Goal: Task Accomplishment & Management: Complete application form

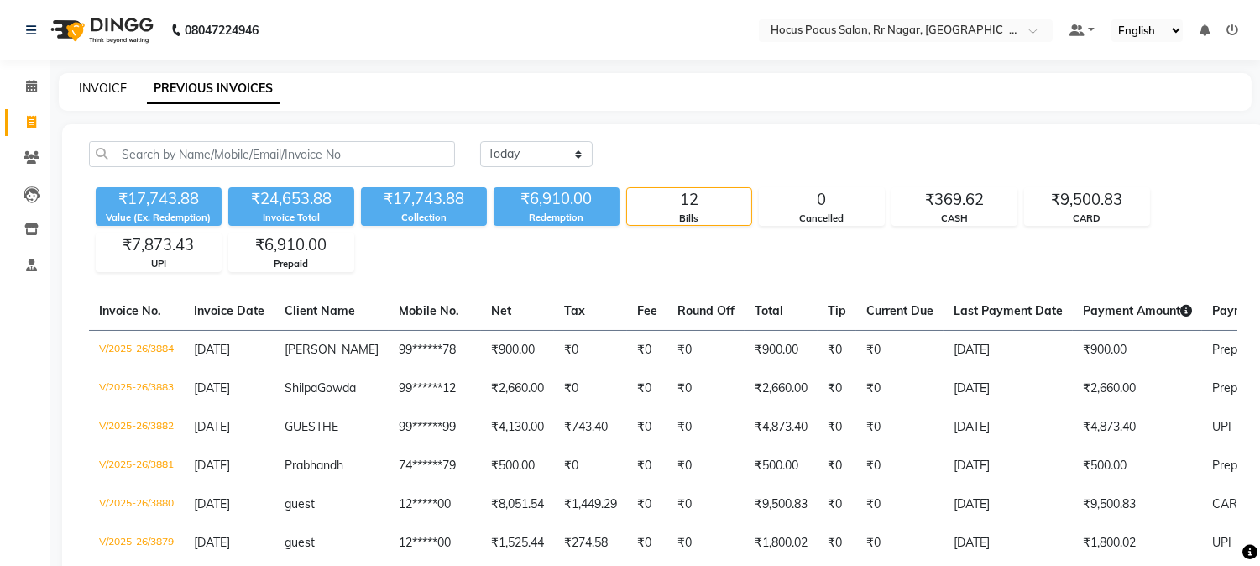
click at [97, 81] on link "INVOICE" at bounding box center [103, 88] width 48 height 15
select select "5019"
select select "service"
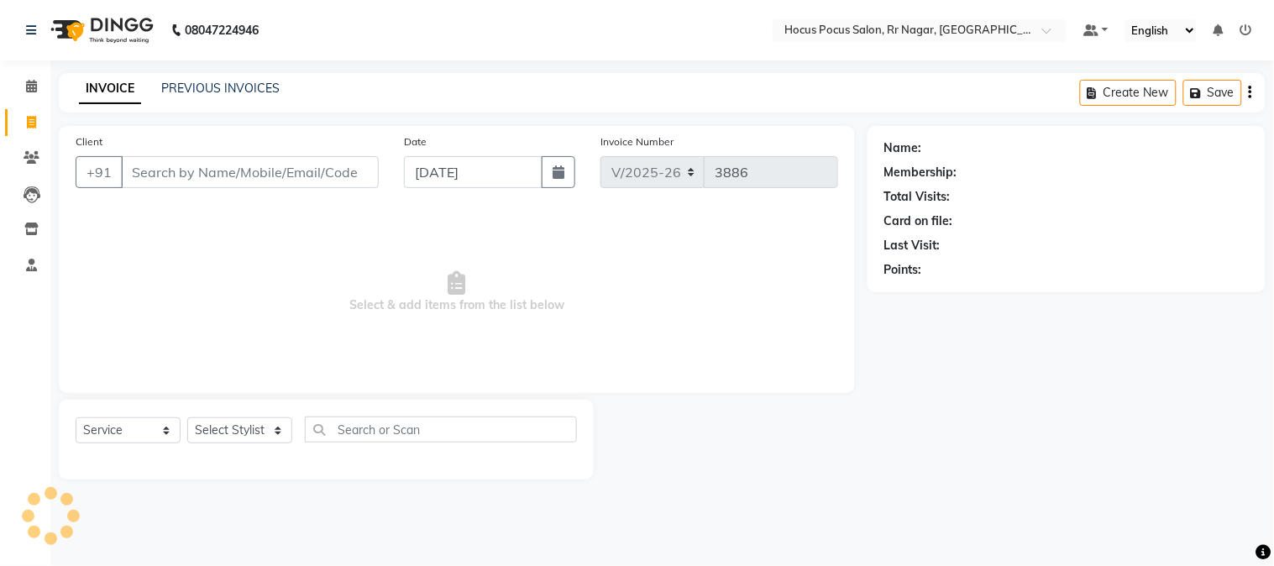
click at [205, 160] on input "Client" at bounding box center [250, 172] width 258 height 32
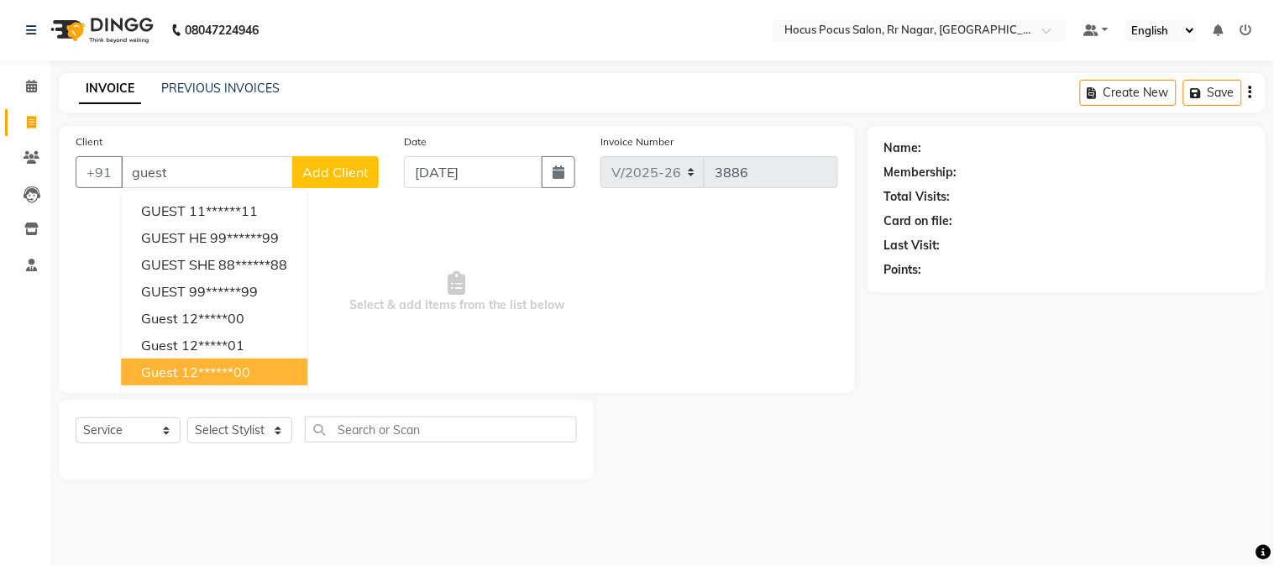
click at [211, 379] on ngb-highlight "12******00" at bounding box center [215, 372] width 69 height 17
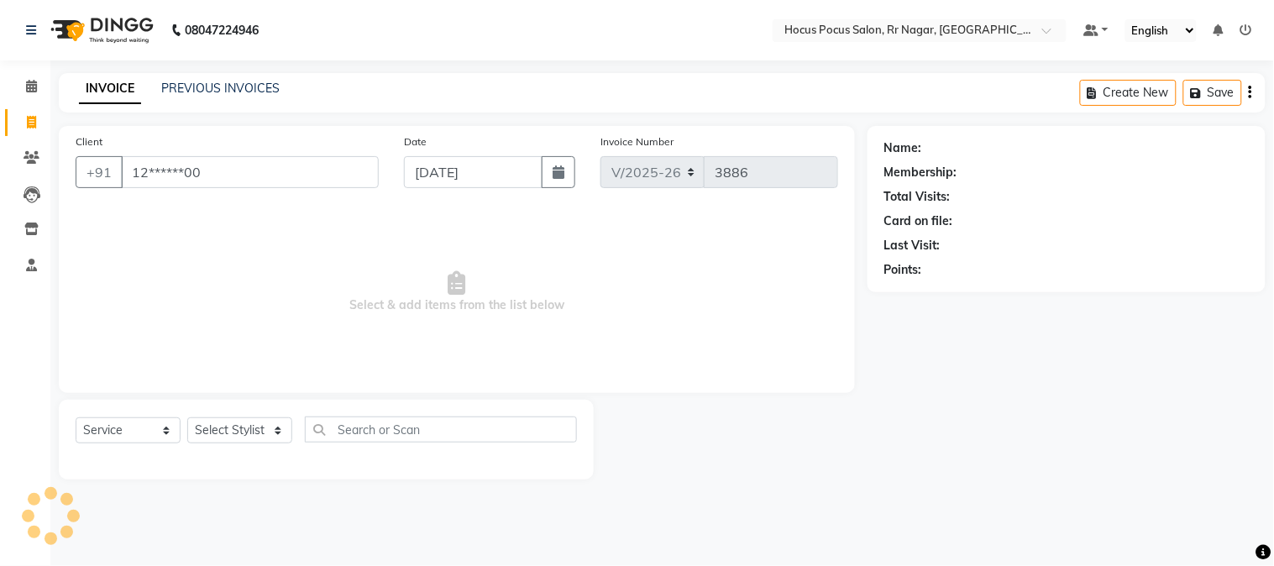
type input "12******00"
click at [203, 429] on select "Select Stylist [PERSON_NAME] hocus pocus Kushi Maya Neha [PERSON_NAME] [PERSON_…" at bounding box center [239, 430] width 105 height 26
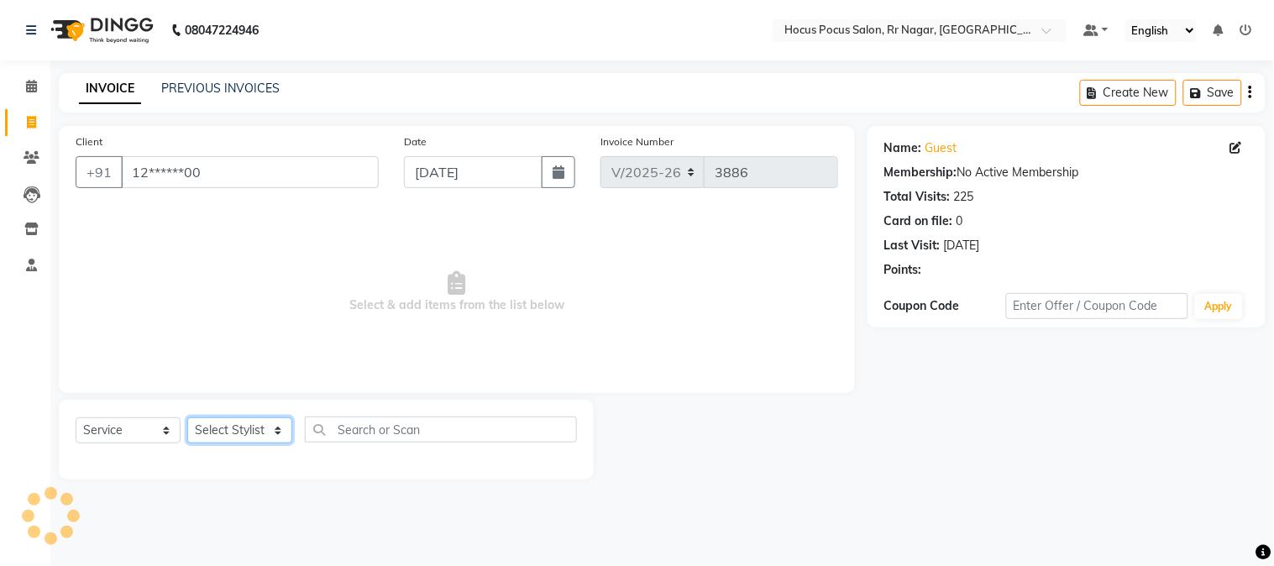
select select "32993"
click at [187, 418] on select "Select Stylist [PERSON_NAME] hocus pocus Kushi Maya Neha [PERSON_NAME] [PERSON_…" at bounding box center [239, 430] width 105 height 26
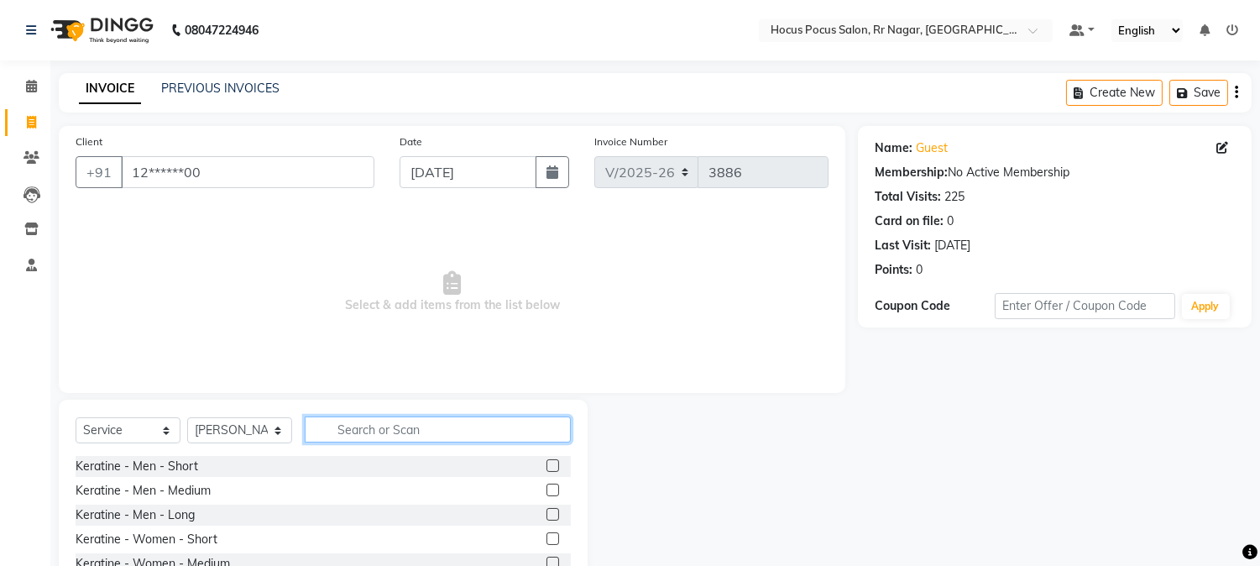
click at [320, 427] on input "text" at bounding box center [438, 430] width 266 height 26
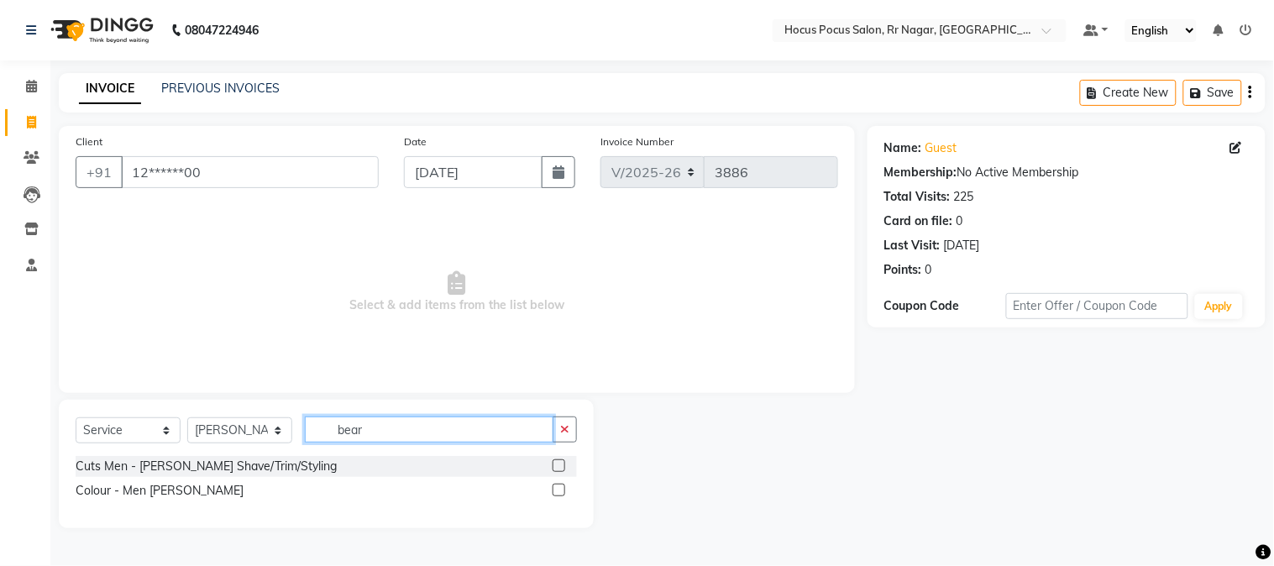
type input "bear"
click at [560, 465] on label at bounding box center [559, 465] width 13 height 13
click at [560, 465] on input "checkbox" at bounding box center [558, 466] width 11 height 11
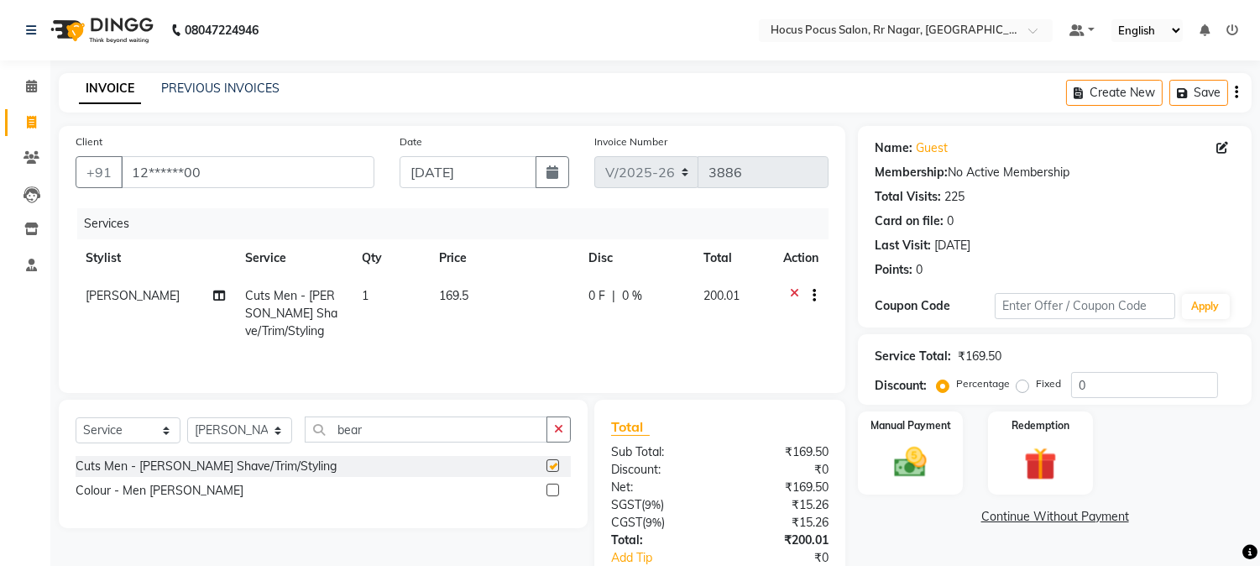
checkbox input "false"
click at [488, 308] on td "169.5" at bounding box center [504, 313] width 150 height 73
select select "32993"
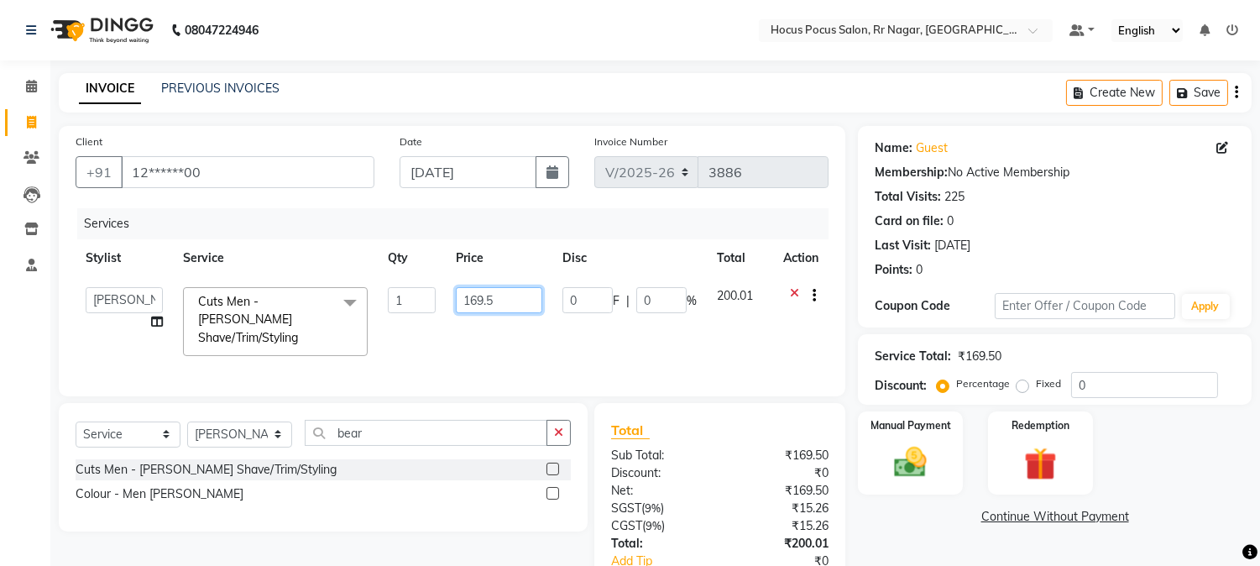
click at [518, 299] on input "169.5" at bounding box center [499, 300] width 86 height 26
type input "1"
type input "90"
click at [886, 516] on link "Continue Without Payment" at bounding box center [1055, 517] width 387 height 18
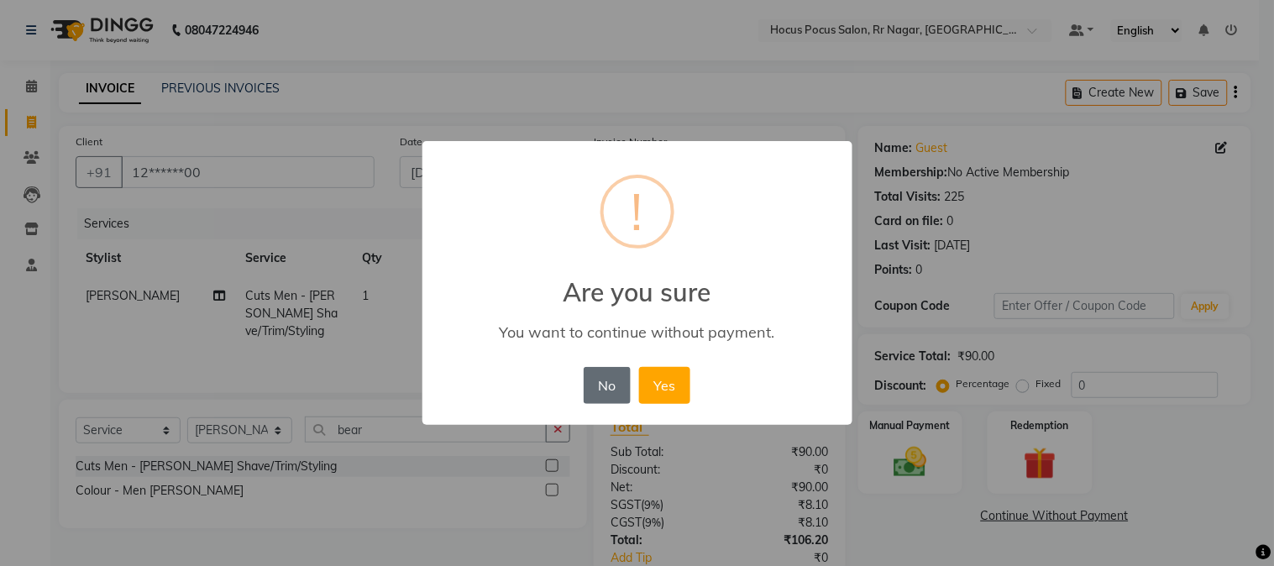
click at [608, 401] on button "No" at bounding box center [607, 385] width 47 height 37
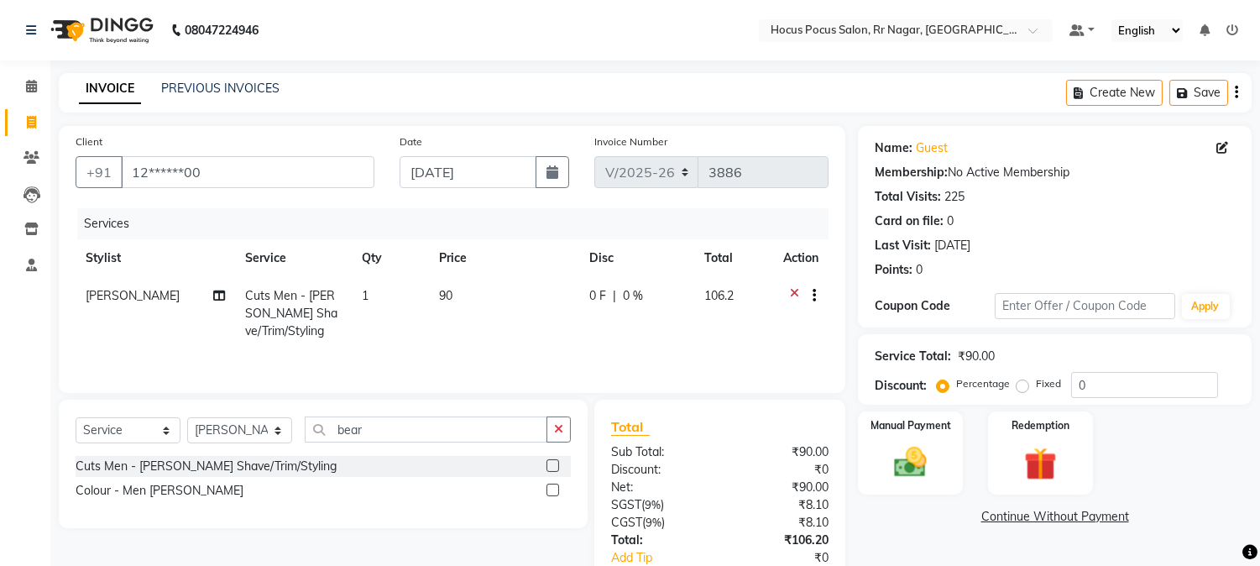
click at [474, 279] on td "90" at bounding box center [504, 313] width 150 height 73
select select "32993"
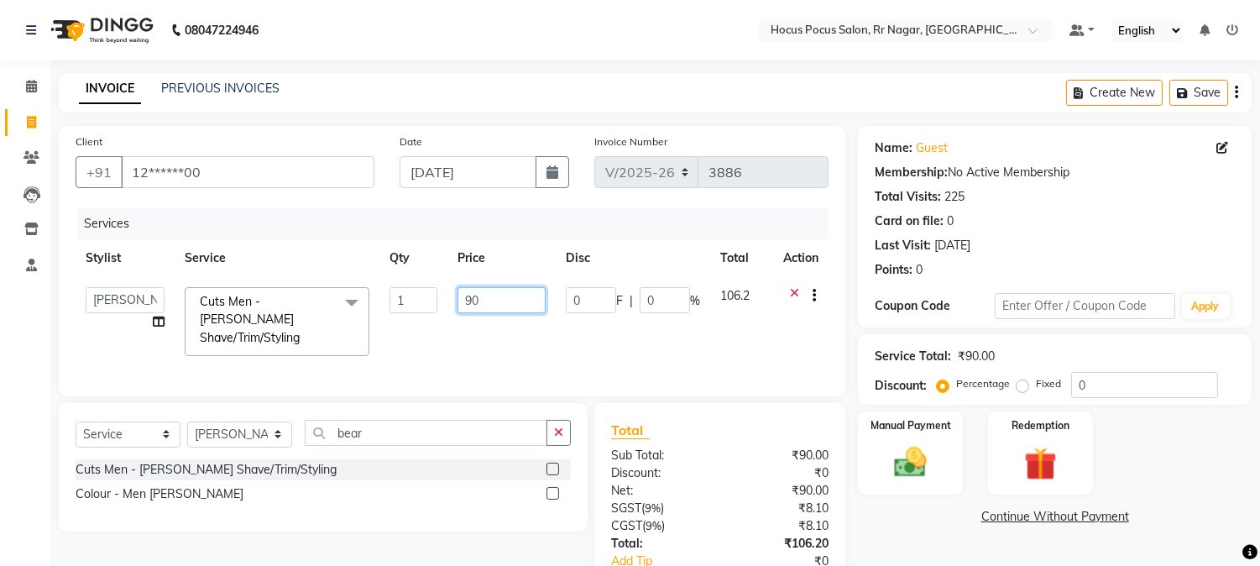
click at [499, 294] on input "90" at bounding box center [502, 300] width 88 height 26
type input "96"
click at [902, 527] on div "Name: Guest Membership: No Active Membership Total Visits: 225 Card on file: 0 …" at bounding box center [1061, 388] width 406 height 524
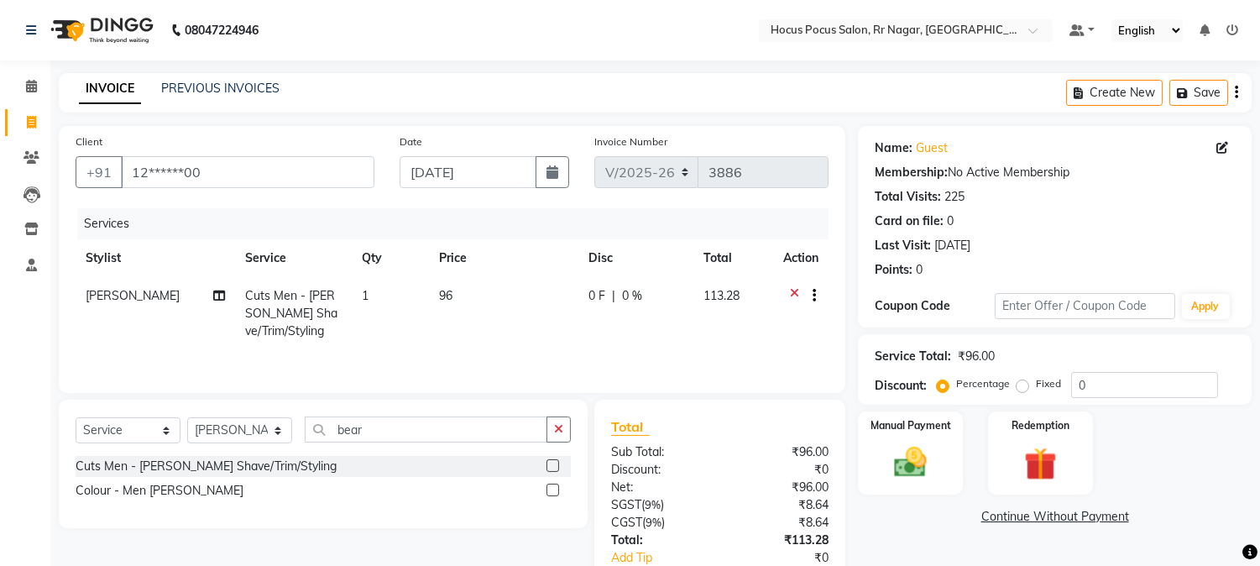
click at [472, 302] on td "96" at bounding box center [503, 313] width 149 height 73
select select "32993"
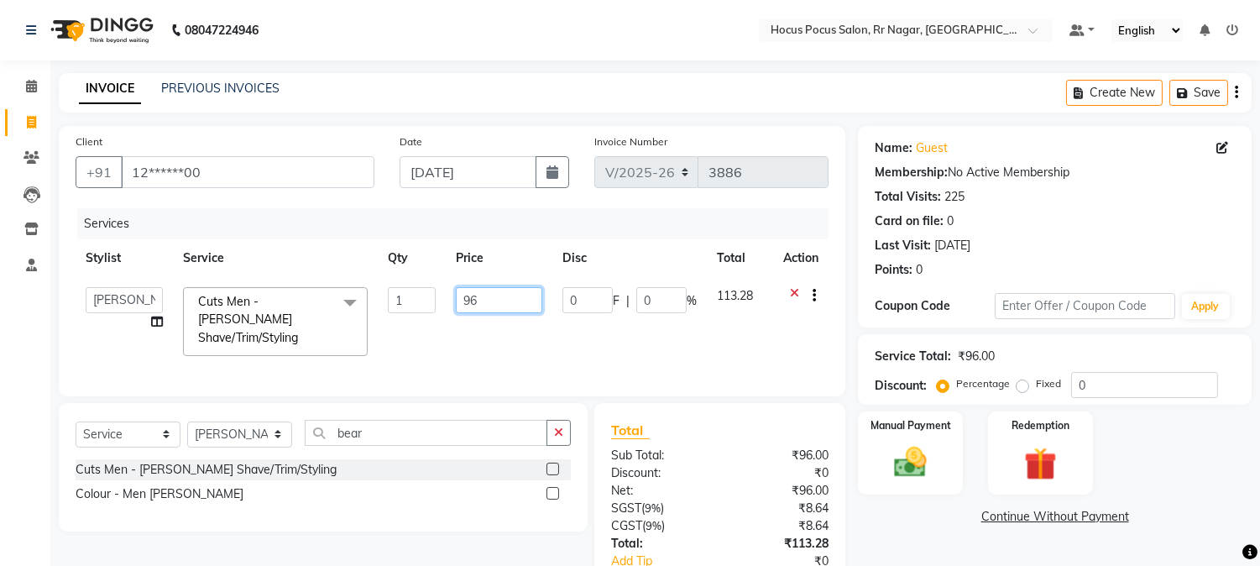
click at [497, 297] on input "96" at bounding box center [499, 300] width 86 height 26
type input "9"
type input "89"
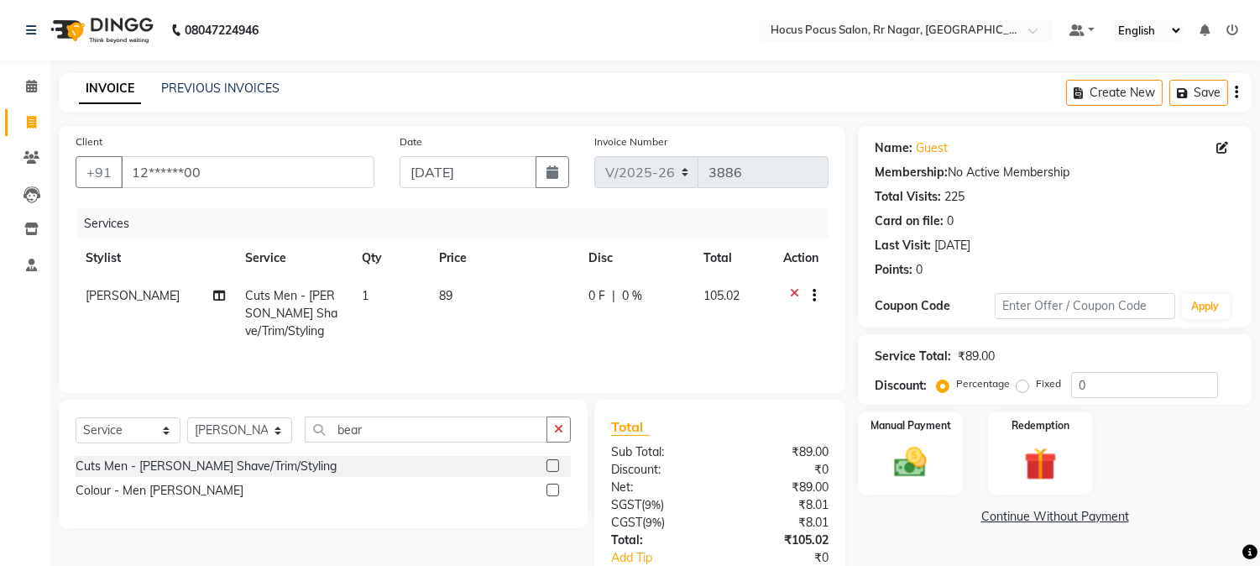
click at [860, 500] on div "Name: Guest Membership: No Active Membership Total Visits: 225 Card on file: 0 …" at bounding box center [1061, 386] width 406 height 521
click at [456, 272] on th "Price" at bounding box center [503, 258] width 149 height 38
click at [468, 291] on td "89" at bounding box center [503, 313] width 149 height 73
select select "32993"
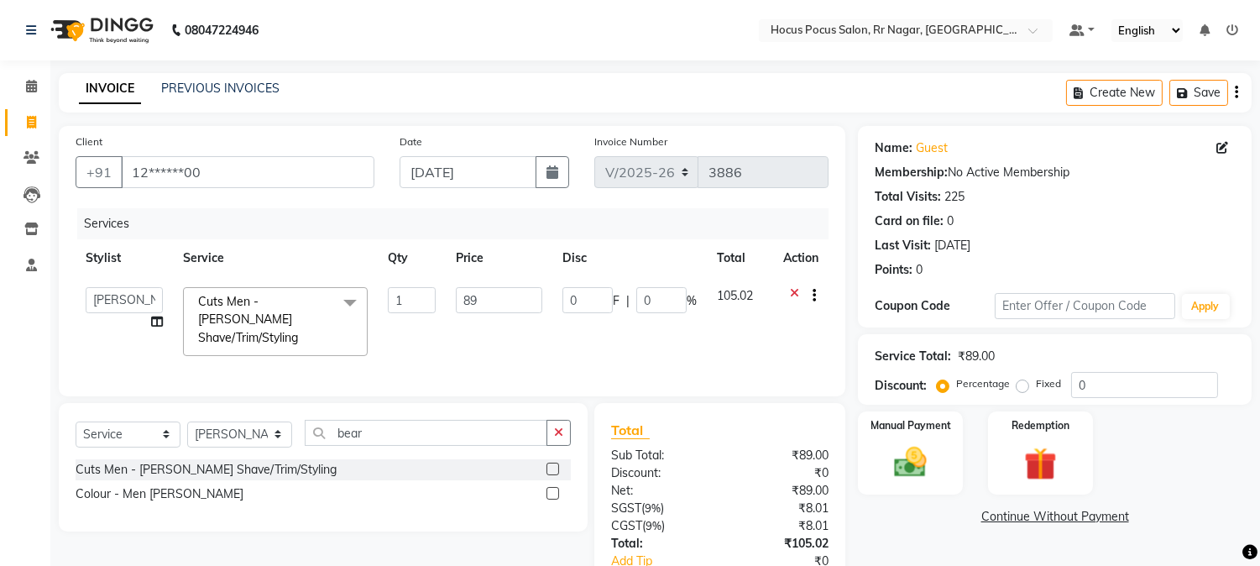
click at [491, 282] on td "89" at bounding box center [499, 321] width 107 height 89
click at [493, 297] on input "89" at bounding box center [499, 300] width 86 height 26
type input "8"
type input "85"
click at [933, 516] on link "Continue Without Payment" at bounding box center [1055, 517] width 387 height 18
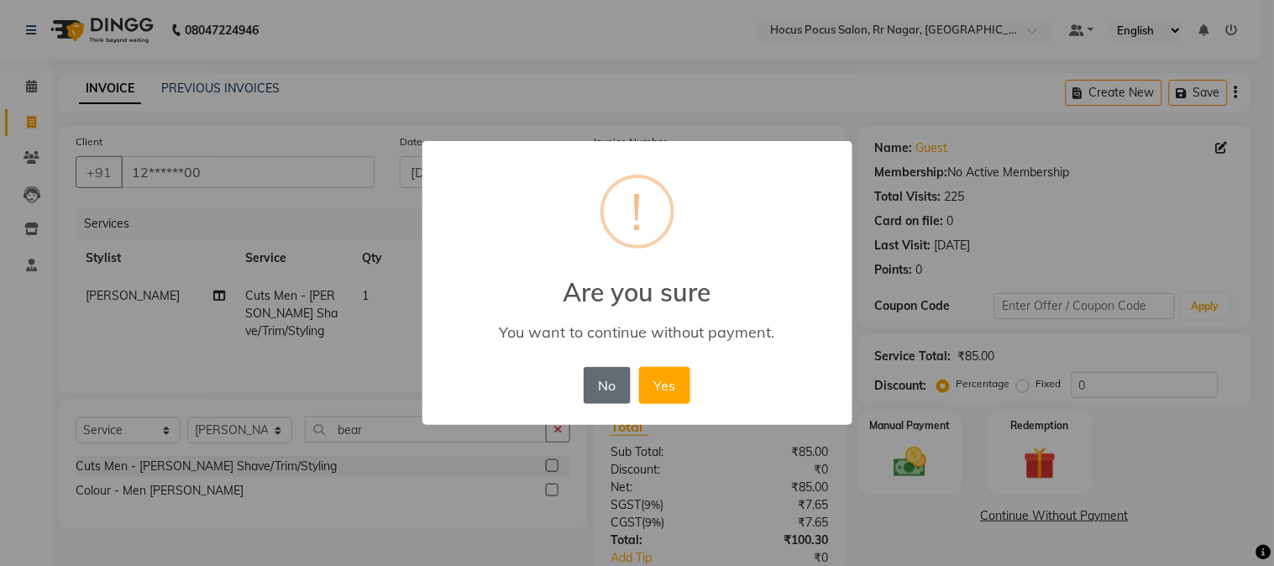
click at [603, 390] on button "No" at bounding box center [607, 385] width 47 height 37
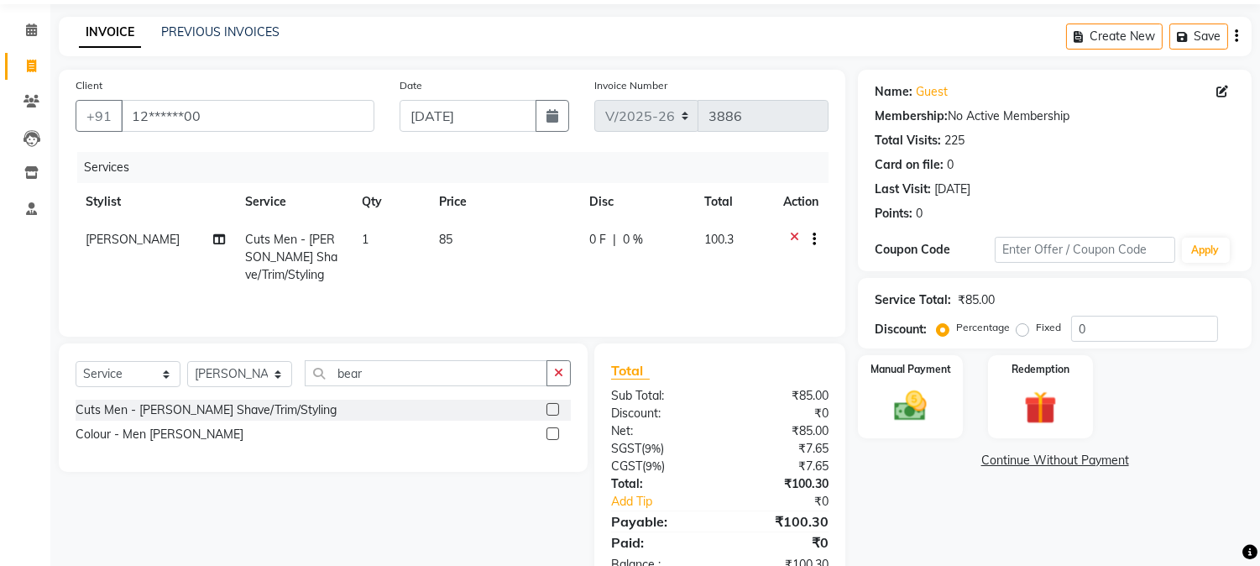
scroll to position [107, 0]
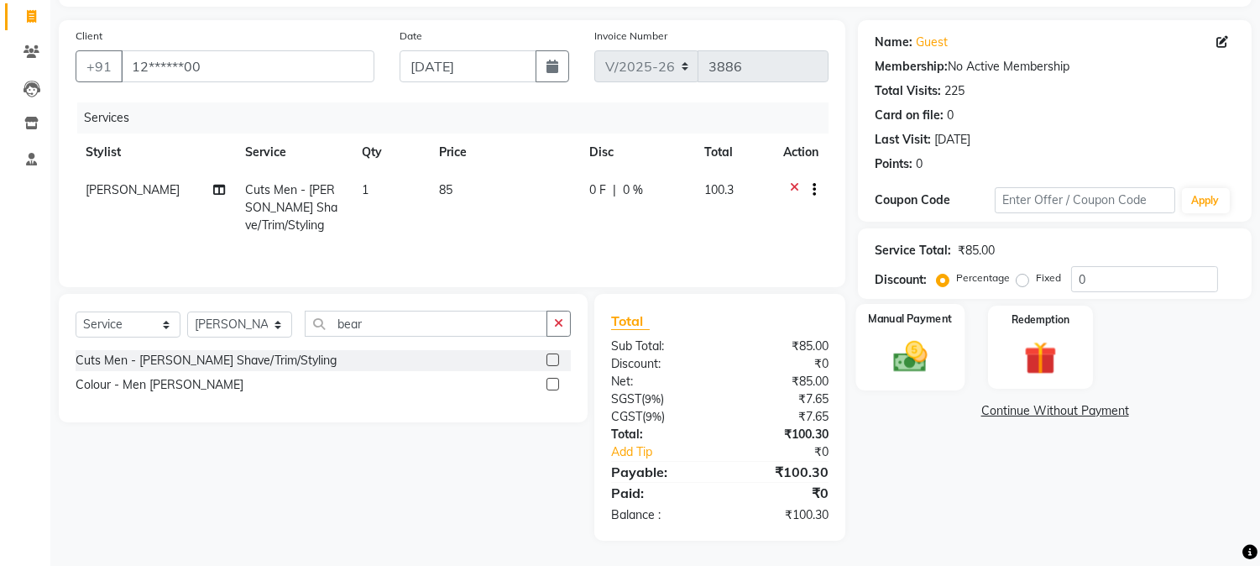
click at [902, 338] on img at bounding box center [910, 357] width 55 height 39
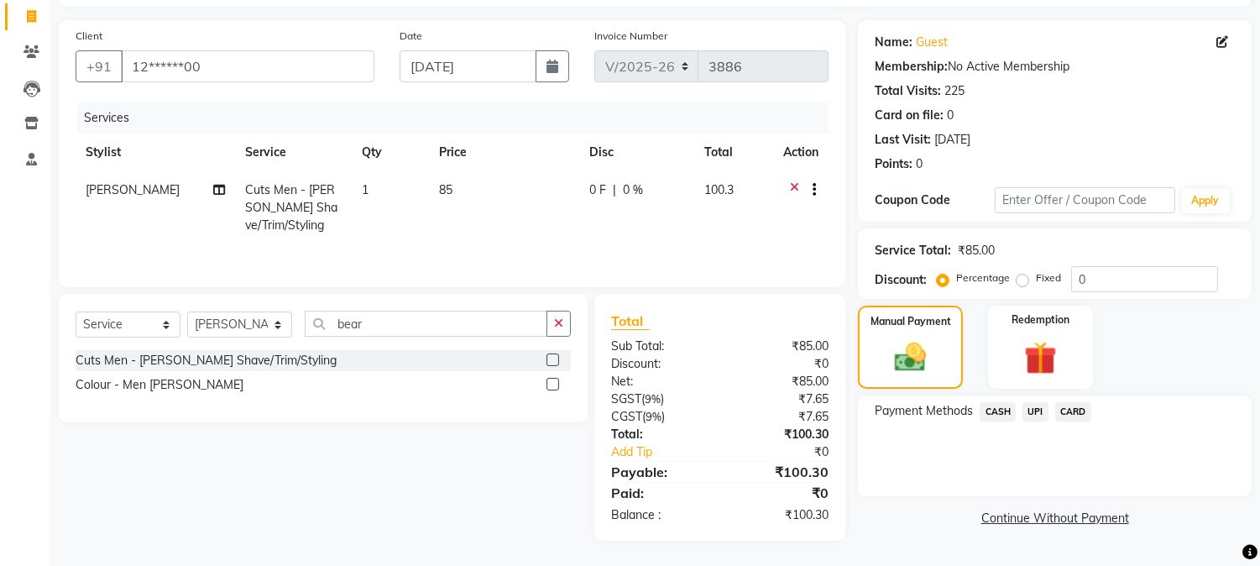
click at [1035, 404] on span "UPI" at bounding box center [1036, 411] width 26 height 19
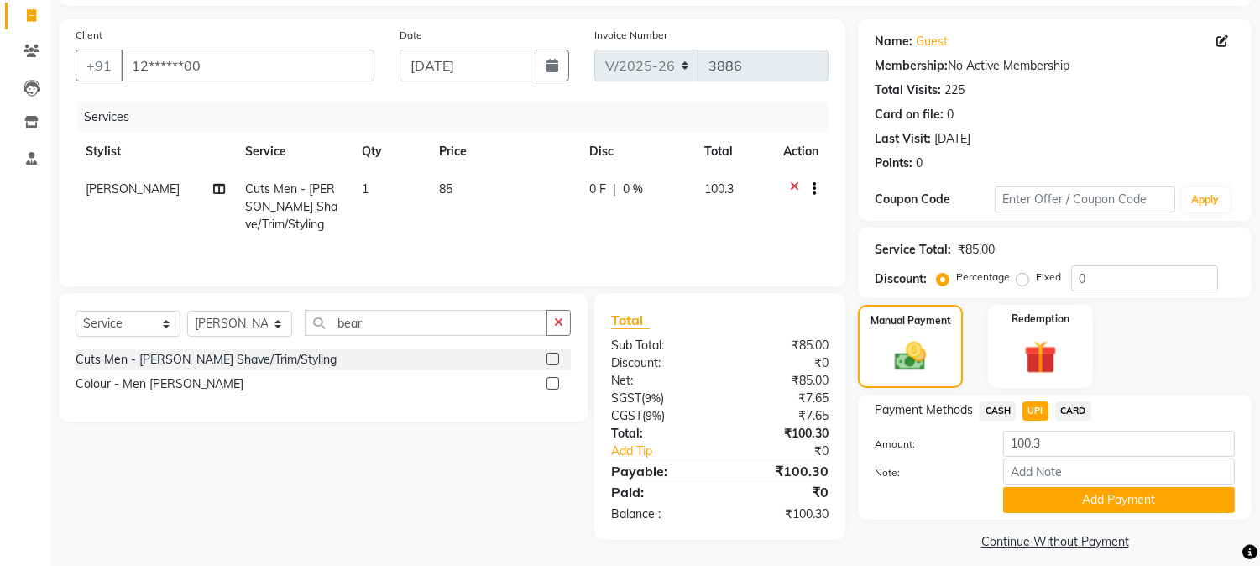
click at [993, 401] on div "CASH" at bounding box center [994, 412] width 43 height 23
click at [996, 409] on span "CASH" at bounding box center [998, 410] width 36 height 19
click at [1044, 497] on button "Add Payment" at bounding box center [1119, 500] width 232 height 26
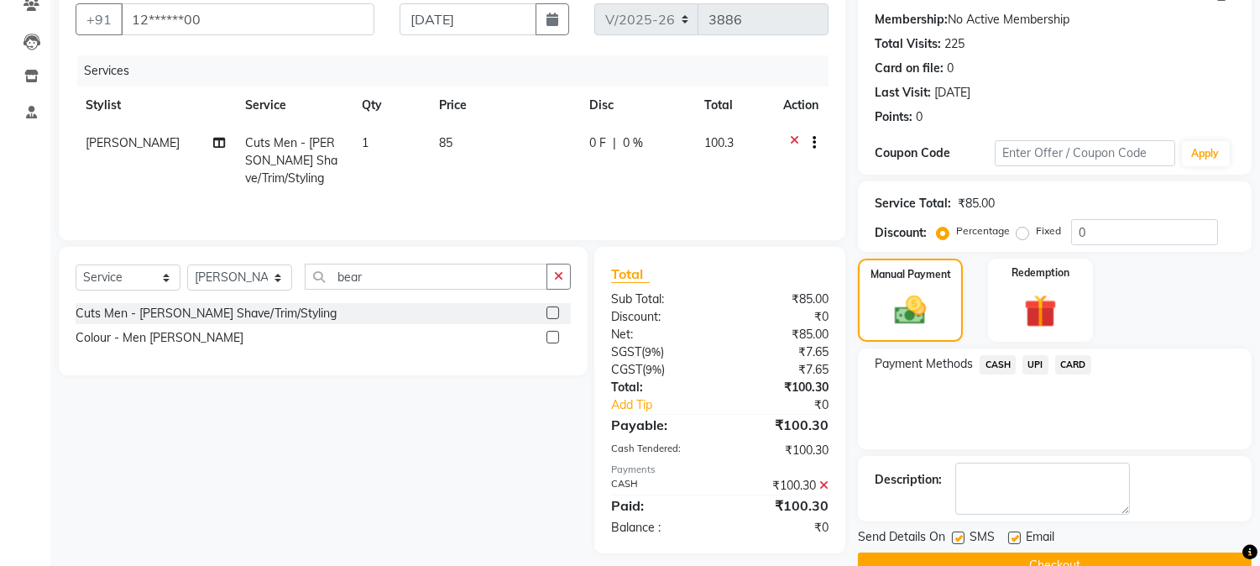
scroll to position [189, 0]
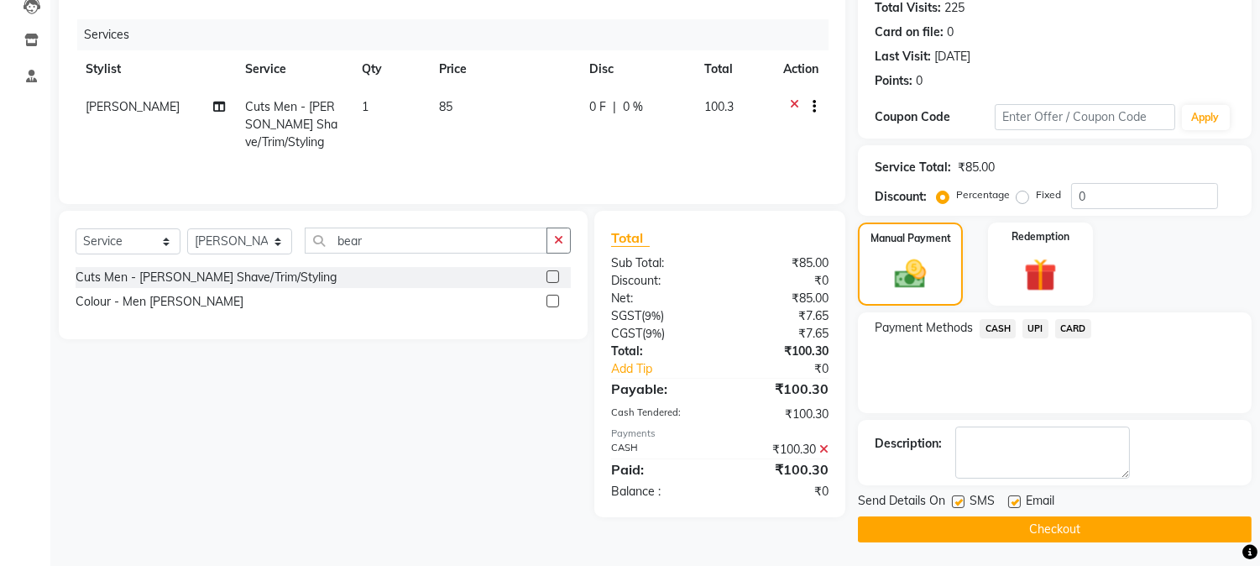
click at [955, 499] on label at bounding box center [958, 501] width 13 height 13
click at [955, 499] on input "checkbox" at bounding box center [957, 502] width 11 height 11
checkbox input "false"
click at [970, 532] on button "Checkout" at bounding box center [1055, 529] width 394 height 26
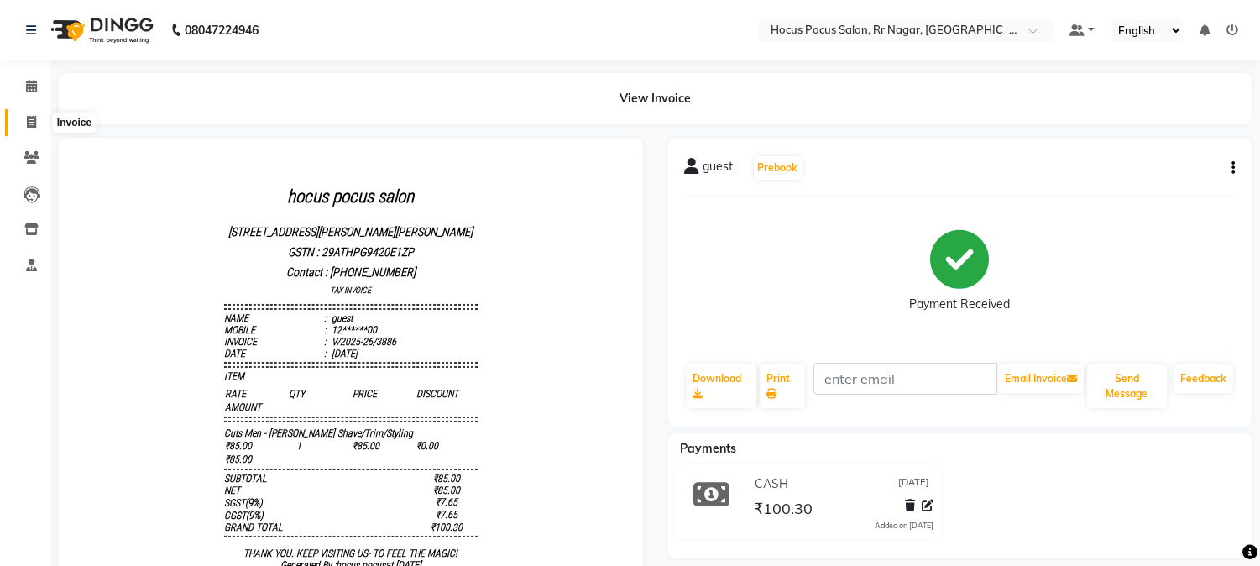
click at [27, 120] on icon at bounding box center [31, 122] width 9 height 13
select select "5019"
select select "service"
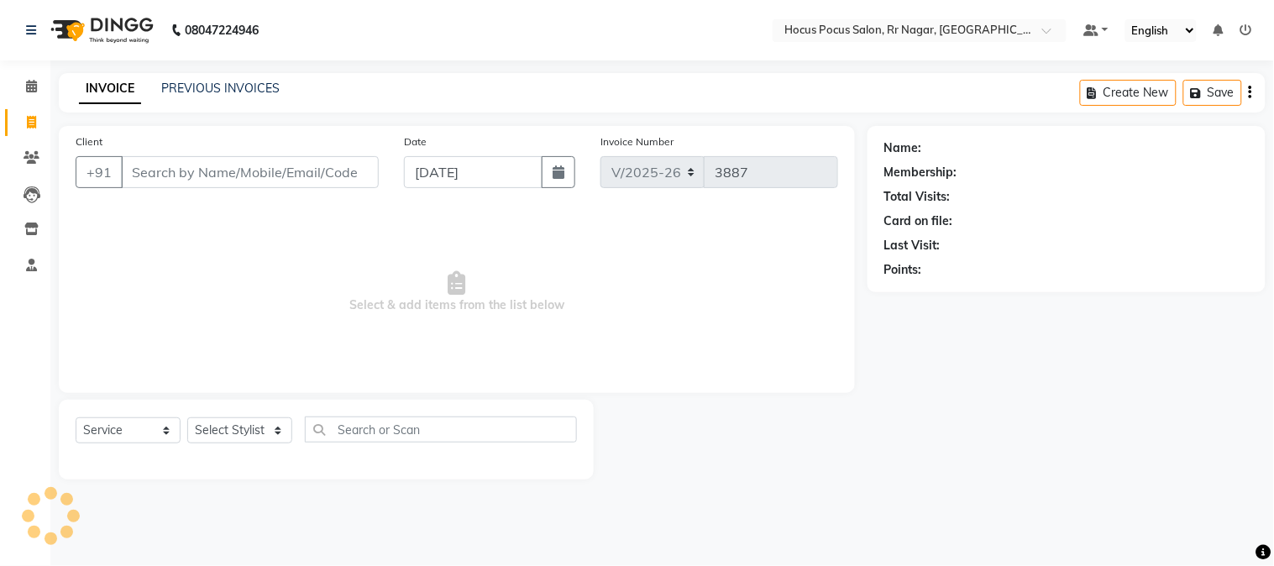
click at [146, 174] on input "Client" at bounding box center [250, 172] width 258 height 32
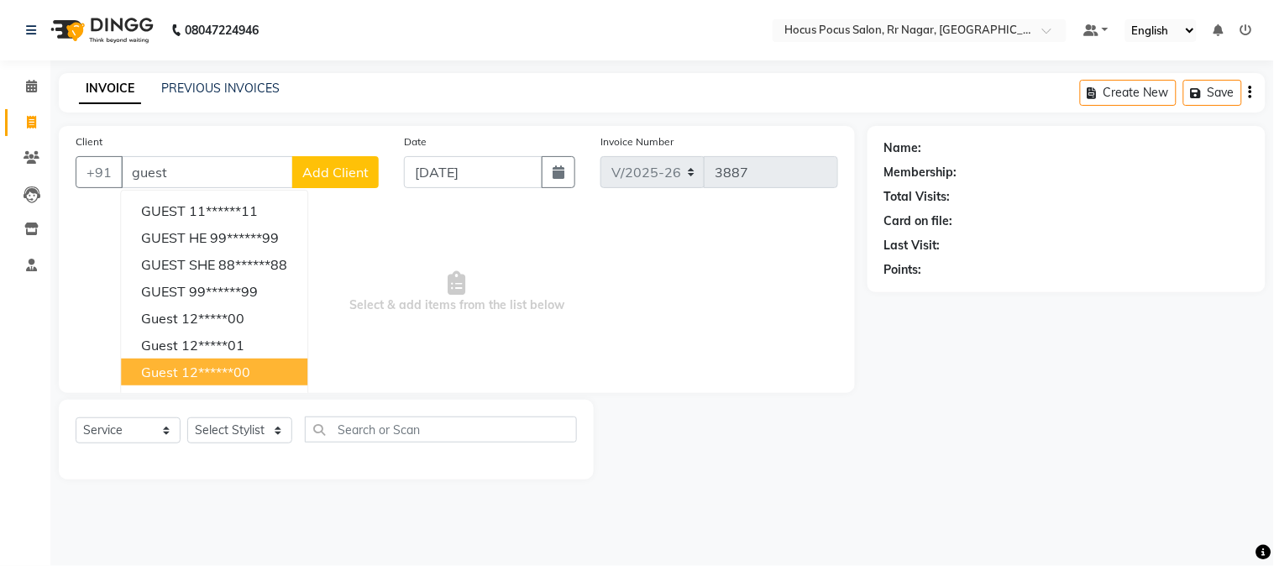
click at [202, 359] on button "guest 12******00" at bounding box center [214, 372] width 186 height 27
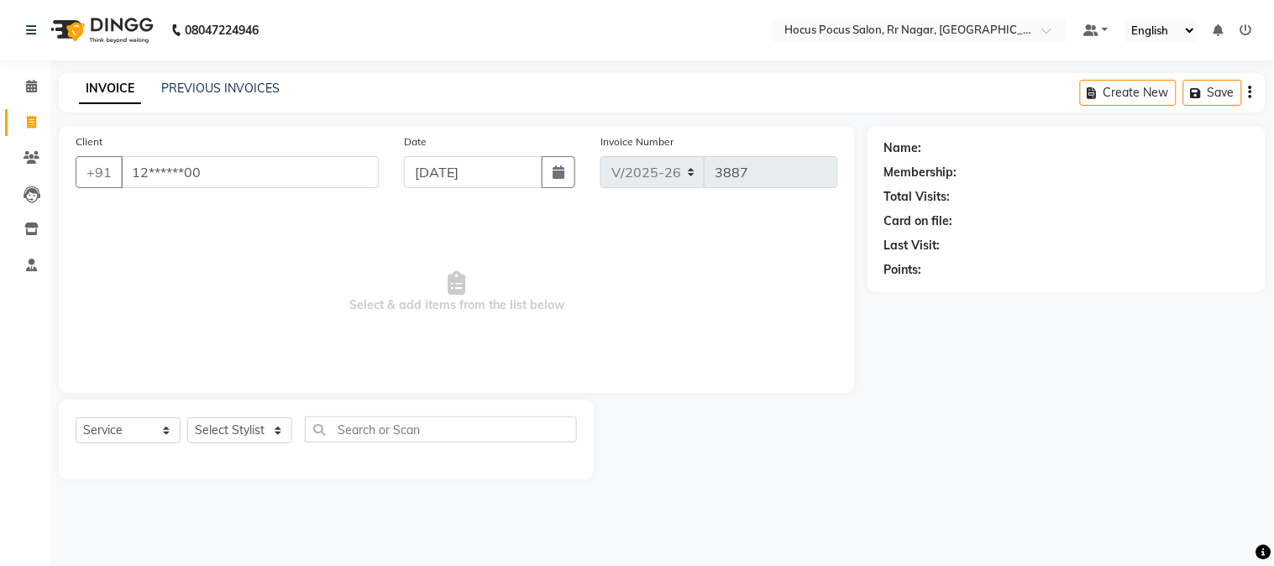
type input "12******00"
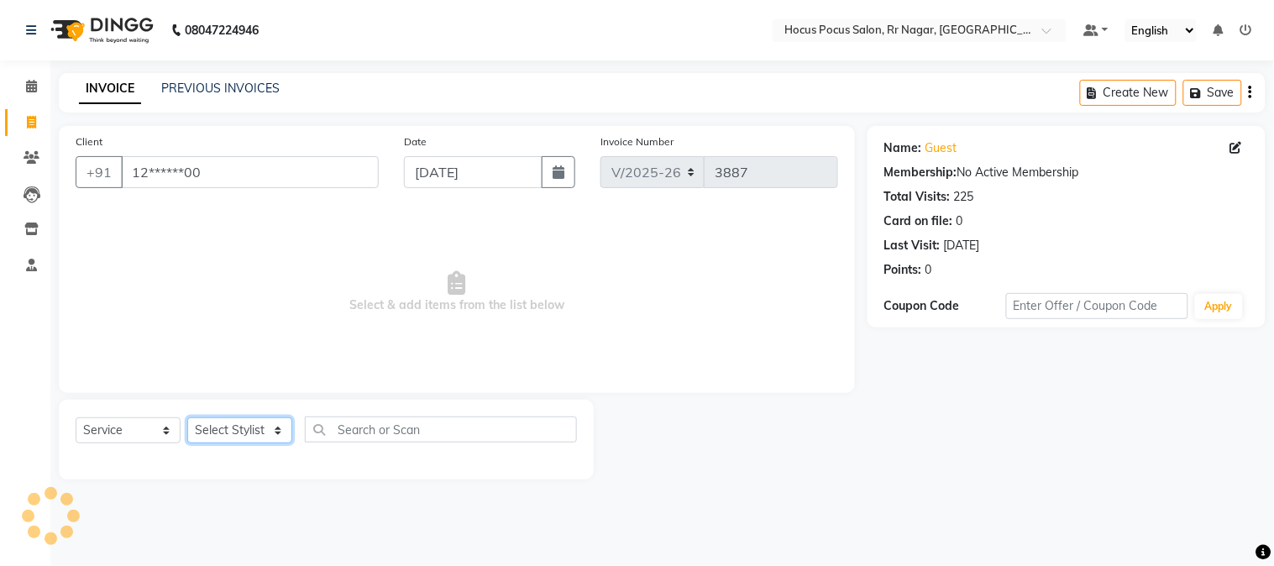
click at [207, 438] on select "Select Stylist [PERSON_NAME] hocus pocus Kushi Maya Neha [PERSON_NAME] [PERSON_…" at bounding box center [239, 430] width 105 height 26
select select "88503"
click at [187, 418] on select "Select Stylist [PERSON_NAME] hocus pocus Kushi Maya Neha [PERSON_NAME] [PERSON_…" at bounding box center [239, 430] width 105 height 26
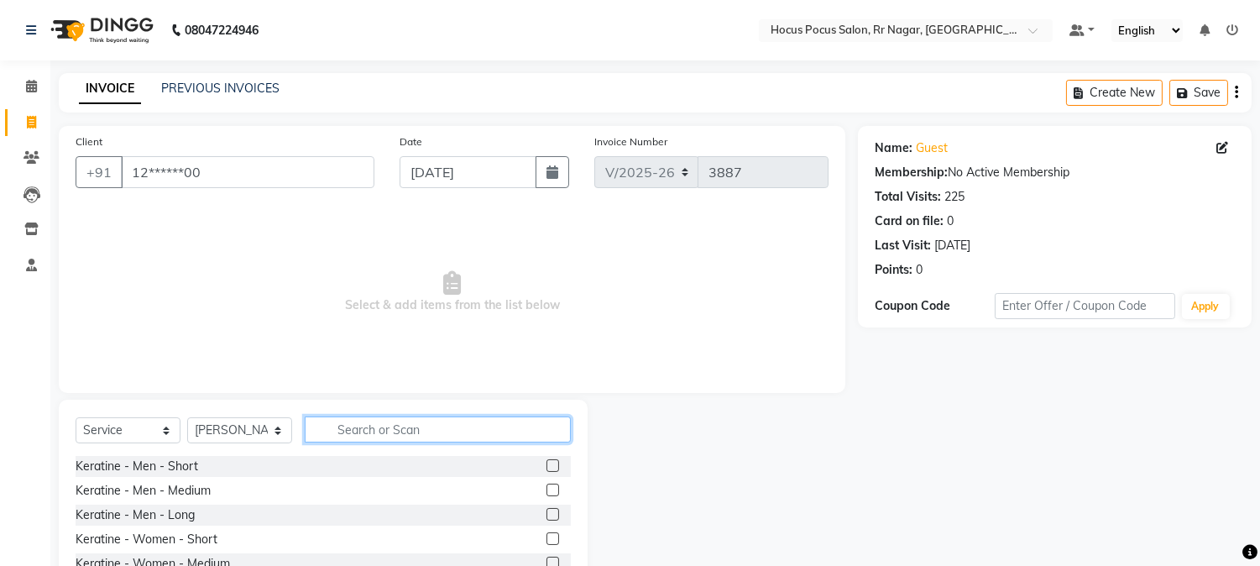
click at [333, 427] on input "text" at bounding box center [438, 430] width 266 height 26
type input "hai"
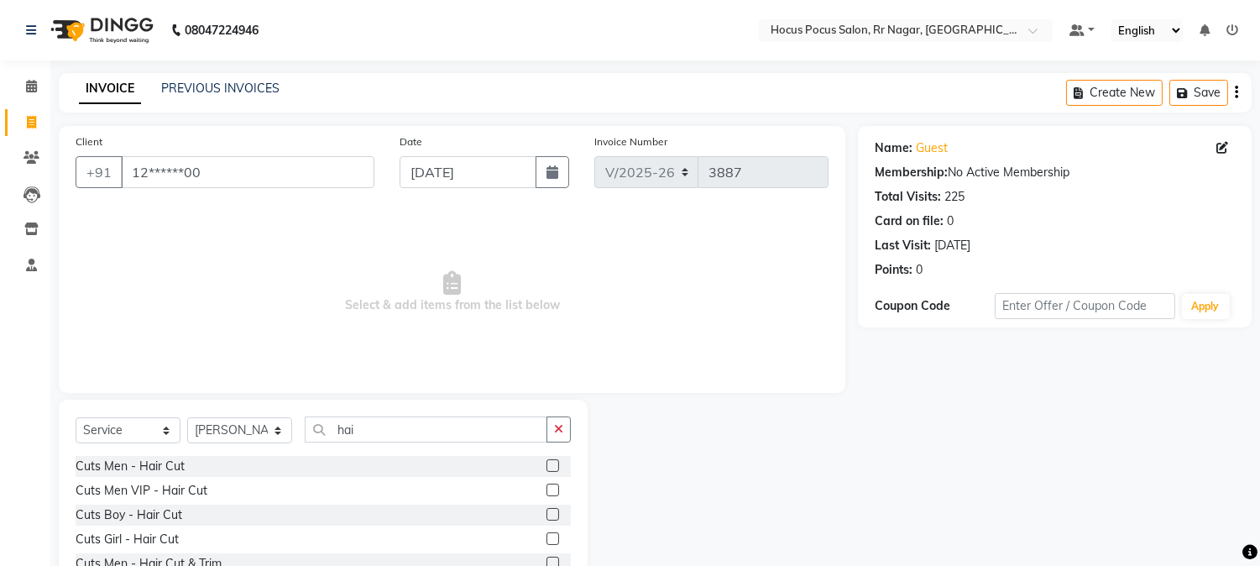
click at [547, 464] on label at bounding box center [553, 465] width 13 height 13
click at [547, 464] on input "checkbox" at bounding box center [552, 466] width 11 height 11
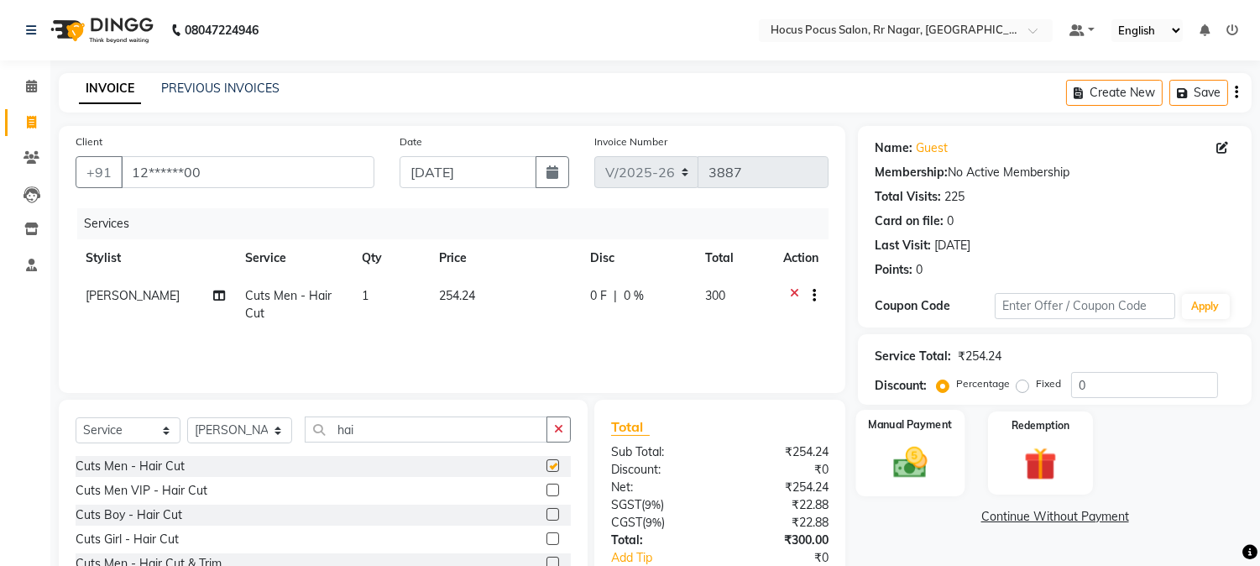
checkbox input "false"
click at [913, 467] on img at bounding box center [910, 462] width 55 height 39
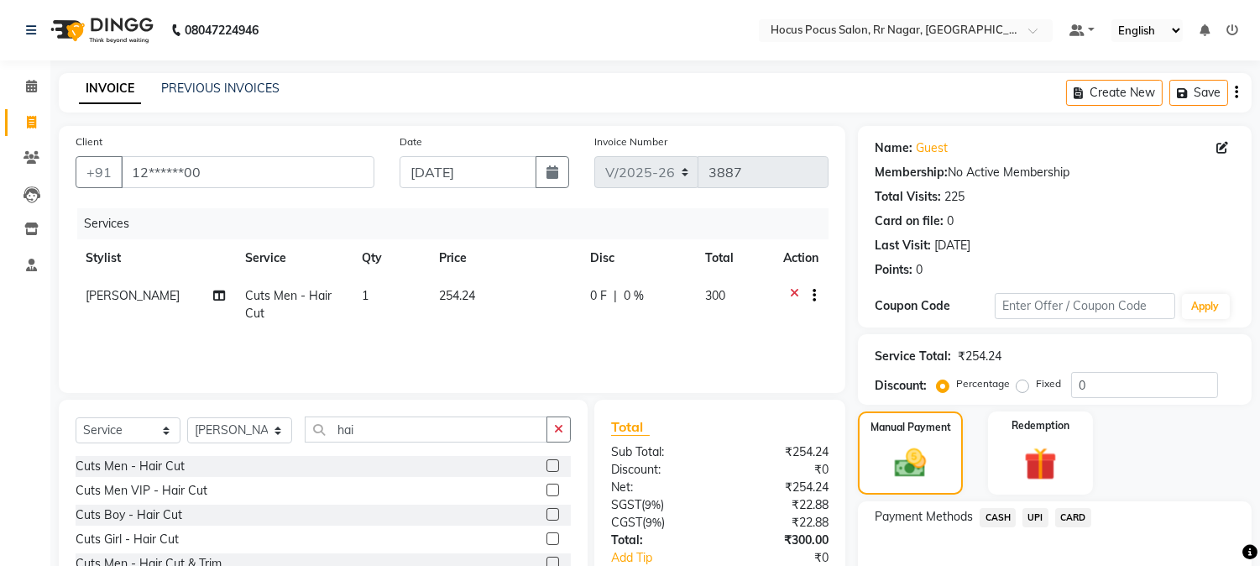
click at [1034, 517] on span "UPI" at bounding box center [1036, 517] width 26 height 19
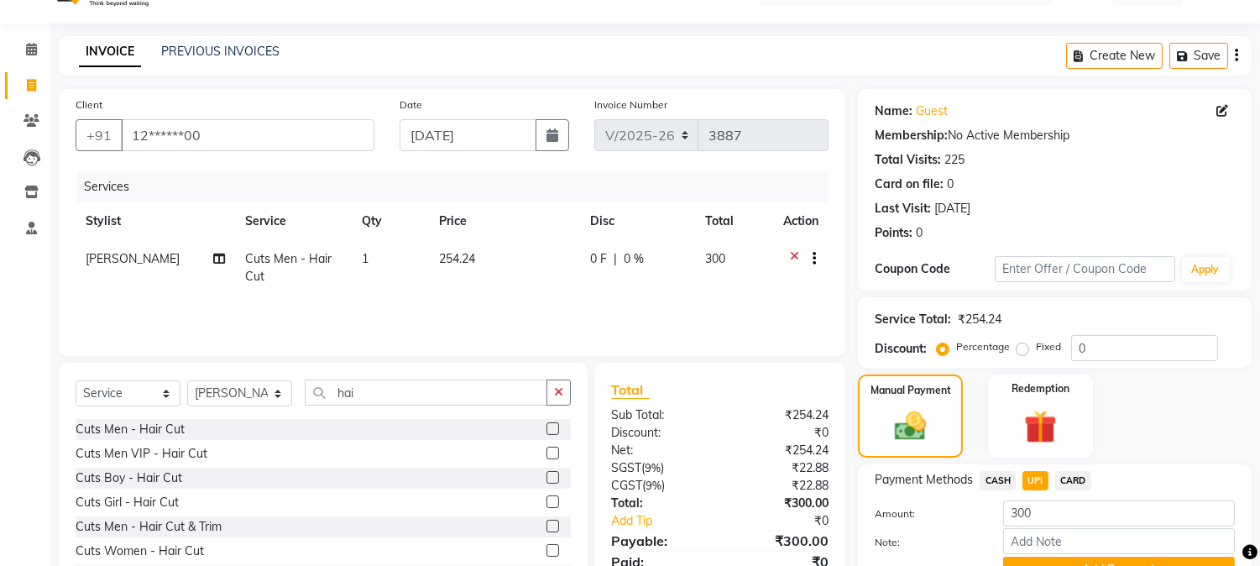
scroll to position [119, 0]
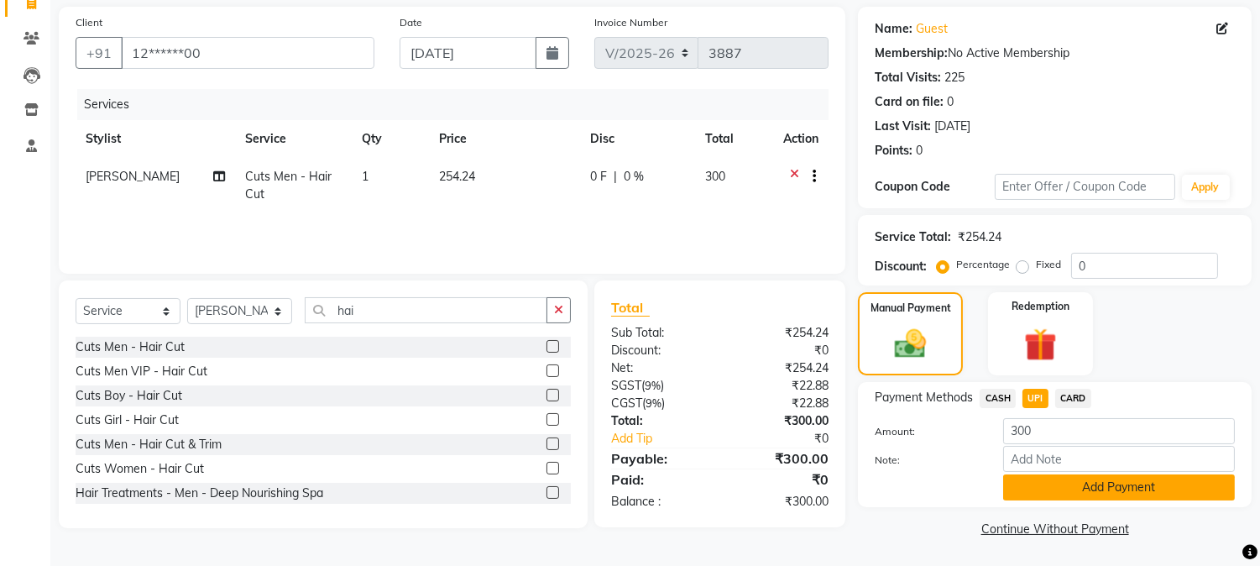
click at [1098, 496] on button "Add Payment" at bounding box center [1119, 487] width 232 height 26
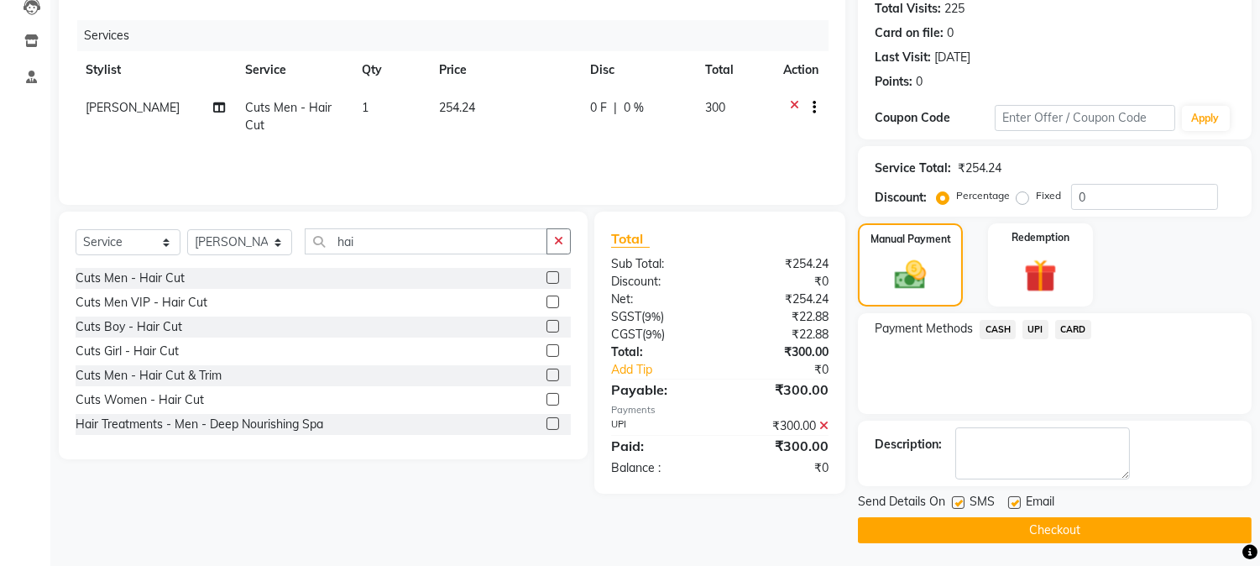
scroll to position [189, 0]
click at [961, 495] on label at bounding box center [958, 501] width 13 height 13
click at [961, 497] on input "checkbox" at bounding box center [957, 502] width 11 height 11
checkbox input "false"
click at [958, 532] on button "Checkout" at bounding box center [1055, 529] width 394 height 26
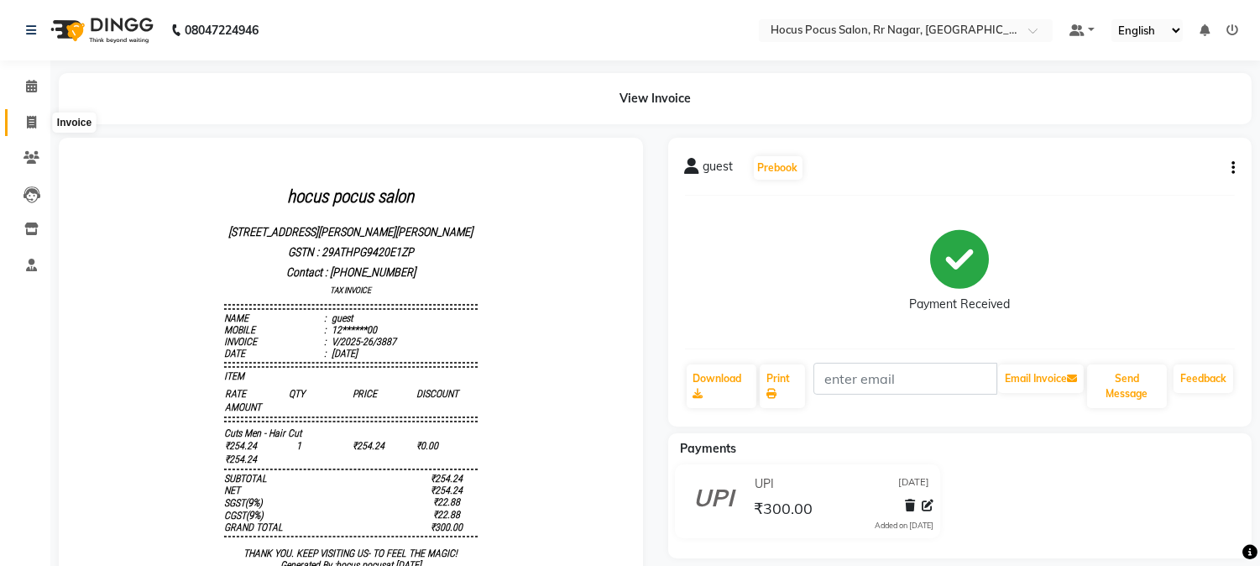
click at [28, 119] on icon at bounding box center [31, 122] width 9 height 13
select select "5019"
select select "service"
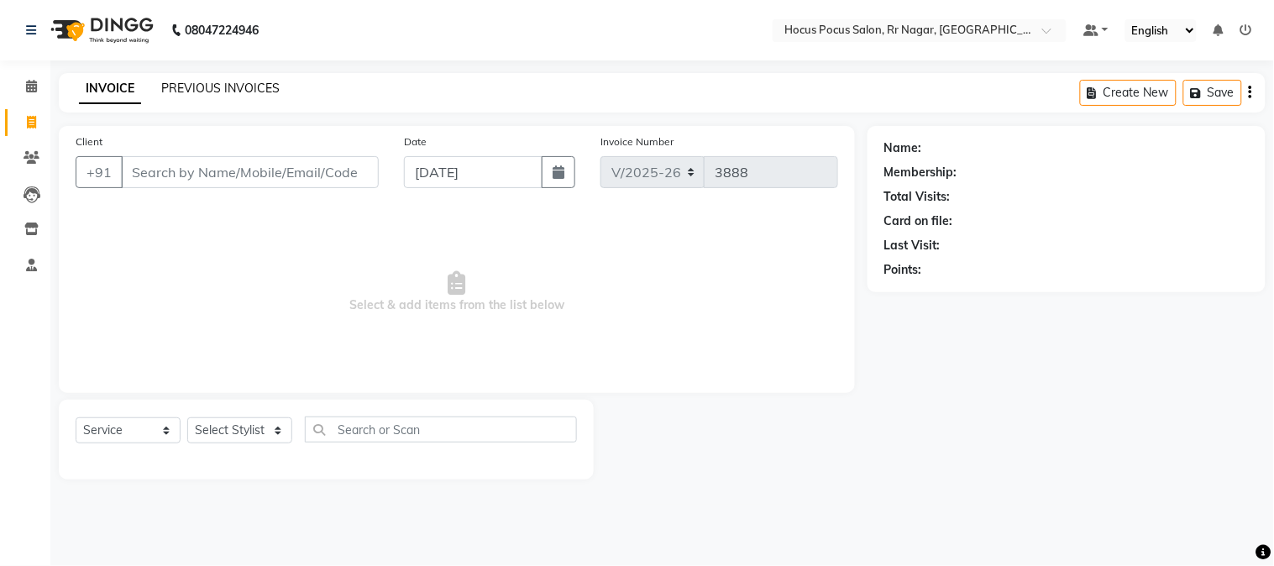
click at [195, 94] on link "PREVIOUS INVOICES" at bounding box center [220, 88] width 118 height 15
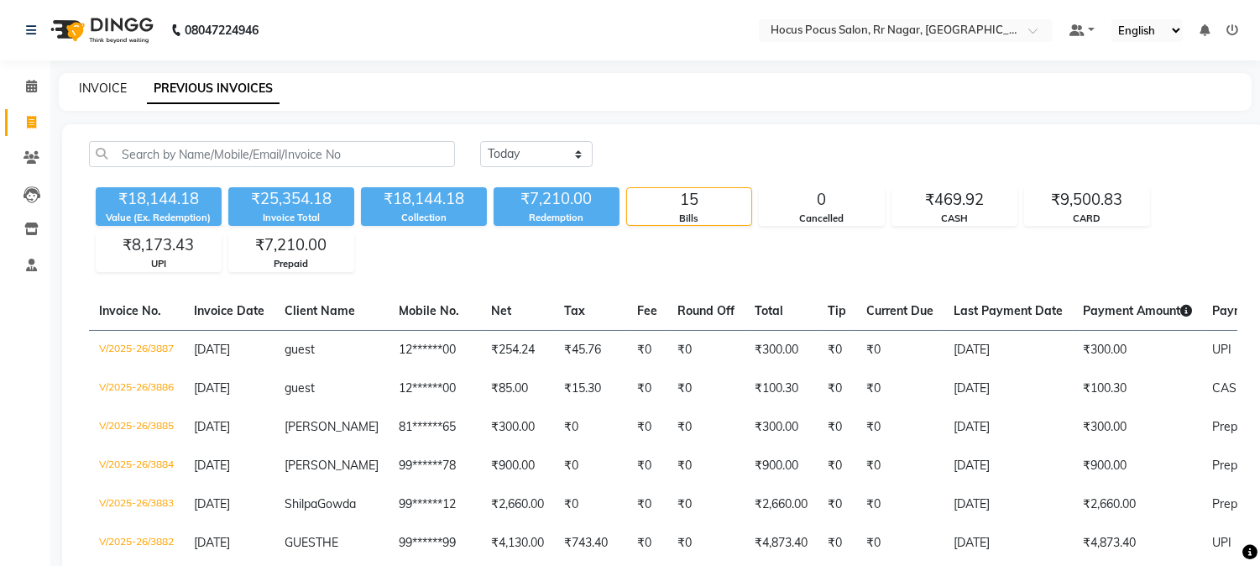
click at [103, 82] on link "INVOICE" at bounding box center [103, 88] width 48 height 15
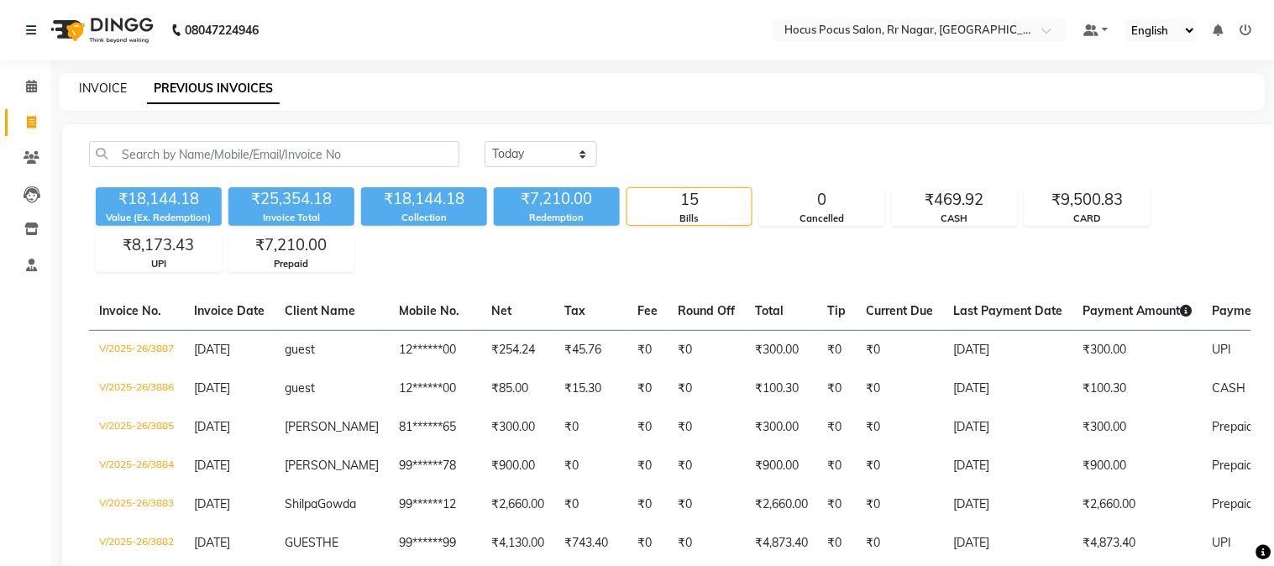
select select "5019"
select select "service"
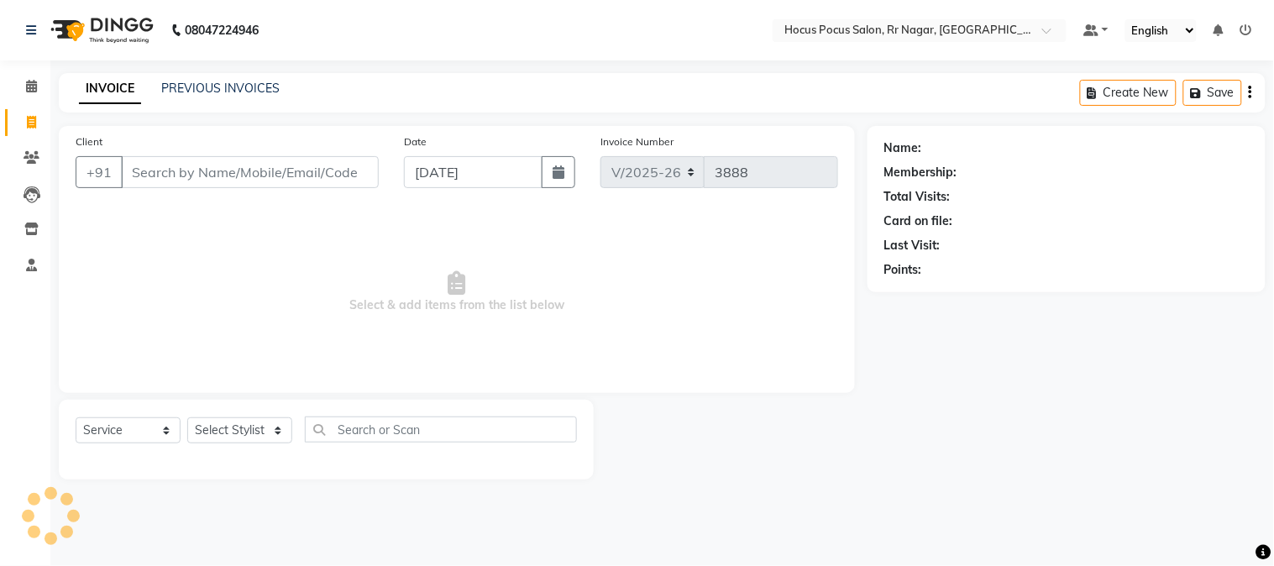
click at [166, 170] on input "Client" at bounding box center [250, 172] width 258 height 32
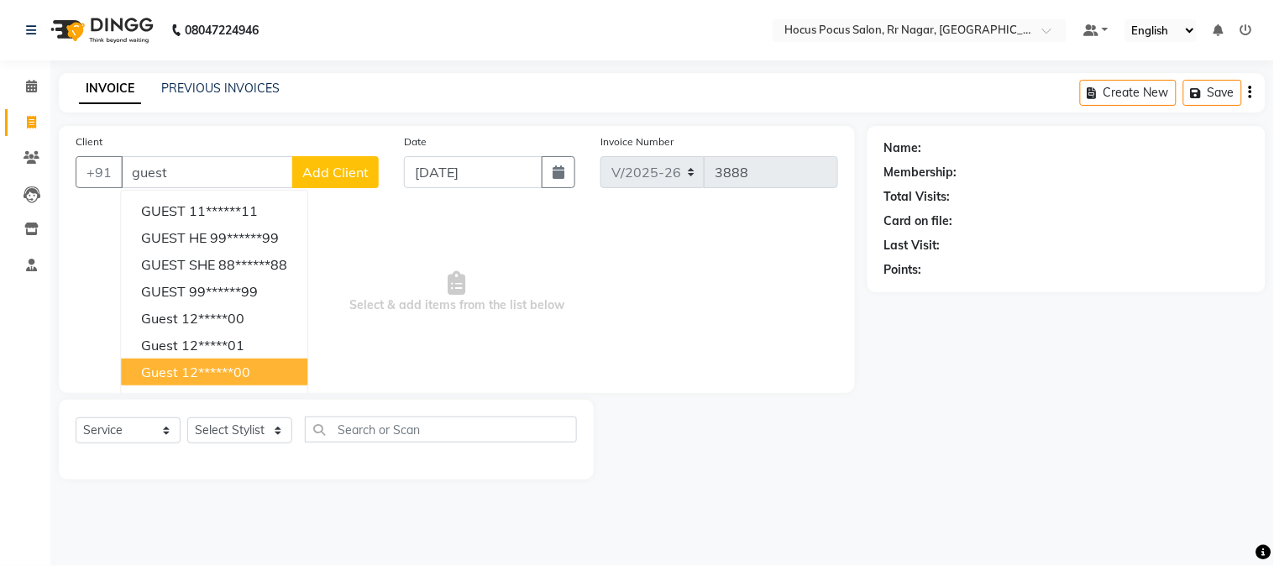
click at [215, 362] on button "guest 12******00" at bounding box center [214, 372] width 186 height 27
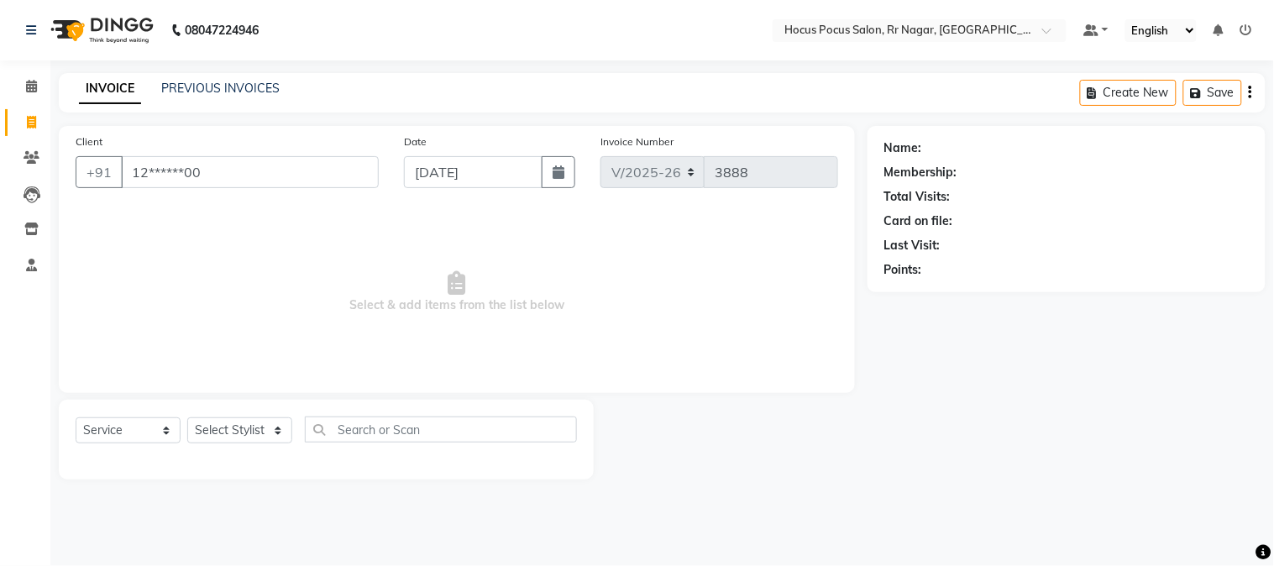
type input "12******00"
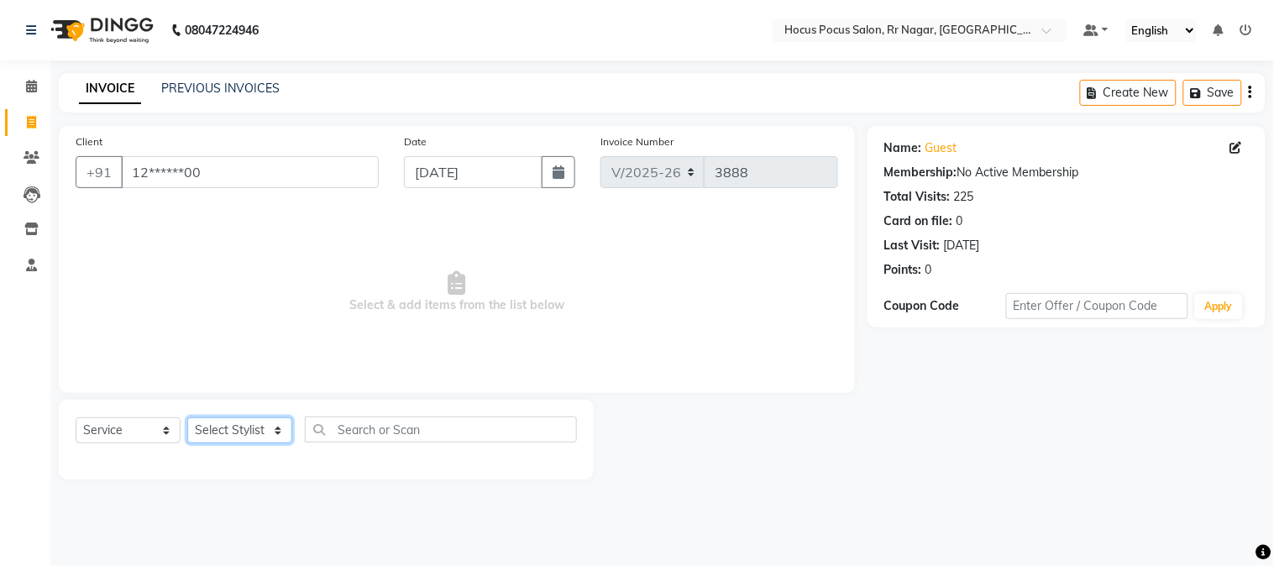
click at [277, 434] on select "Select Stylist Amar Arjun Eliza hocus pocus Kushi Maya Neha Ravi Rithik Salima …" at bounding box center [239, 430] width 105 height 26
click at [187, 418] on select "Select Stylist Amar Arjun Eliza hocus pocus Kushi Maya Neha Ravi Rithik Salima …" at bounding box center [239, 430] width 105 height 26
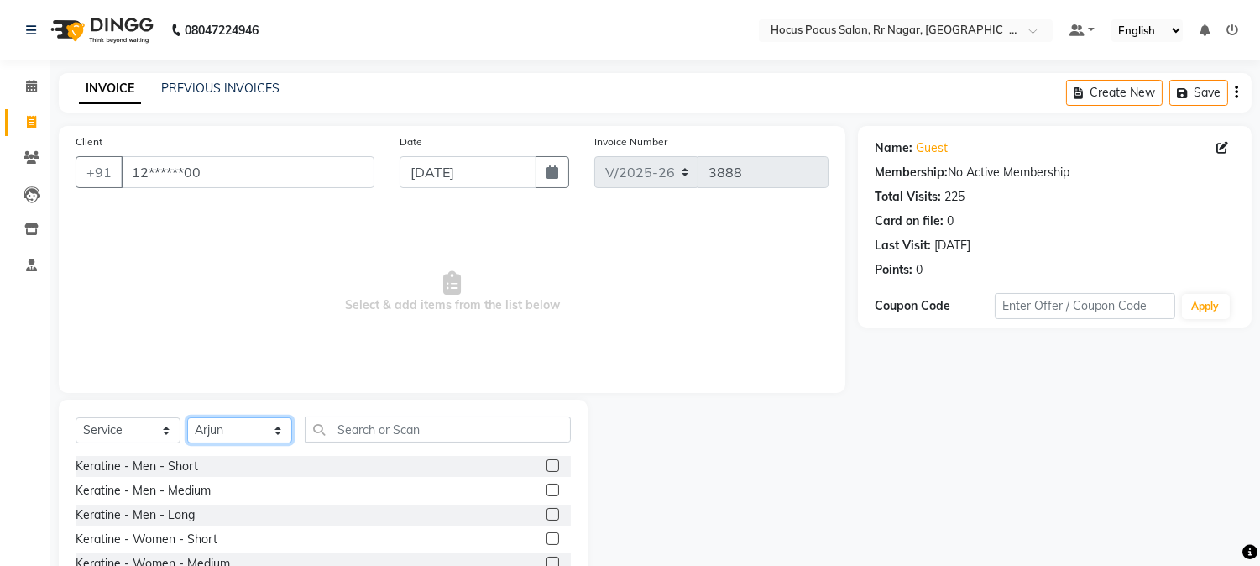
click at [264, 424] on select "Select Stylist Amar Arjun Eliza hocus pocus Kushi Maya Neha Ravi Rithik Salima …" at bounding box center [239, 430] width 105 height 26
select select "74946"
click at [187, 418] on select "Select Stylist Amar Arjun Eliza hocus pocus Kushi Maya Neha Ravi Rithik Salima …" at bounding box center [239, 430] width 105 height 26
click at [345, 438] on input "text" at bounding box center [438, 430] width 266 height 26
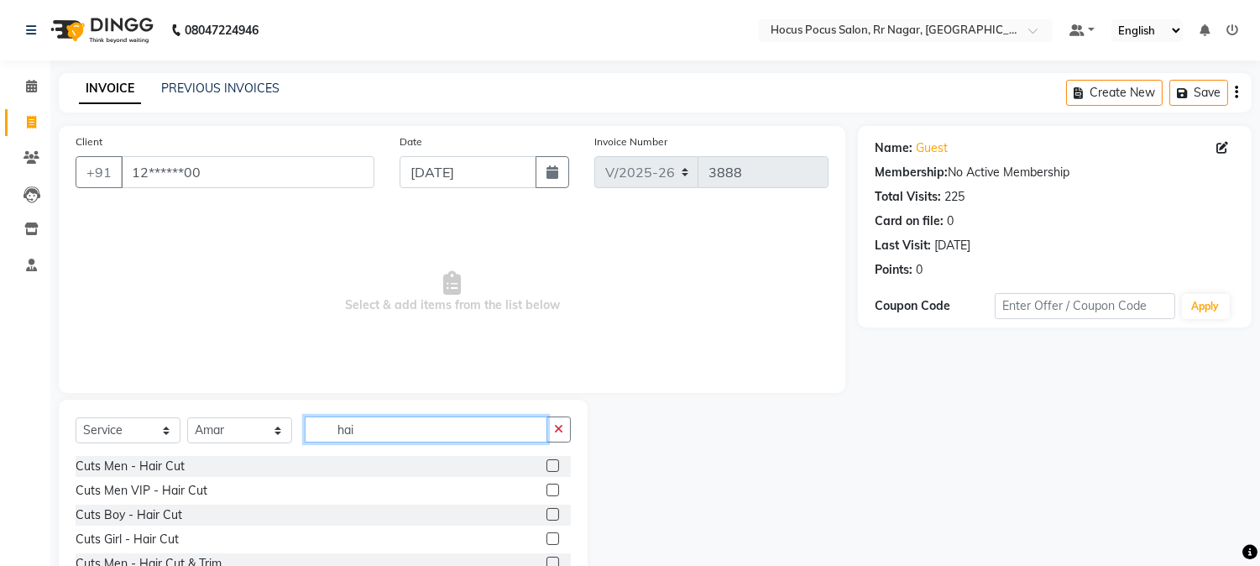
type input "hai"
click at [547, 488] on label at bounding box center [553, 490] width 13 height 13
click at [547, 488] on input "checkbox" at bounding box center [552, 490] width 11 height 11
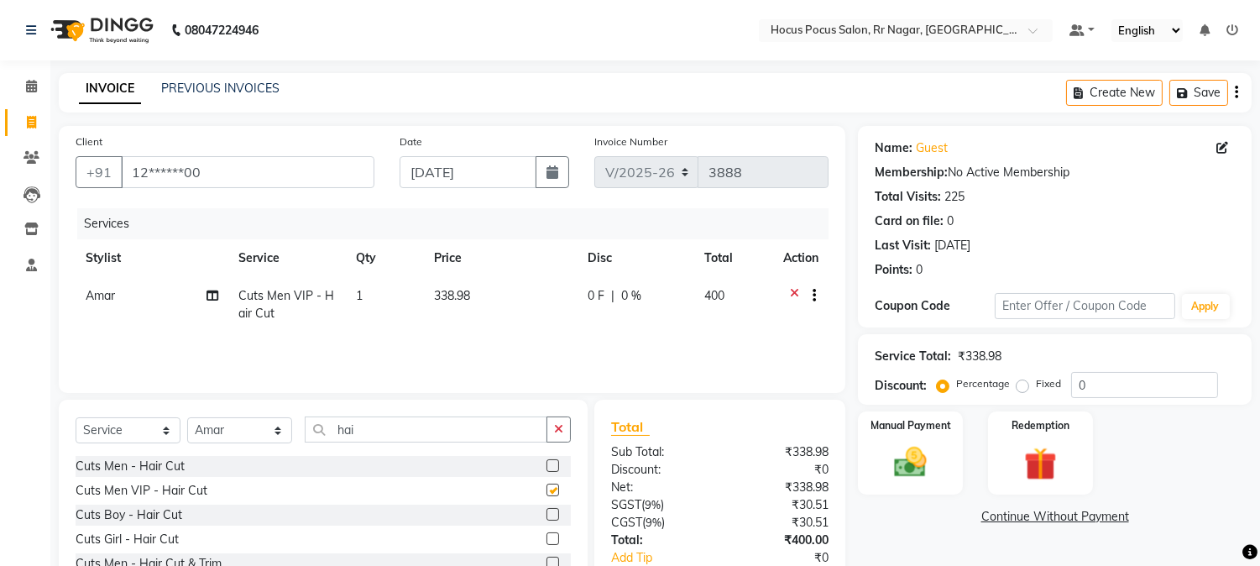
checkbox input "false"
click at [793, 291] on icon at bounding box center [794, 297] width 9 height 21
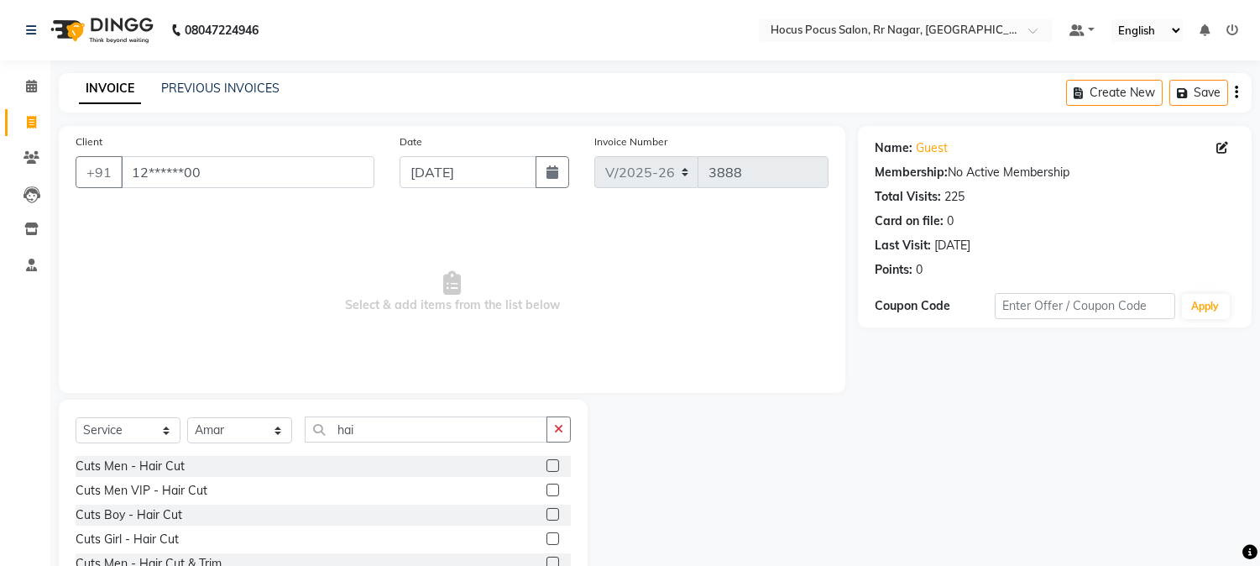
click at [547, 516] on label at bounding box center [553, 514] width 13 height 13
click at [547, 516] on input "checkbox" at bounding box center [552, 515] width 11 height 11
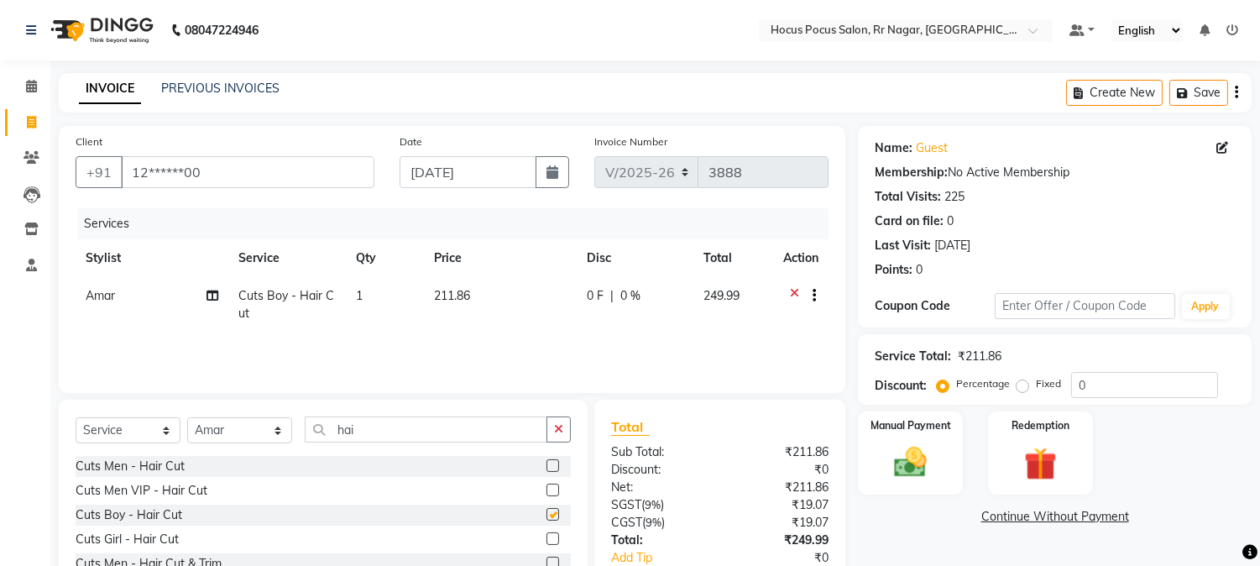
checkbox input "false"
click at [556, 511] on div at bounding box center [559, 515] width 24 height 21
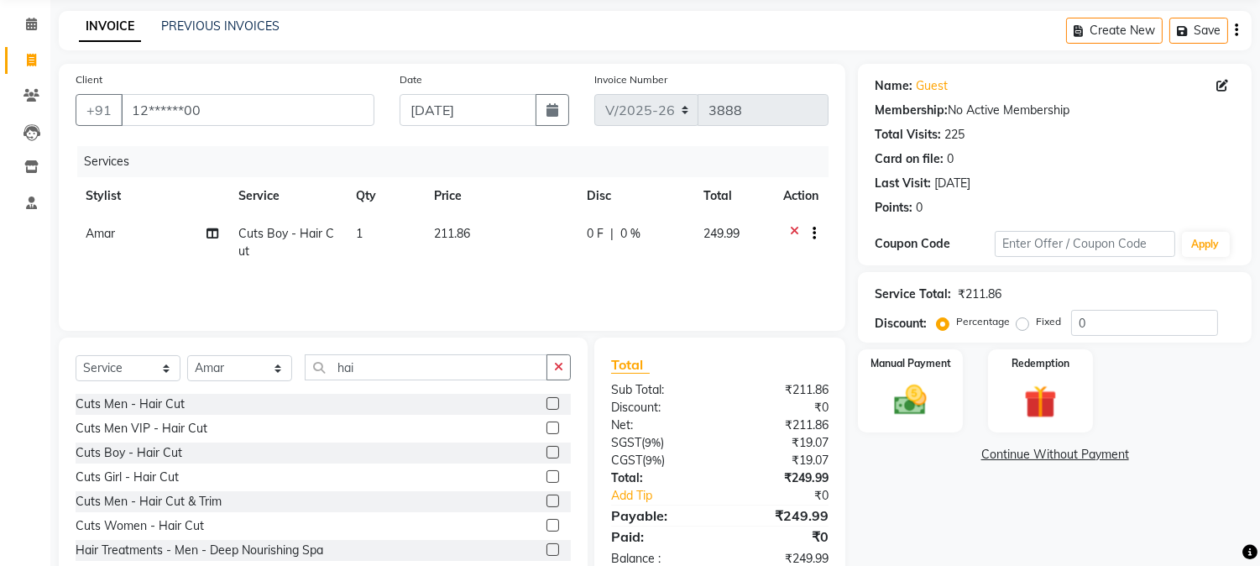
scroll to position [106, 0]
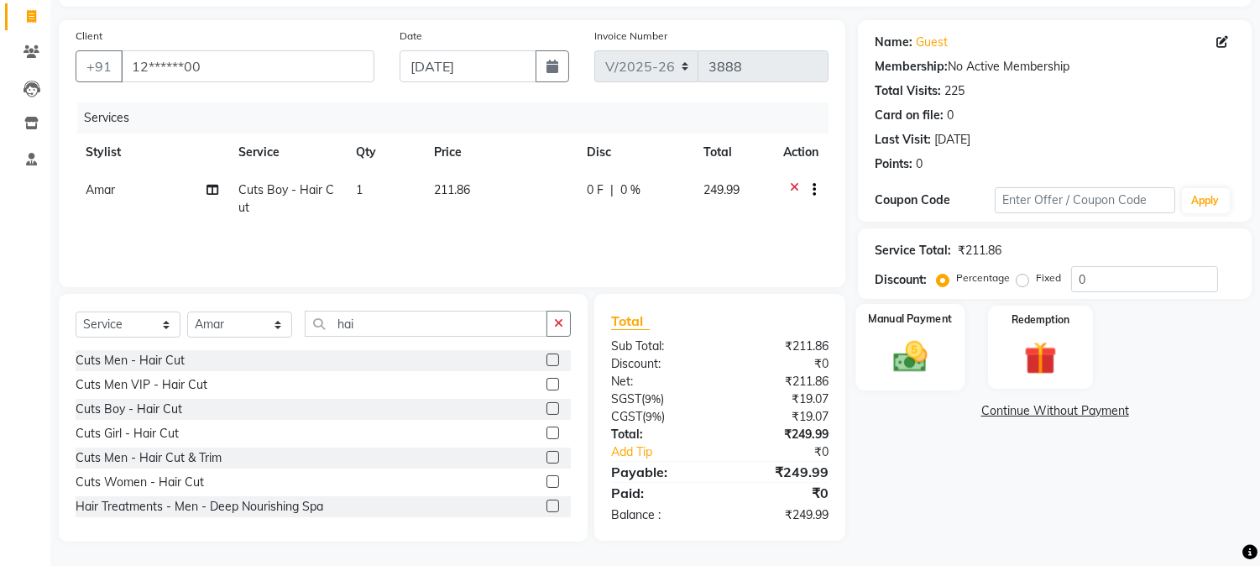
click at [899, 338] on img at bounding box center [910, 357] width 55 height 39
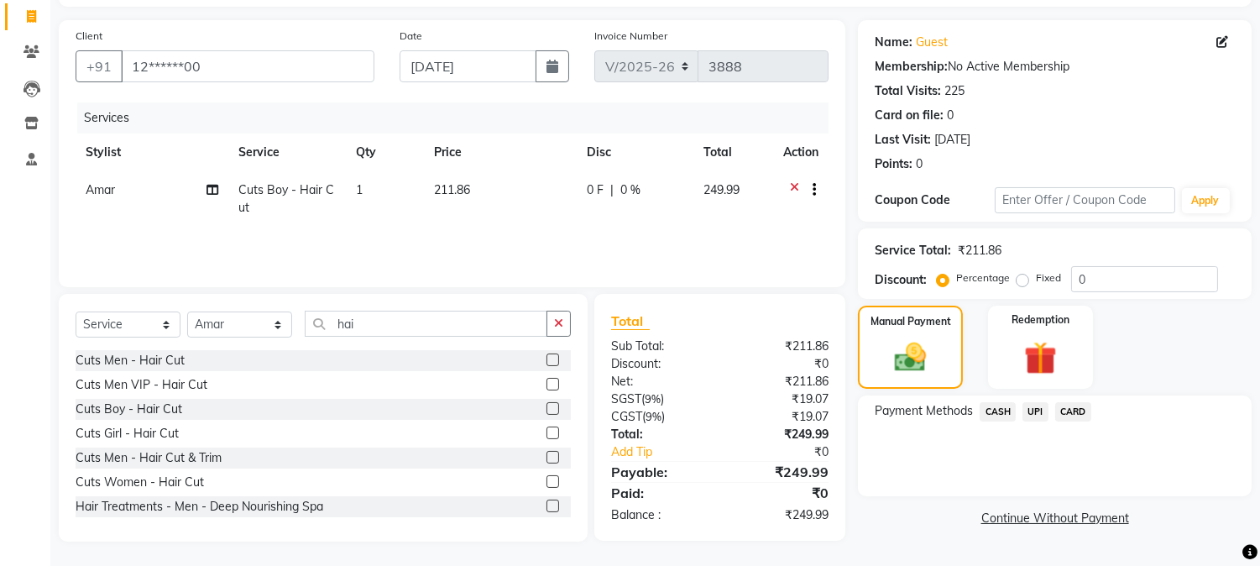
click at [1030, 412] on span "UPI" at bounding box center [1036, 411] width 26 height 19
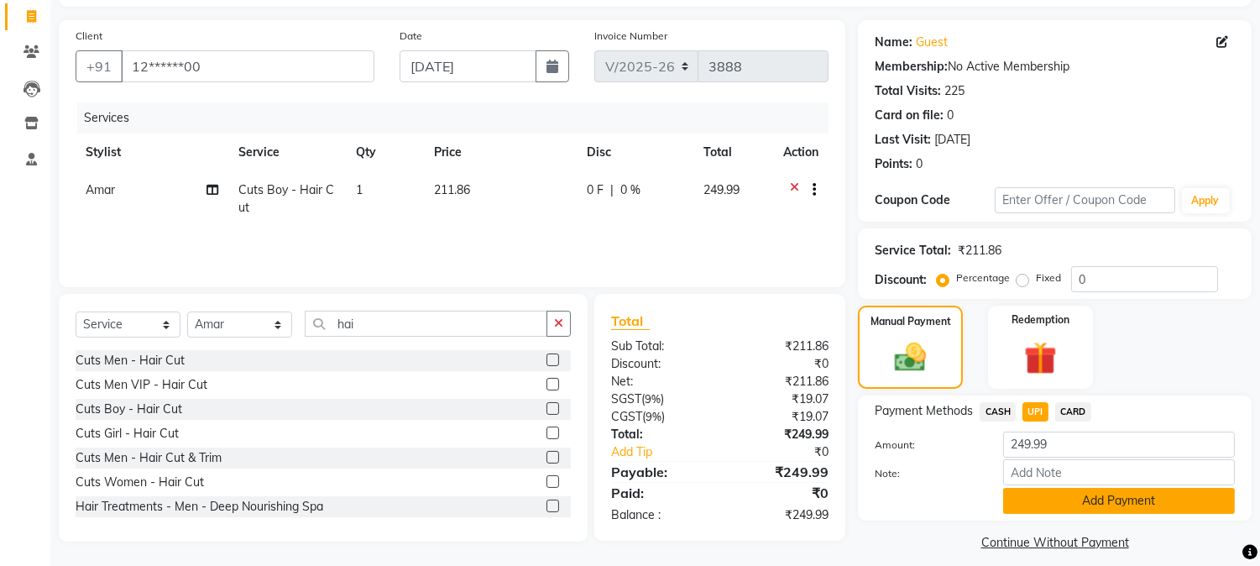
click at [1046, 493] on button "Add Payment" at bounding box center [1119, 501] width 232 height 26
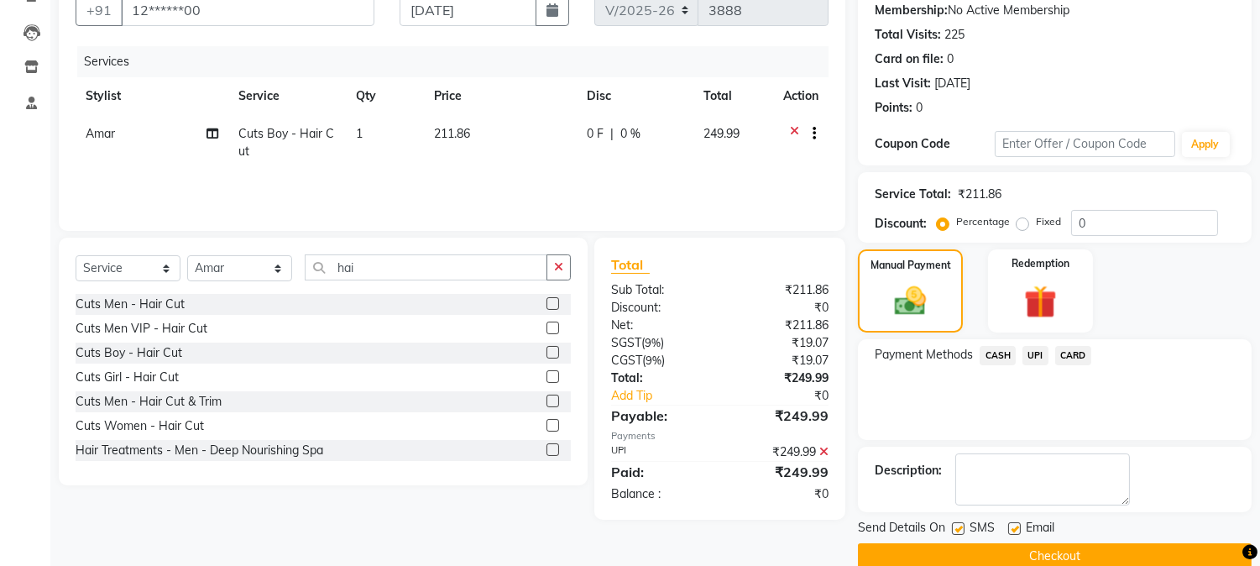
scroll to position [189, 0]
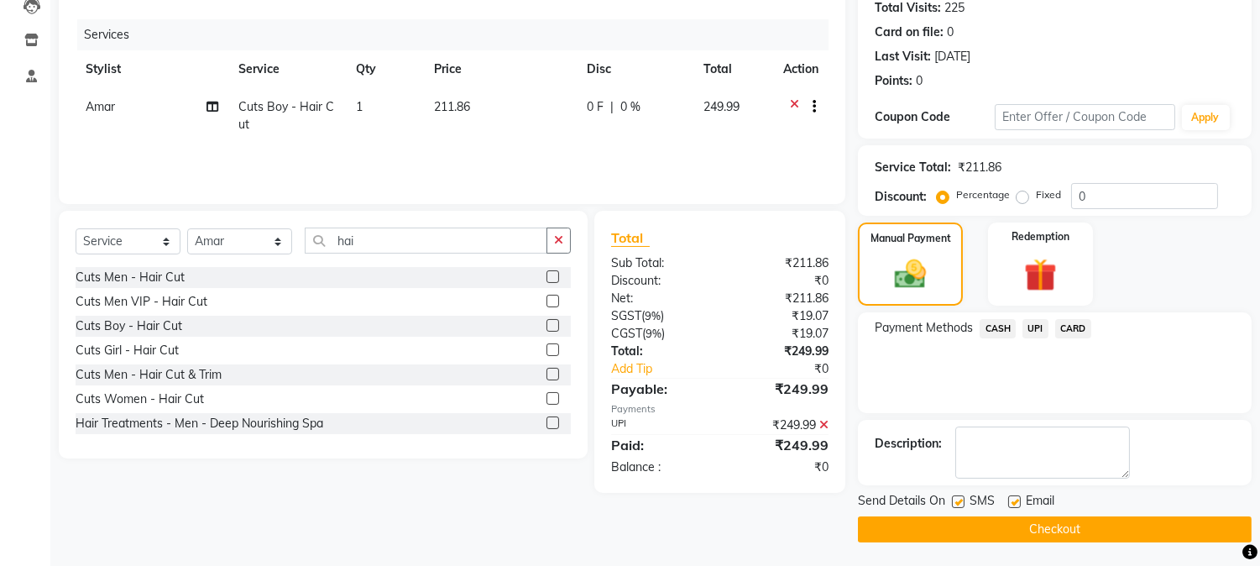
click at [959, 500] on label at bounding box center [958, 501] width 13 height 13
click at [959, 500] on input "checkbox" at bounding box center [957, 502] width 11 height 11
checkbox input "false"
click at [993, 534] on button "Checkout" at bounding box center [1055, 529] width 394 height 26
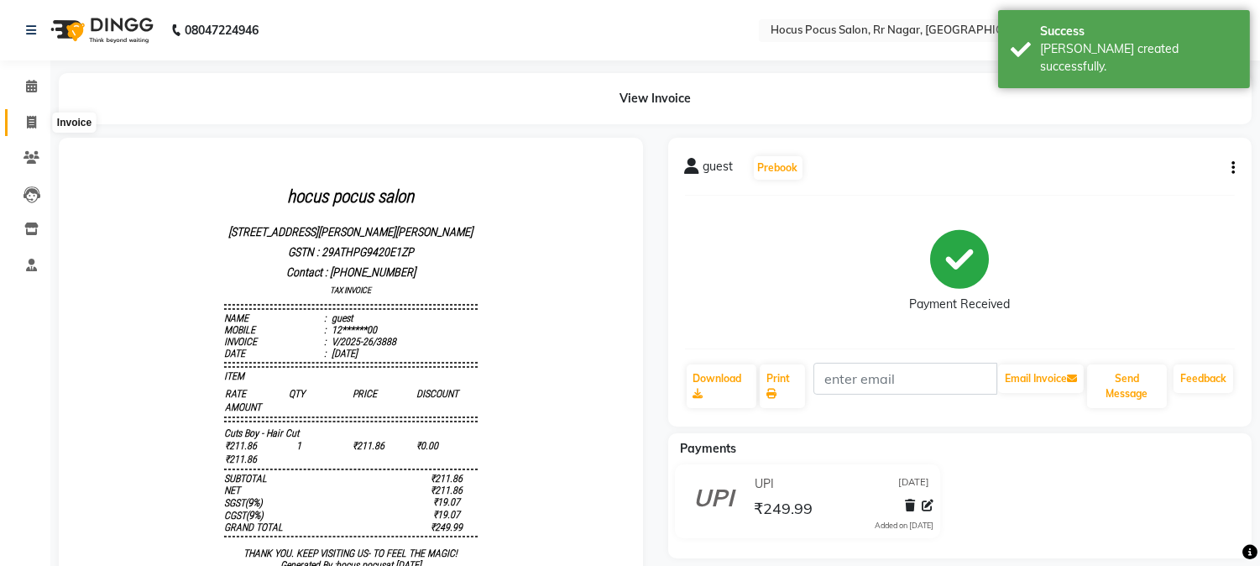
click at [32, 118] on icon at bounding box center [31, 122] width 9 height 13
select select "service"
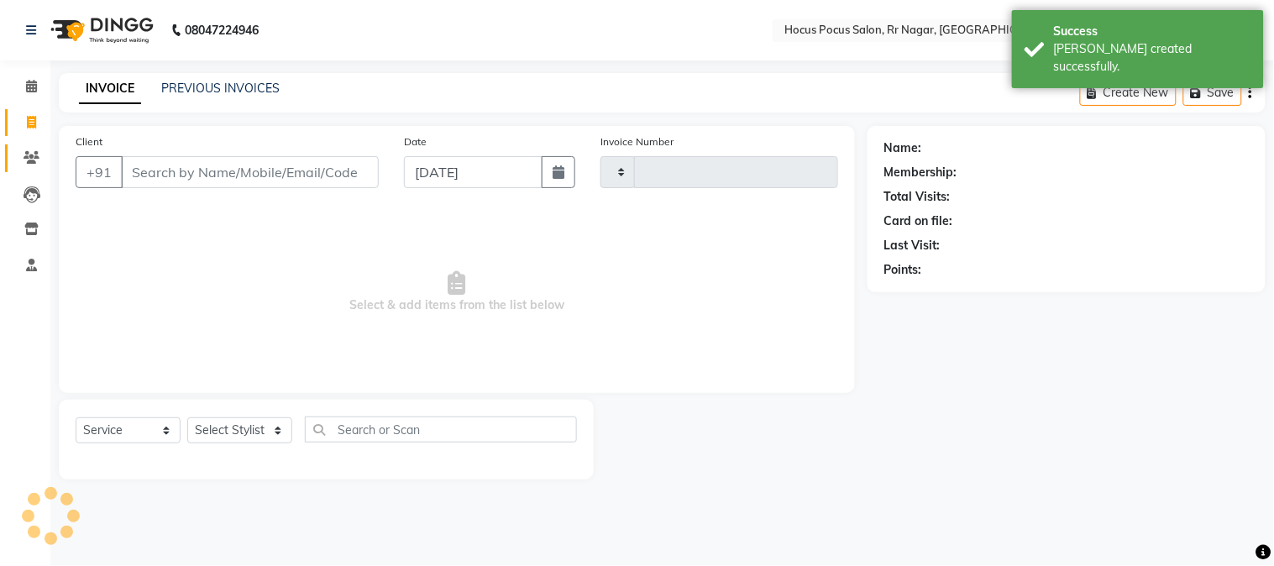
type input "3889"
select select "5019"
click at [152, 165] on input "Client" at bounding box center [250, 172] width 258 height 32
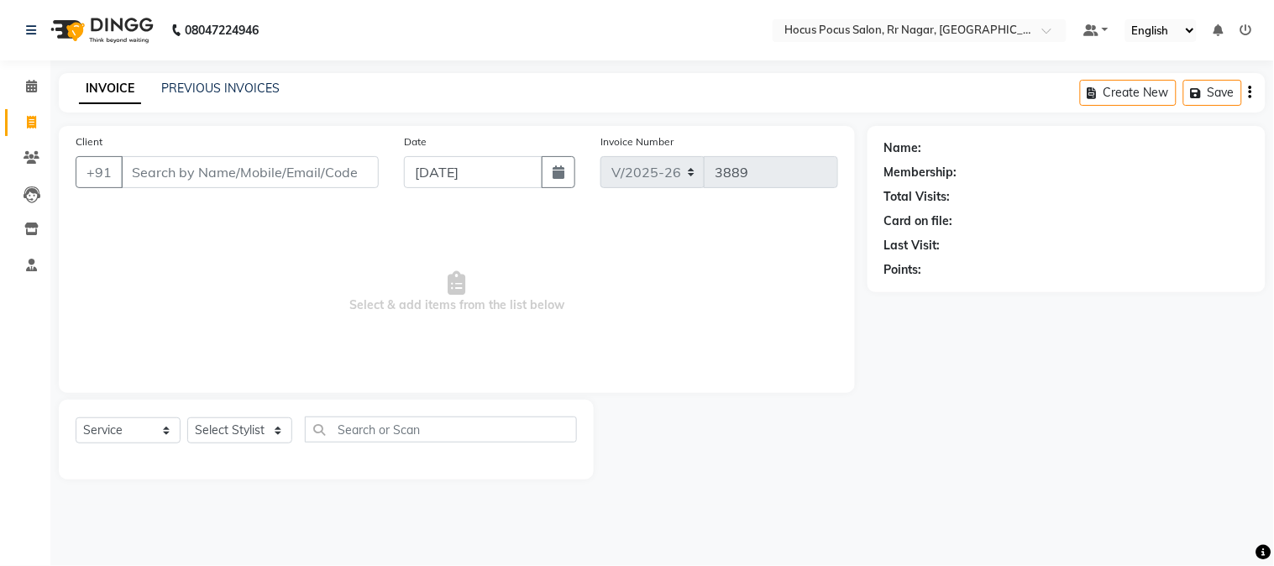
click at [155, 154] on div "Client +91" at bounding box center [227, 167] width 328 height 69
click at [158, 171] on input "Client" at bounding box center [250, 172] width 258 height 32
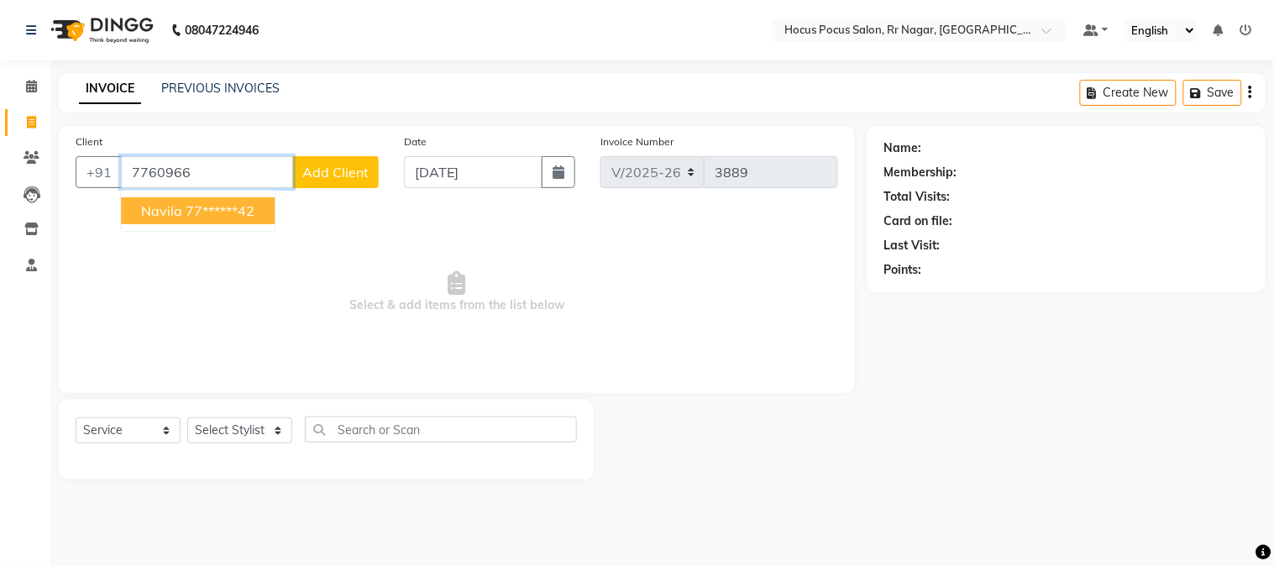
click at [197, 208] on ngb-highlight "77******42" at bounding box center [220, 210] width 69 height 17
type input "77******42"
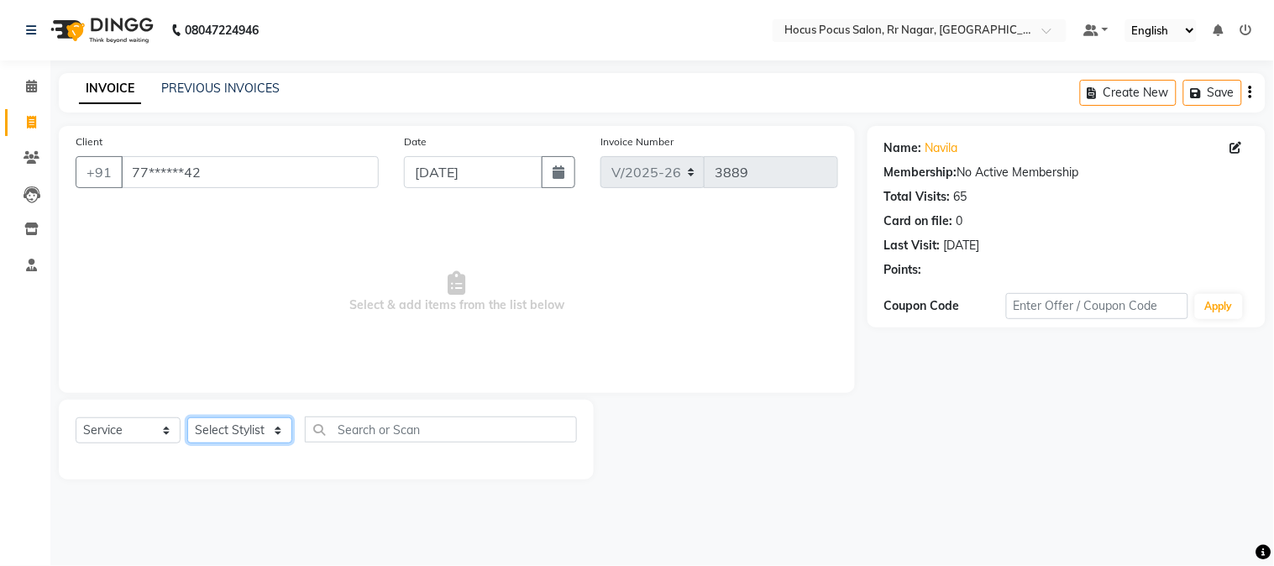
click at [235, 427] on select "Select Stylist Amar Arjun Eliza hocus pocus Kushi Maya Neha Ravi Rithik Salima …" at bounding box center [239, 430] width 105 height 26
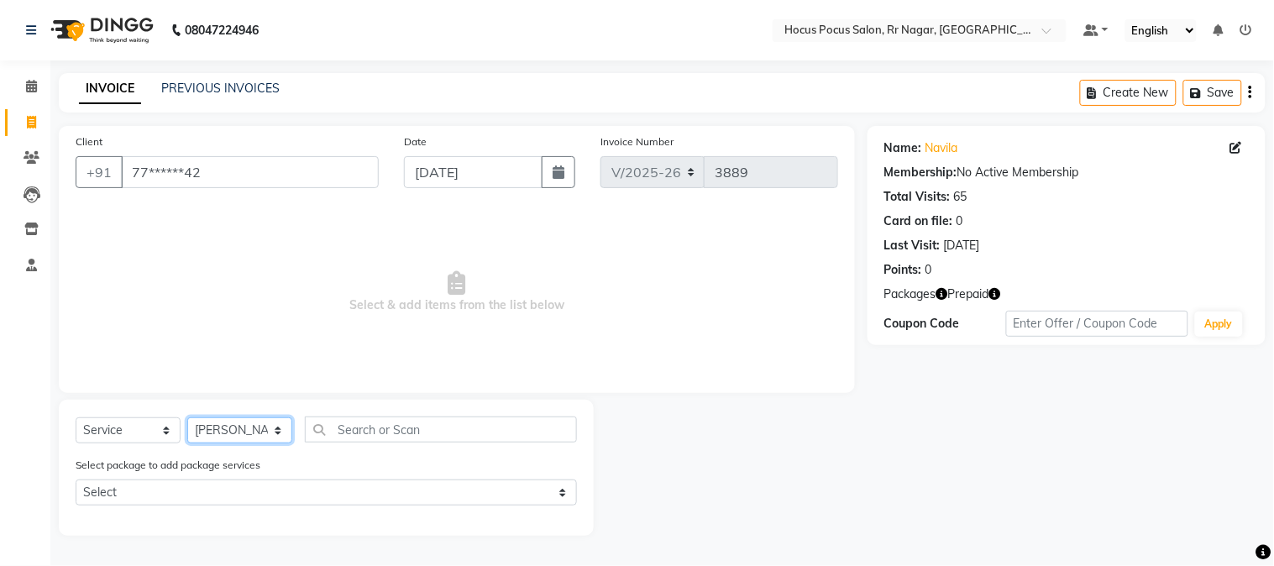
click at [187, 418] on select "Select Stylist Amar Arjun Eliza hocus pocus Kushi Maya Neha Ravi Rithik Salima …" at bounding box center [239, 430] width 105 height 26
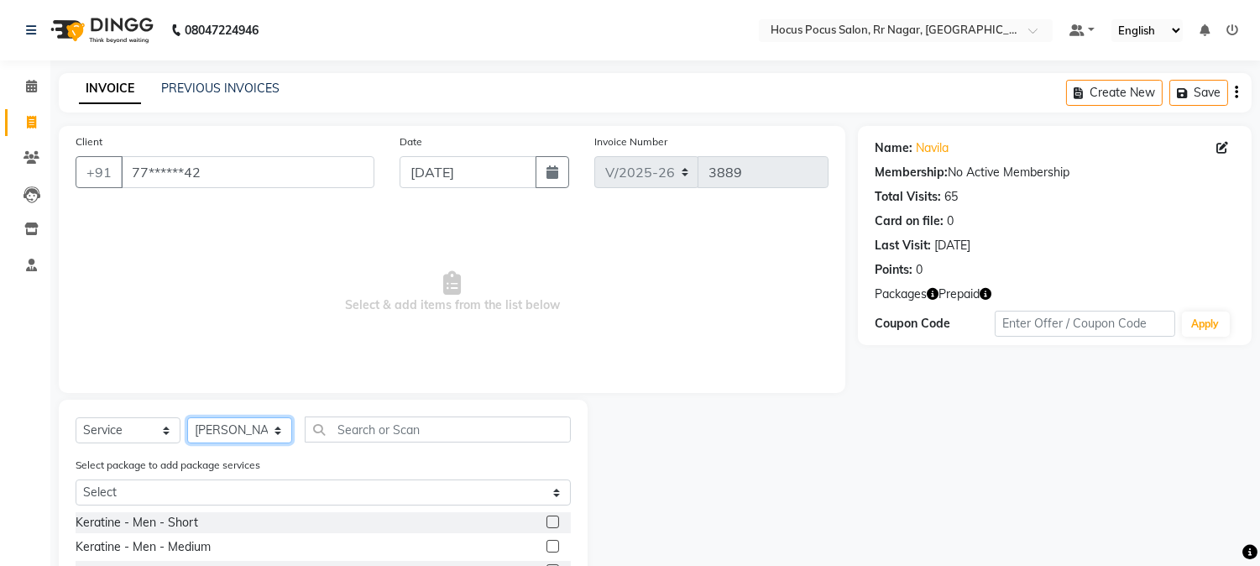
click at [256, 424] on select "Select Stylist Amar Arjun Eliza hocus pocus Kushi Maya Neha Ravi Rithik Salima …" at bounding box center [239, 430] width 105 height 26
select select "32995"
click at [187, 418] on select "Select Stylist Amar Arjun Eliza hocus pocus Kushi Maya Neha Ravi Rithik Salima …" at bounding box center [239, 430] width 105 height 26
click at [315, 435] on input "text" at bounding box center [438, 430] width 266 height 26
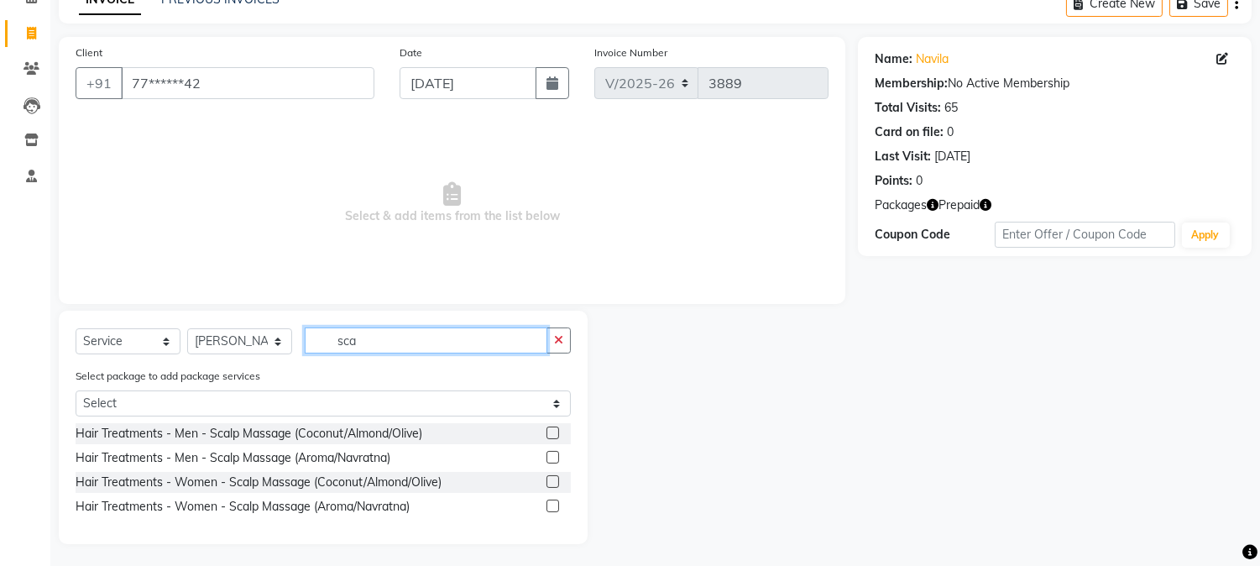
scroll to position [92, 0]
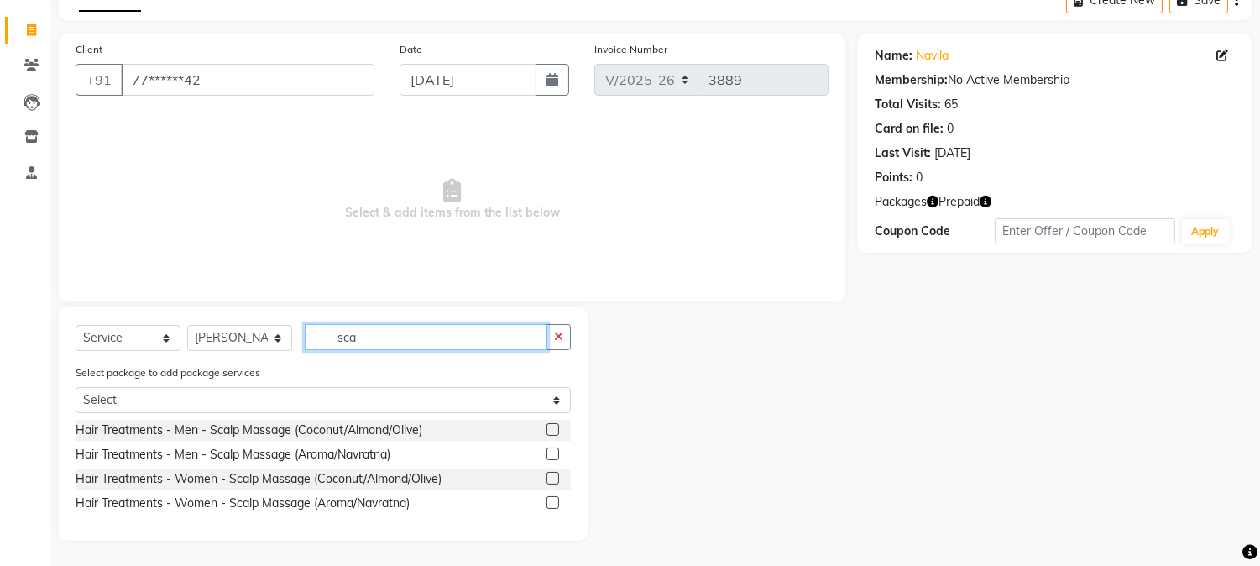
type input "sca"
click at [555, 479] on label at bounding box center [553, 478] width 13 height 13
click at [555, 479] on input "checkbox" at bounding box center [552, 479] width 11 height 11
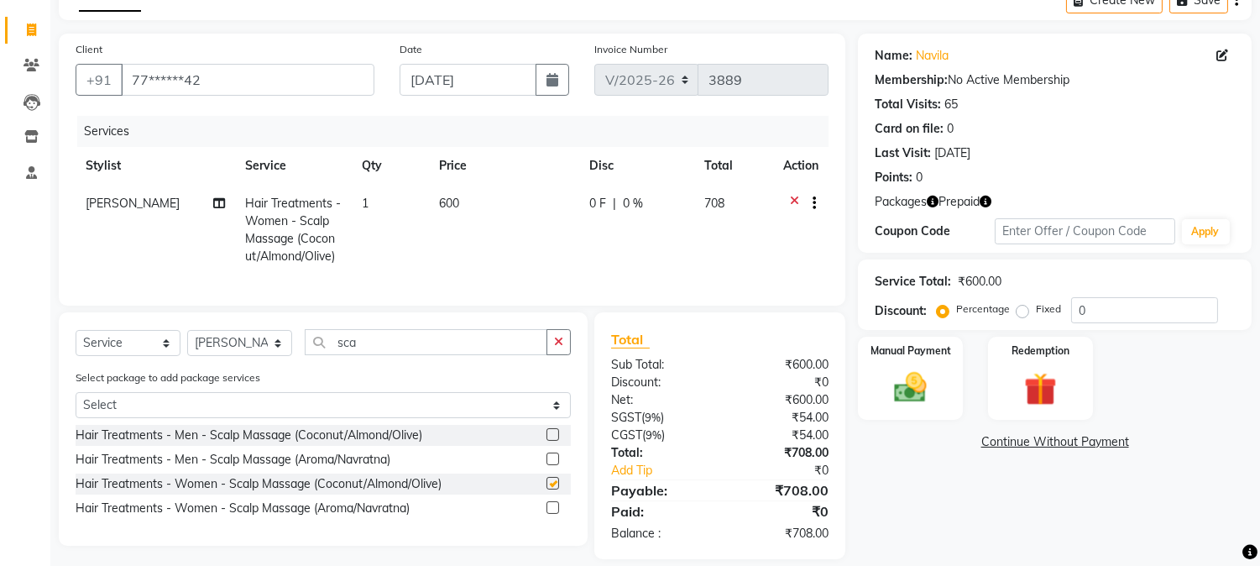
checkbox input "false"
click at [1037, 389] on img at bounding box center [1040, 390] width 55 height 42
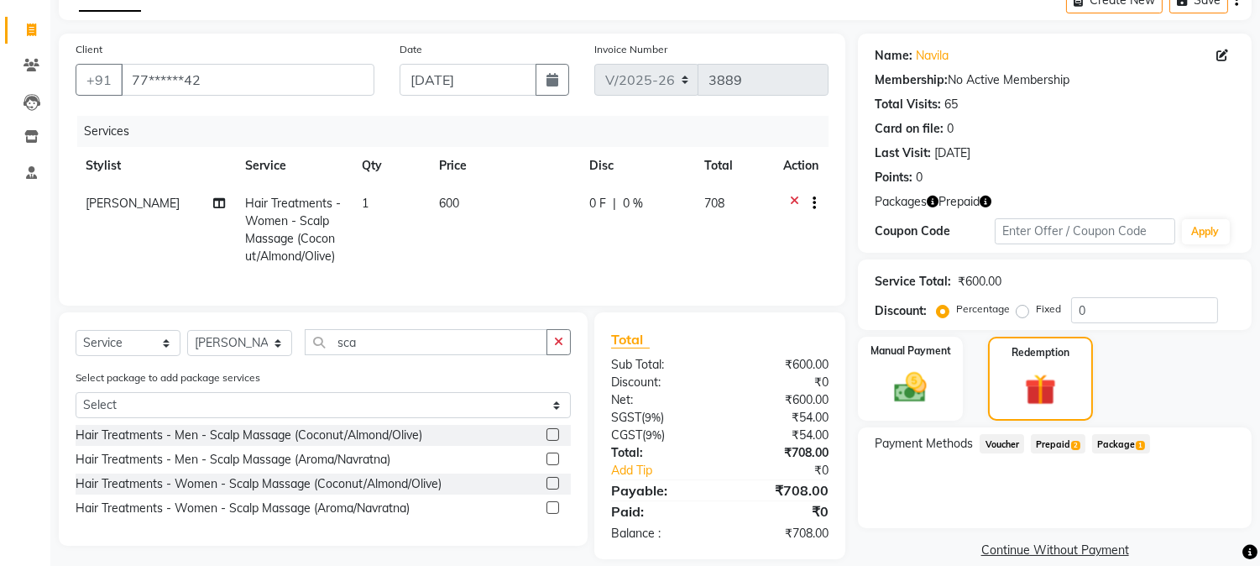
click at [1065, 441] on span "Prepaid 2" at bounding box center [1058, 443] width 55 height 19
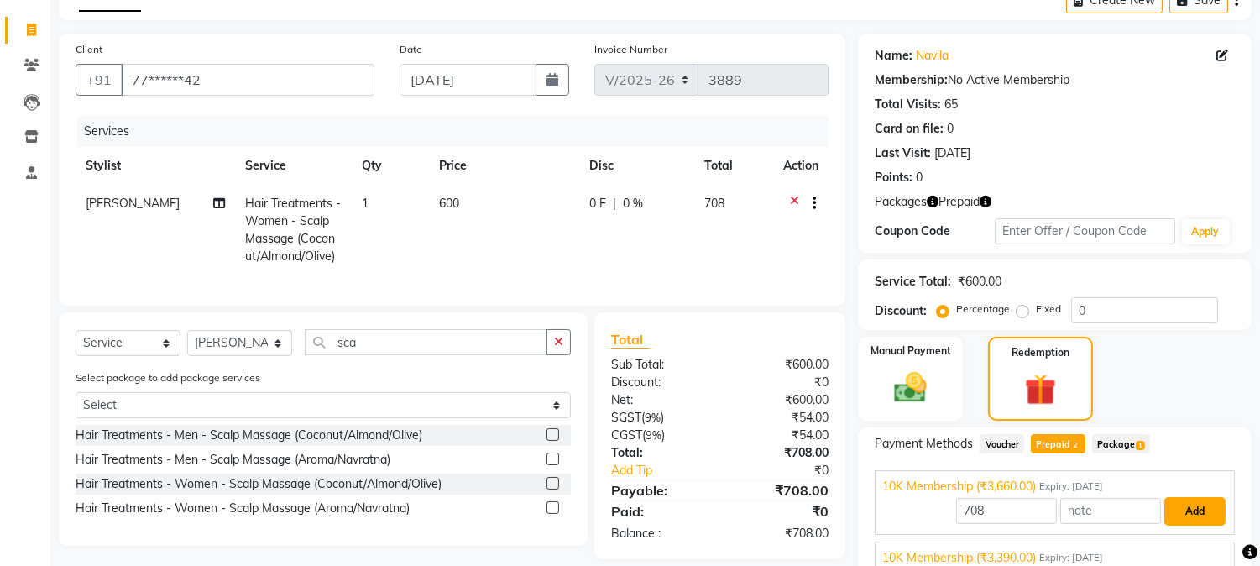
click at [1189, 511] on button "Add" at bounding box center [1195, 511] width 61 height 29
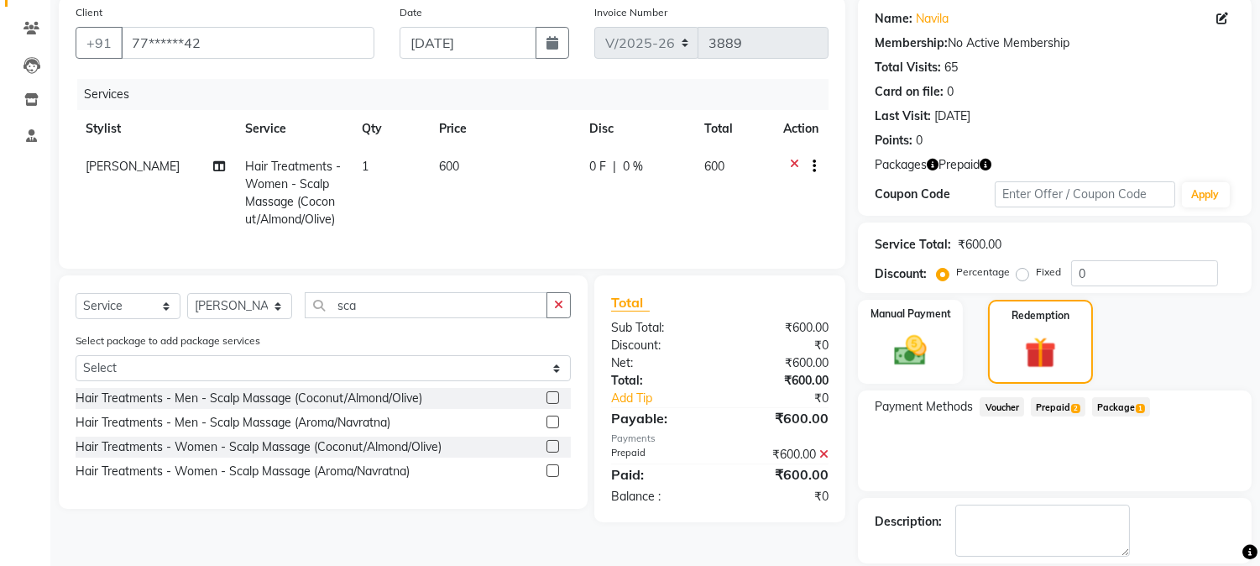
scroll to position [204, 0]
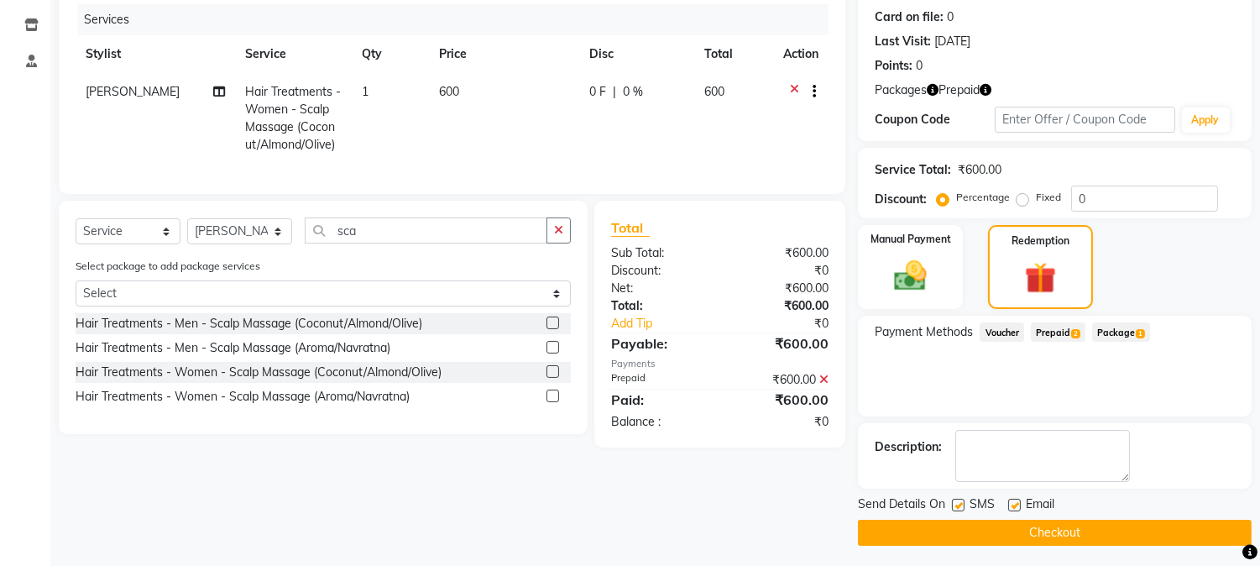
click at [960, 505] on label at bounding box center [958, 505] width 13 height 13
click at [960, 505] on input "checkbox" at bounding box center [957, 505] width 11 height 11
checkbox input "false"
click at [983, 537] on button "Checkout" at bounding box center [1055, 533] width 394 height 26
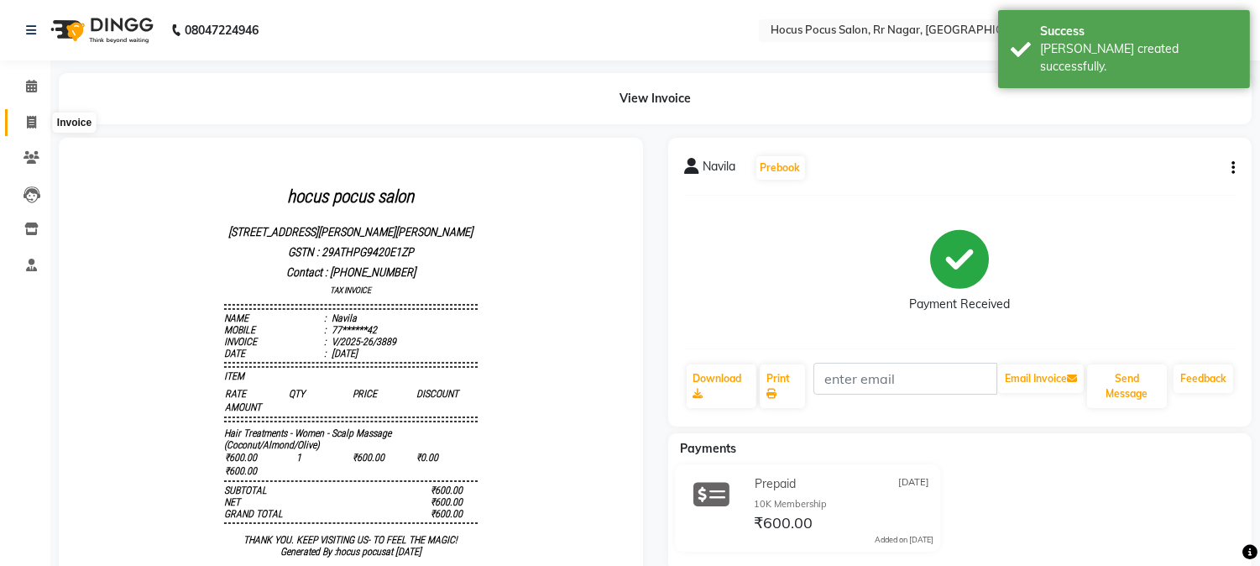
click at [31, 120] on icon at bounding box center [31, 122] width 9 height 13
select select "5019"
select select "service"
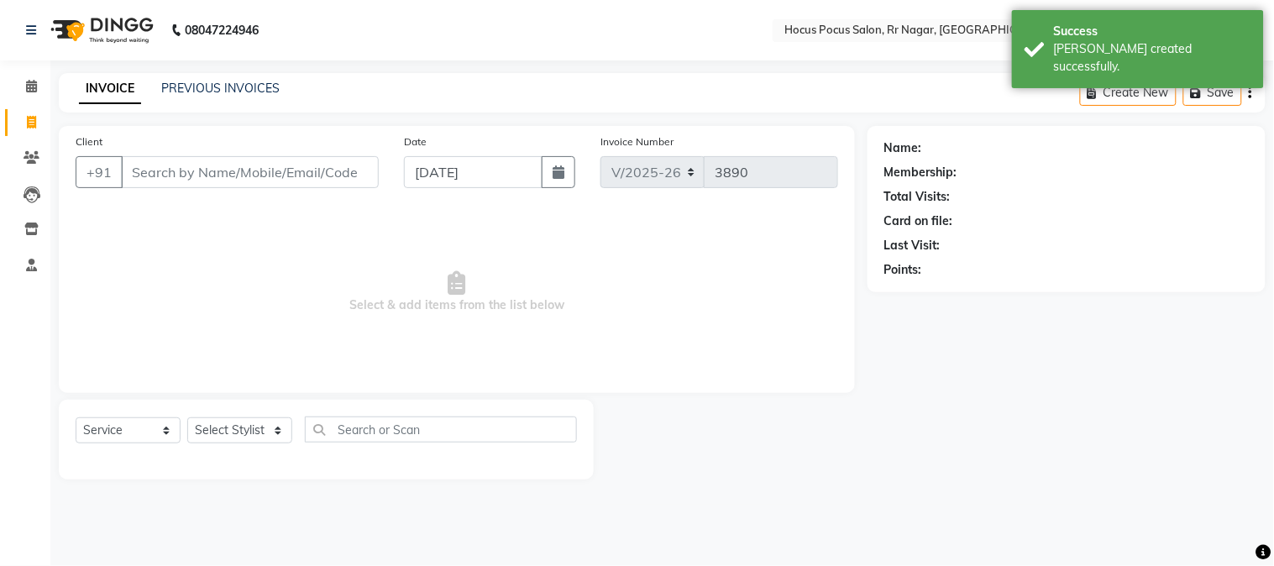
click at [170, 80] on div "PREVIOUS INVOICES" at bounding box center [220, 89] width 118 height 18
click at [175, 90] on link "PREVIOUS INVOICES" at bounding box center [220, 88] width 118 height 15
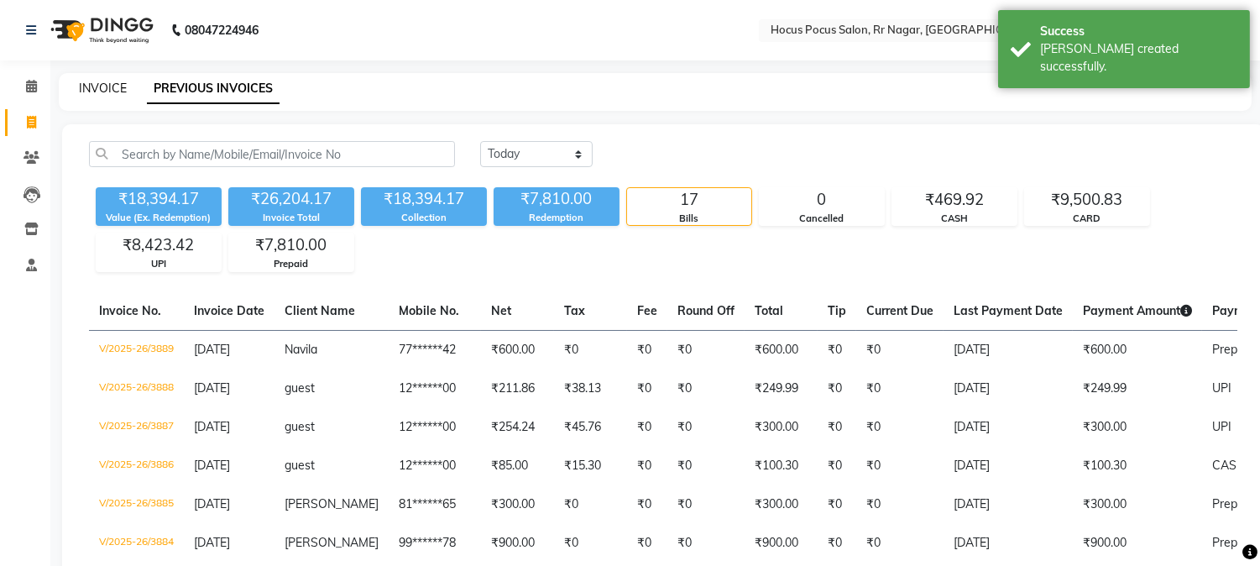
click at [101, 91] on link "INVOICE" at bounding box center [103, 88] width 48 height 15
select select "5019"
select select "service"
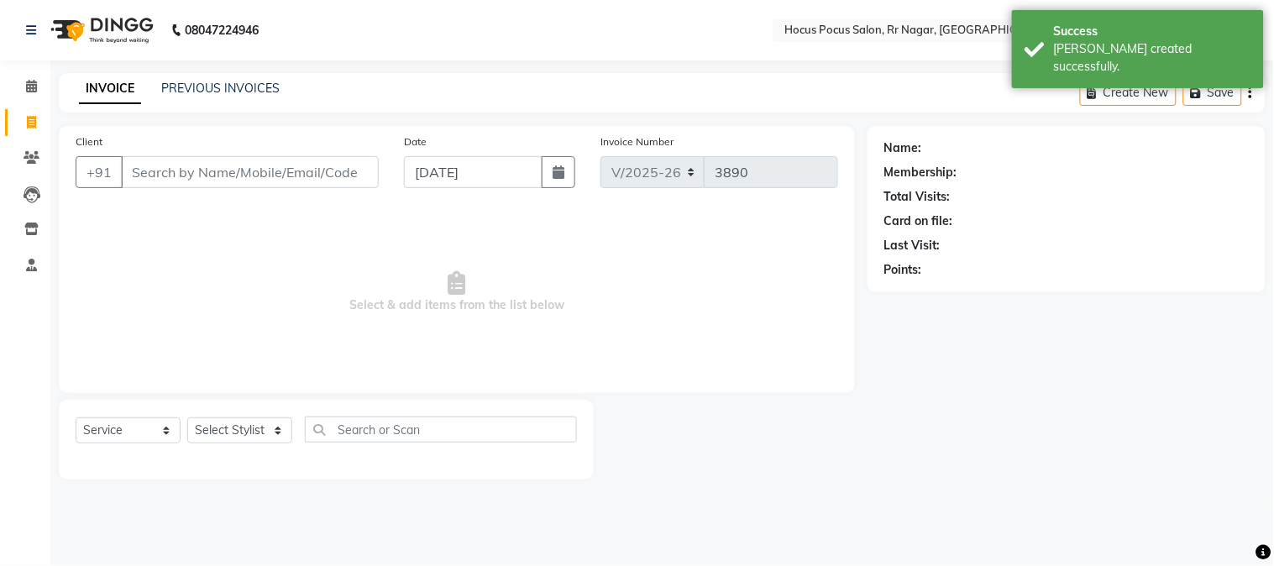
click at [168, 180] on input "Client" at bounding box center [250, 172] width 258 height 32
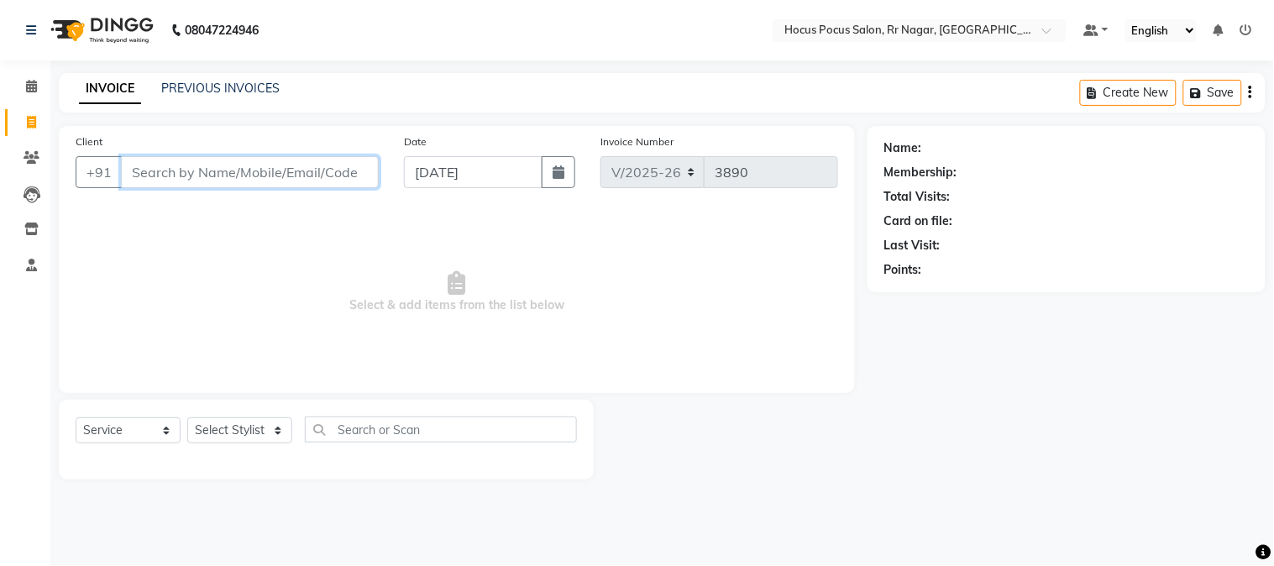
click at [170, 171] on input "Client" at bounding box center [250, 172] width 258 height 32
paste input "9606619696"
type input "9606619696"
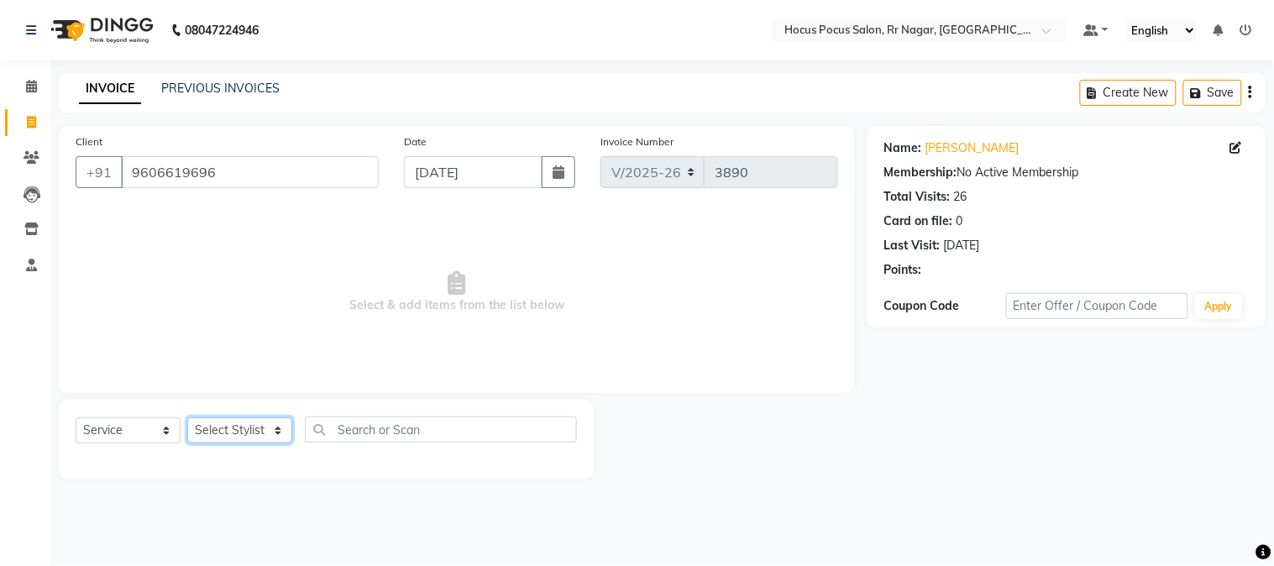
click at [247, 440] on select "Select Stylist Amar Arjun Eliza hocus pocus Kushi Maya Neha Ravi Rithik Salima …" at bounding box center [239, 430] width 105 height 26
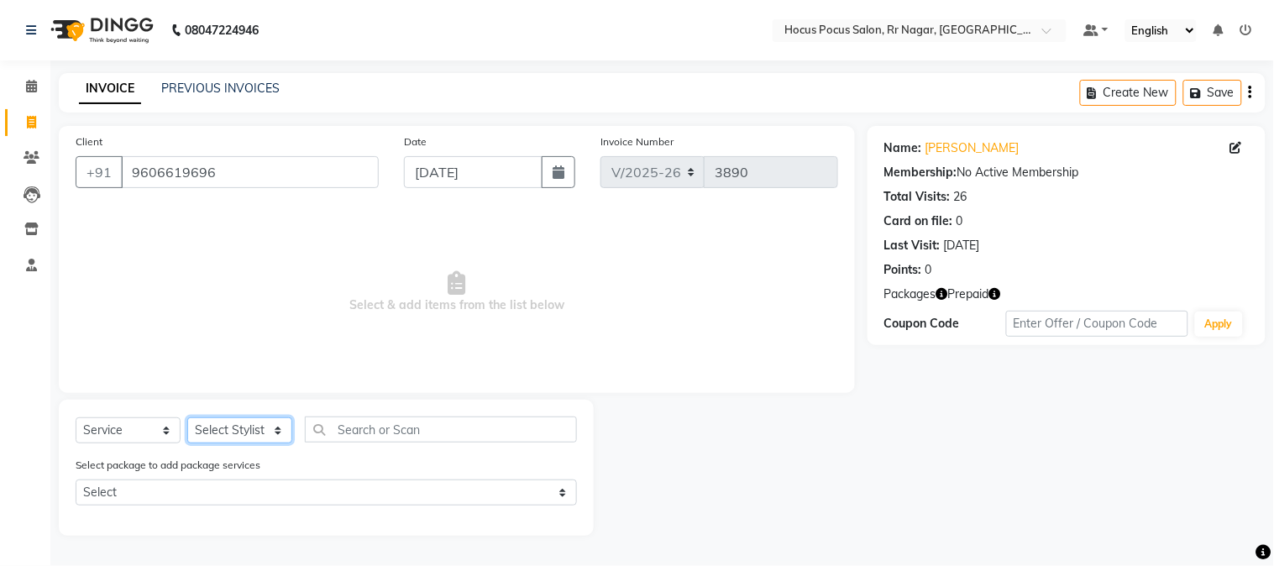
select select "74946"
click at [187, 418] on select "Select Stylist Amar Arjun Eliza hocus pocus Kushi Maya Neha Ravi Rithik Salima …" at bounding box center [239, 430] width 105 height 26
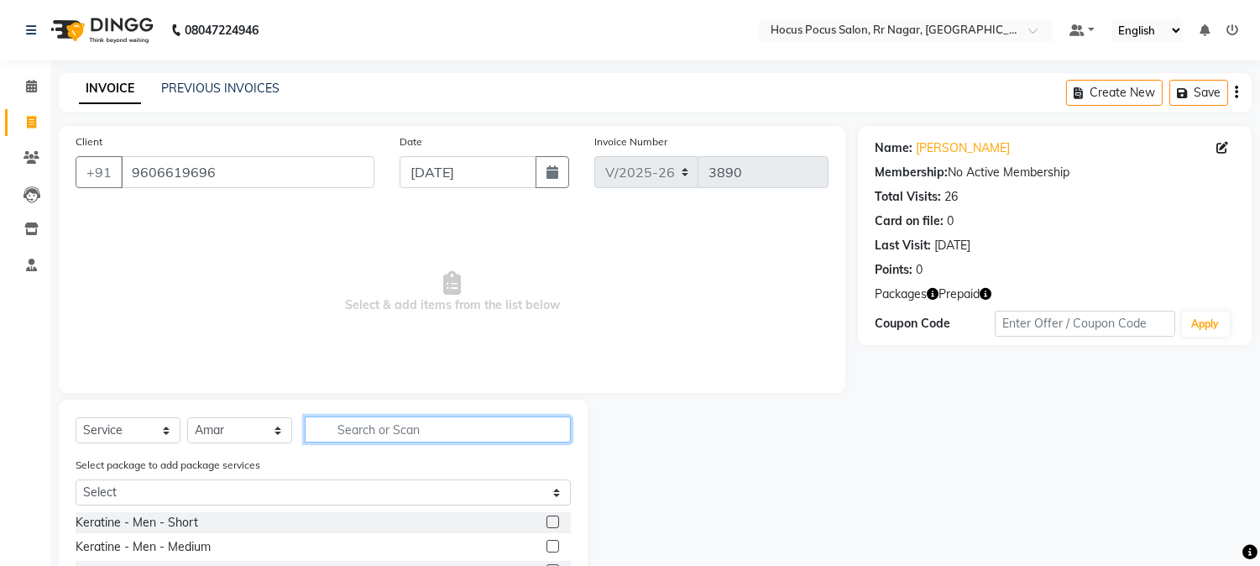
click at [345, 422] on input "text" at bounding box center [438, 430] width 266 height 26
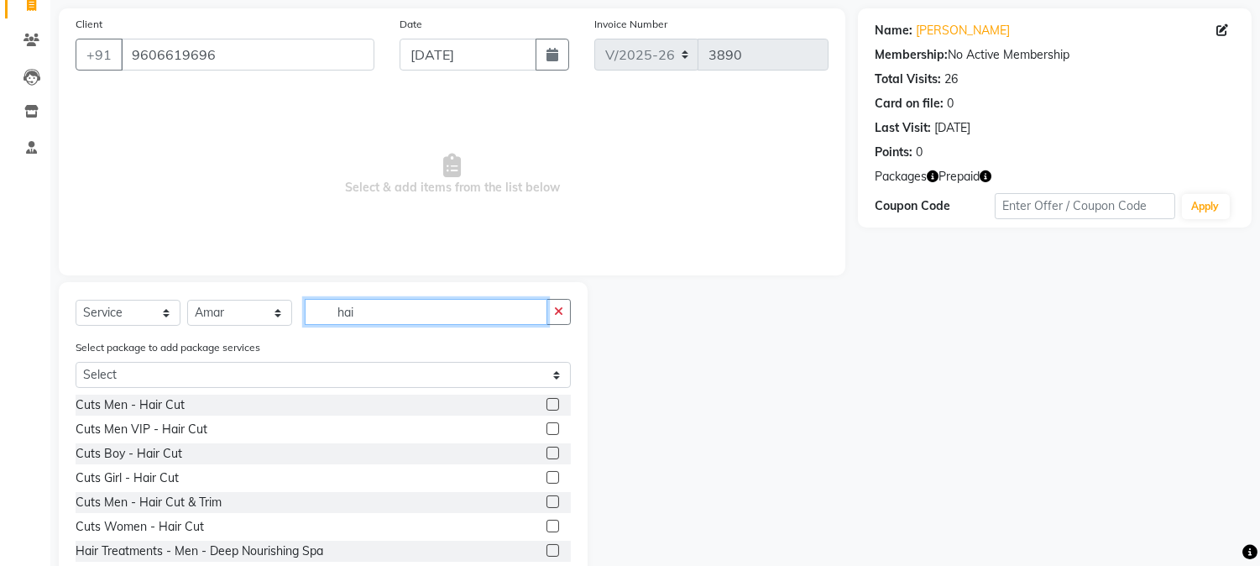
scroll to position [124, 0]
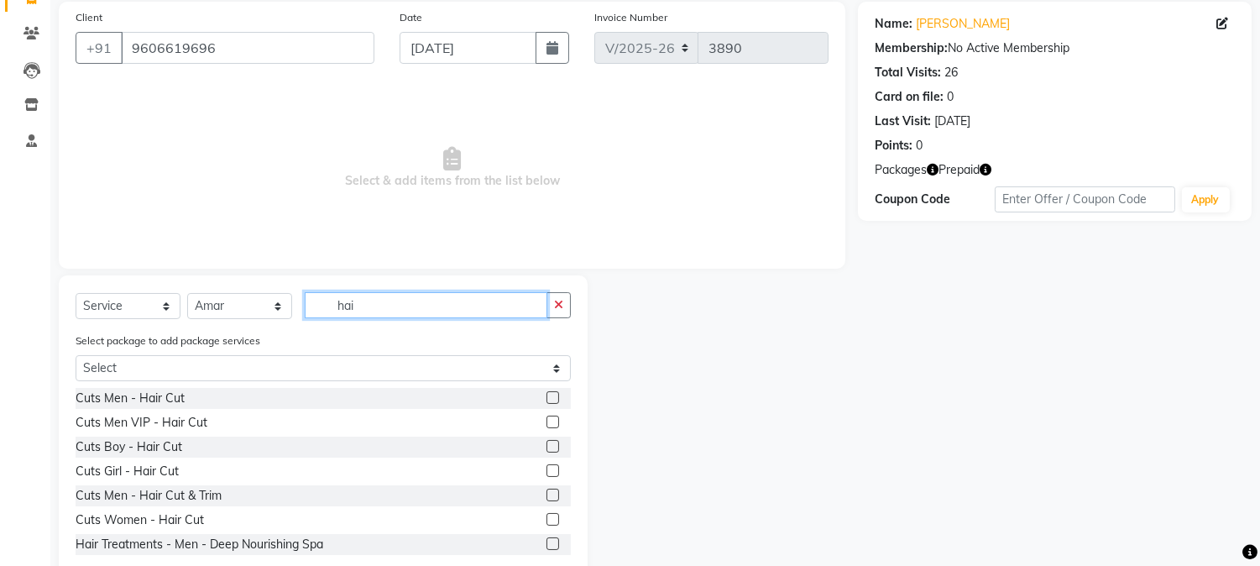
type input "hai"
click at [547, 448] on label at bounding box center [553, 446] width 13 height 13
click at [547, 448] on input "checkbox" at bounding box center [552, 447] width 11 height 11
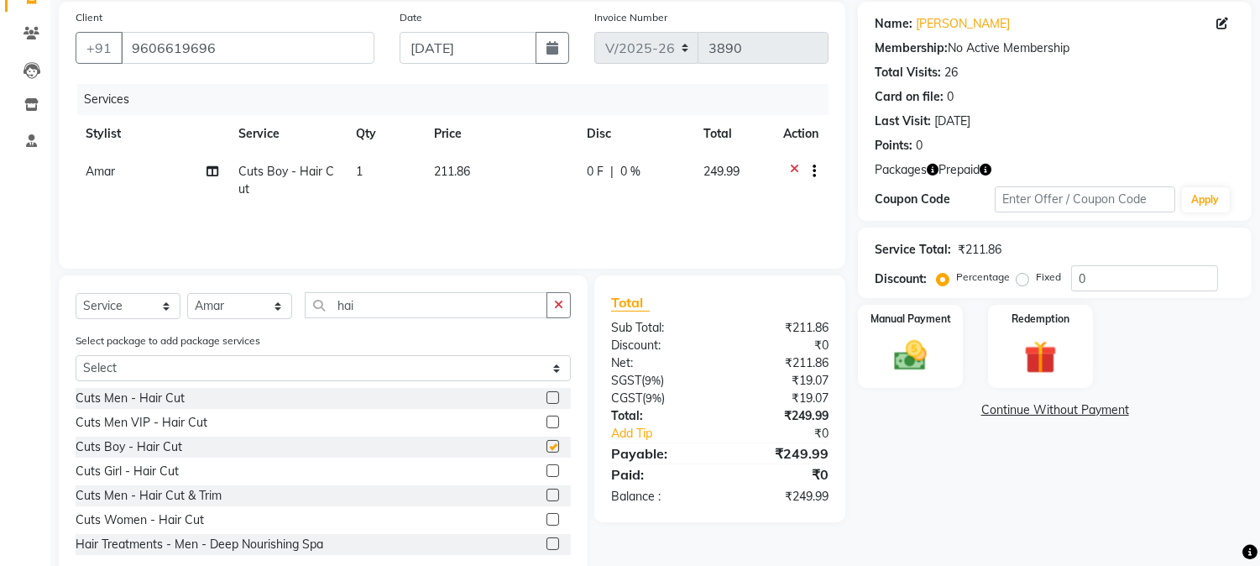
checkbox input "false"
click at [504, 146] on th "Price" at bounding box center [500, 134] width 153 height 38
click at [445, 173] on span "211.86" at bounding box center [452, 171] width 36 height 15
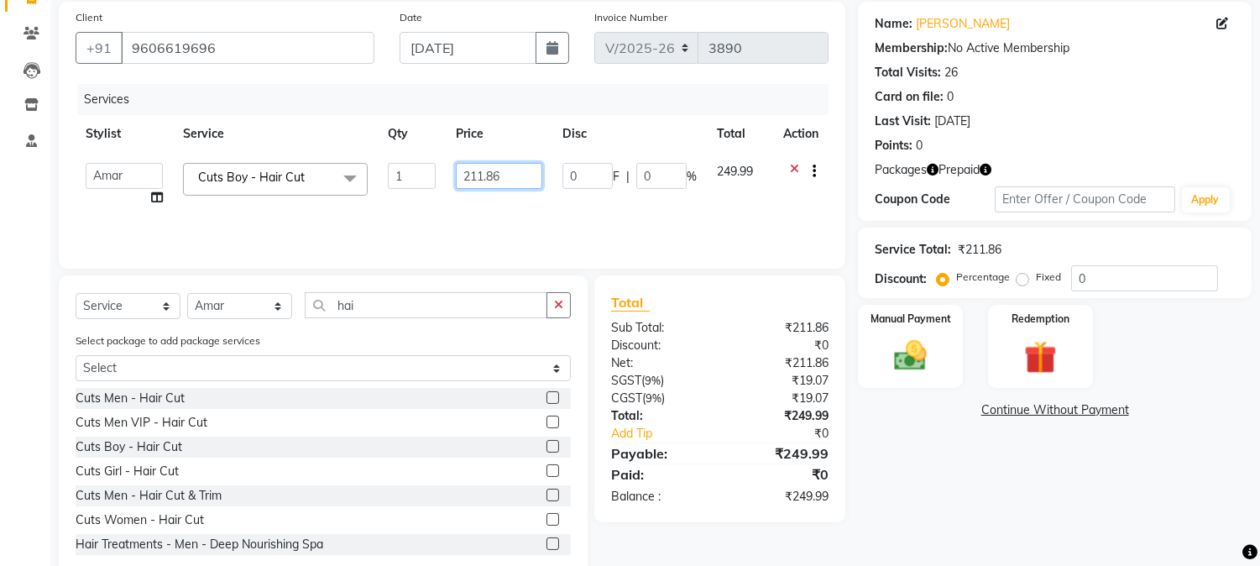
click at [518, 174] on input "211.86" at bounding box center [499, 176] width 86 height 26
type input "2"
type input "250"
click at [961, 490] on div "Name: Shrunottara Koppa Membership: No Active Membership Total Visits: 26 Card …" at bounding box center [1061, 291] width 406 height 578
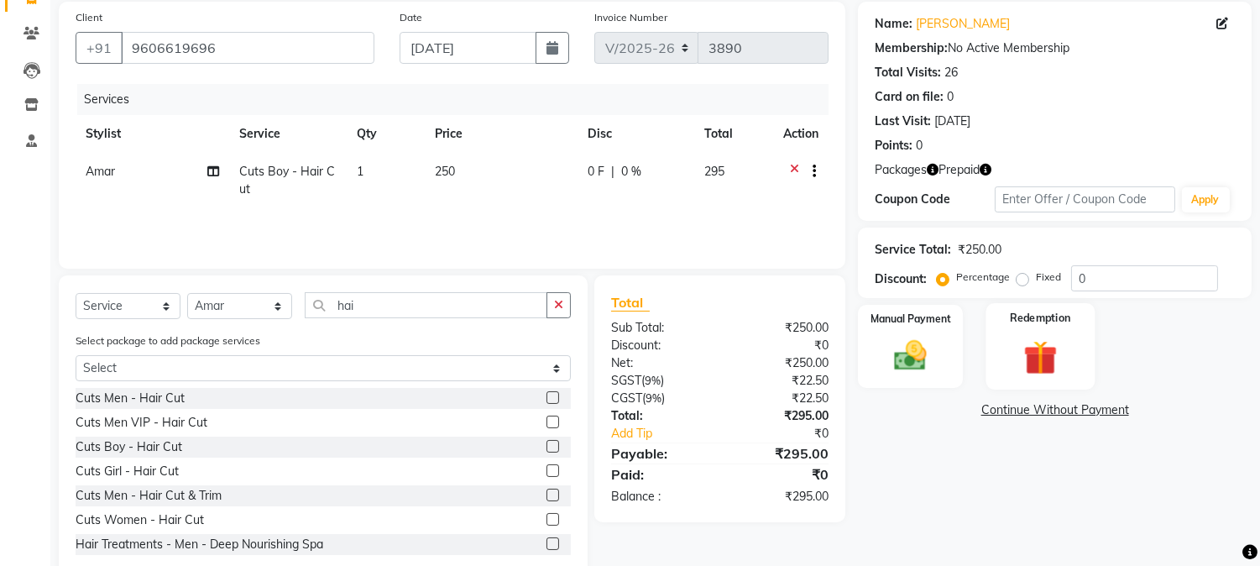
click at [1028, 354] on img at bounding box center [1040, 358] width 55 height 42
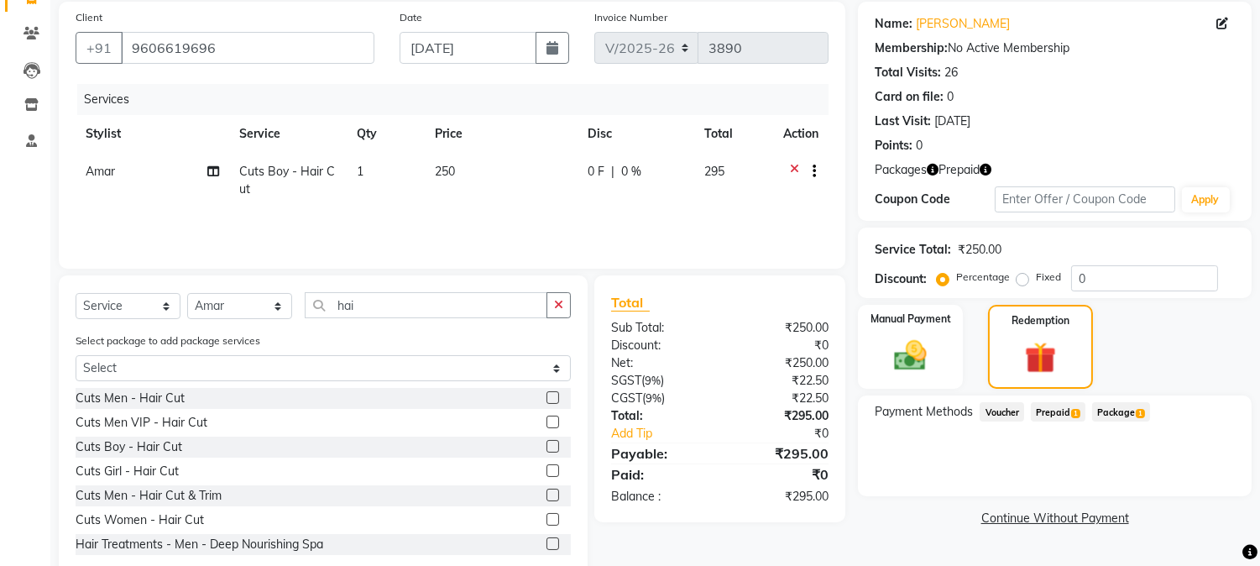
click at [1062, 410] on span "Prepaid 1" at bounding box center [1058, 411] width 55 height 19
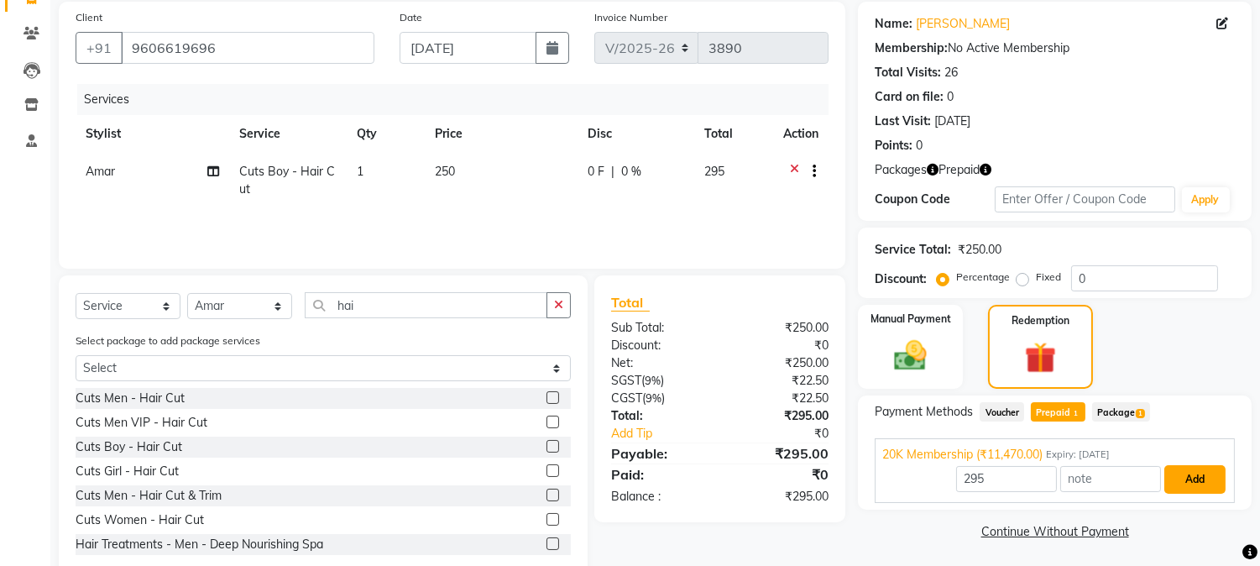
drag, startPoint x: 1181, startPoint y: 472, endPoint x: 1181, endPoint y: 495, distance: 23.5
click at [1181, 474] on button "Add" at bounding box center [1195, 479] width 61 height 29
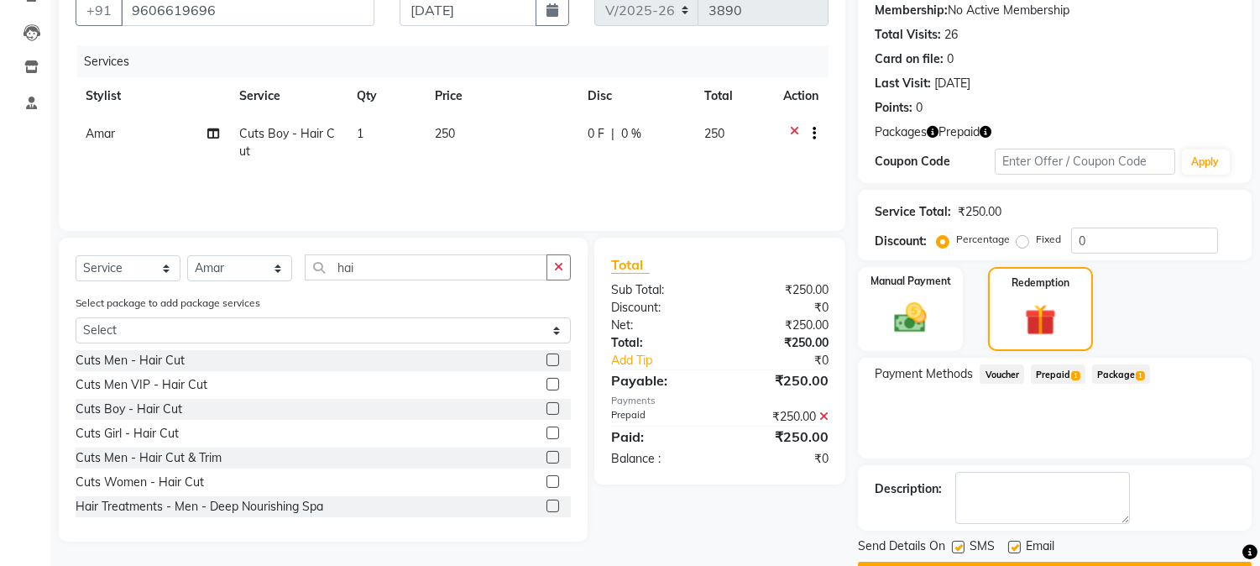
scroll to position [207, 0]
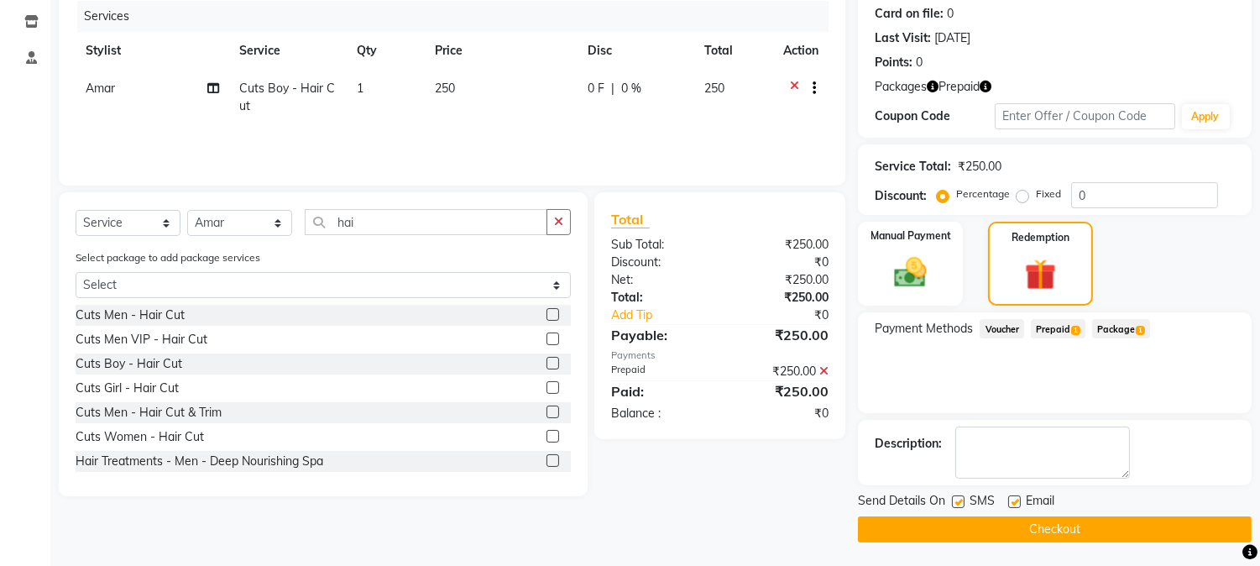
click at [958, 495] on label at bounding box center [958, 501] width 13 height 13
click at [958, 497] on input "checkbox" at bounding box center [957, 502] width 11 height 11
checkbox input "false"
click at [964, 525] on button "Checkout" at bounding box center [1055, 529] width 394 height 26
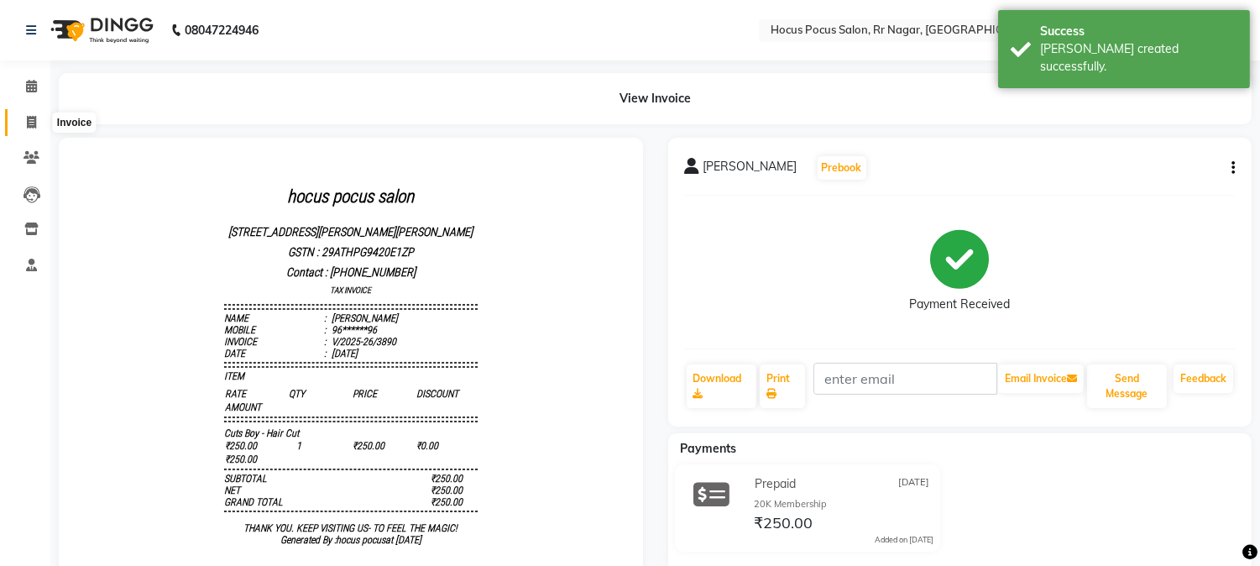
click at [31, 123] on icon at bounding box center [31, 122] width 9 height 13
select select "service"
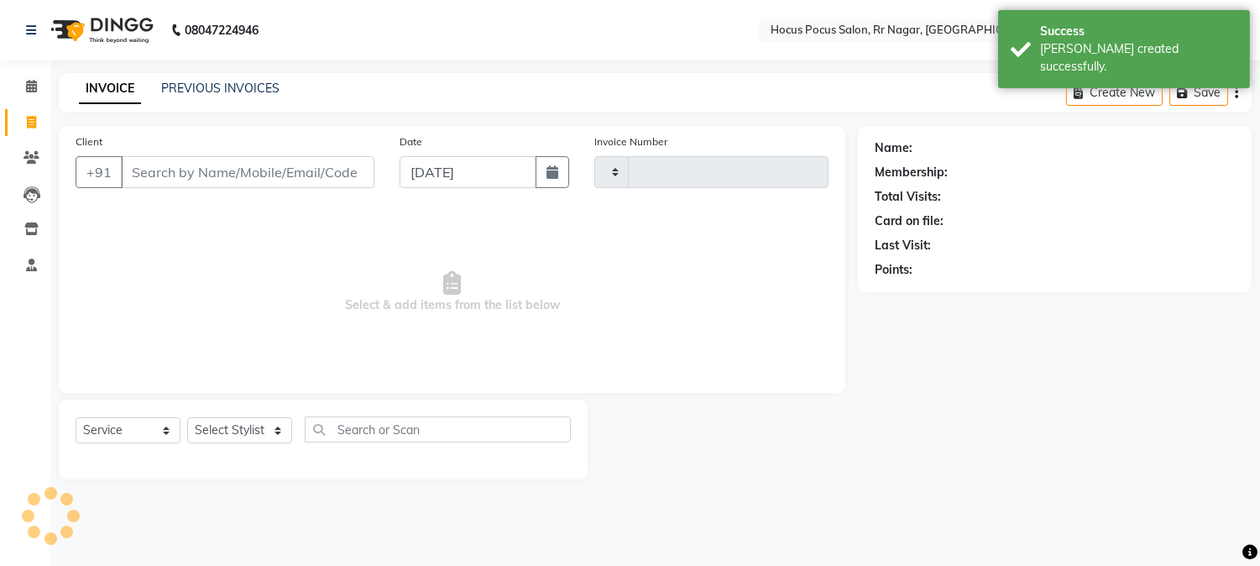
type input "3891"
select select "5019"
click at [144, 165] on input "Client" at bounding box center [250, 172] width 258 height 32
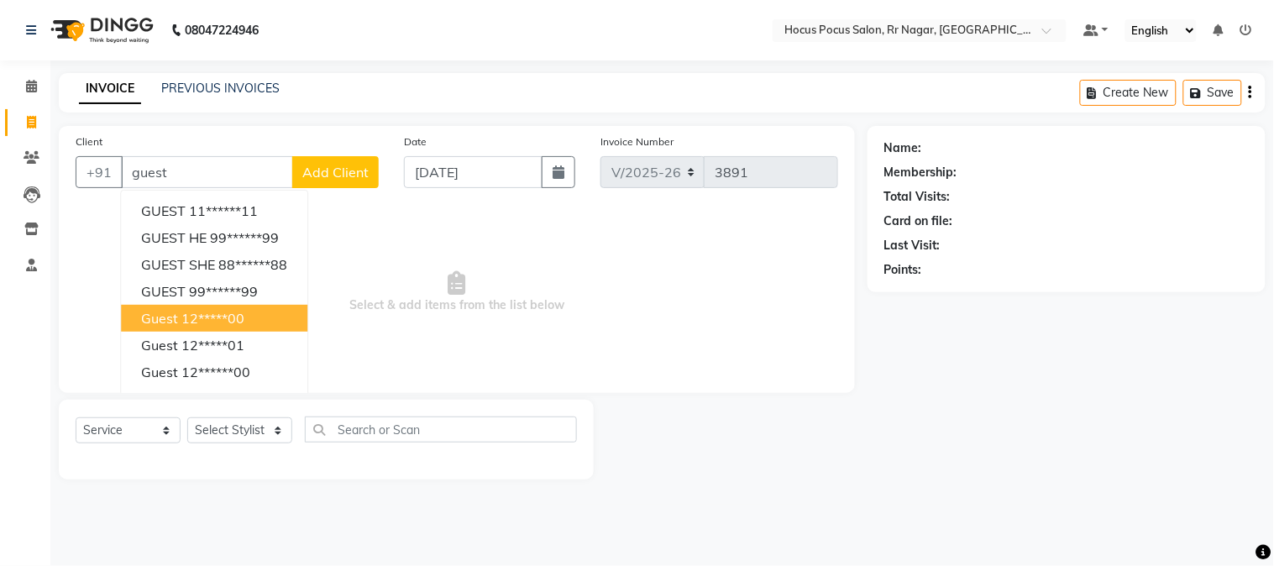
click at [193, 330] on button "guest 12*****00" at bounding box center [214, 318] width 186 height 27
type input "12*****00"
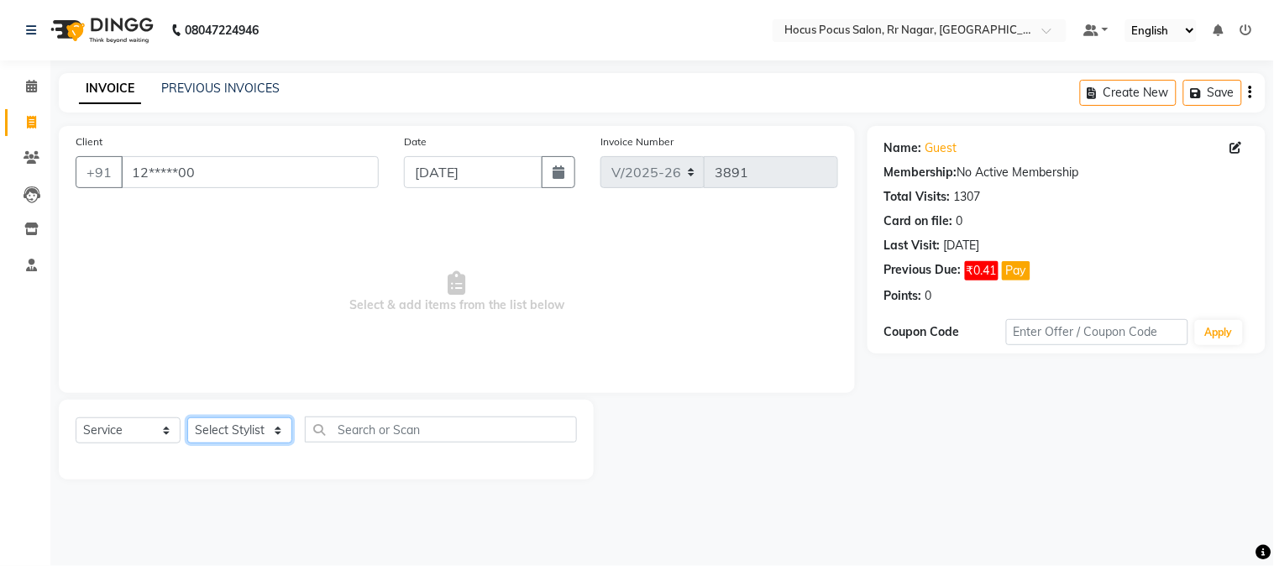
click at [220, 421] on select "Select Stylist Amar Arjun Eliza hocus pocus Kushi Maya Neha Ravi Rithik Salima …" at bounding box center [239, 430] width 105 height 26
select select "88503"
click at [187, 418] on select "Select Stylist Amar Arjun Eliza hocus pocus Kushi Maya Neha Ravi Rithik Salima …" at bounding box center [239, 430] width 105 height 26
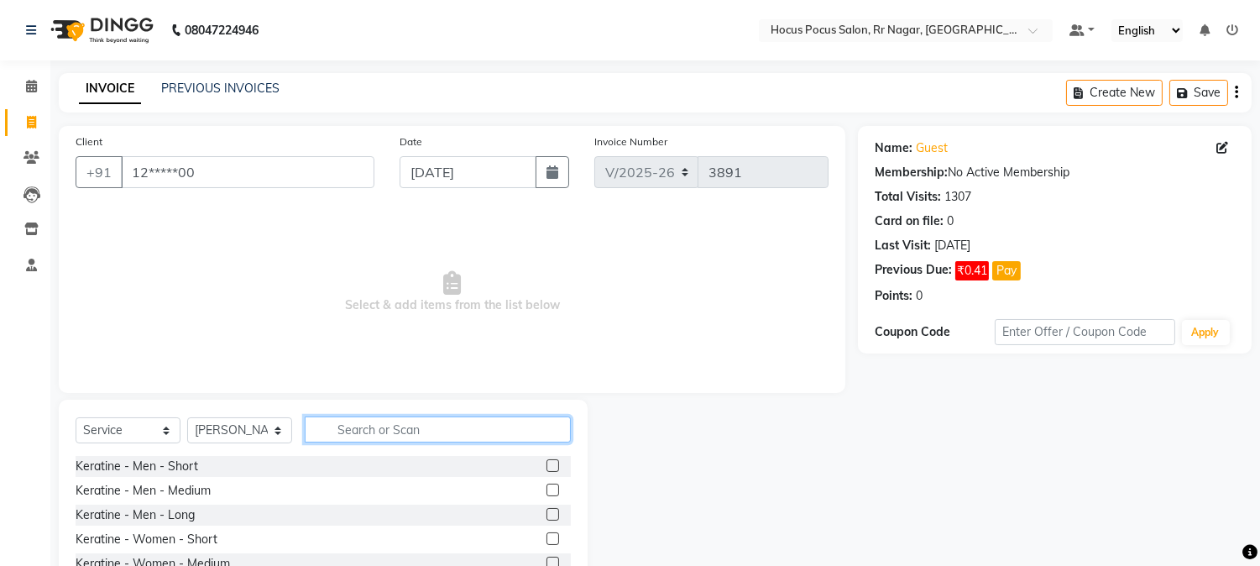
click at [337, 435] on input "text" at bounding box center [438, 430] width 266 height 26
type input "hai"
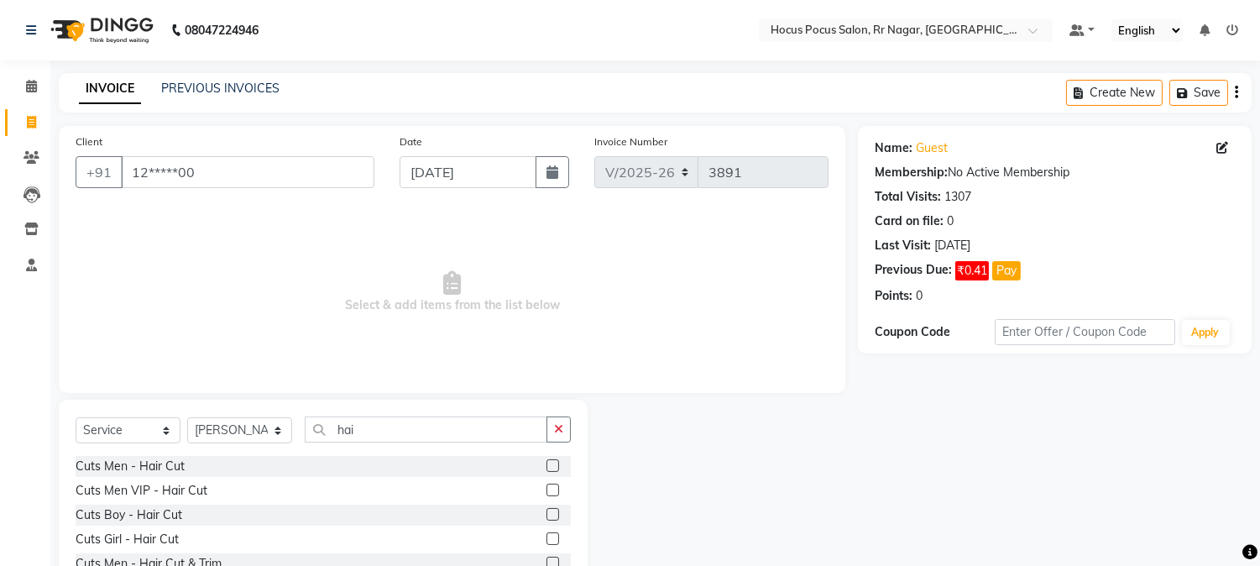
click at [547, 465] on label at bounding box center [553, 465] width 13 height 13
click at [547, 465] on input "checkbox" at bounding box center [552, 466] width 11 height 11
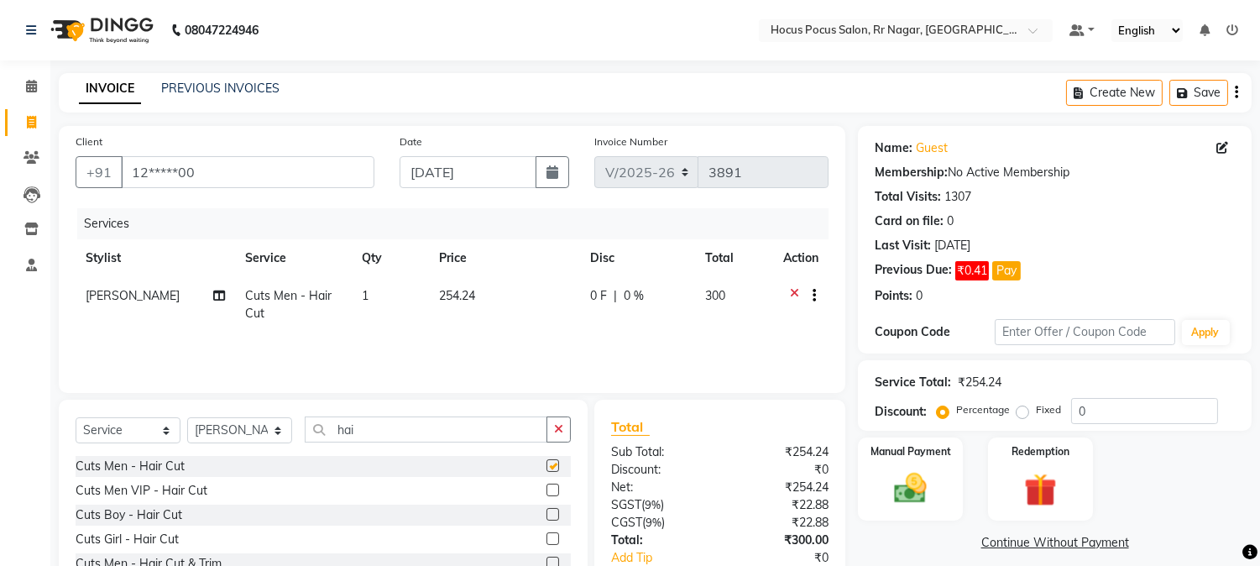
checkbox input "false"
click at [929, 491] on img at bounding box center [910, 488] width 55 height 39
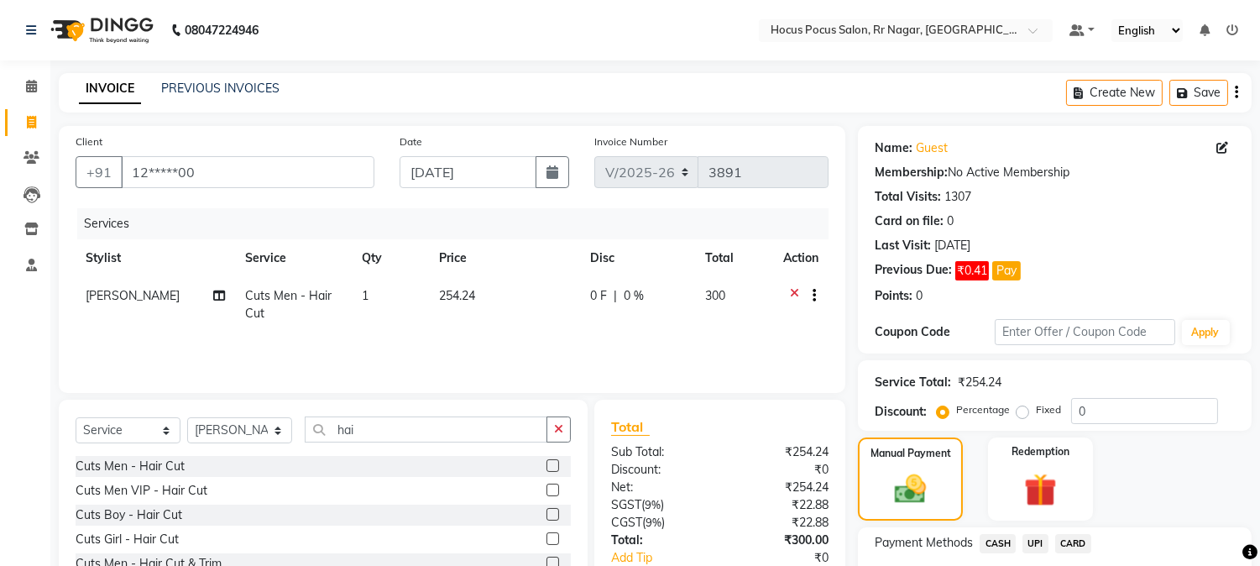
click at [995, 542] on span "CASH" at bounding box center [998, 543] width 36 height 19
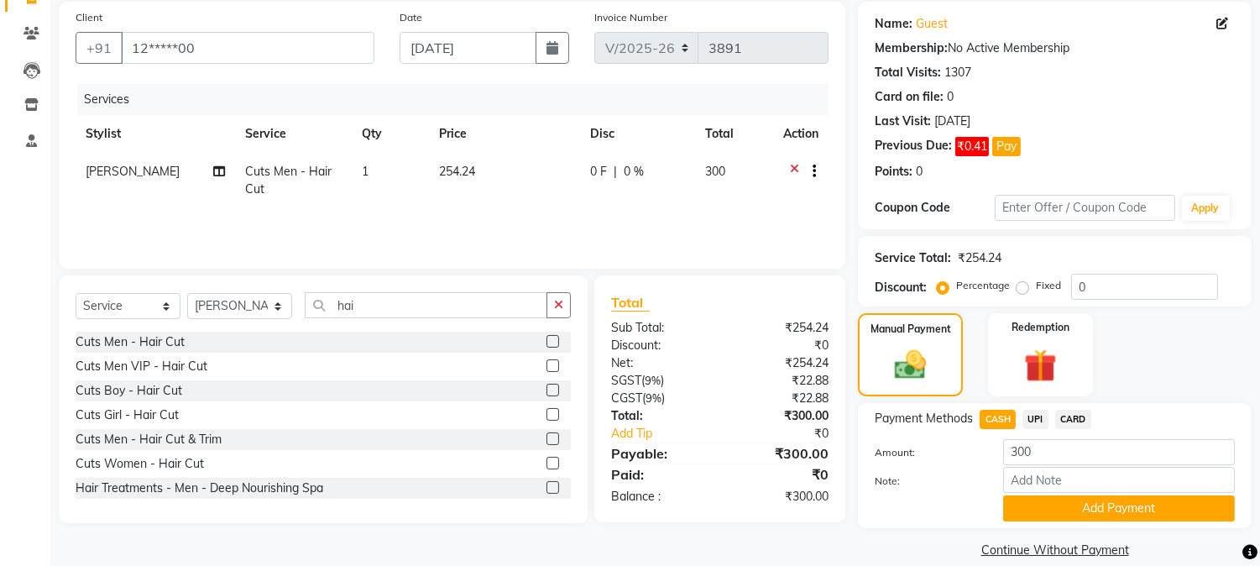
scroll to position [145, 0]
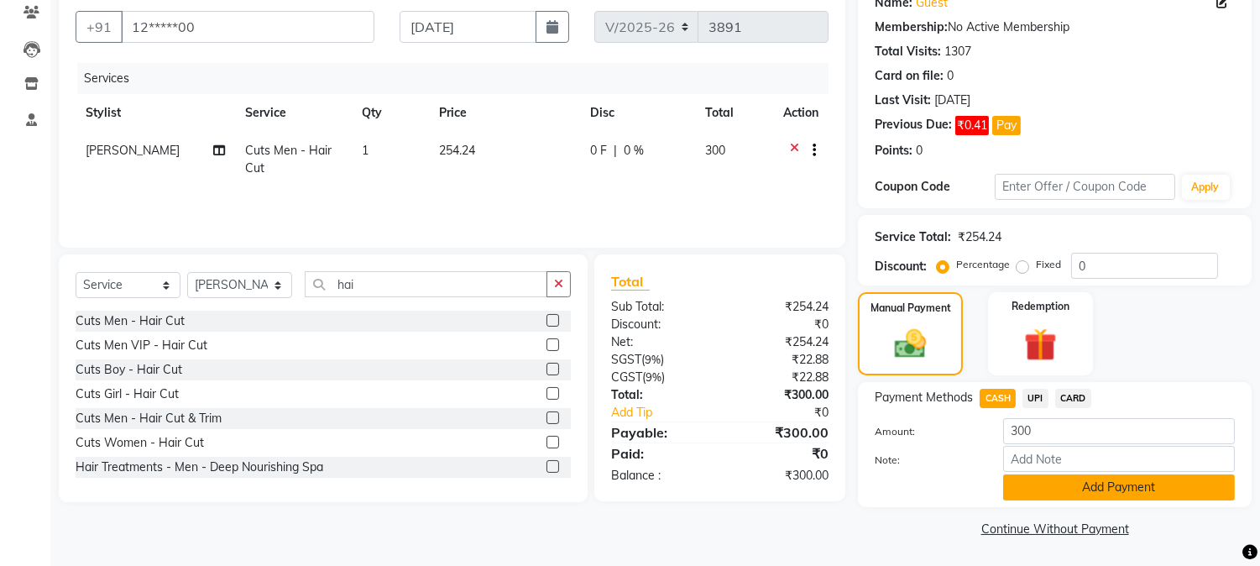
click at [1095, 490] on button "Add Payment" at bounding box center [1119, 487] width 232 height 26
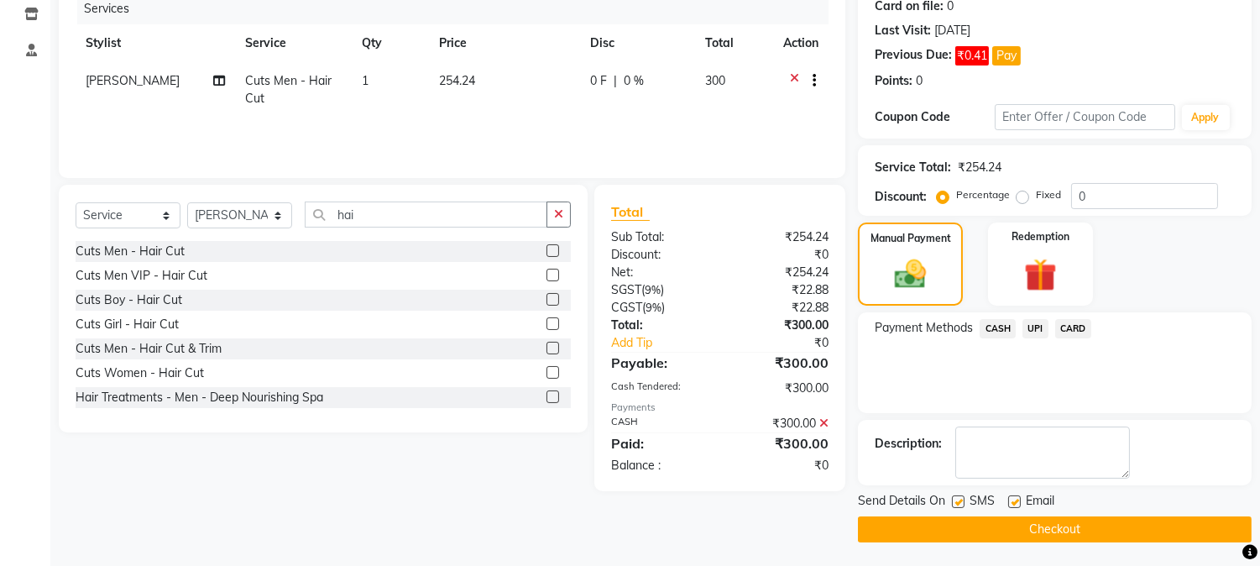
scroll to position [216, 0]
click at [954, 502] on label at bounding box center [958, 501] width 13 height 13
click at [954, 502] on input "checkbox" at bounding box center [957, 501] width 11 height 11
checkbox input "false"
click at [952, 509] on div at bounding box center [957, 504] width 11 height 18
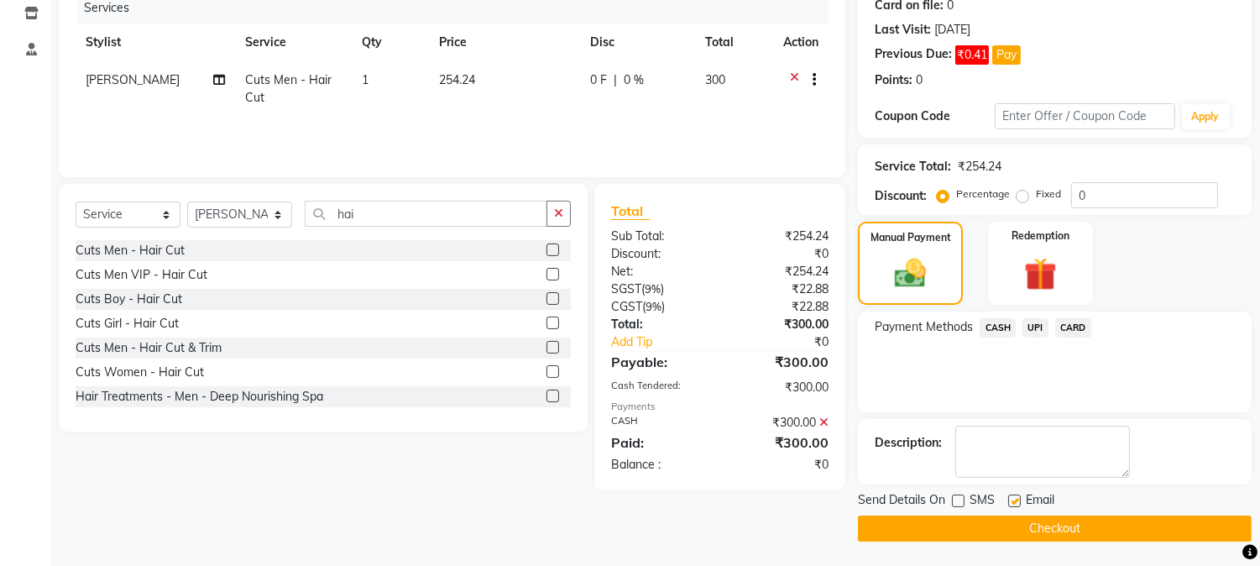
click at [936, 532] on button "Checkout" at bounding box center [1055, 529] width 394 height 26
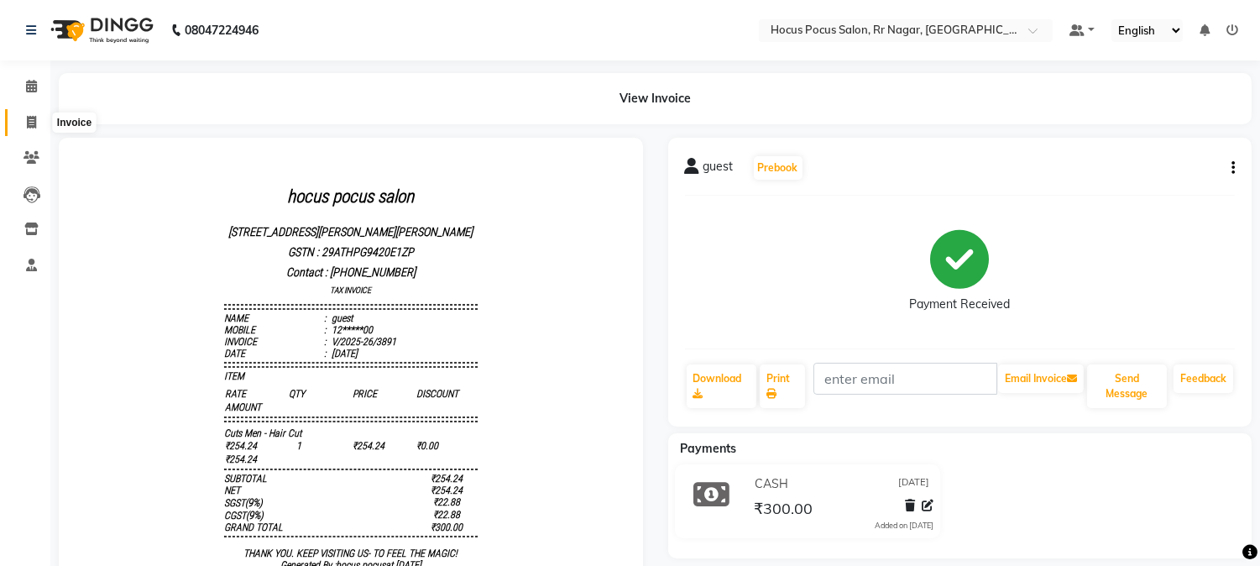
click at [32, 123] on icon at bounding box center [31, 122] width 9 height 13
select select "5019"
select select "service"
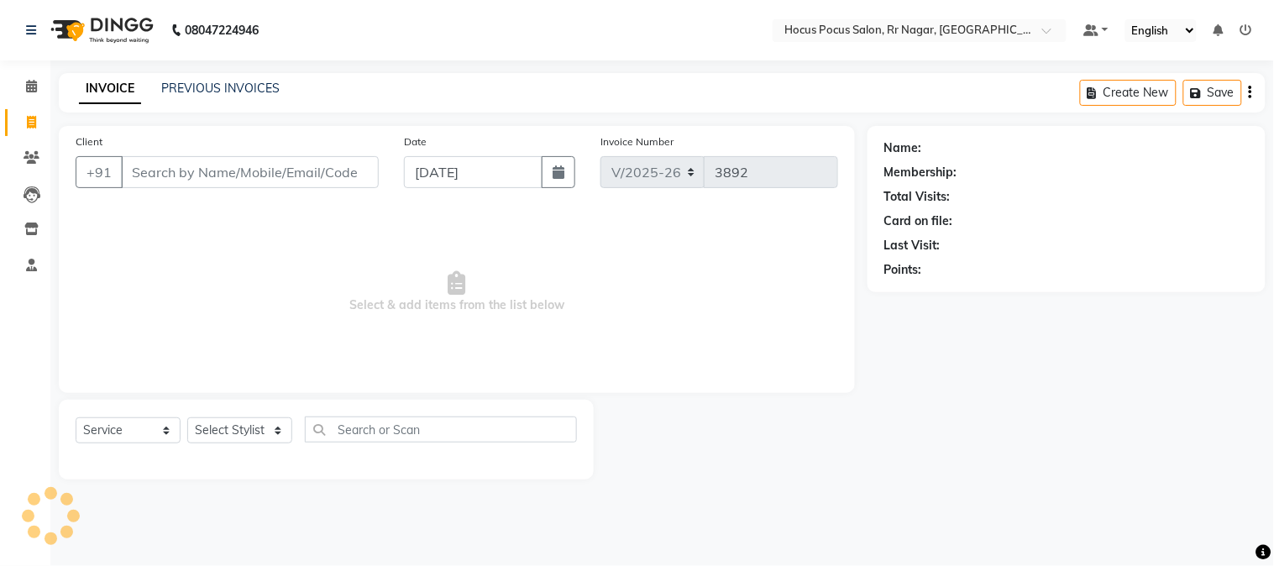
click at [123, 163] on input "Client" at bounding box center [250, 172] width 258 height 32
click at [210, 88] on link "PREVIOUS INVOICES" at bounding box center [220, 88] width 118 height 15
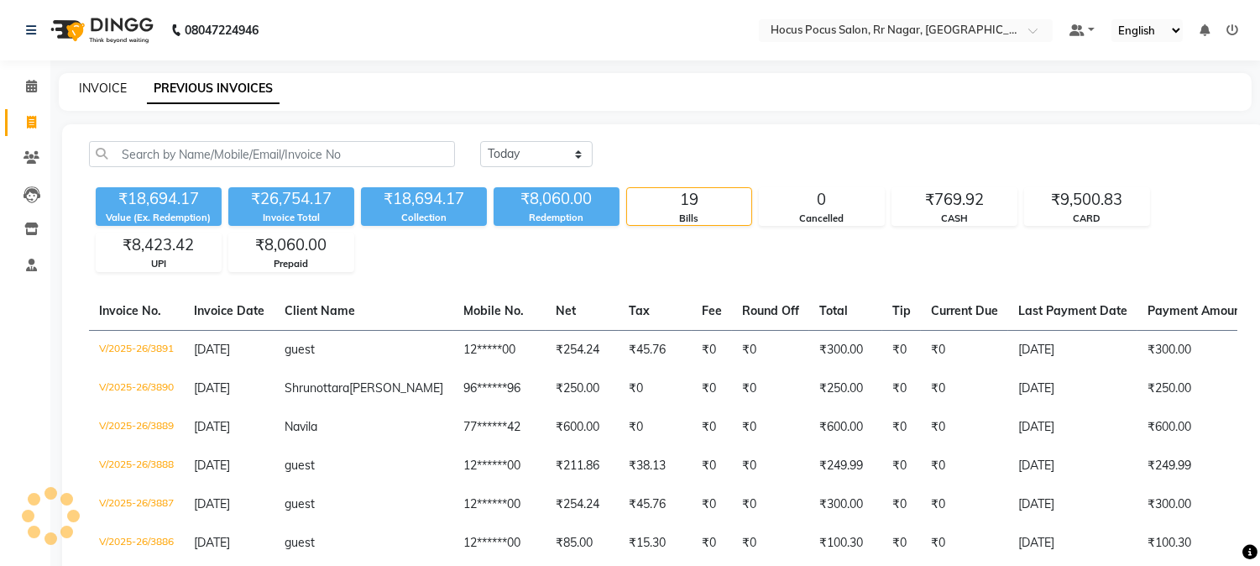
click at [87, 84] on link "INVOICE" at bounding box center [103, 88] width 48 height 15
select select "service"
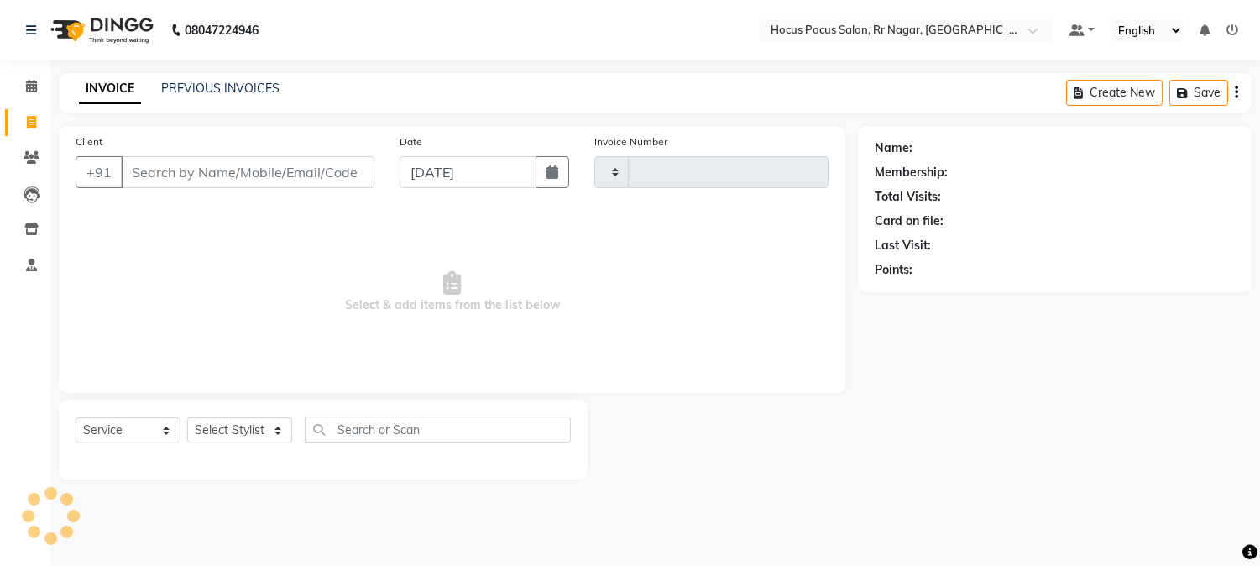
type input "3892"
select select "5019"
click at [213, 168] on input "Client" at bounding box center [250, 172] width 258 height 32
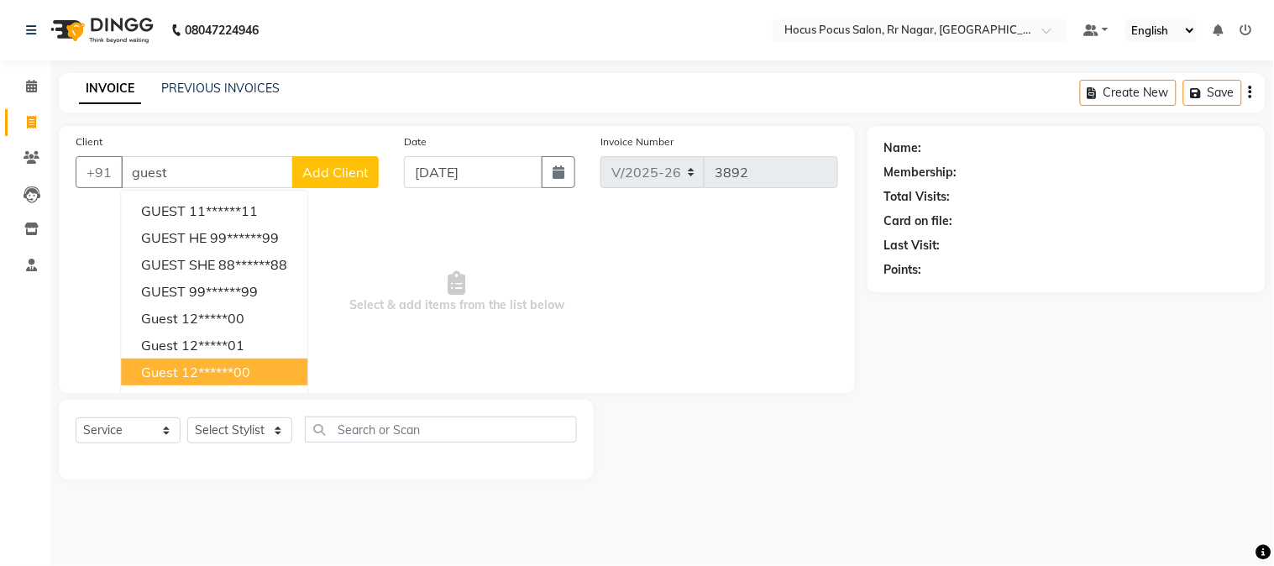
drag, startPoint x: 252, startPoint y: 375, endPoint x: 238, endPoint y: 392, distance: 22.0
click at [250, 375] on ngb-highlight "12******00" at bounding box center [215, 372] width 69 height 17
type input "12******00"
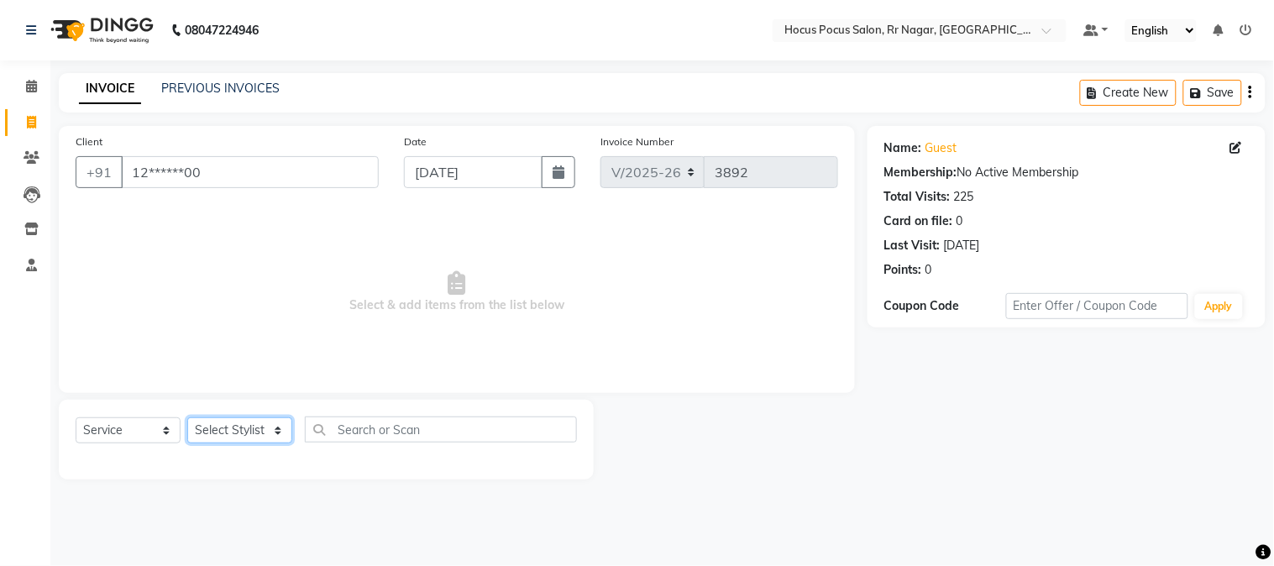
click at [191, 425] on select "Select Stylist Amar Arjun Eliza hocus pocus Kushi Maya Neha Ravi Rithik Salima …" at bounding box center [239, 430] width 105 height 26
select select "88503"
click at [187, 418] on select "Select Stylist Amar Arjun Eliza hocus pocus Kushi Maya Neha Ravi Rithik Salima …" at bounding box center [239, 430] width 105 height 26
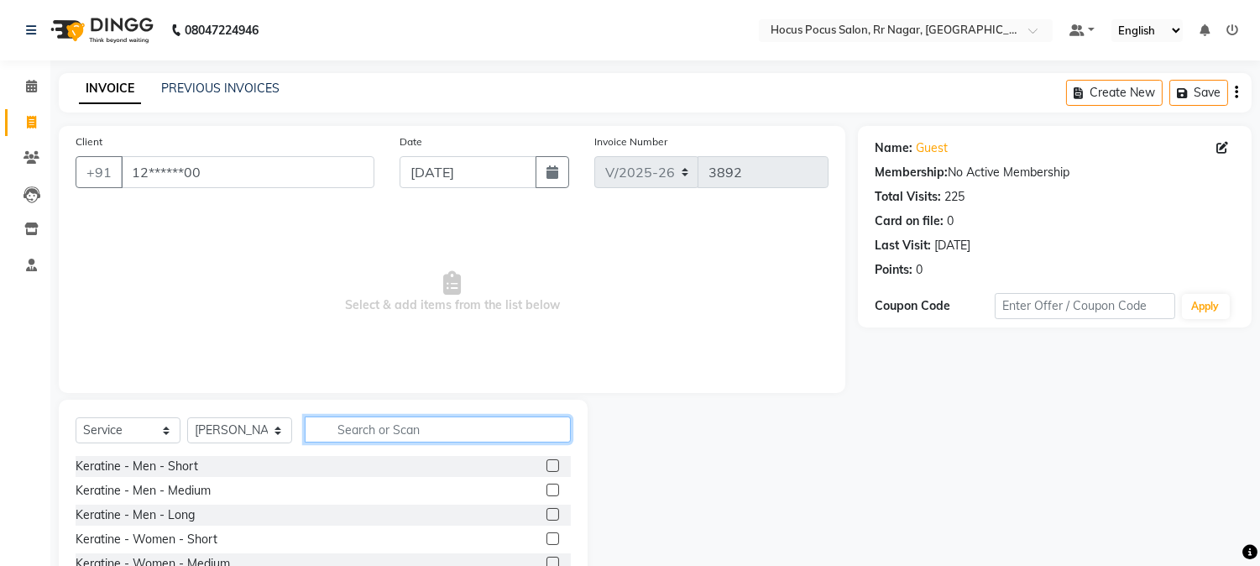
click at [339, 429] on input "text" at bounding box center [438, 430] width 266 height 26
type input "hai"
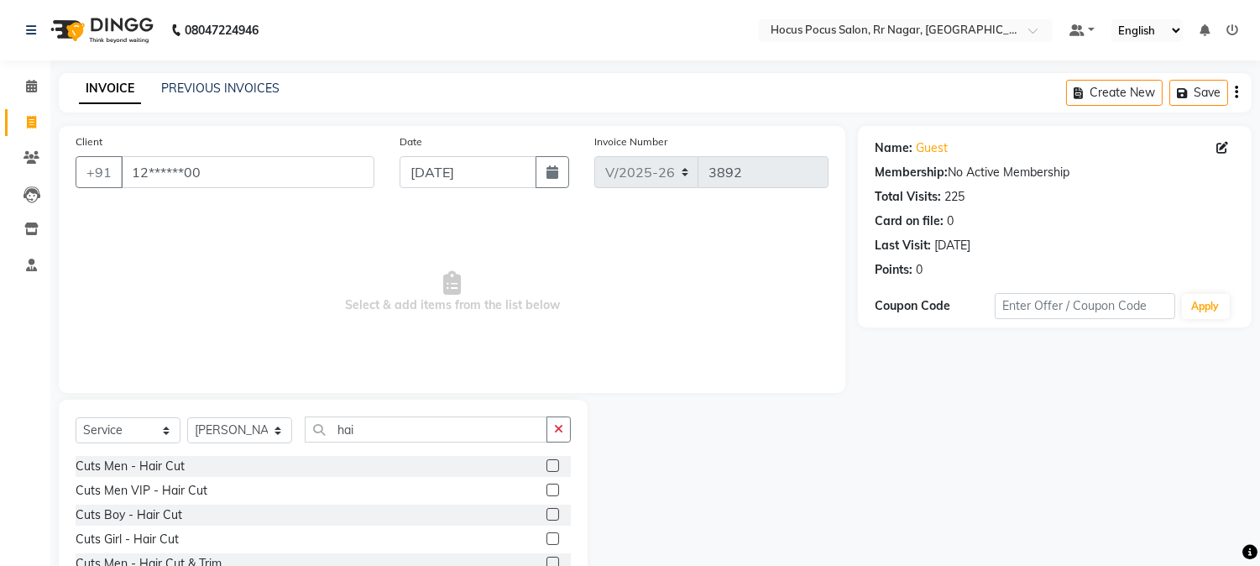
click at [547, 466] on label at bounding box center [553, 465] width 13 height 13
click at [547, 466] on input "checkbox" at bounding box center [552, 466] width 11 height 11
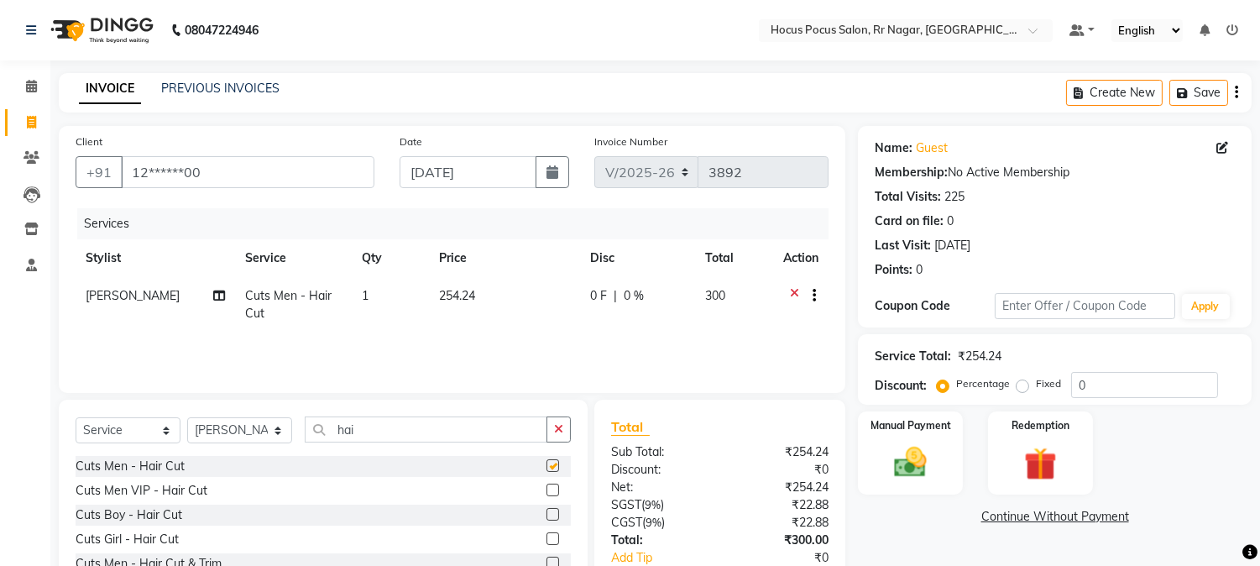
checkbox input "false"
click at [93, 302] on span "[PERSON_NAME]" at bounding box center [133, 295] width 94 height 15
select select "88503"
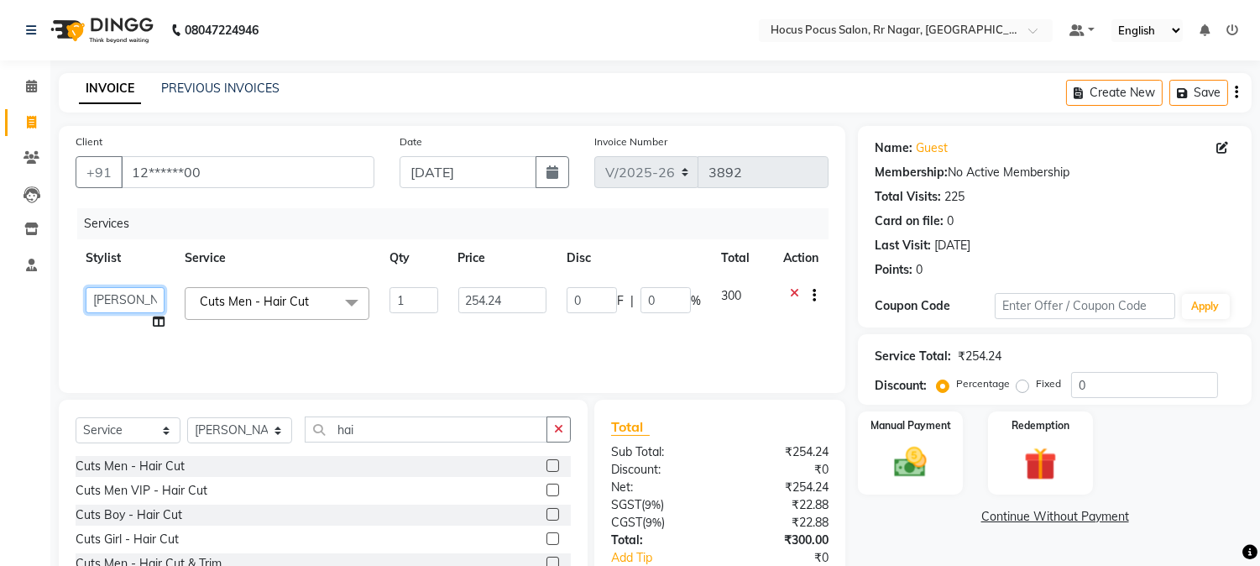
click at [121, 301] on select "Amar Arjun Eliza hocus pocus Kushi Maya Neha Ravi Rithik Salima Sonam" at bounding box center [125, 300] width 79 height 26
select select "32993"
click at [904, 457] on img at bounding box center [910, 462] width 55 height 39
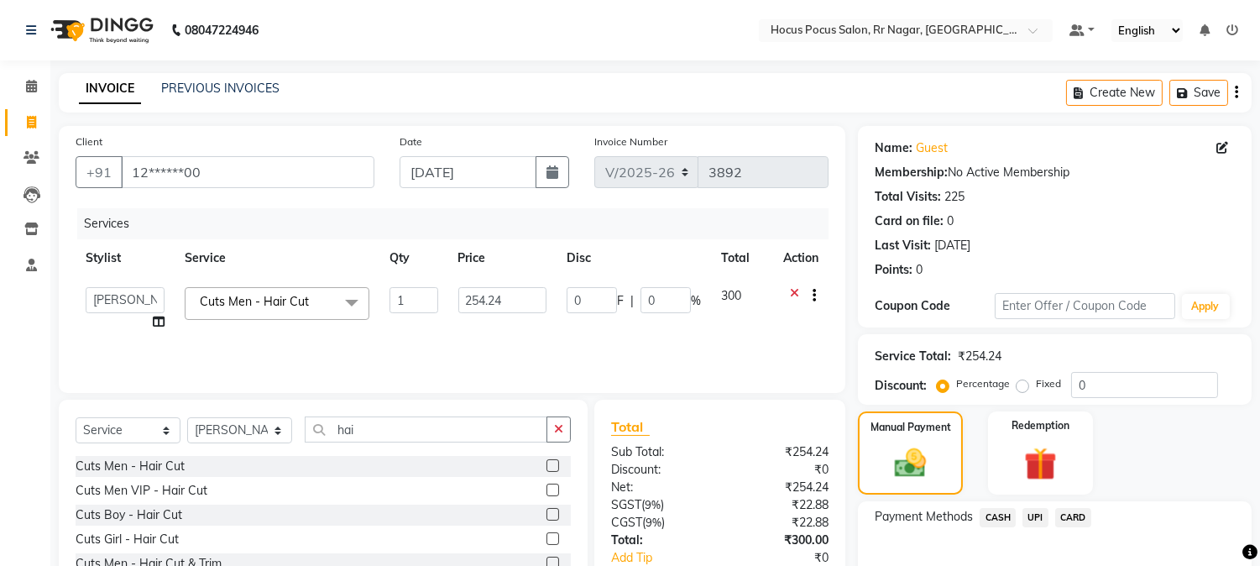
click at [1038, 516] on span "UPI" at bounding box center [1036, 517] width 26 height 19
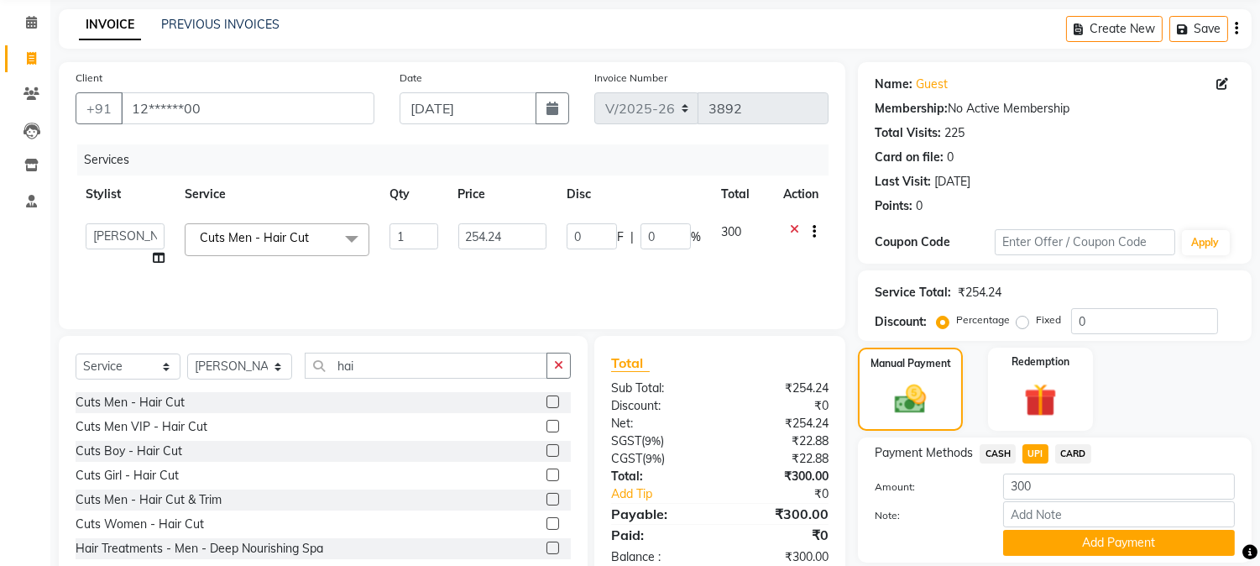
scroll to position [119, 0]
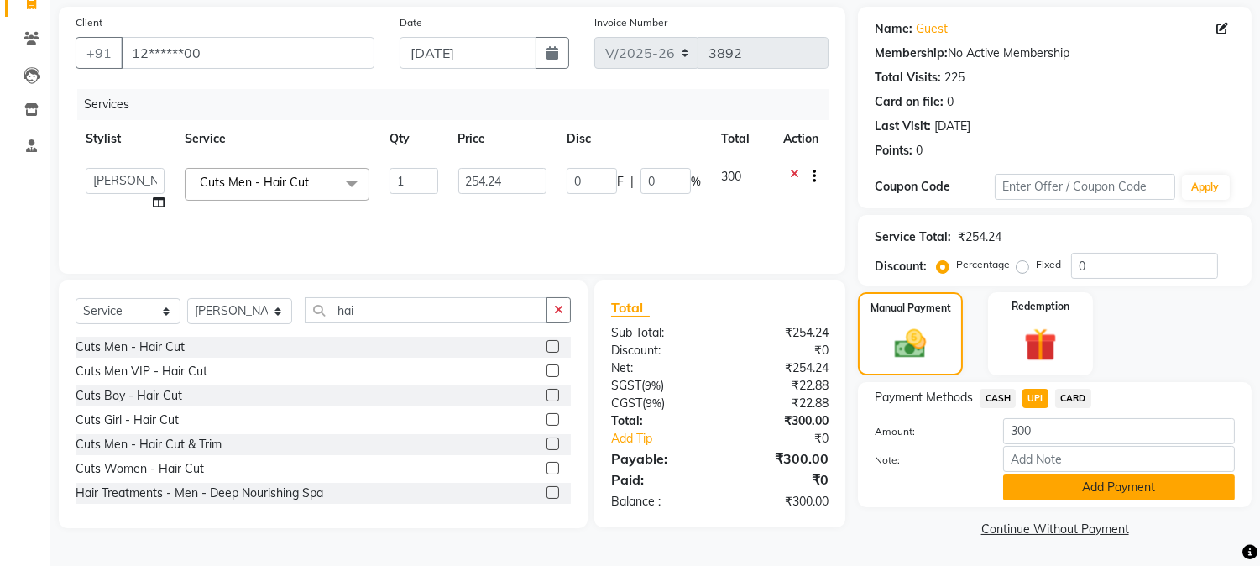
click at [1104, 484] on button "Add Payment" at bounding box center [1119, 487] width 232 height 26
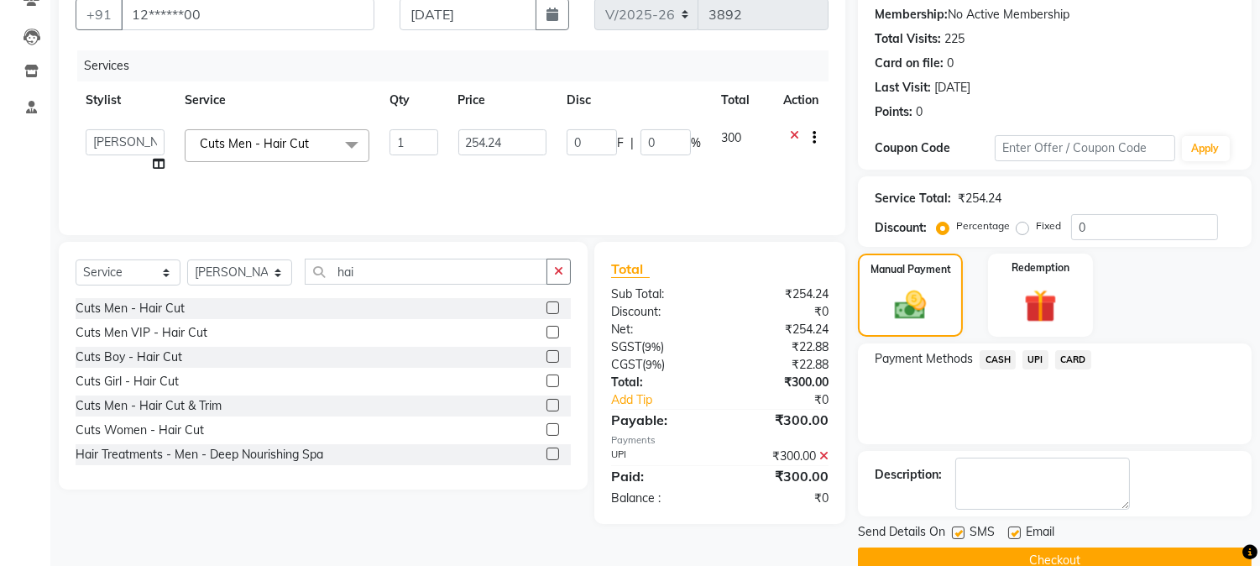
scroll to position [189, 0]
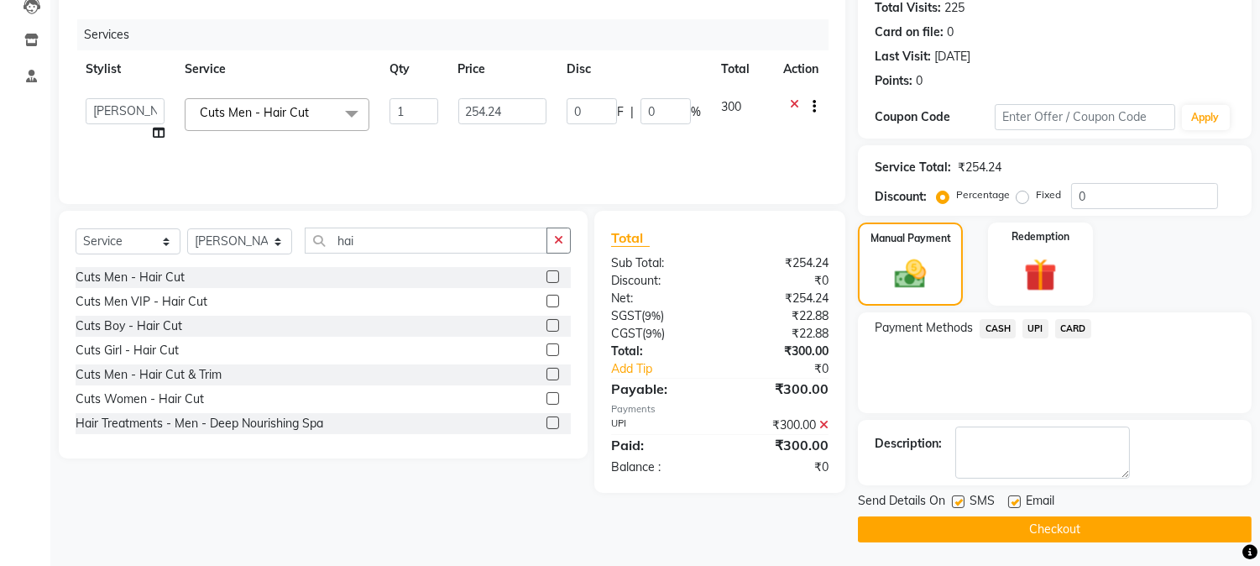
click at [955, 502] on label at bounding box center [958, 501] width 13 height 13
click at [955, 502] on input "checkbox" at bounding box center [957, 502] width 11 height 11
checkbox input "false"
click at [961, 533] on button "Checkout" at bounding box center [1055, 529] width 394 height 26
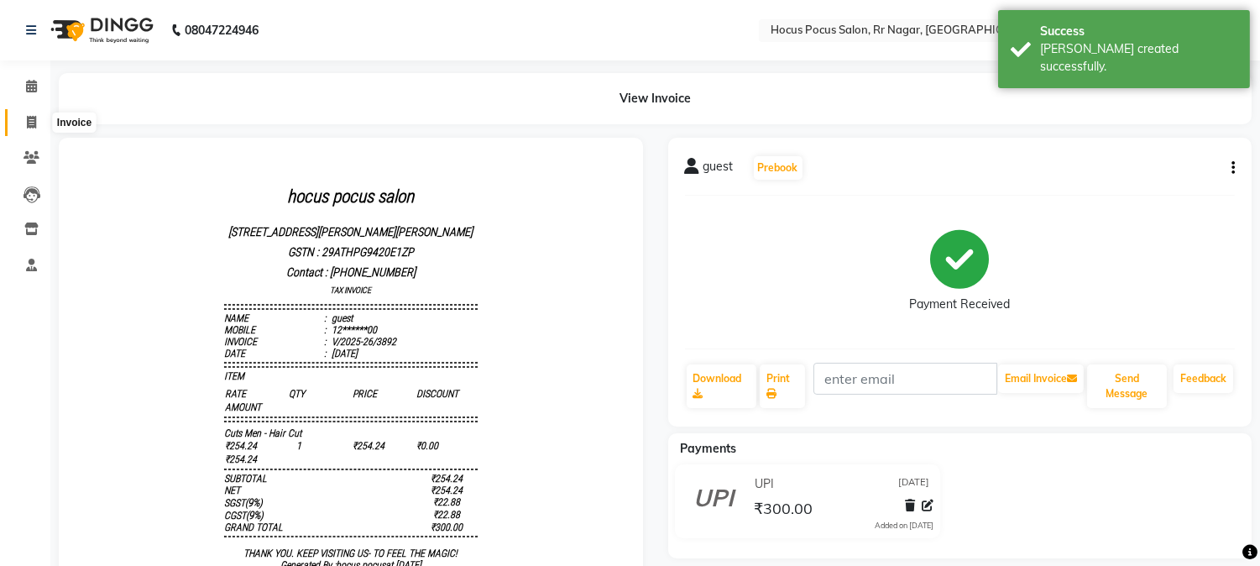
click at [28, 122] on icon at bounding box center [31, 122] width 9 height 13
select select "service"
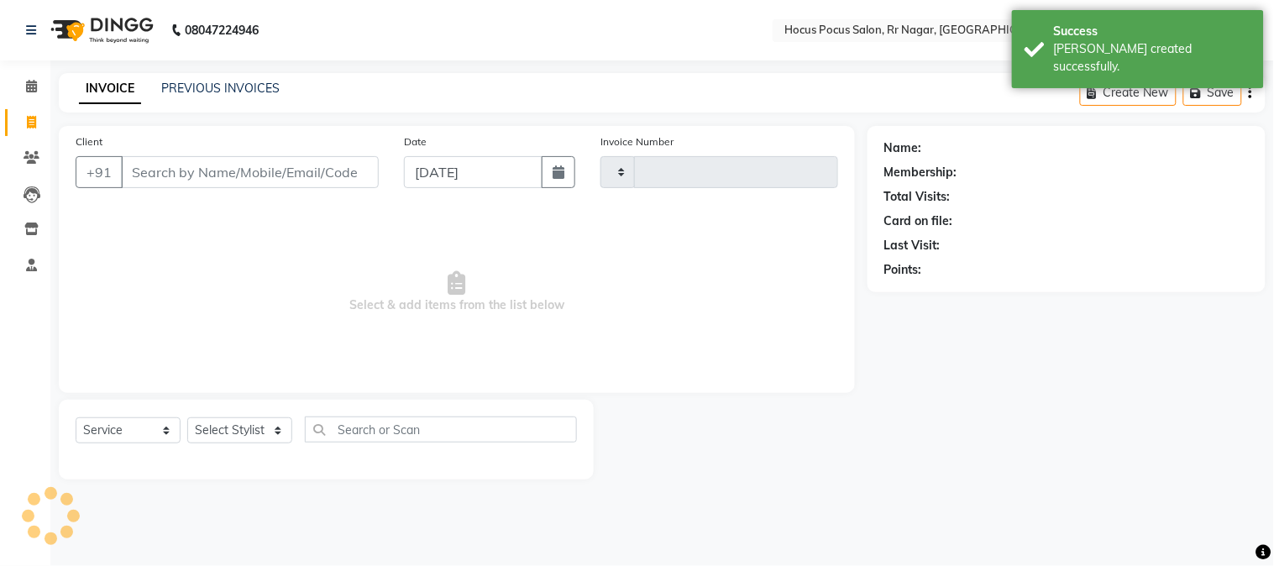
type input "3893"
select select "5019"
click at [213, 94] on link "PREVIOUS INVOICES" at bounding box center [220, 88] width 118 height 15
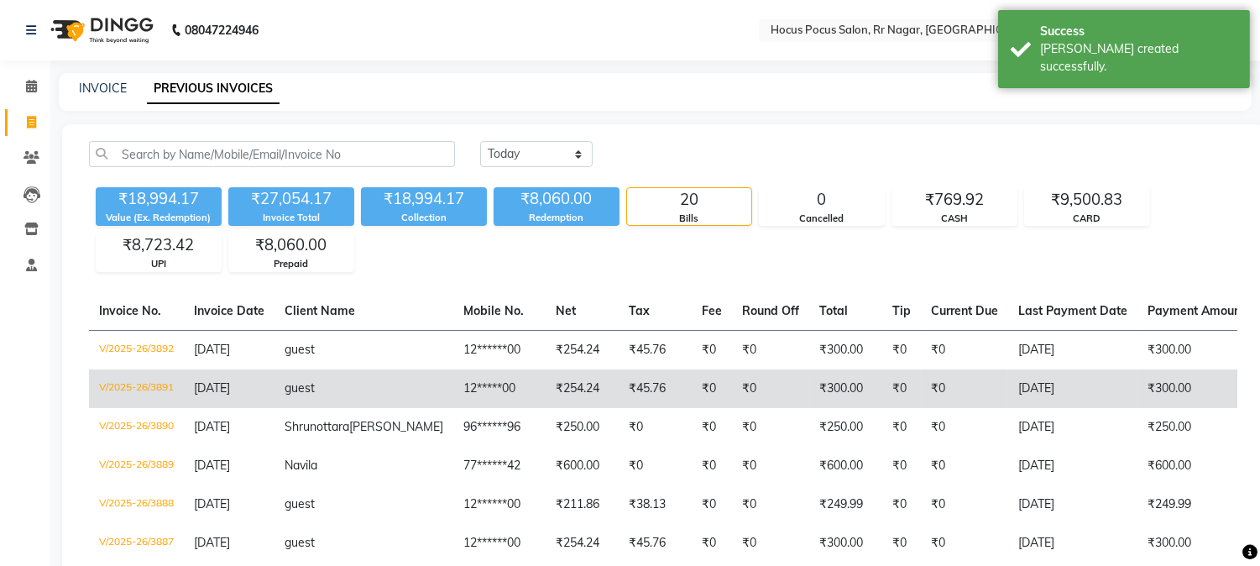
click at [453, 380] on td "12*****00" at bounding box center [499, 388] width 92 height 39
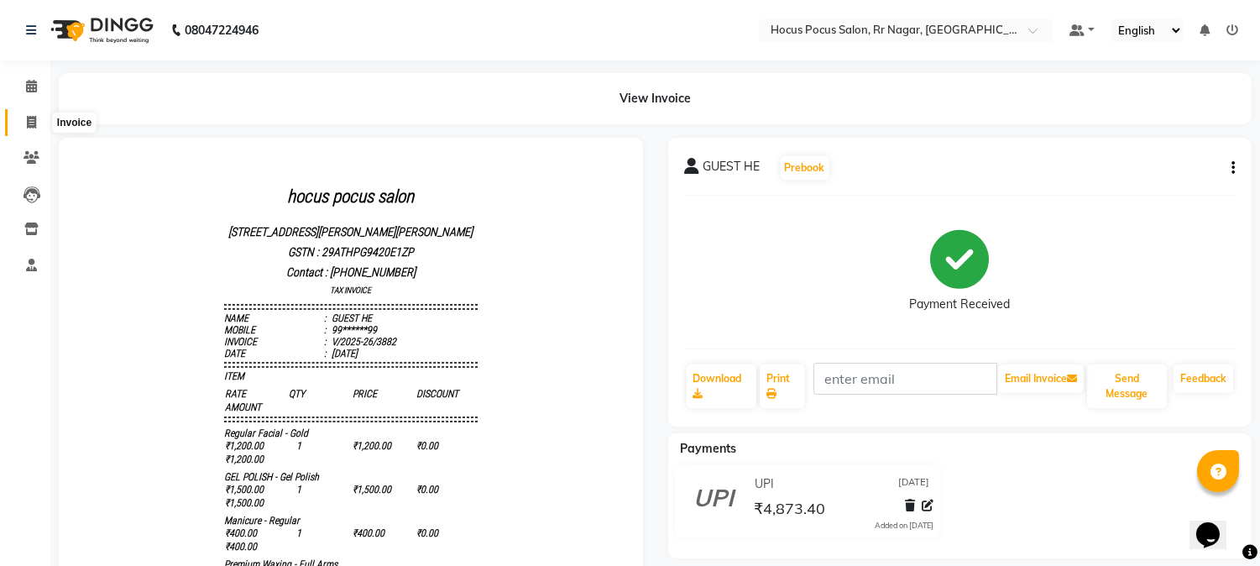
click at [36, 116] on span at bounding box center [31, 122] width 29 height 19
select select "5019"
select select "service"
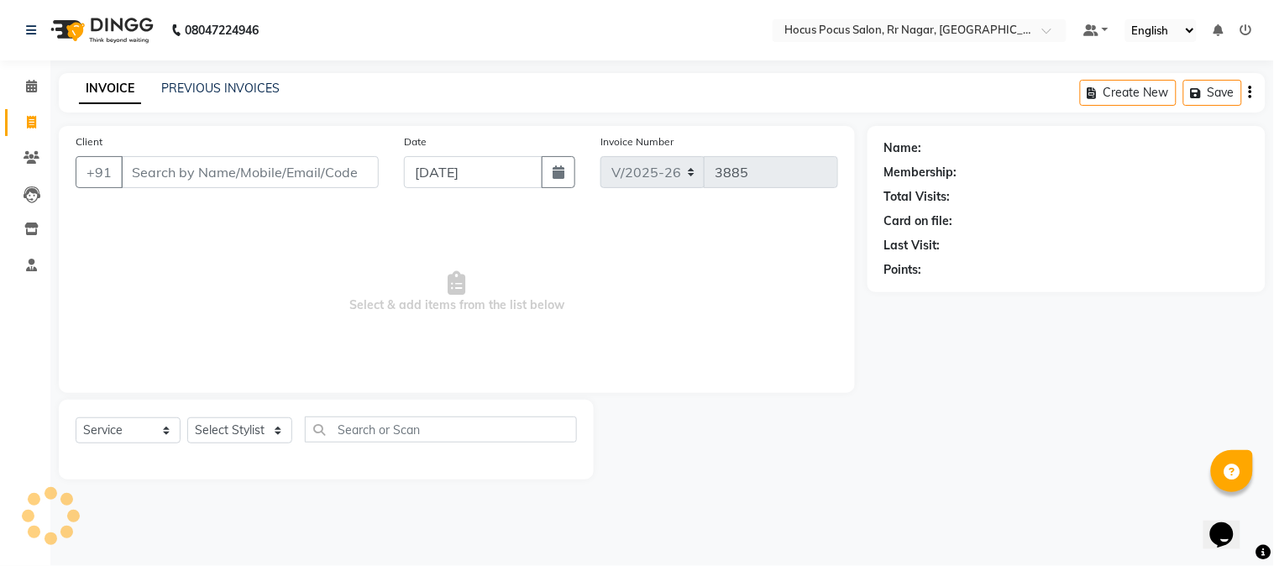
click at [194, 158] on input "Client" at bounding box center [250, 172] width 258 height 32
click at [199, 169] on input "Client" at bounding box center [250, 172] width 258 height 32
type input "8147823065"
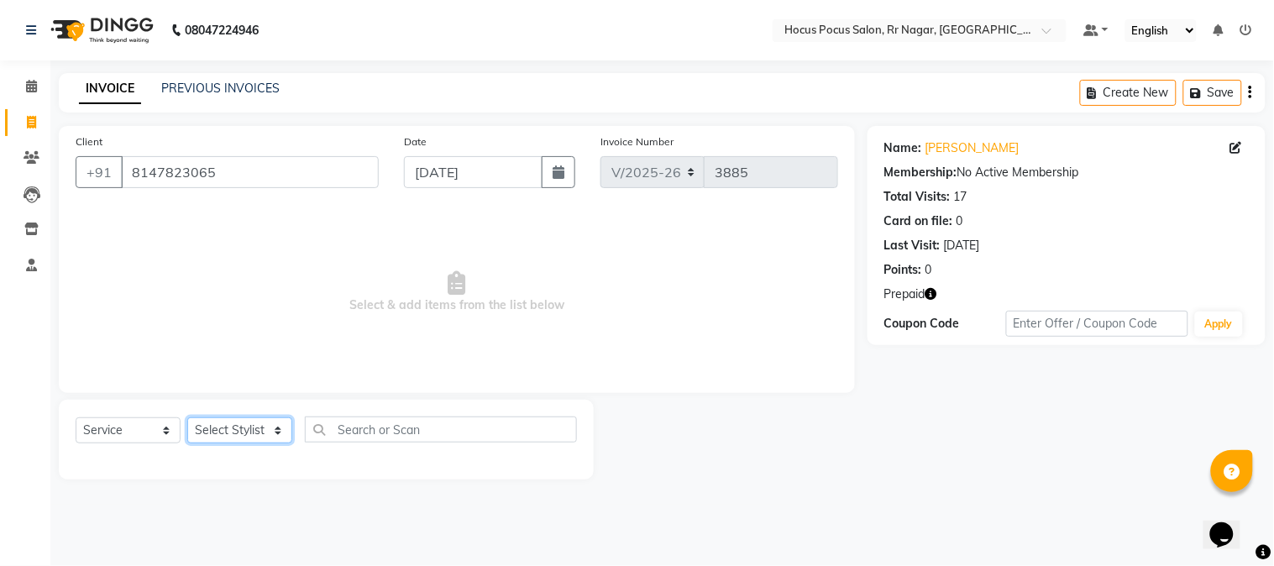
click at [270, 434] on select "Select Stylist [PERSON_NAME] hocus pocus Kushi Maya Neha [PERSON_NAME] [PERSON_…" at bounding box center [239, 430] width 105 height 26
select select "32993"
click at [187, 418] on select "Select Stylist [PERSON_NAME] hocus pocus Kushi Maya Neha [PERSON_NAME] [PERSON_…" at bounding box center [239, 430] width 105 height 26
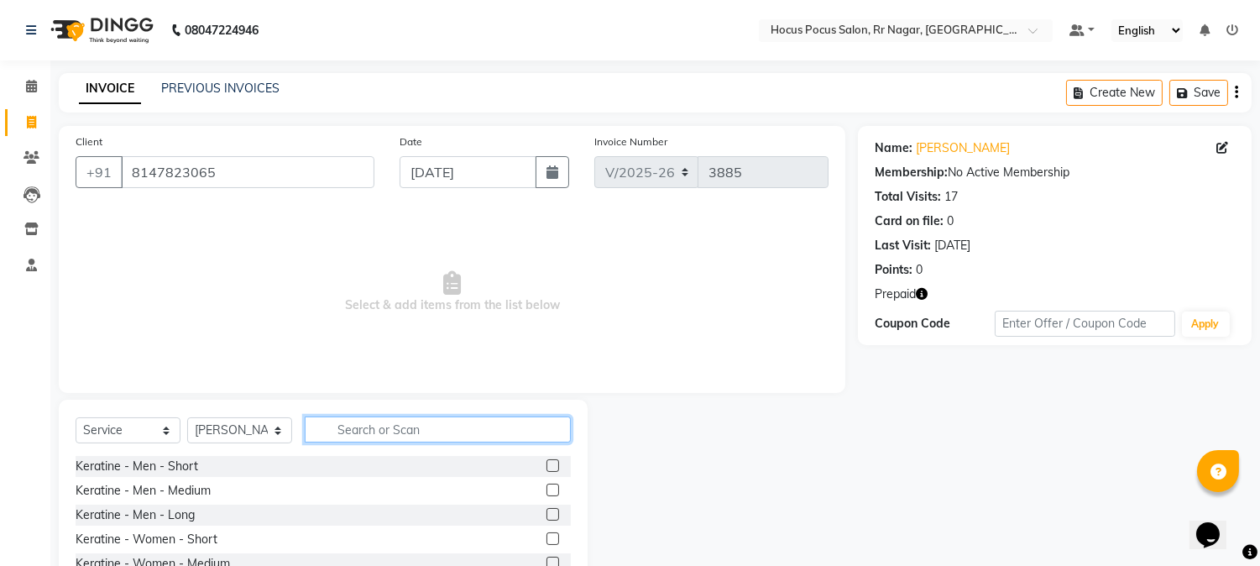
click at [338, 431] on input "text" at bounding box center [438, 430] width 266 height 26
type input "hai"
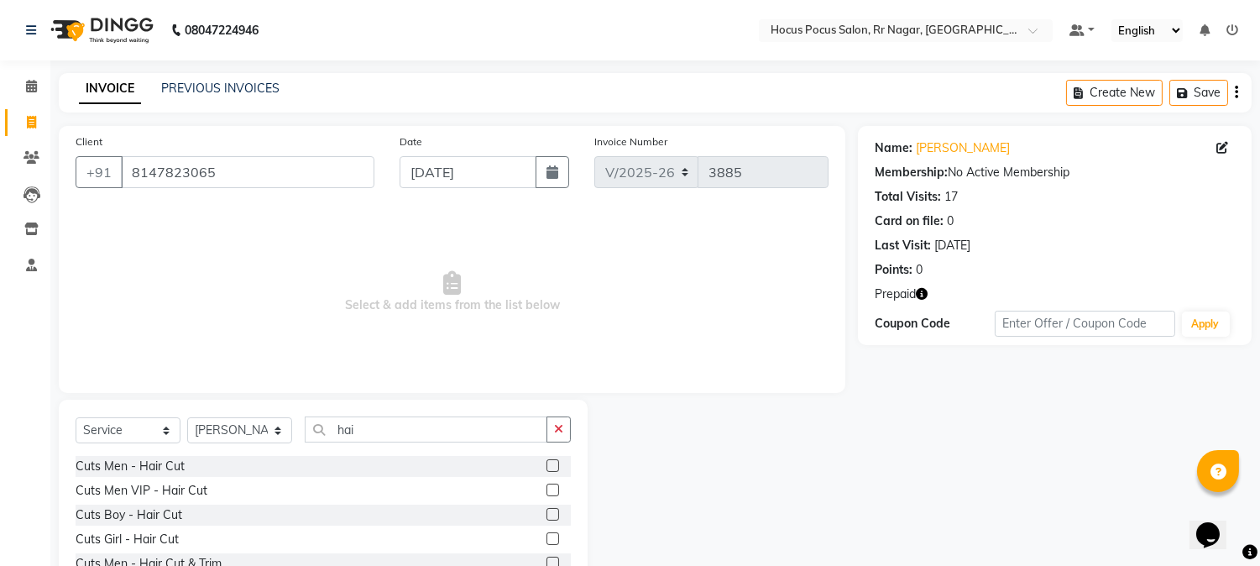
click at [547, 467] on label at bounding box center [553, 465] width 13 height 13
click at [547, 467] on input "checkbox" at bounding box center [552, 466] width 11 height 11
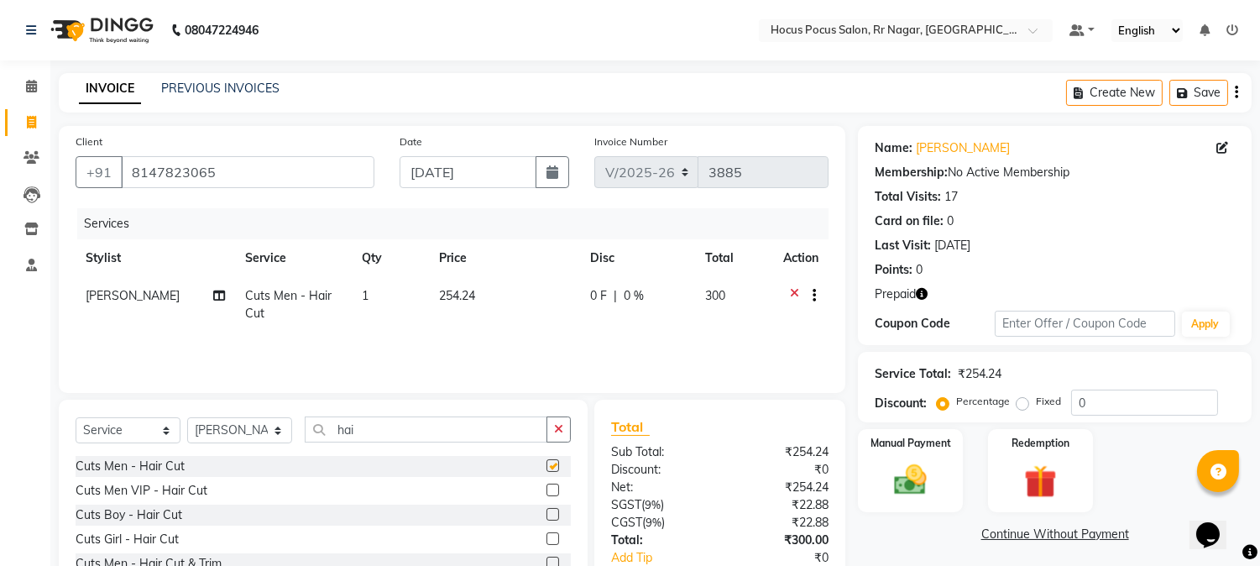
checkbox input "false"
click at [491, 299] on td "254.24" at bounding box center [504, 304] width 151 height 55
select select "32993"
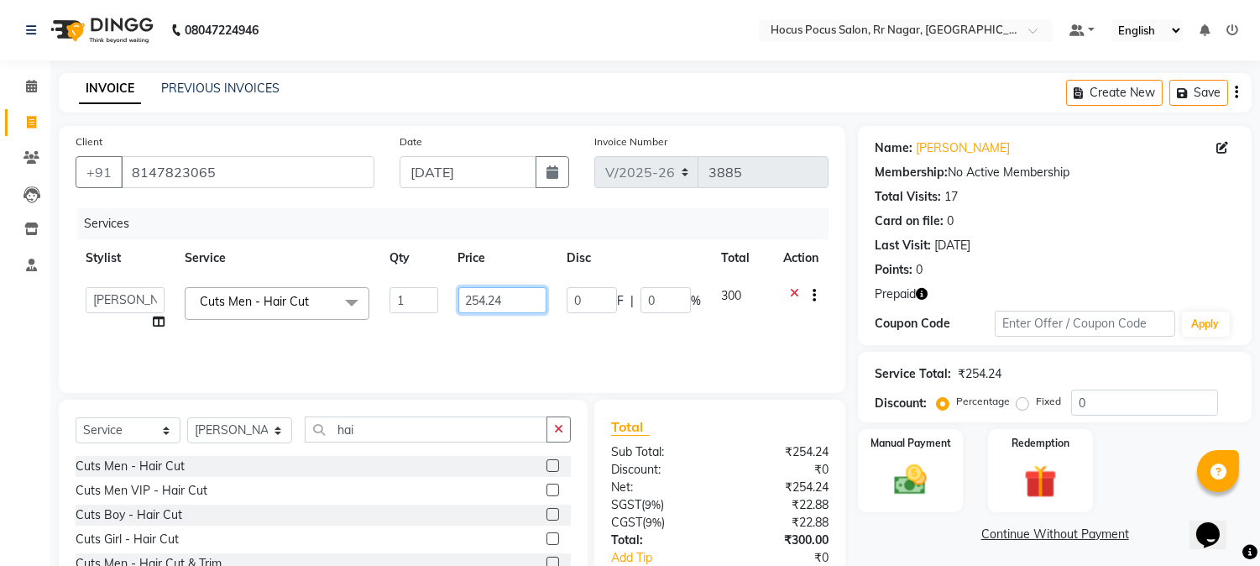
click at [507, 297] on input "254.24" at bounding box center [502, 300] width 88 height 26
type input "2"
type input "300"
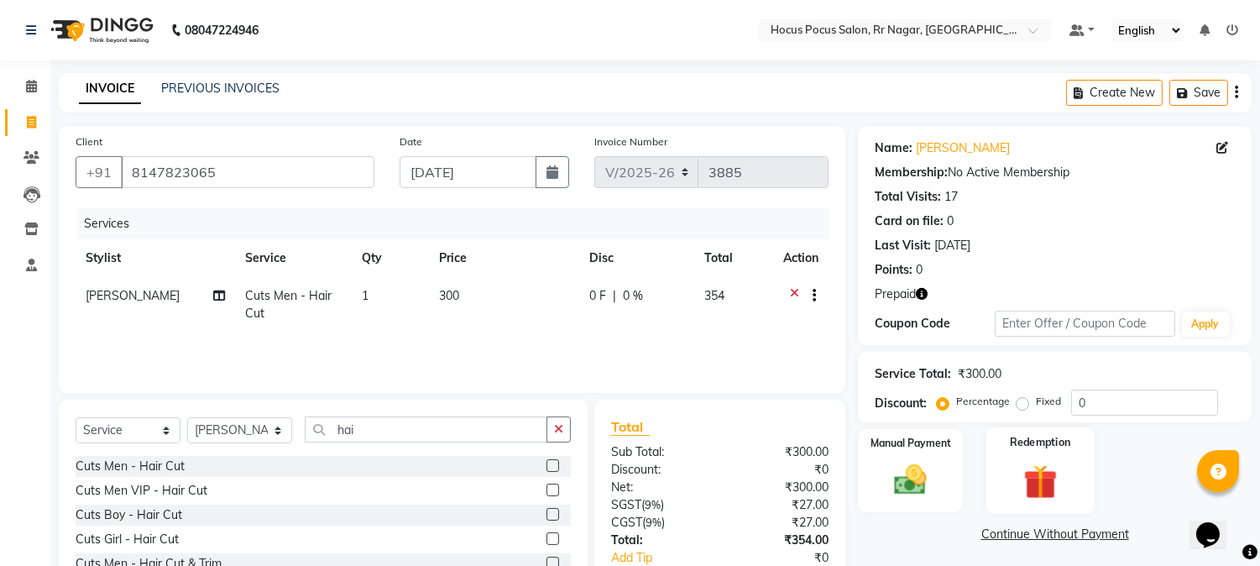
click at [1047, 477] on img at bounding box center [1040, 482] width 55 height 42
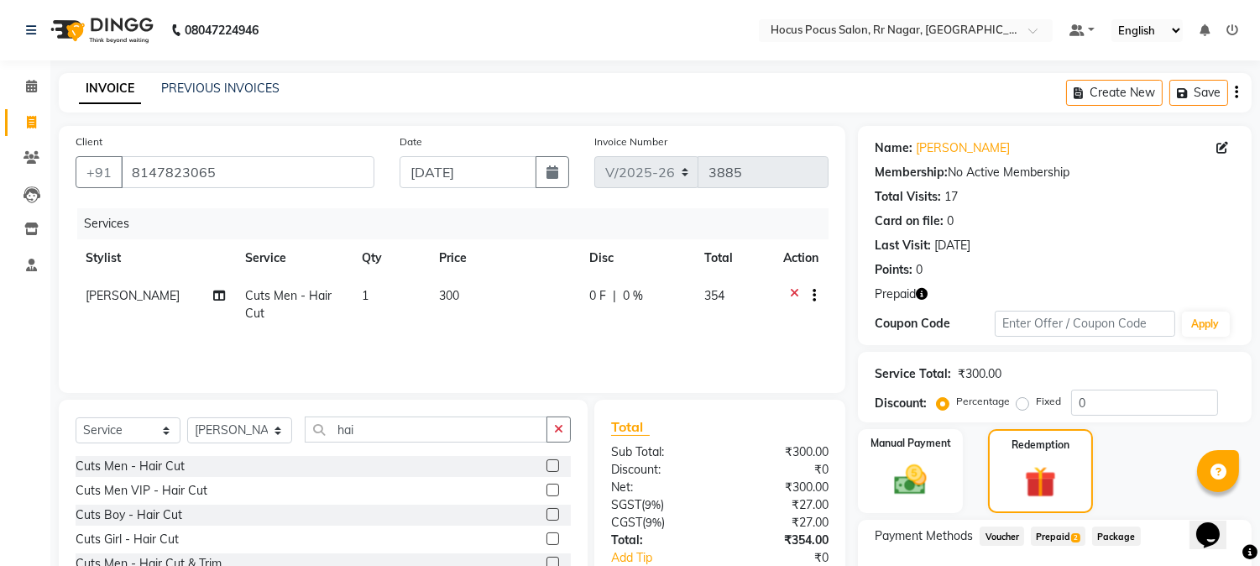
click at [1063, 531] on span "Prepaid 2" at bounding box center [1058, 536] width 55 height 19
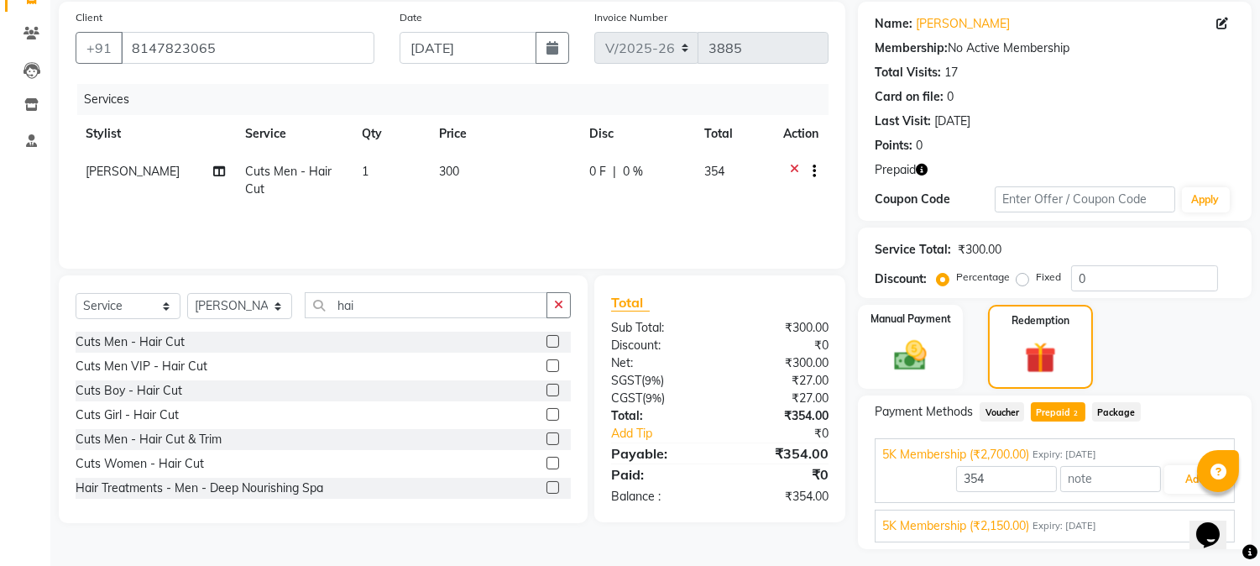
scroll to position [165, 0]
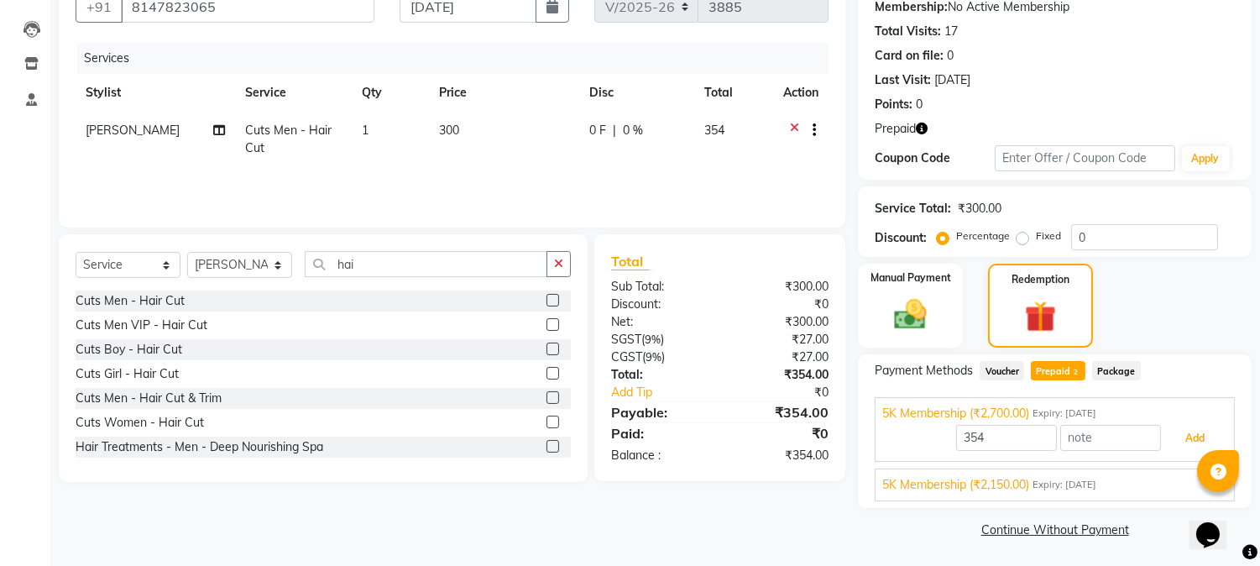
click at [1195, 443] on button "Add" at bounding box center [1195, 438] width 61 height 29
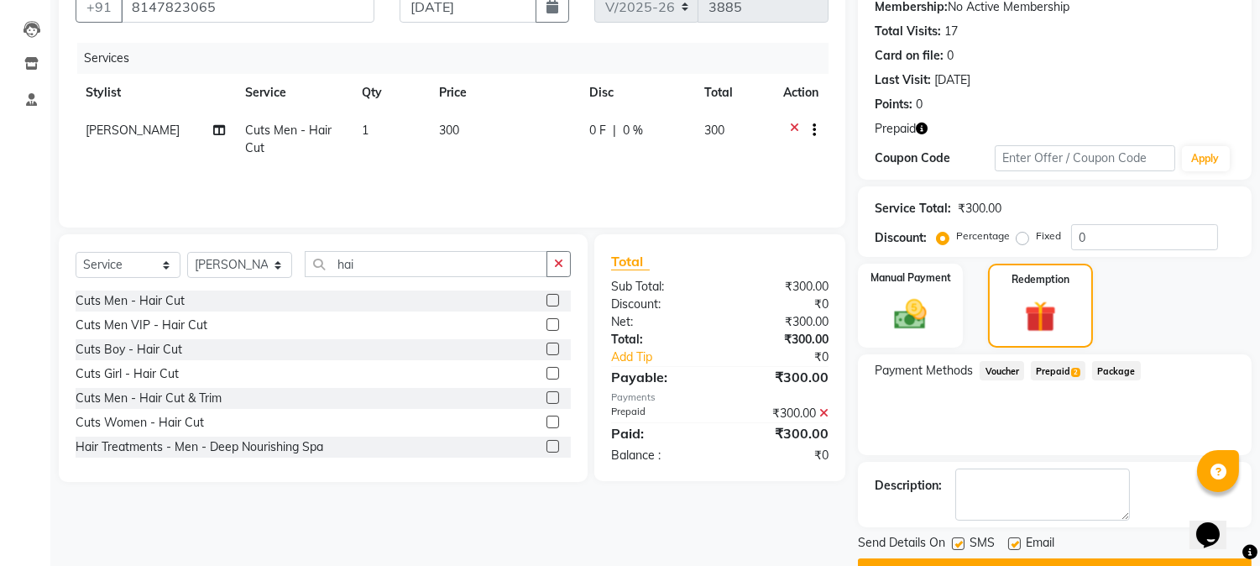
click at [953, 546] on label at bounding box center [958, 543] width 13 height 13
click at [953, 546] on input "checkbox" at bounding box center [957, 544] width 11 height 11
checkbox input "false"
click at [962, 558] on button "Checkout" at bounding box center [1055, 571] width 394 height 26
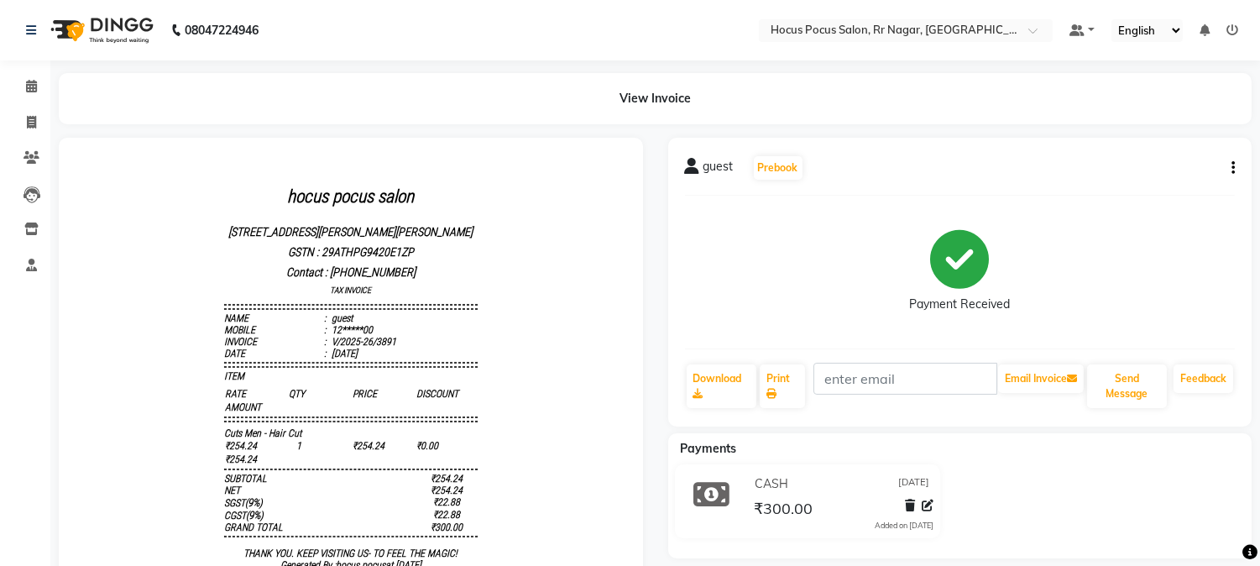
click at [1233, 168] on icon "button" at bounding box center [1233, 168] width 3 height 1
click at [1185, 154] on div "Edit Invoice" at bounding box center [1169, 157] width 76 height 21
select select "service"
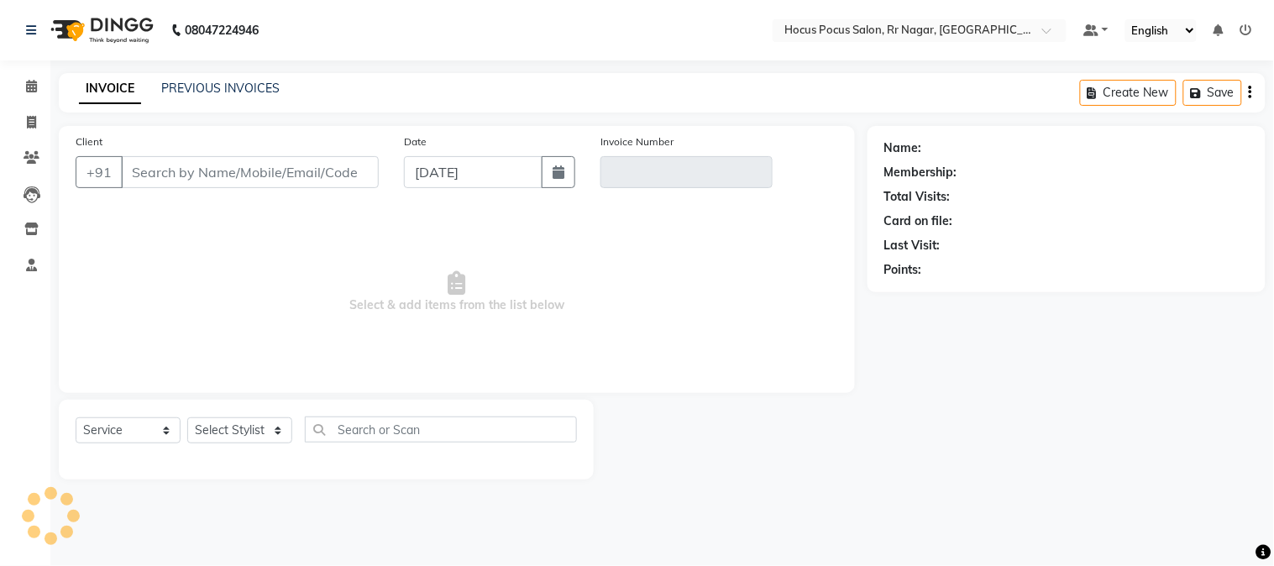
type input "12*****00"
type input "V/2025-26/3891"
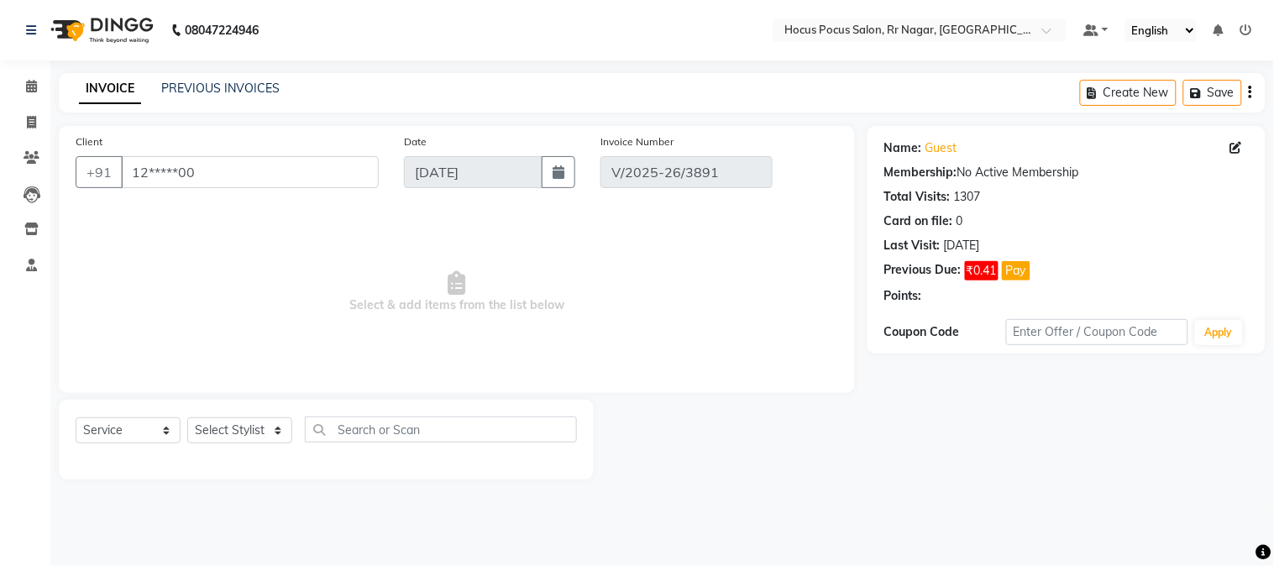
select select "select"
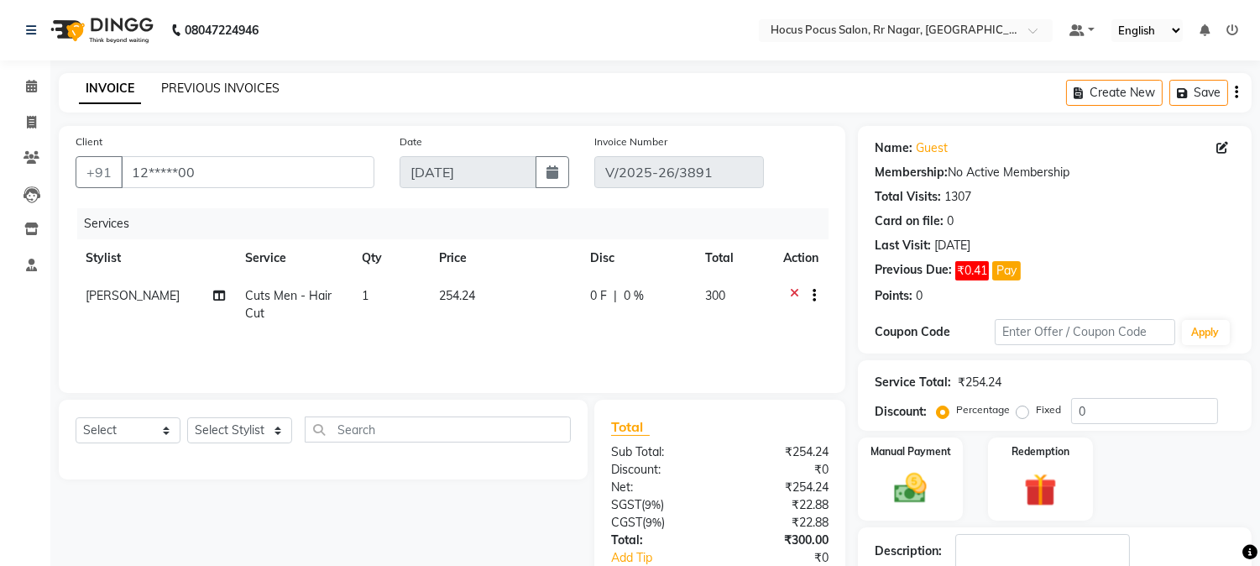
click at [213, 89] on link "PREVIOUS INVOICES" at bounding box center [220, 88] width 118 height 15
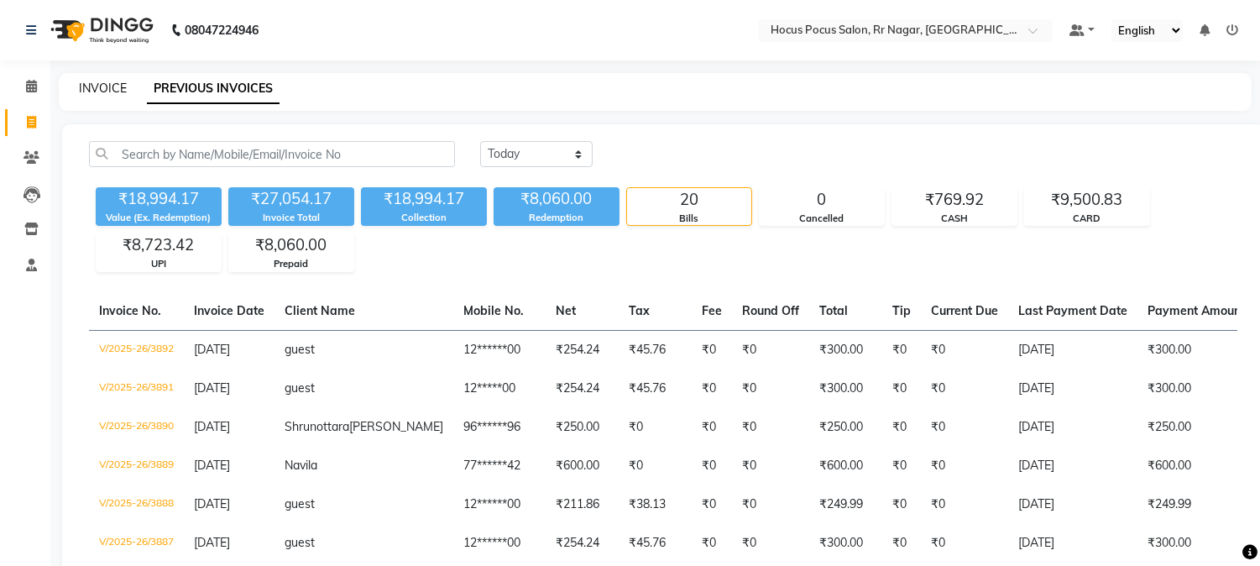
click at [92, 88] on link "INVOICE" at bounding box center [103, 88] width 48 height 15
select select "service"
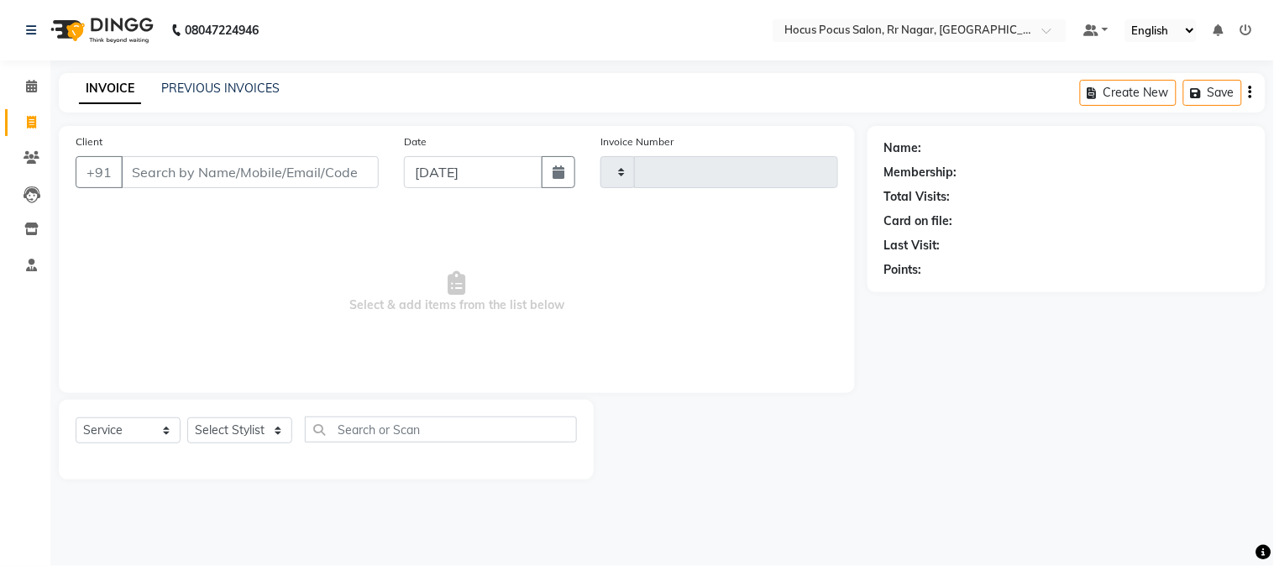
type input "3893"
select select "5019"
click at [188, 173] on input "Client" at bounding box center [250, 172] width 258 height 32
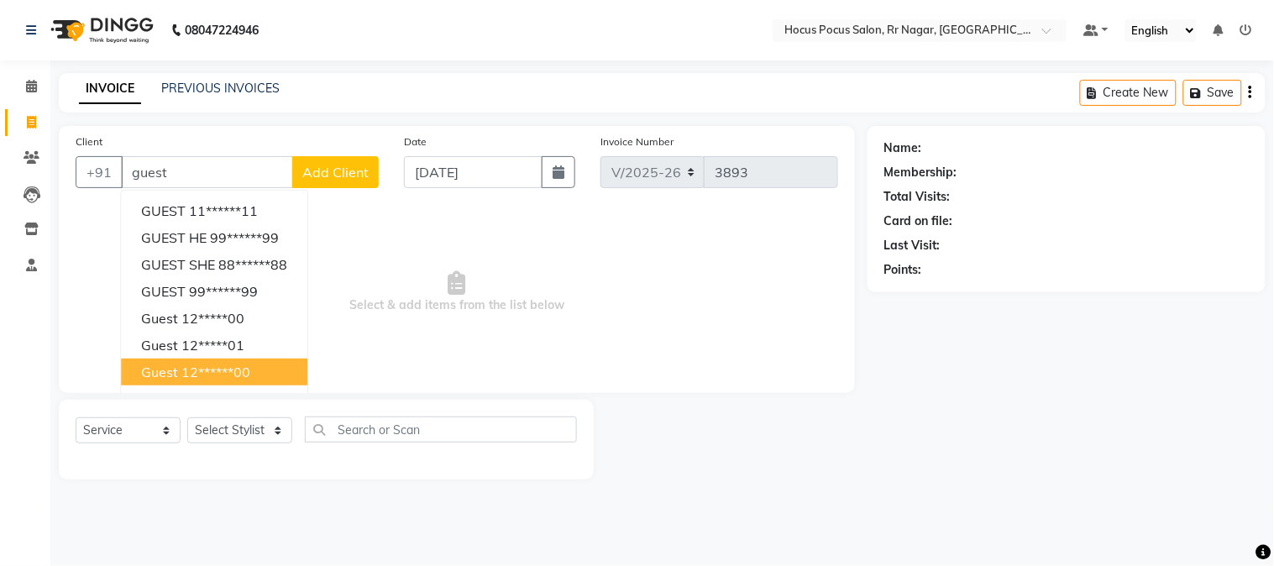
click at [208, 370] on ngb-highlight "12******00" at bounding box center [215, 372] width 69 height 17
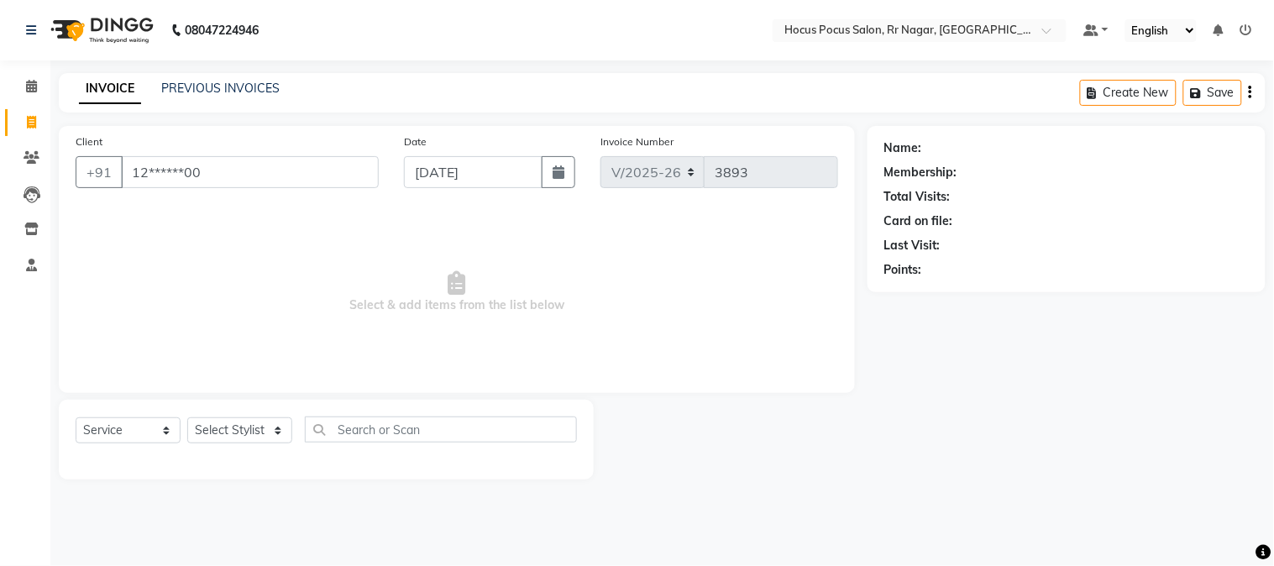
type input "12******00"
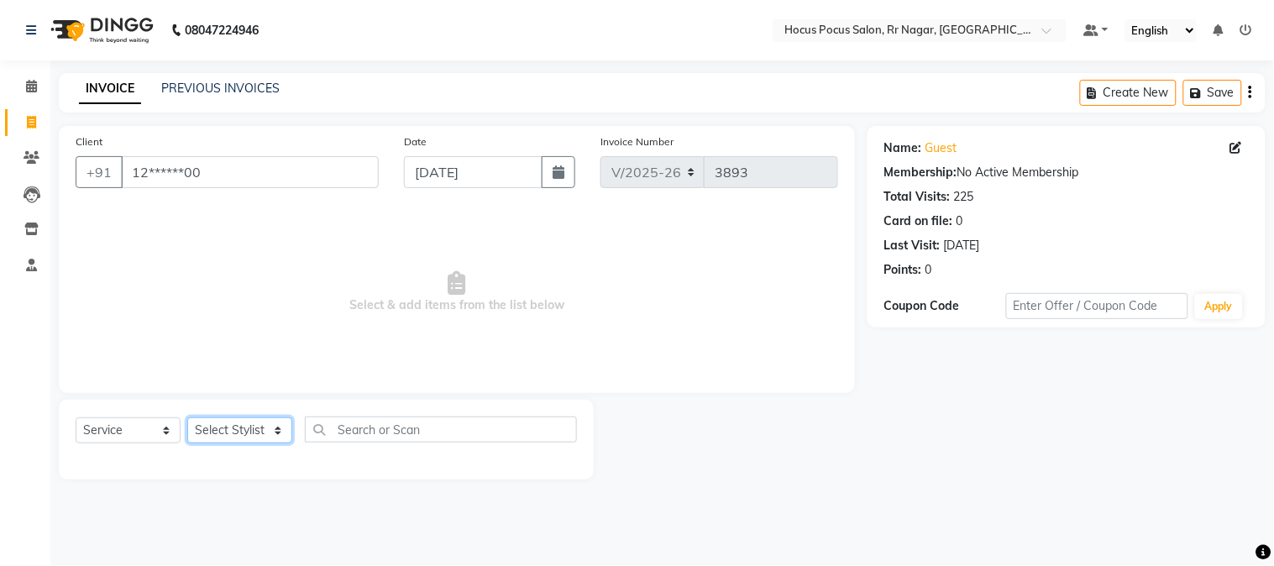
click at [212, 428] on select "Select Stylist [PERSON_NAME] hocus pocus Kushi Maya Neha [PERSON_NAME] [PERSON_…" at bounding box center [239, 430] width 105 height 26
select select "74946"
click at [187, 418] on select "Select Stylist [PERSON_NAME] hocus pocus Kushi Maya Neha [PERSON_NAME] [PERSON_…" at bounding box center [239, 430] width 105 height 26
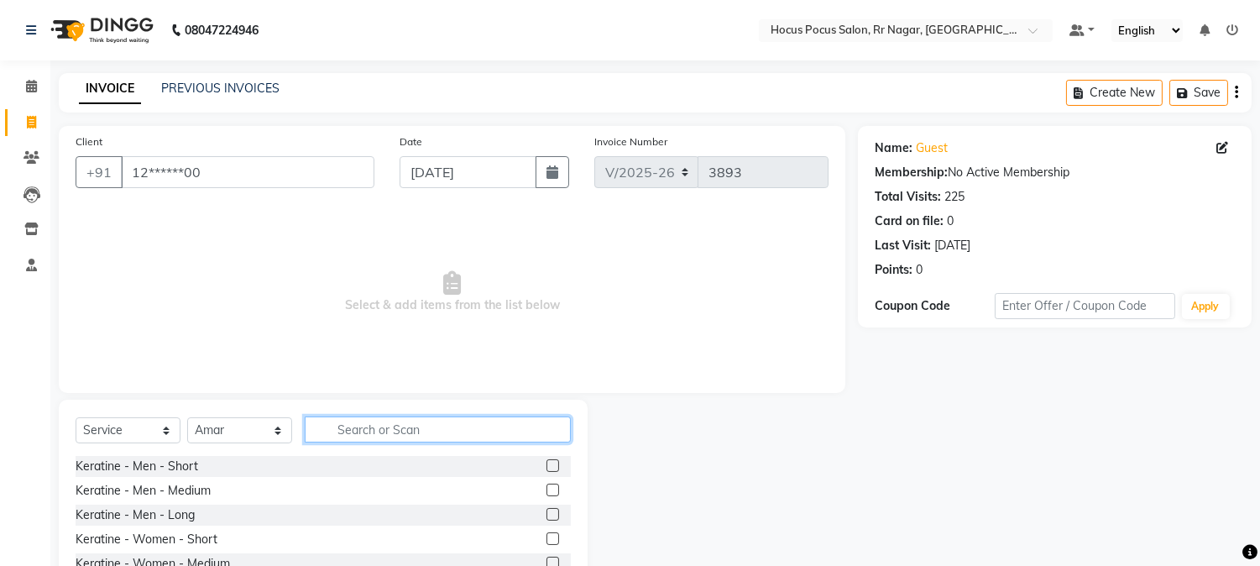
click at [371, 421] on input "text" at bounding box center [438, 430] width 266 height 26
type input "hai"
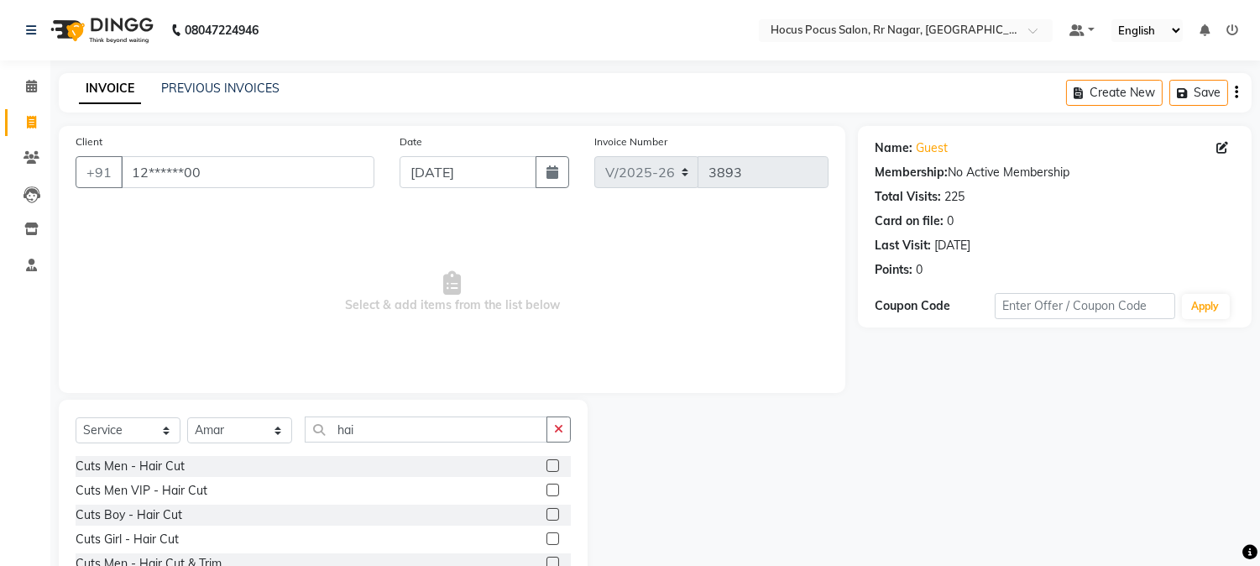
click at [547, 463] on label at bounding box center [553, 465] width 13 height 13
click at [547, 463] on input "checkbox" at bounding box center [552, 466] width 11 height 11
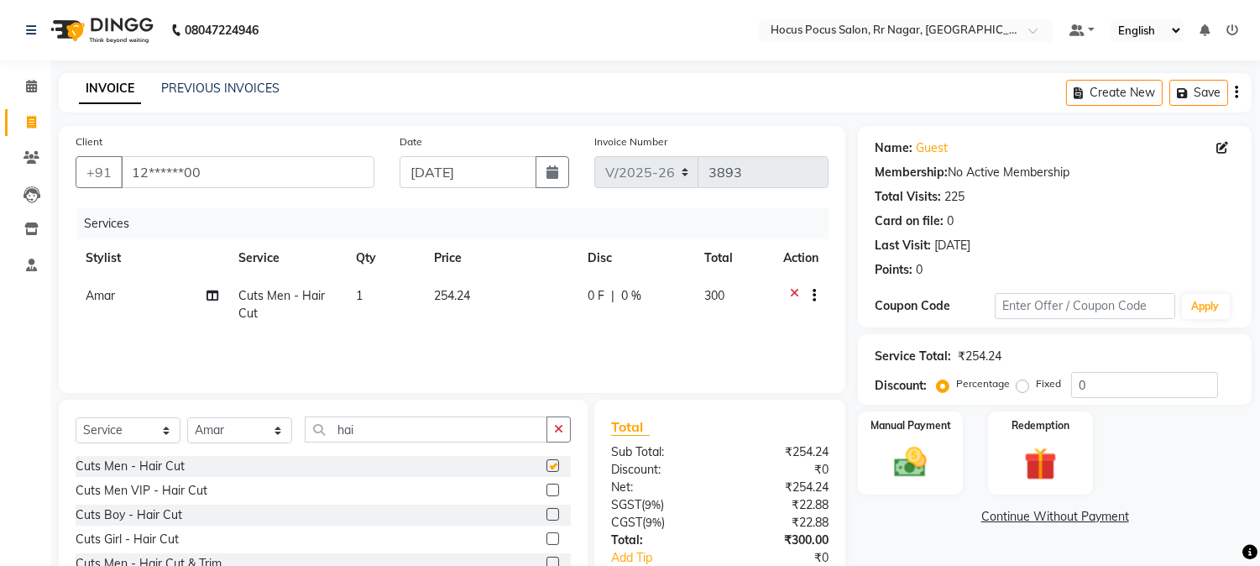
checkbox input "false"
click at [265, 432] on select "Select Stylist [PERSON_NAME] hocus pocus Kushi Maya Neha [PERSON_NAME] [PERSON_…" at bounding box center [239, 430] width 105 height 26
click at [794, 289] on icon at bounding box center [794, 297] width 9 height 21
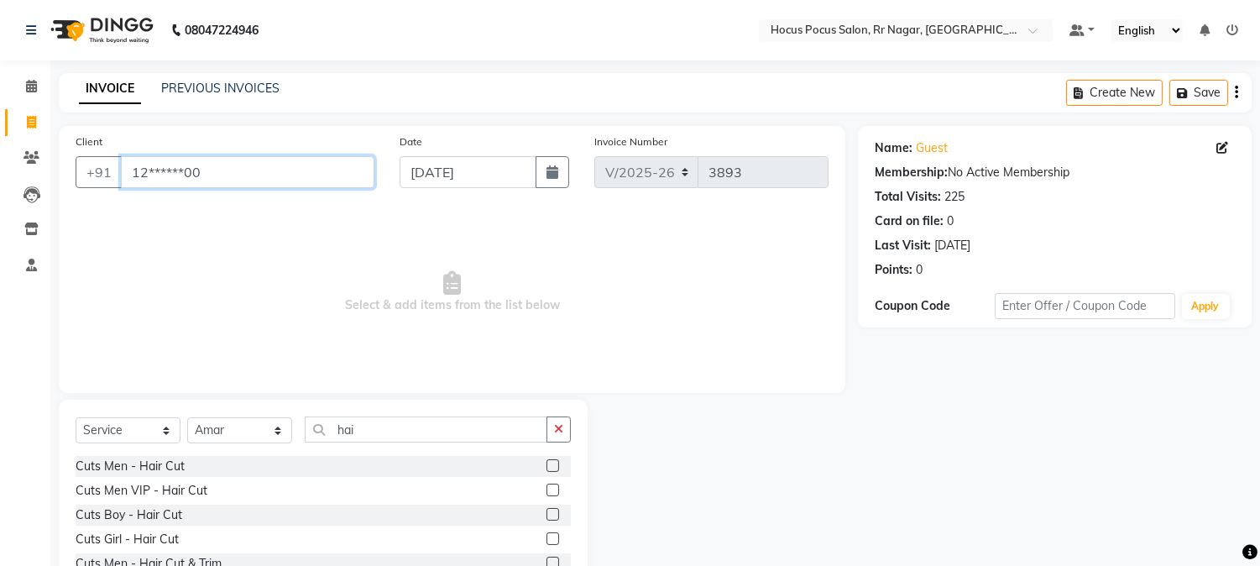
click at [214, 181] on input "12******00" at bounding box center [248, 172] width 254 height 32
type input "1"
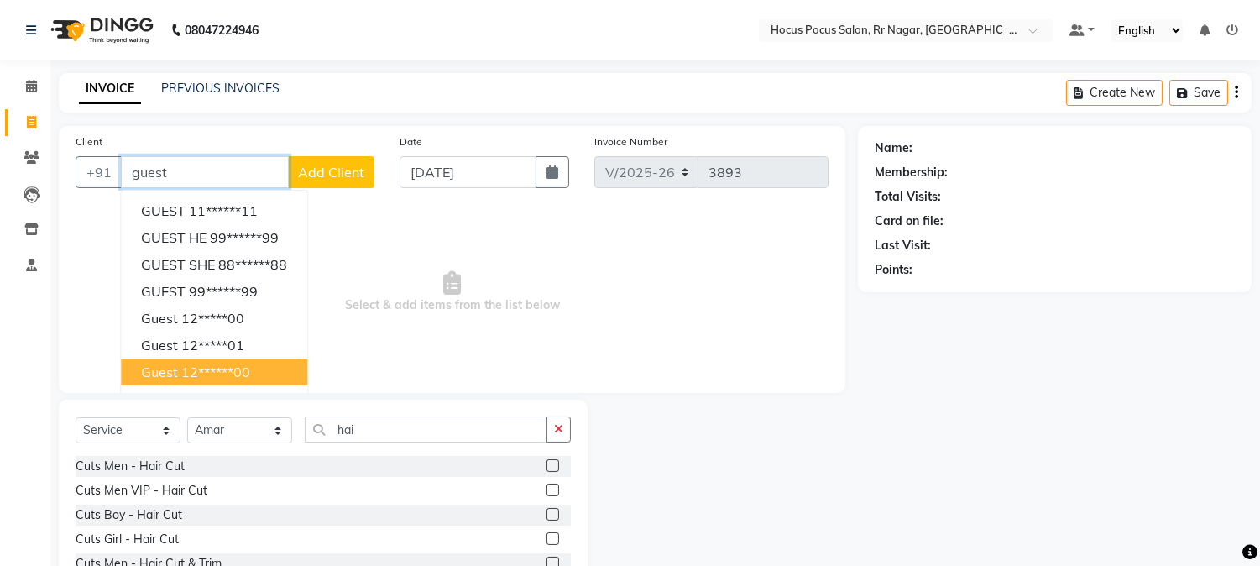
click at [253, 359] on button "guest 12******00" at bounding box center [214, 372] width 186 height 27
type input "12******00"
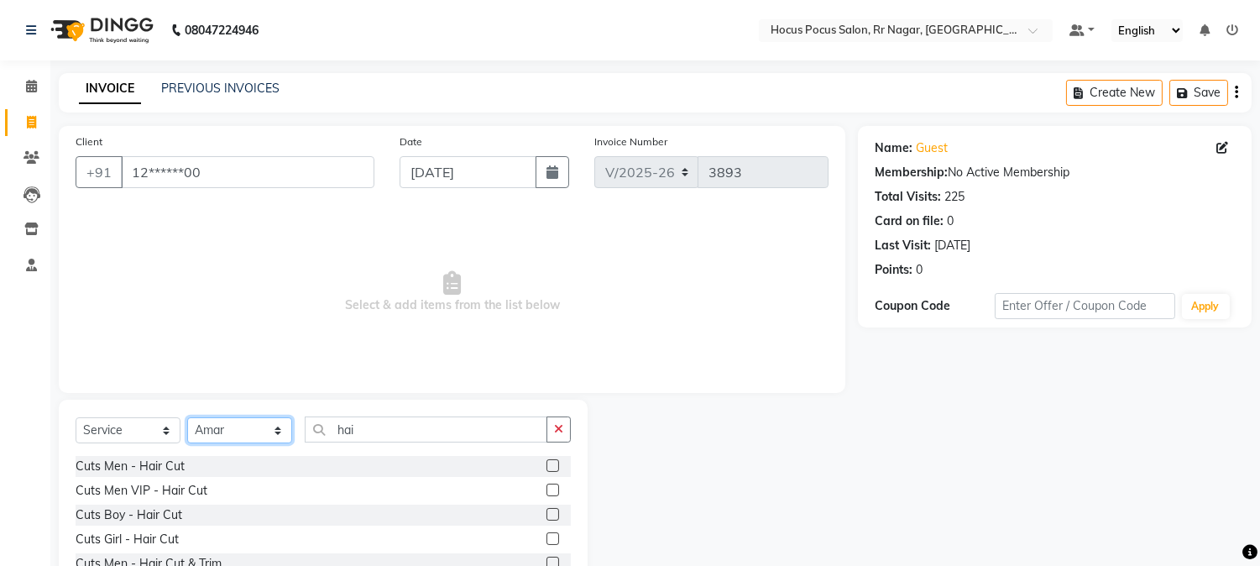
click at [273, 430] on select "Select Stylist [PERSON_NAME] hocus pocus Kushi Maya Neha [PERSON_NAME] [PERSON_…" at bounding box center [239, 430] width 105 height 26
select select "86623"
click at [187, 418] on select "Select Stylist [PERSON_NAME] hocus pocus Kushi Maya Neha [PERSON_NAME] [PERSON_…" at bounding box center [239, 430] width 105 height 26
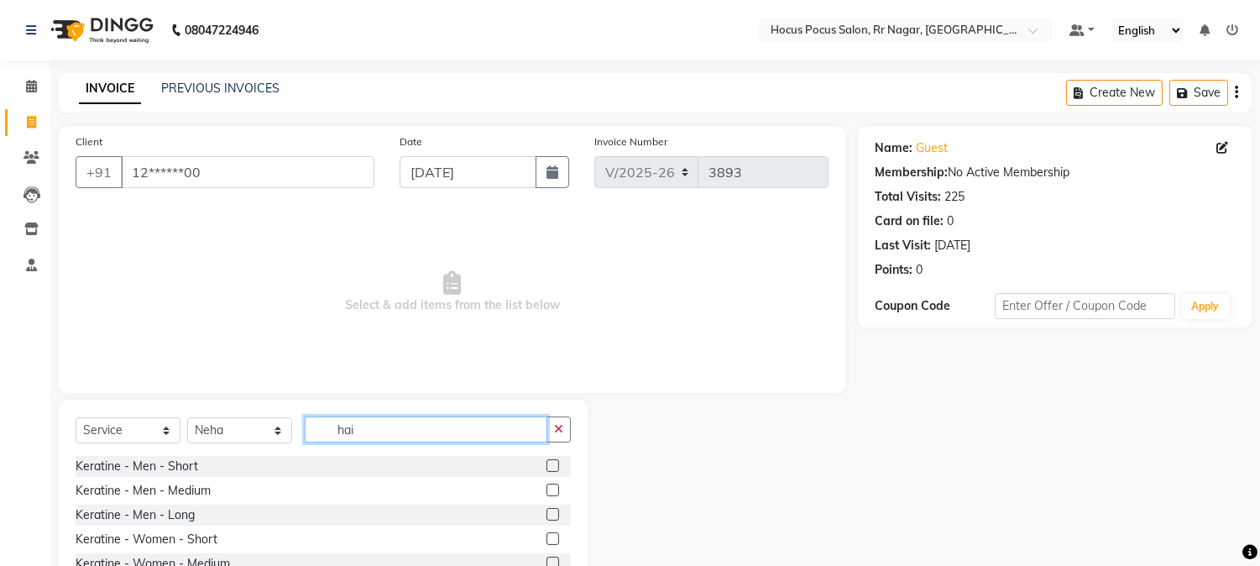
click at [422, 434] on input "hai" at bounding box center [426, 430] width 243 height 26
type input "h"
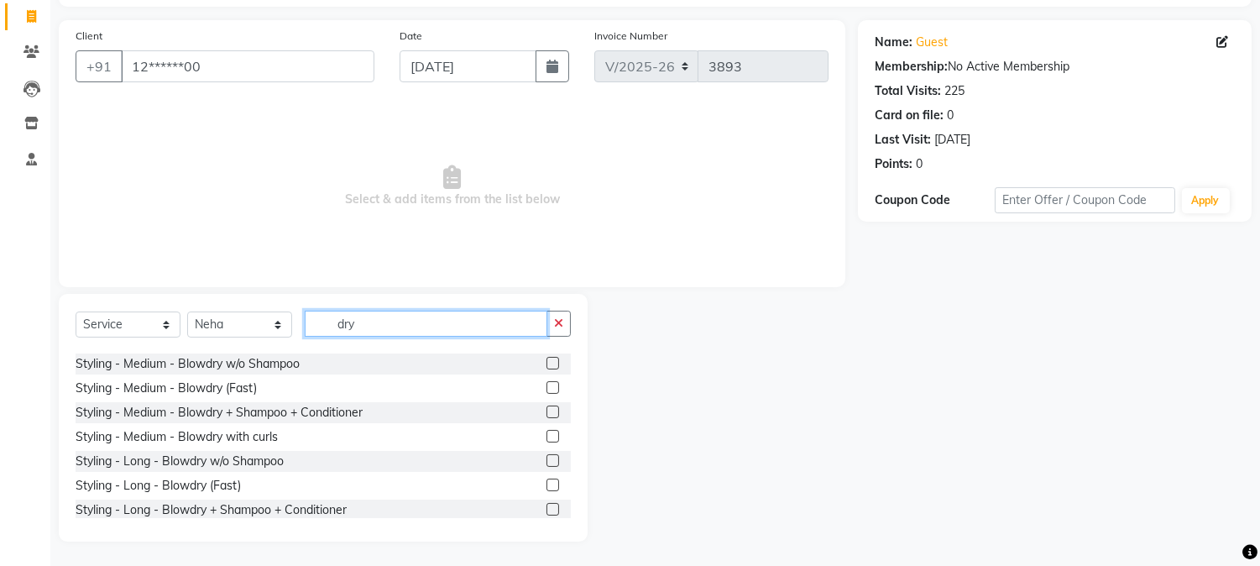
scroll to position [112, 0]
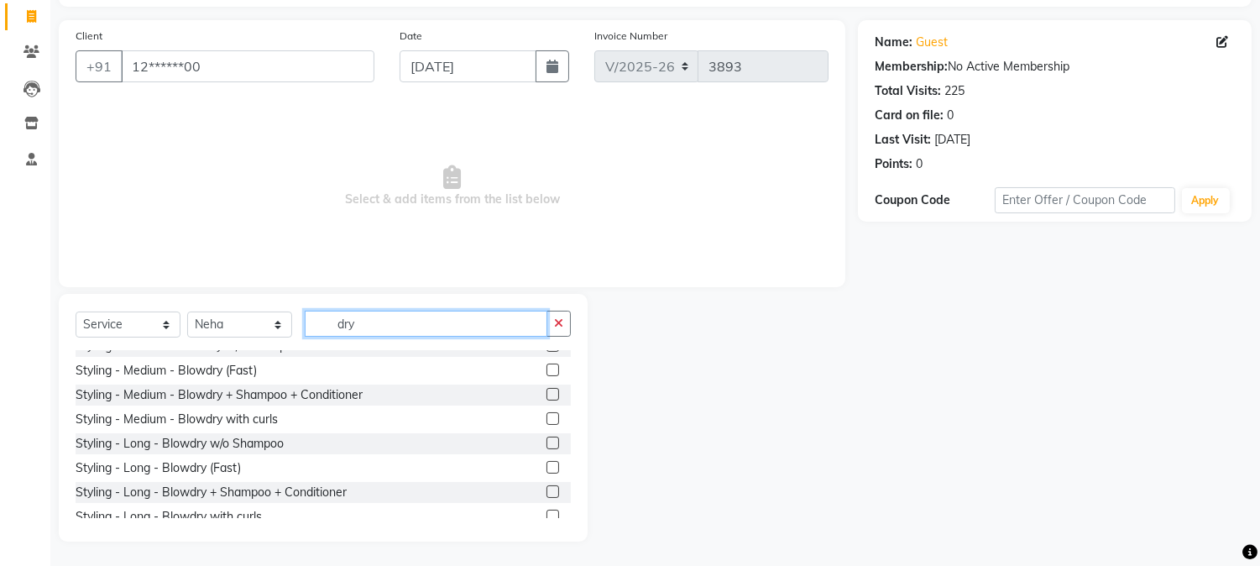
type input "dry"
click at [547, 494] on label at bounding box center [553, 491] width 13 height 13
click at [547, 494] on input "checkbox" at bounding box center [552, 492] width 11 height 11
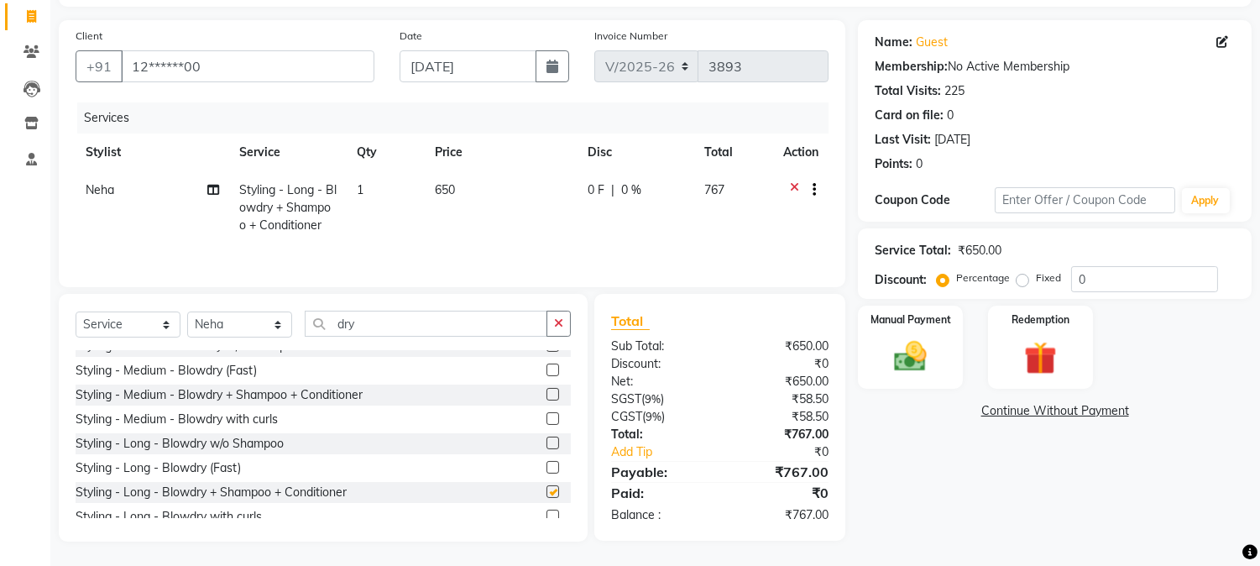
checkbox input "false"
click at [417, 333] on input "dry" at bounding box center [426, 324] width 243 height 26
type input "d"
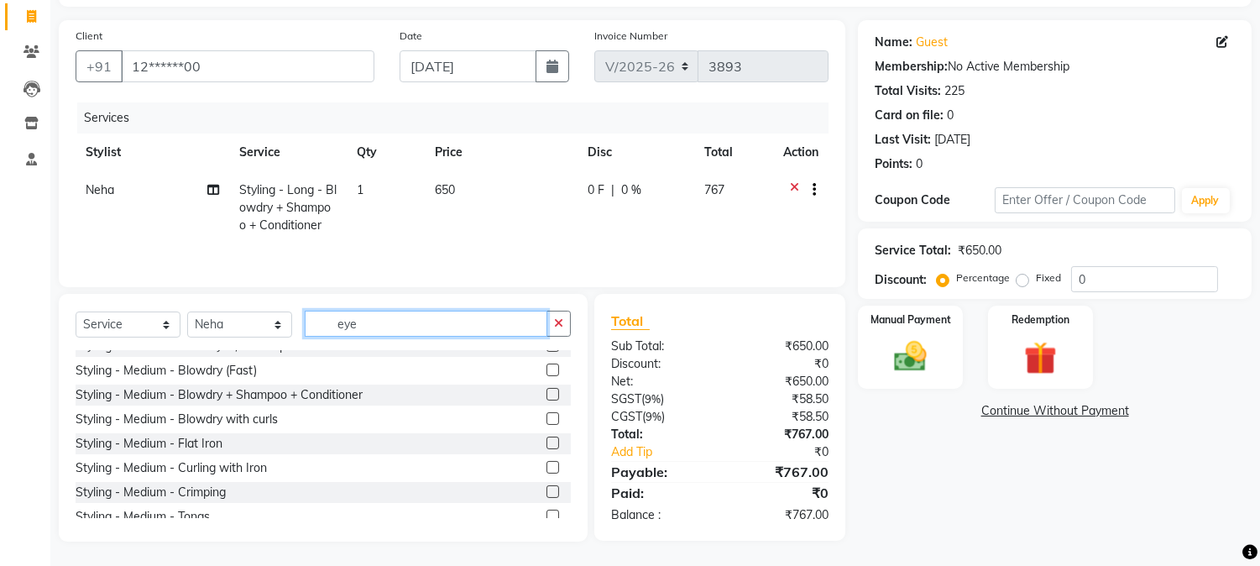
scroll to position [0, 0]
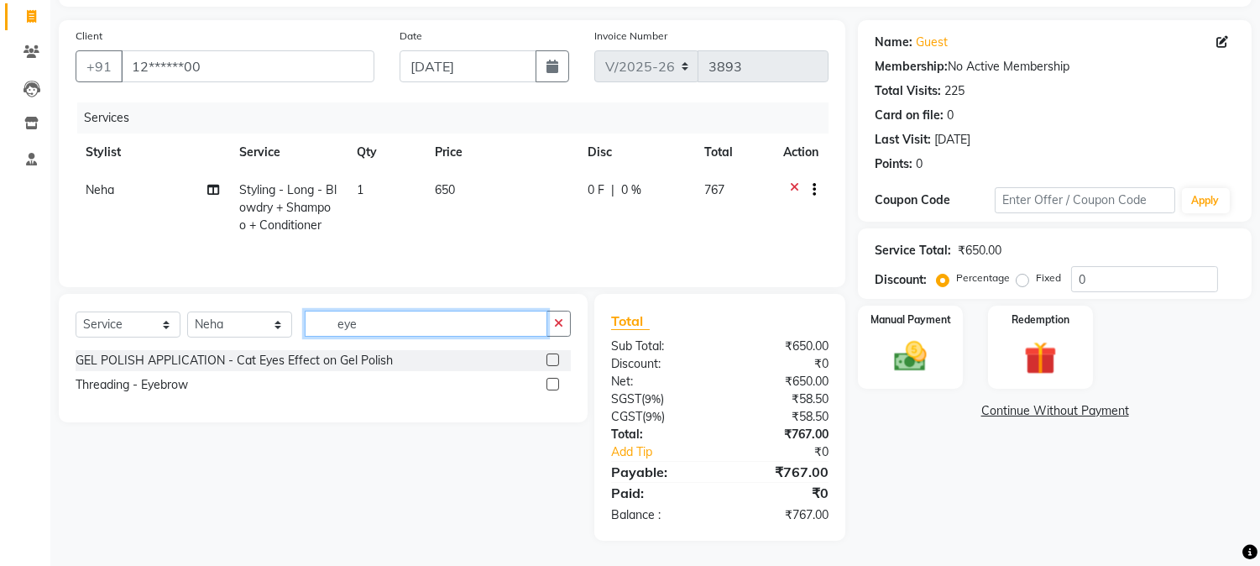
type input "eye"
click at [550, 384] on label at bounding box center [553, 384] width 13 height 13
click at [550, 384] on input "checkbox" at bounding box center [552, 385] width 11 height 11
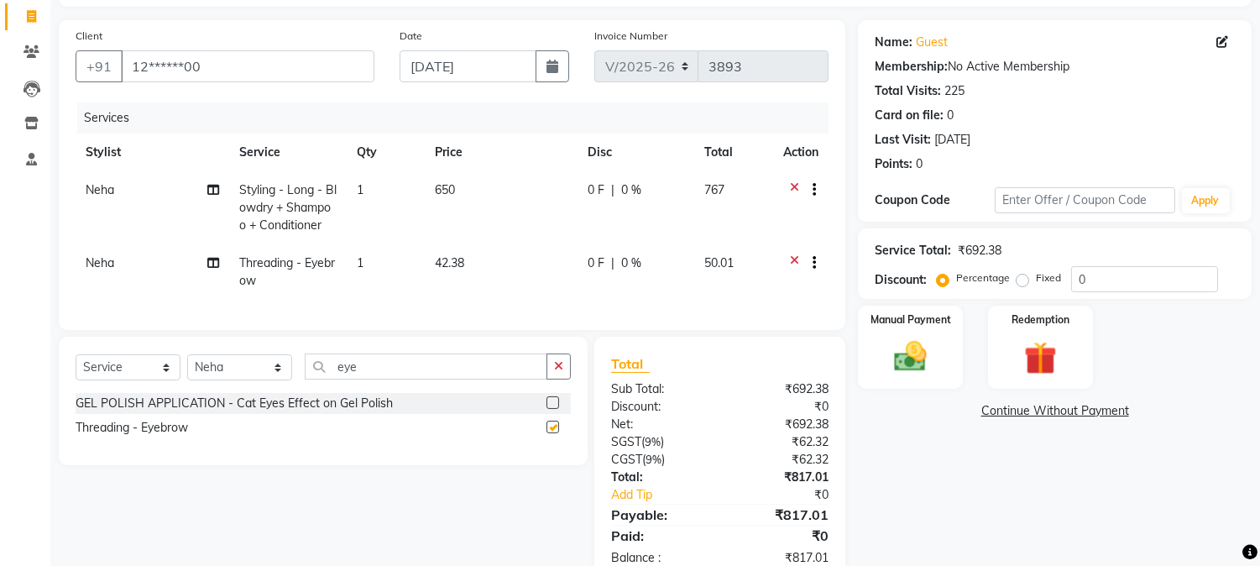
checkbox input "false"
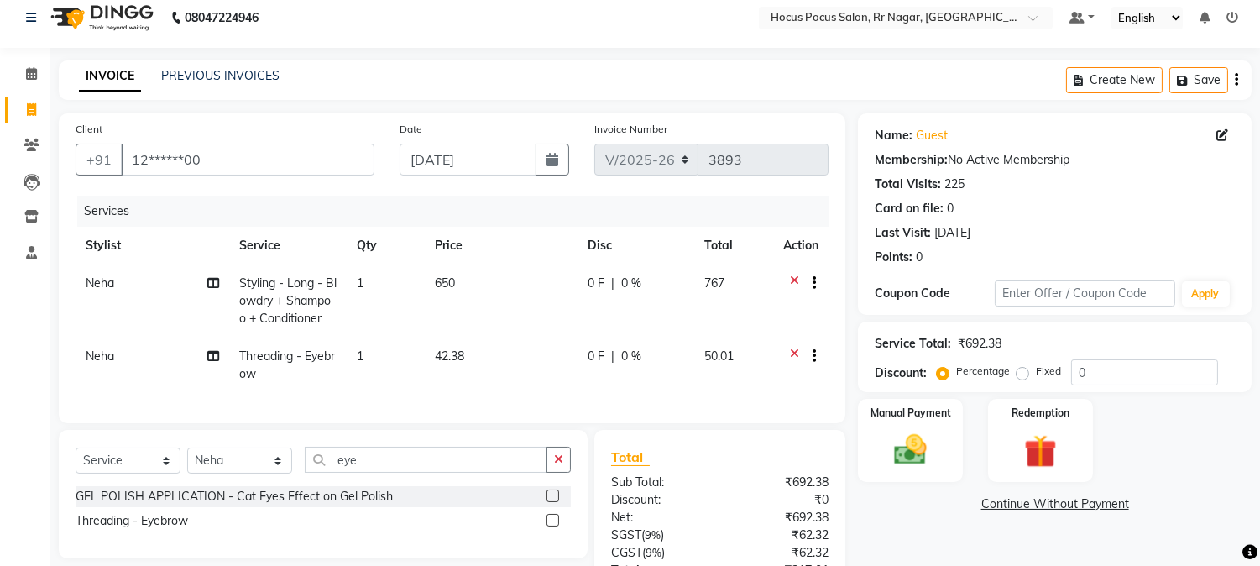
scroll to position [162, 0]
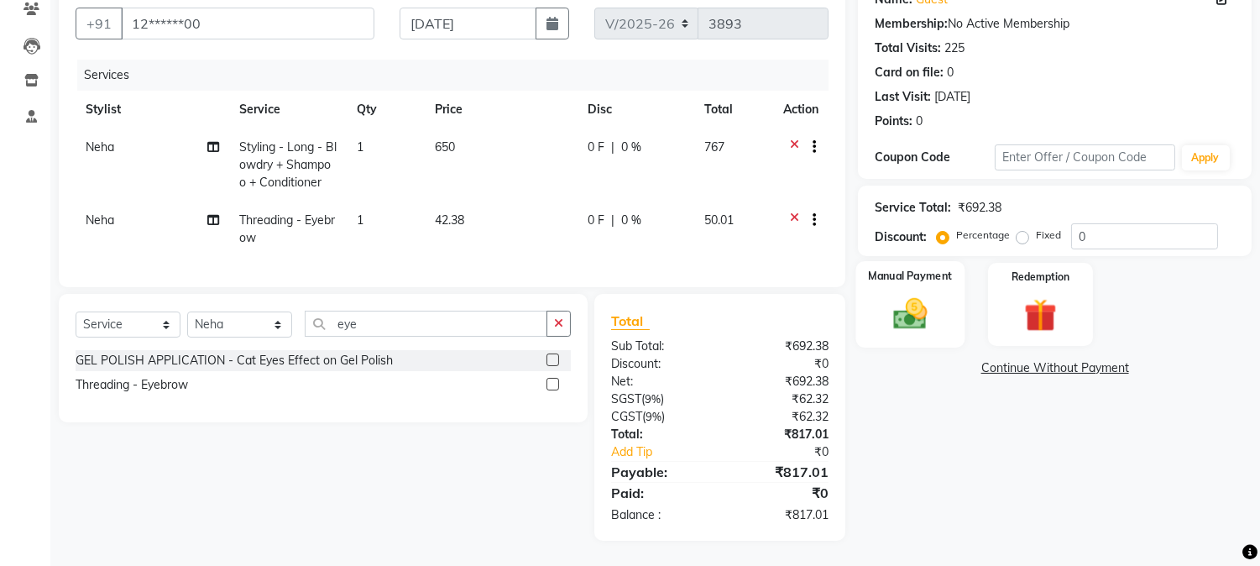
click at [894, 303] on img at bounding box center [910, 314] width 55 height 39
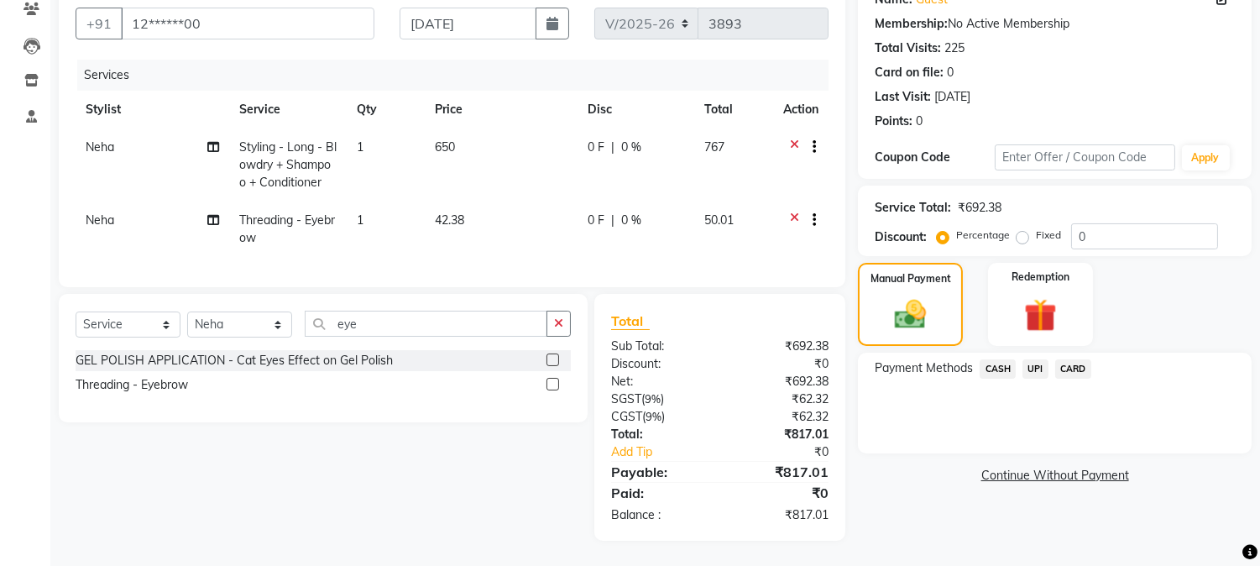
click at [1045, 359] on span "UPI" at bounding box center [1036, 368] width 26 height 19
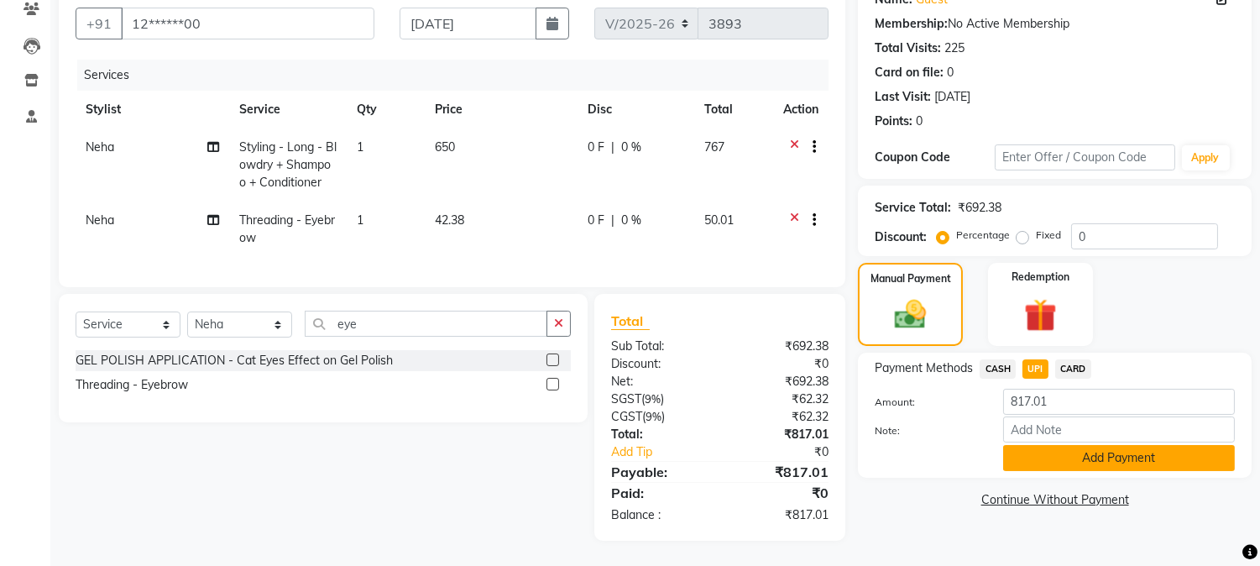
click at [1070, 445] on button "Add Payment" at bounding box center [1119, 458] width 232 height 26
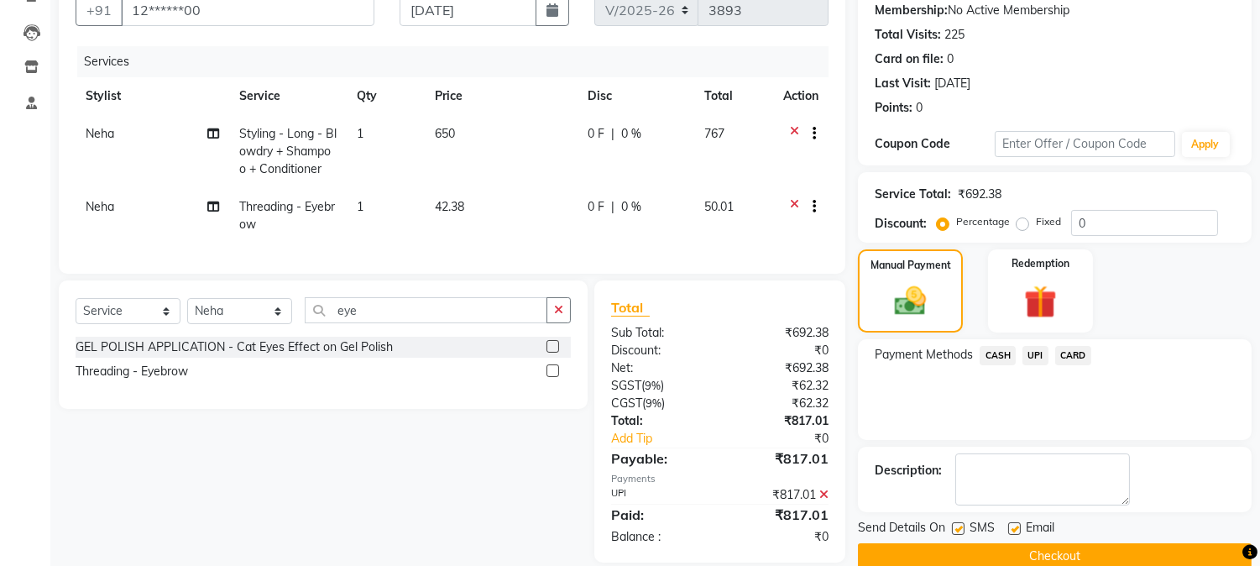
click at [958, 527] on label at bounding box center [958, 528] width 13 height 13
click at [958, 527] on input "checkbox" at bounding box center [957, 529] width 11 height 11
checkbox input "false"
click at [981, 548] on button "Checkout" at bounding box center [1055, 556] width 394 height 26
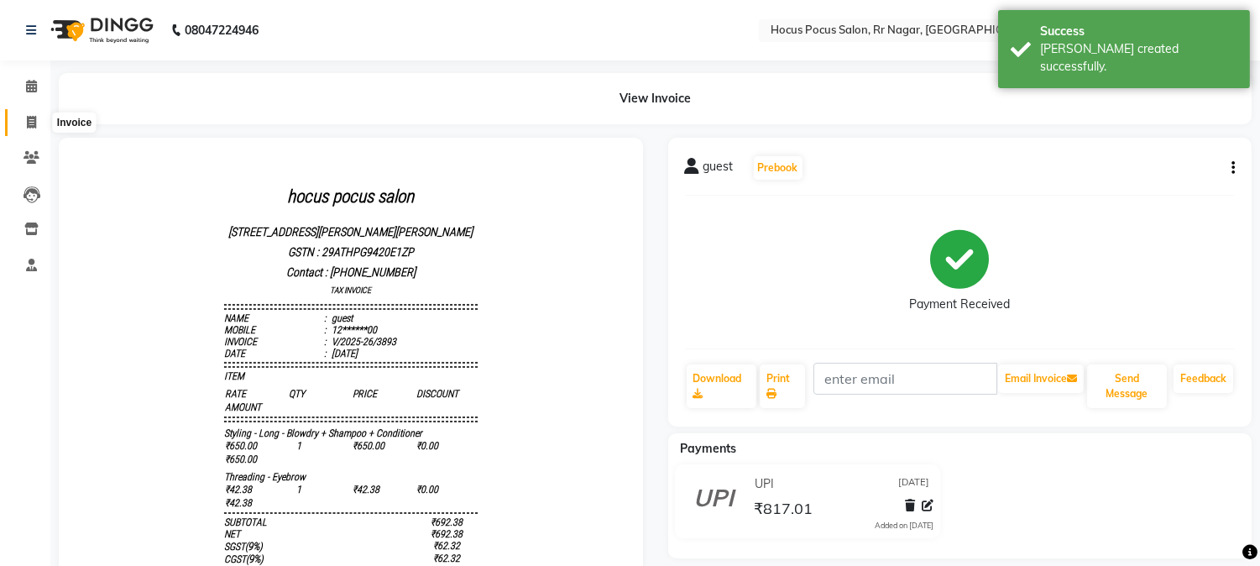
click at [35, 114] on span at bounding box center [31, 122] width 29 height 19
select select "service"
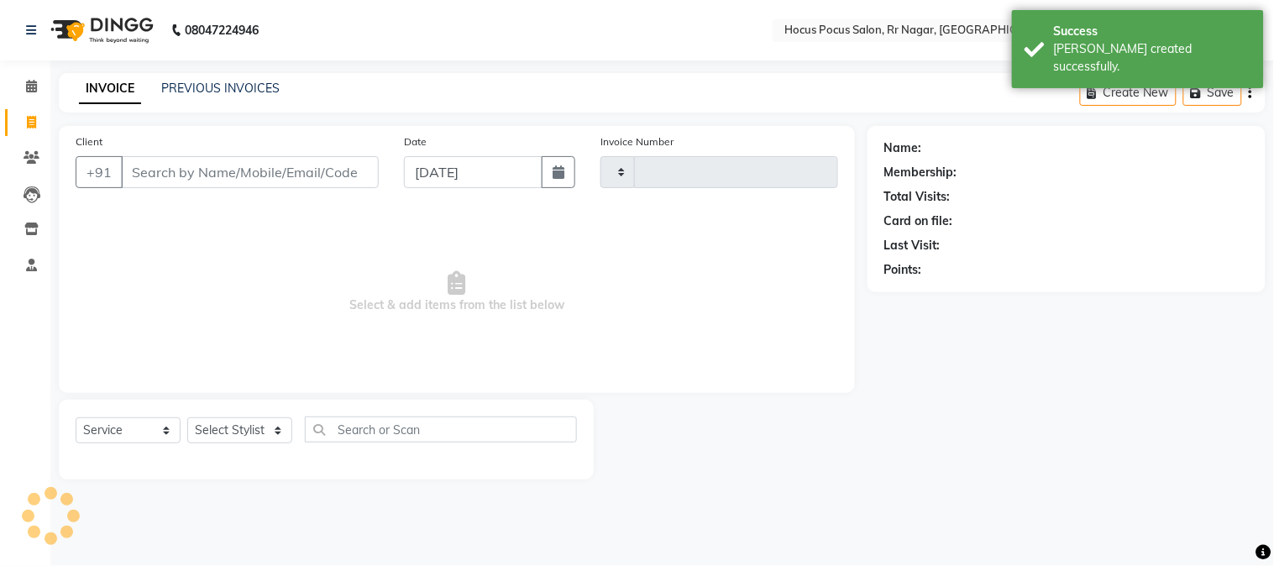
type input "3894"
select select "5019"
click at [139, 170] on input "Client" at bounding box center [250, 172] width 258 height 32
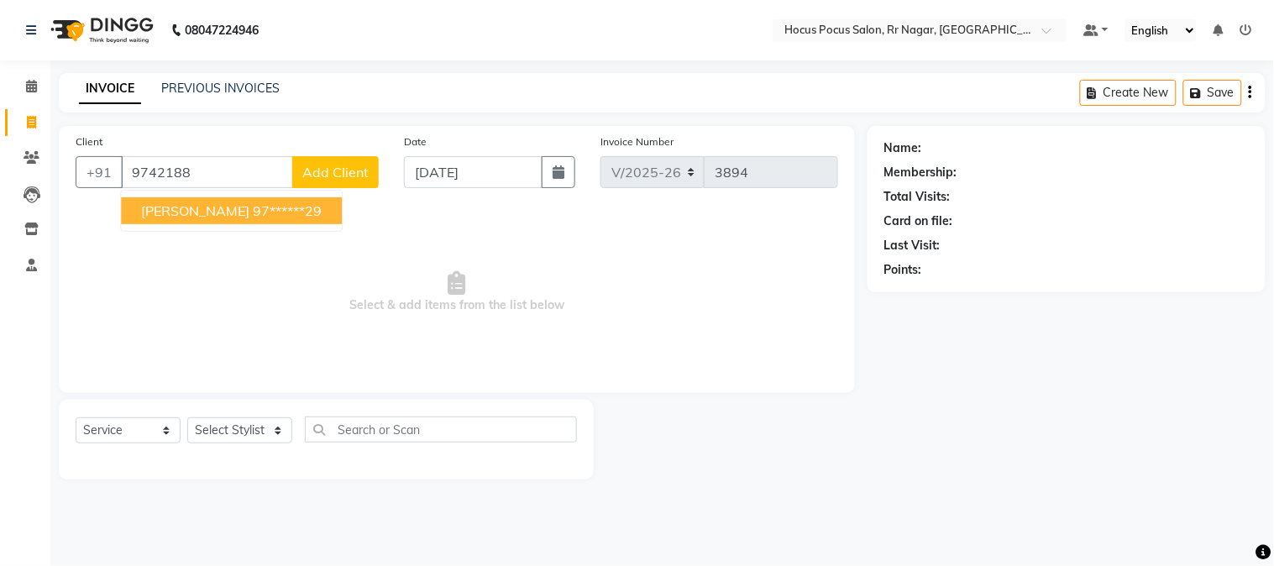
click at [237, 198] on button "Harsha 97******29" at bounding box center [231, 210] width 221 height 27
type input "97******29"
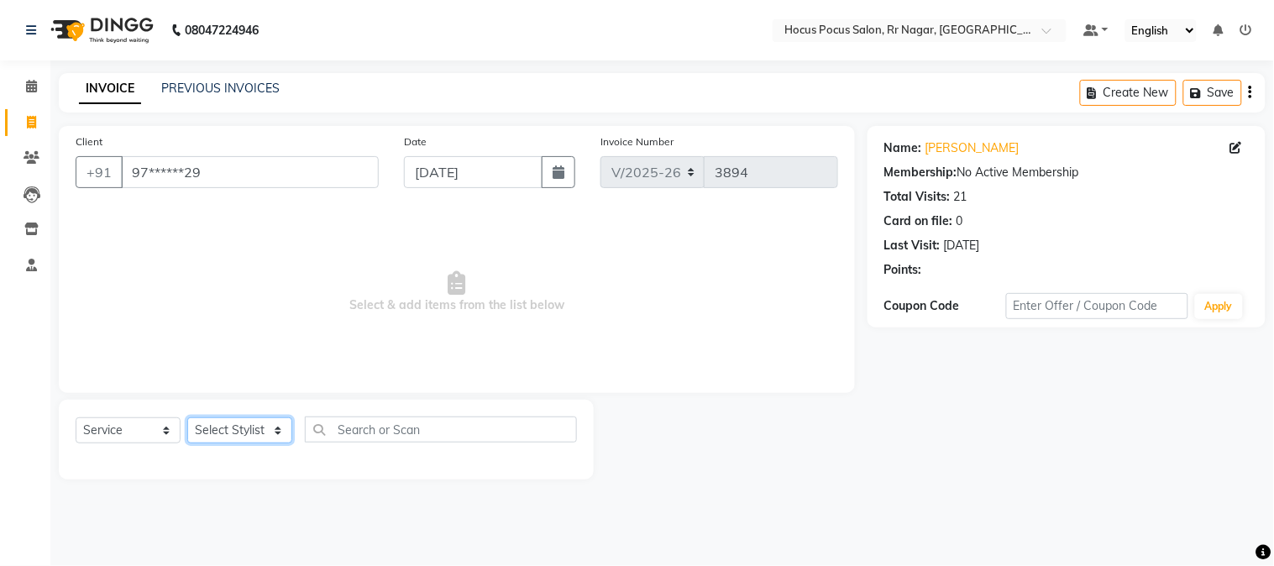
click at [240, 422] on select "Select Stylist Amar Arjun Eliza hocus pocus Kushi Maya Neha Ravi Rithik Salima …" at bounding box center [239, 430] width 105 height 26
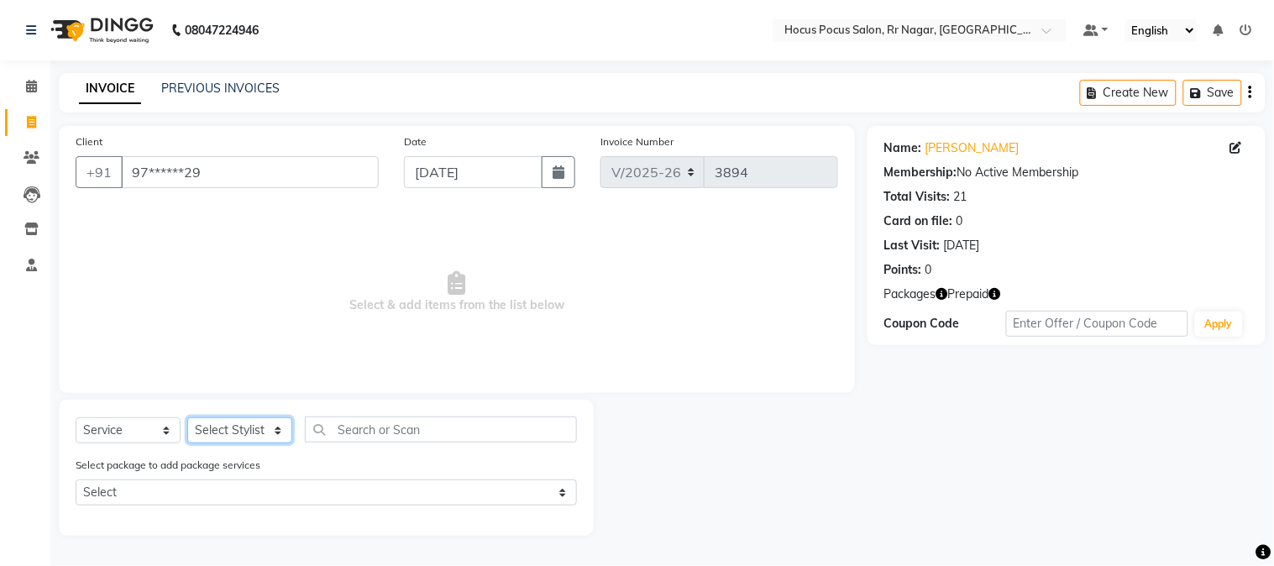
select select "32993"
click at [187, 418] on select "Select Stylist Amar Arjun Eliza hocus pocus Kushi Maya Neha Ravi Rithik Salima …" at bounding box center [239, 430] width 105 height 26
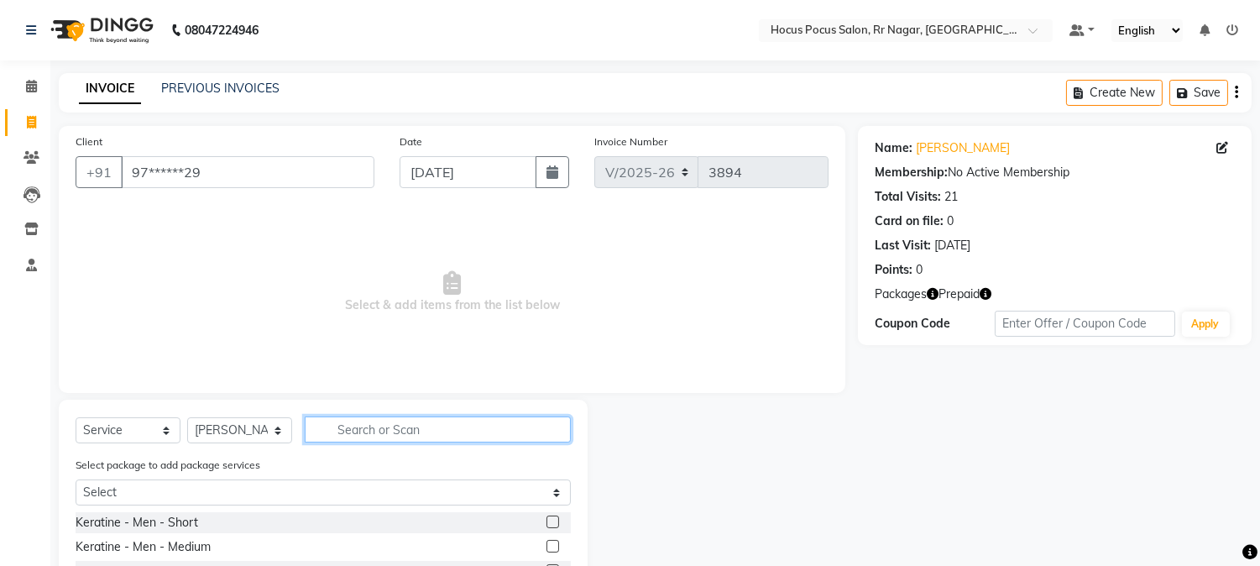
click at [322, 426] on input "text" at bounding box center [438, 430] width 266 height 26
type input "hai"
click at [1255, 535] on div "Name: Harsha Membership: No Active Membership Total Visits: 21 Card on file: 0 …" at bounding box center [1061, 415] width 406 height 578
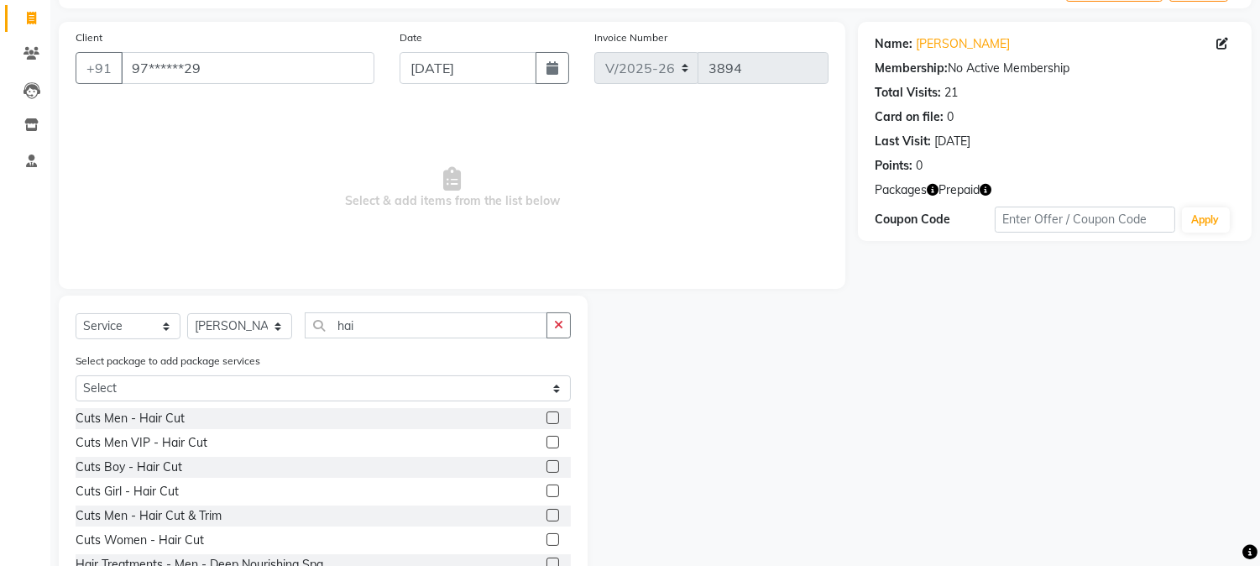
scroll to position [163, 0]
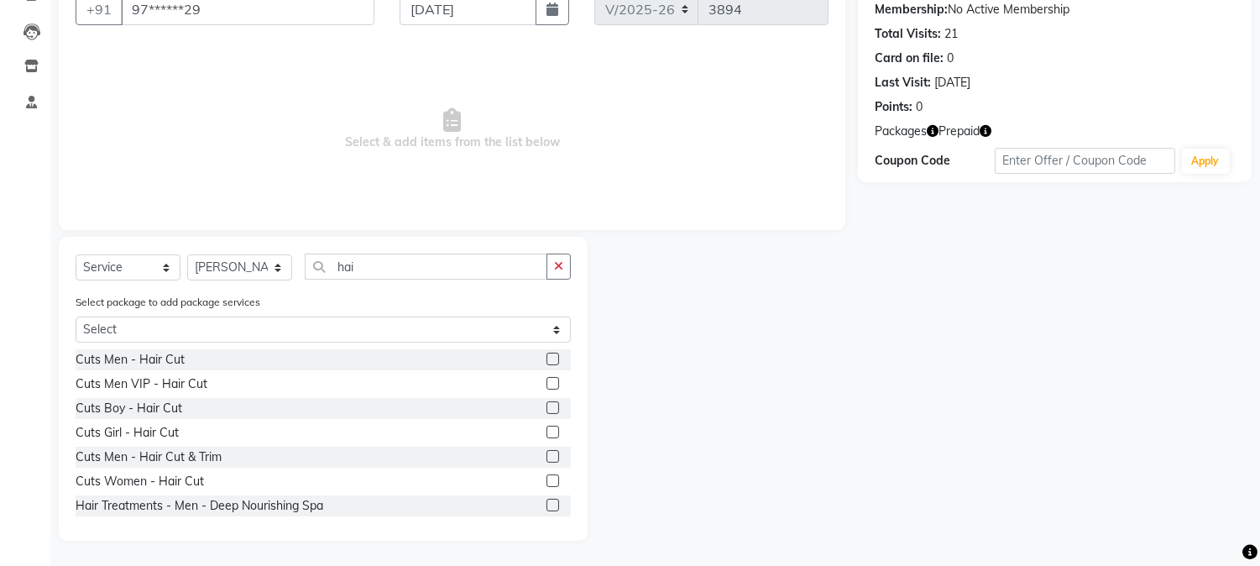
click at [547, 458] on label at bounding box center [553, 456] width 13 height 13
click at [547, 458] on input "checkbox" at bounding box center [552, 457] width 11 height 11
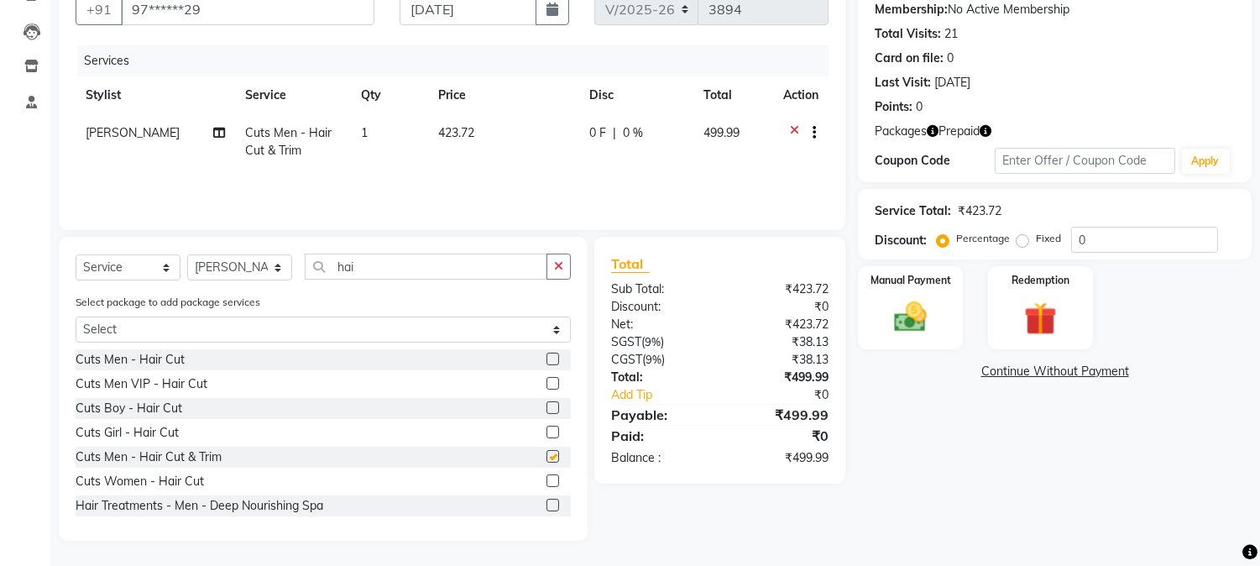
checkbox input "false"
click at [485, 146] on td "423.72" at bounding box center [503, 141] width 150 height 55
select select "32993"
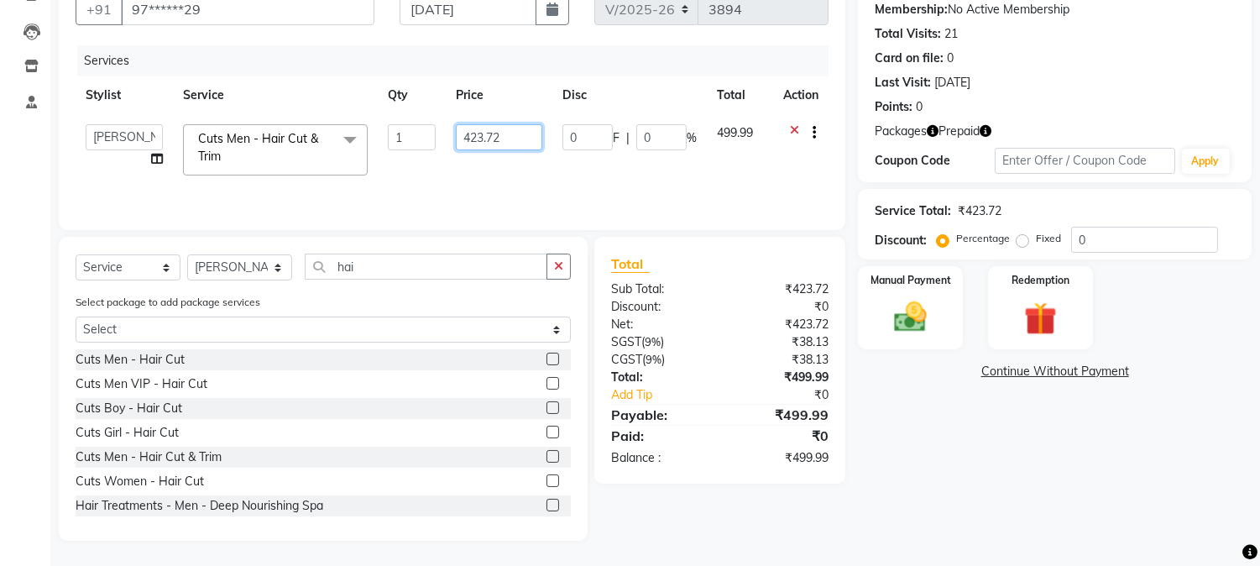
click at [498, 137] on input "423.72" at bounding box center [499, 137] width 86 height 26
type input "4"
type input "500"
drag, startPoint x: 353, startPoint y: 398, endPoint x: 357, endPoint y: 389, distance: 10.1
click at [354, 398] on div "Cuts Boy - Hair Cut" at bounding box center [323, 408] width 495 height 21
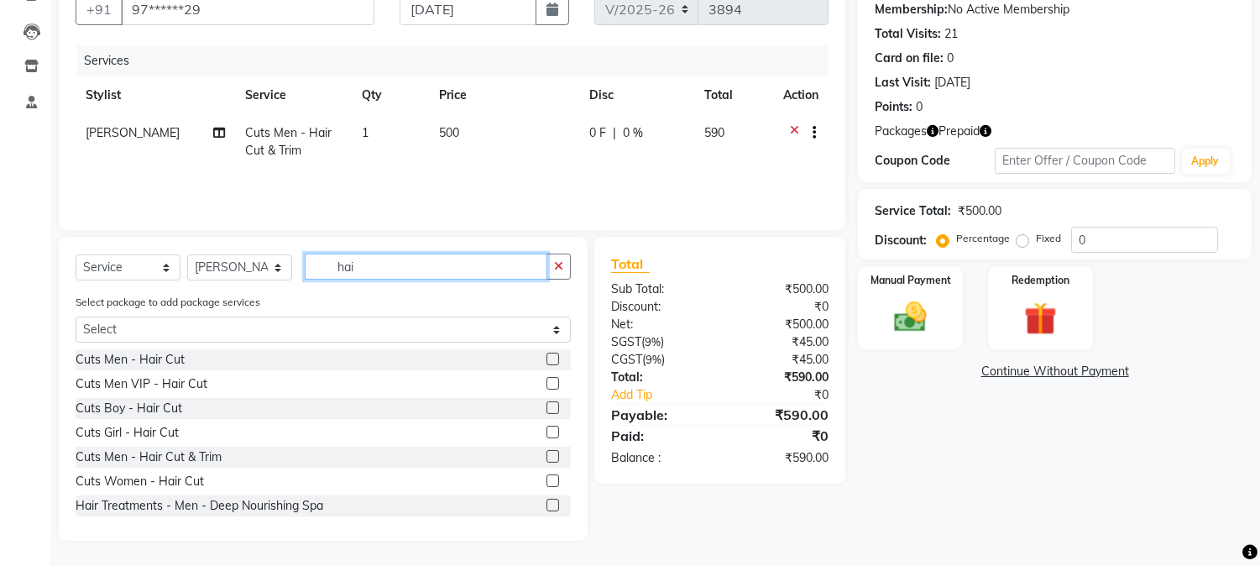
click at [366, 270] on input "hai" at bounding box center [426, 267] width 243 height 26
type input "h"
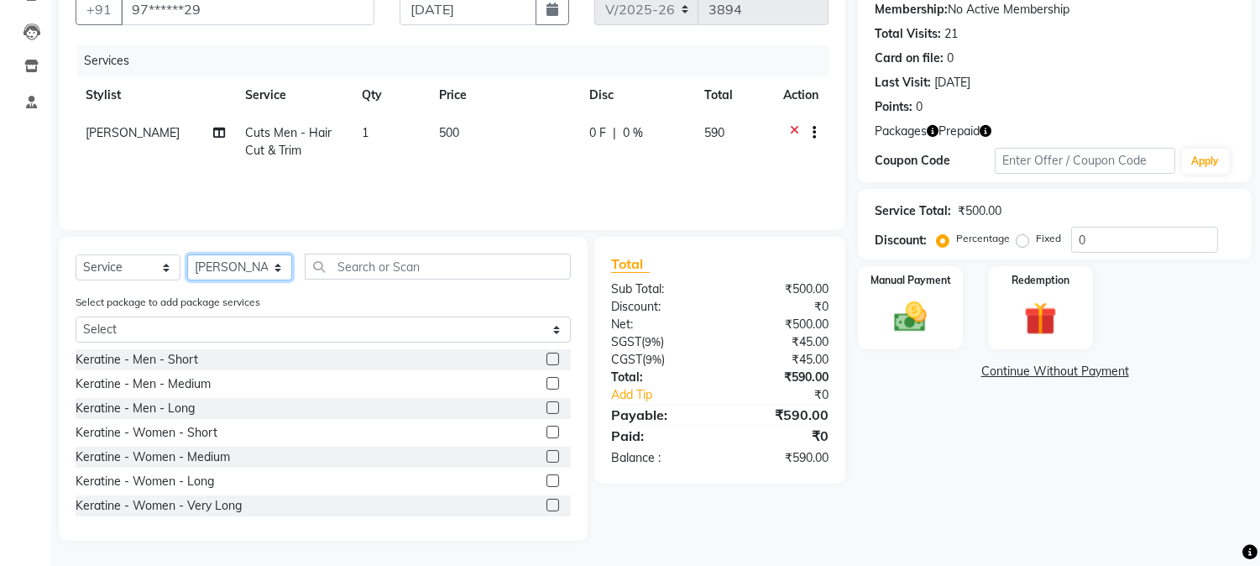
click at [265, 257] on select "Select Stylist Amar Arjun Eliza hocus pocus Kushi Maya Neha Ravi Rithik Salima …" at bounding box center [239, 267] width 105 height 26
select select "32995"
click at [187, 254] on select "Select Stylist Amar Arjun Eliza hocus pocus Kushi Maya Neha Ravi Rithik Salima …" at bounding box center [239, 267] width 105 height 26
click at [330, 260] on input "text" at bounding box center [438, 267] width 266 height 26
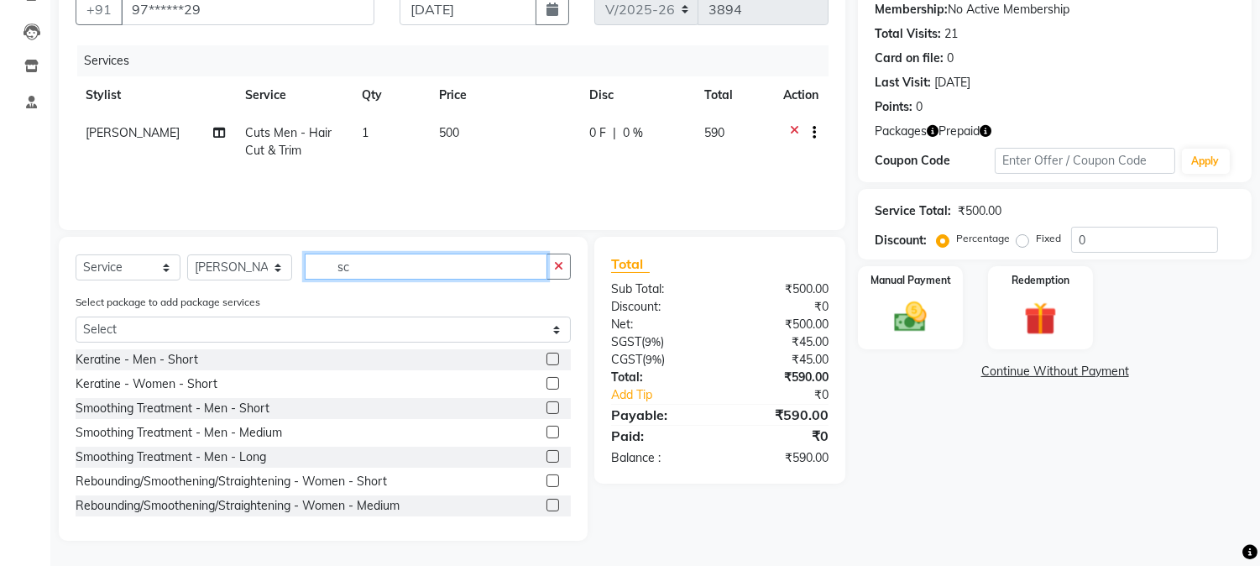
scroll to position [105, 0]
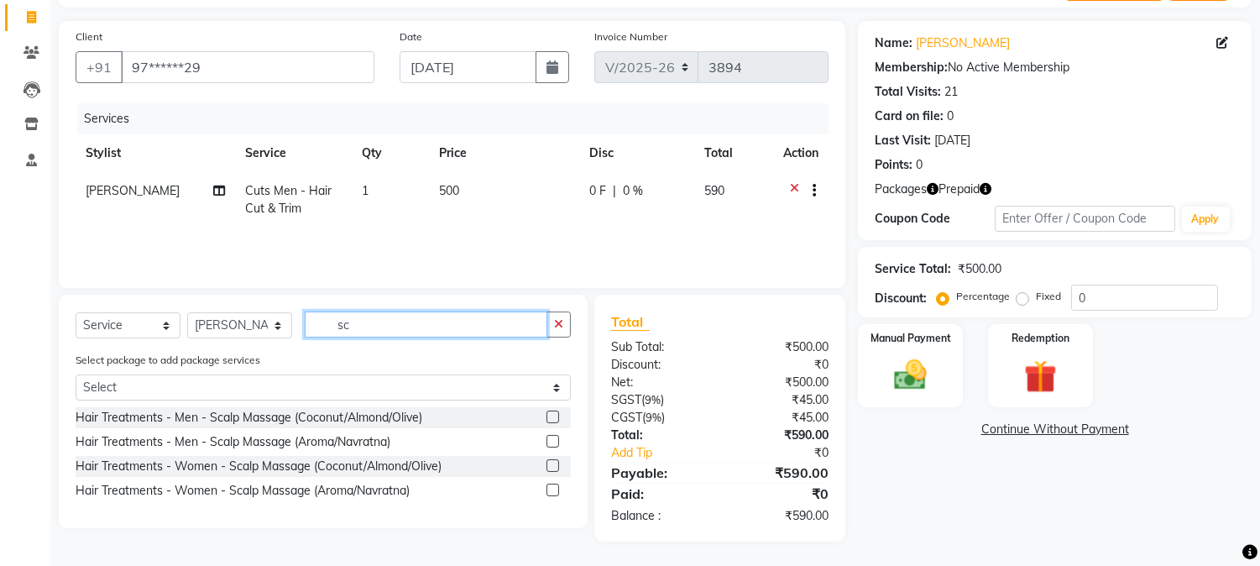
type input "sc"
click at [552, 446] on label at bounding box center [553, 441] width 13 height 13
click at [552, 446] on input "checkbox" at bounding box center [552, 442] width 11 height 11
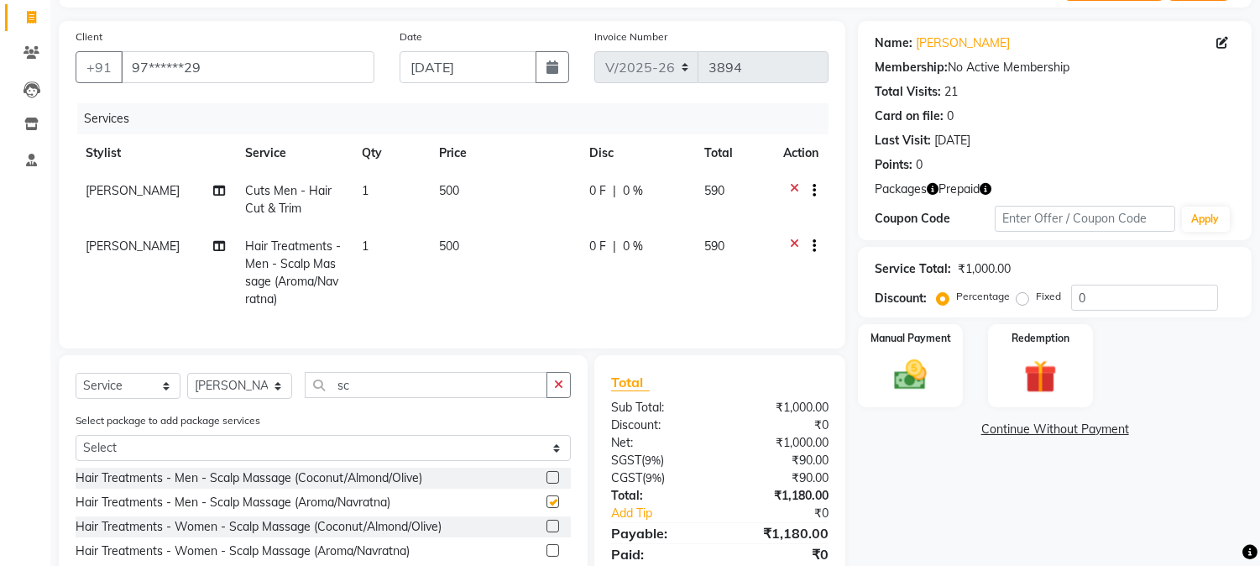
checkbox input "false"
click at [925, 369] on img at bounding box center [910, 375] width 55 height 39
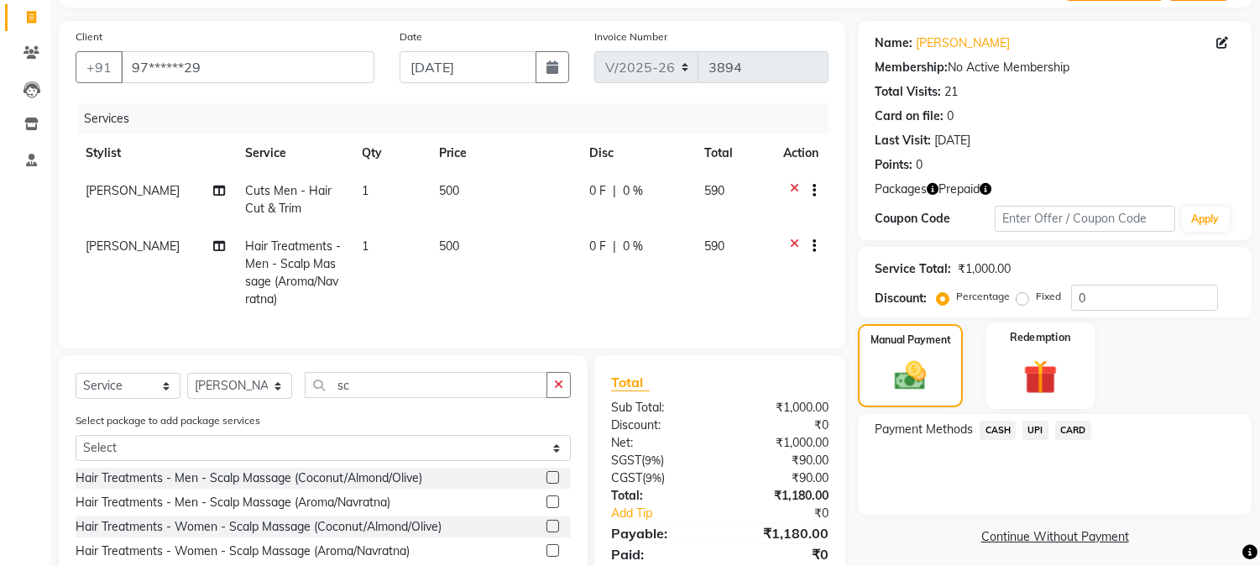
click at [1034, 390] on img at bounding box center [1040, 377] width 55 height 42
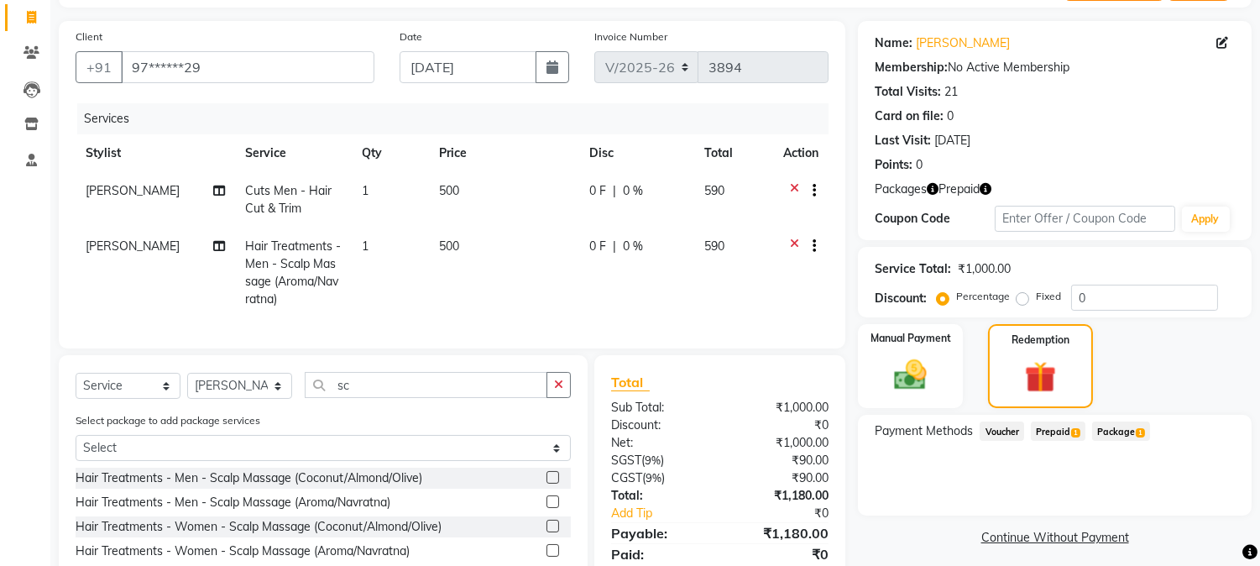
click at [1042, 432] on span "Prepaid 1" at bounding box center [1058, 431] width 55 height 19
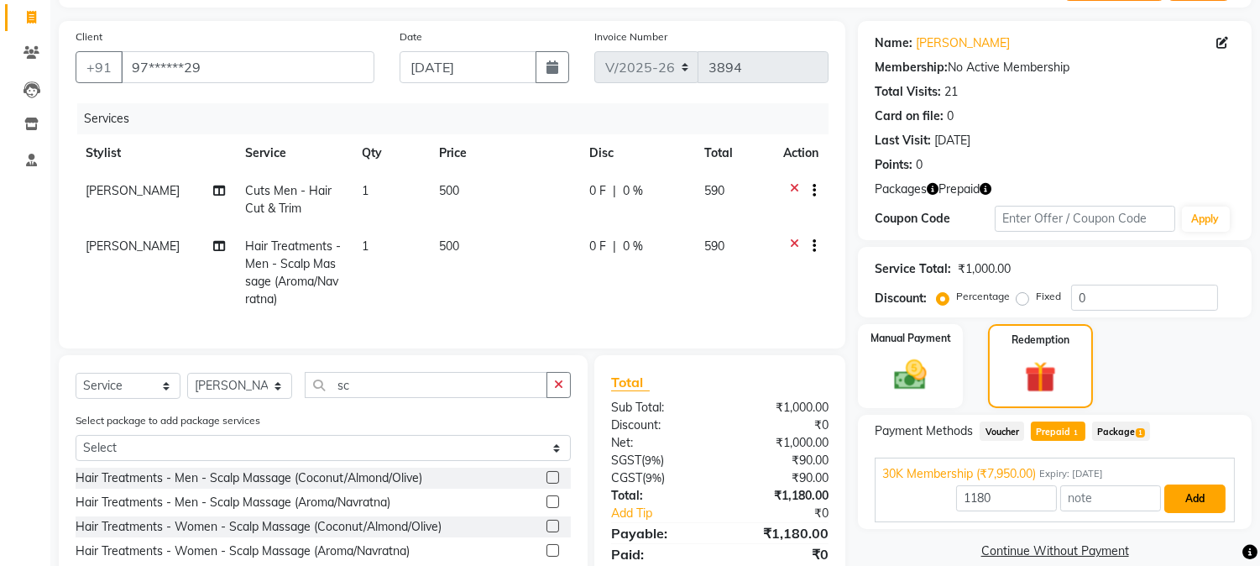
click at [1192, 501] on button "Add" at bounding box center [1195, 499] width 61 height 29
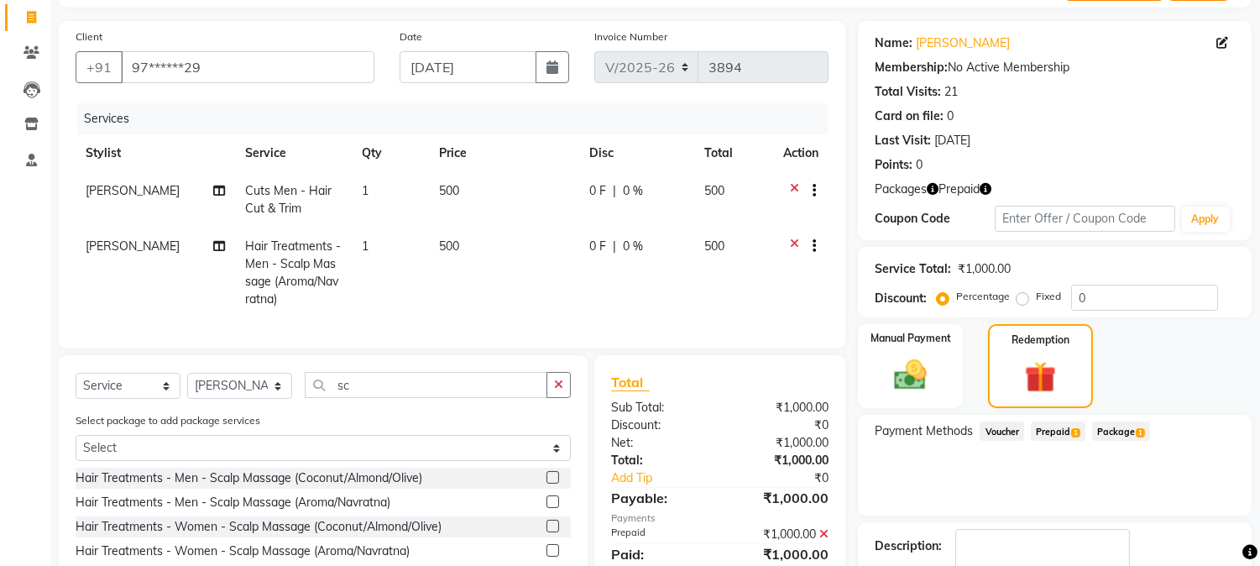
scroll to position [207, 0]
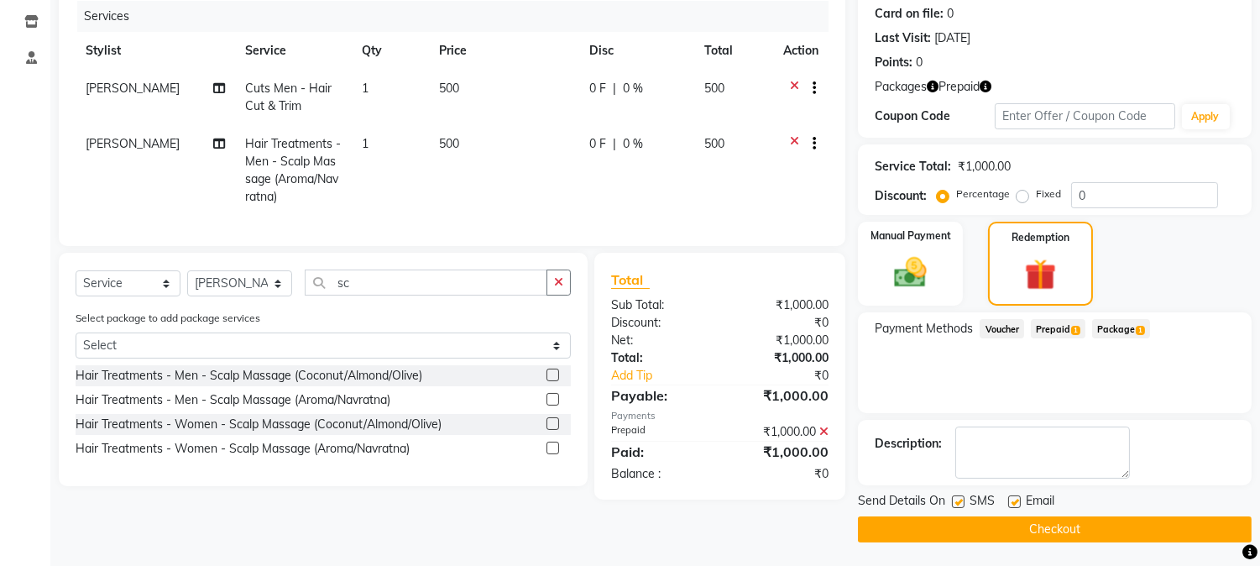
click at [956, 497] on label at bounding box center [958, 501] width 13 height 13
click at [956, 497] on input "checkbox" at bounding box center [957, 502] width 11 height 11
checkbox input "false"
click at [974, 516] on button "Checkout" at bounding box center [1055, 529] width 394 height 26
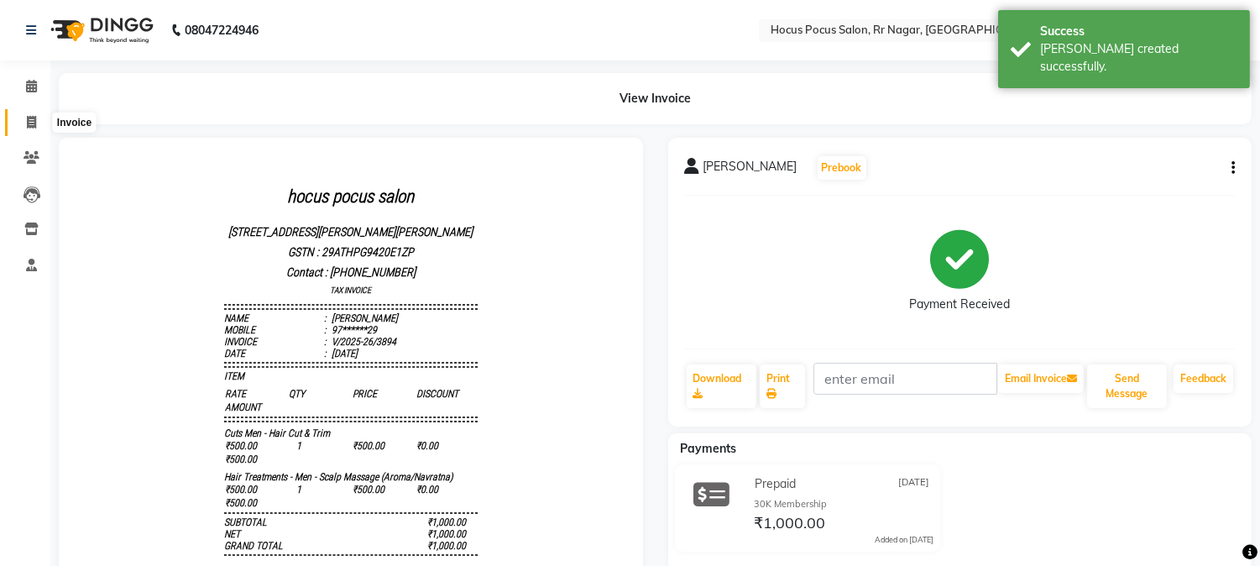
click at [28, 118] on icon at bounding box center [31, 122] width 9 height 13
select select "5019"
select select "service"
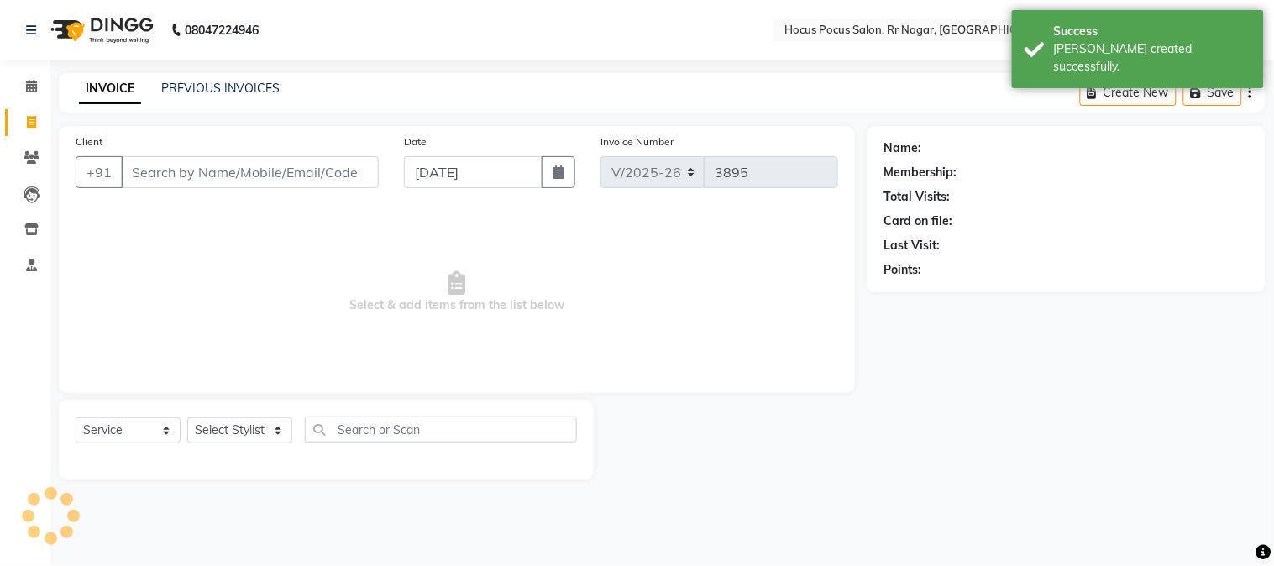
click at [161, 174] on input "Client" at bounding box center [250, 172] width 258 height 32
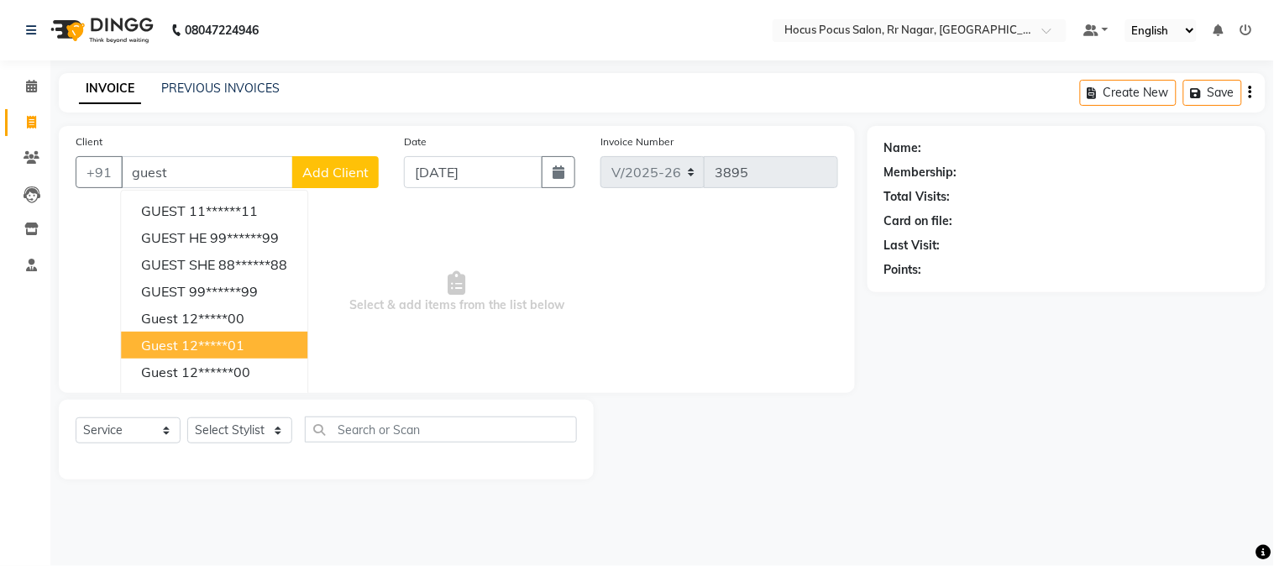
click at [222, 356] on button "guest 12*****01" at bounding box center [214, 345] width 186 height 27
type input "12*****01"
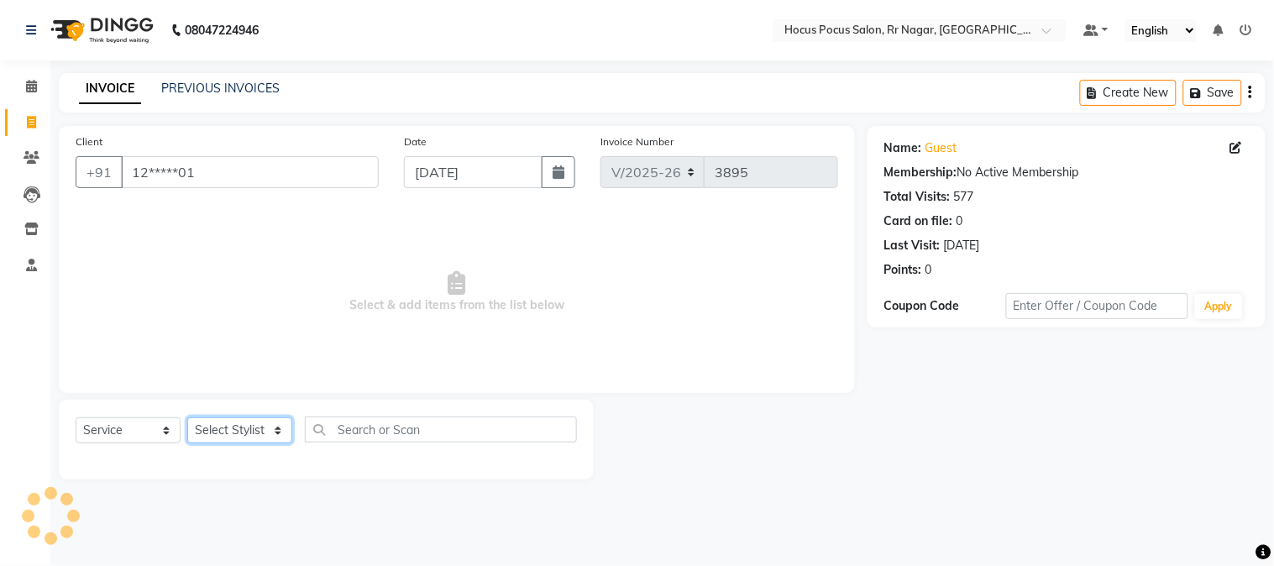
click at [253, 429] on select "Select Stylist Amar Arjun Eliza hocus pocus Kushi Maya Neha Ravi Rithik Salima …" at bounding box center [239, 430] width 105 height 26
select select "88503"
click at [187, 418] on select "Select Stylist Amar Arjun Eliza hocus pocus Kushi Maya Neha Ravi Rithik Salima …" at bounding box center [239, 430] width 105 height 26
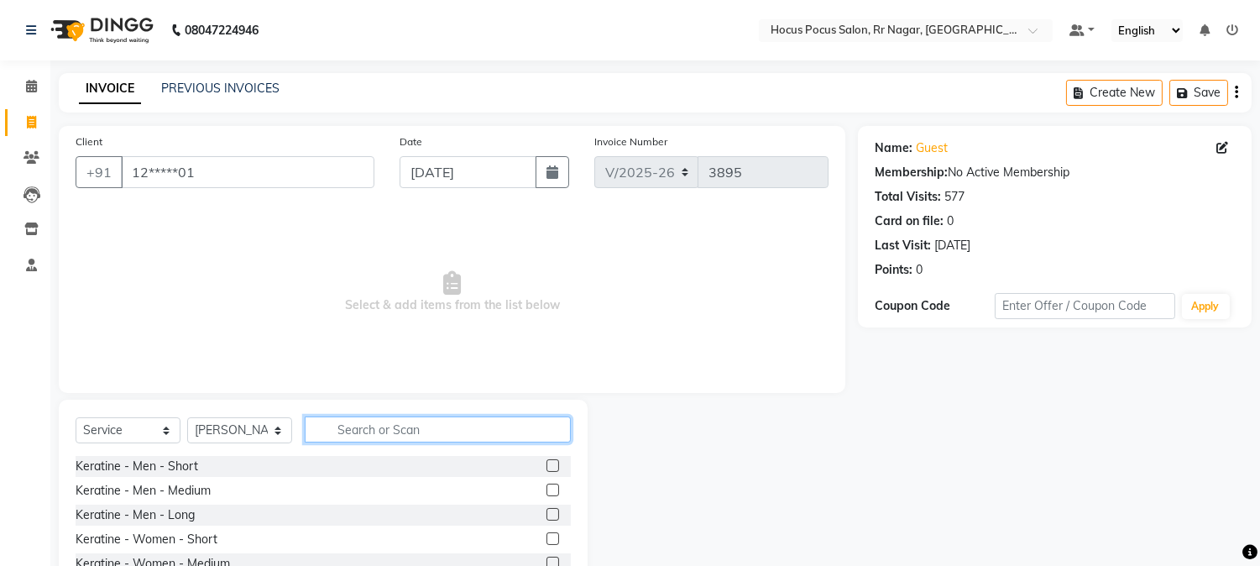
click at [341, 423] on input "text" at bounding box center [438, 430] width 266 height 26
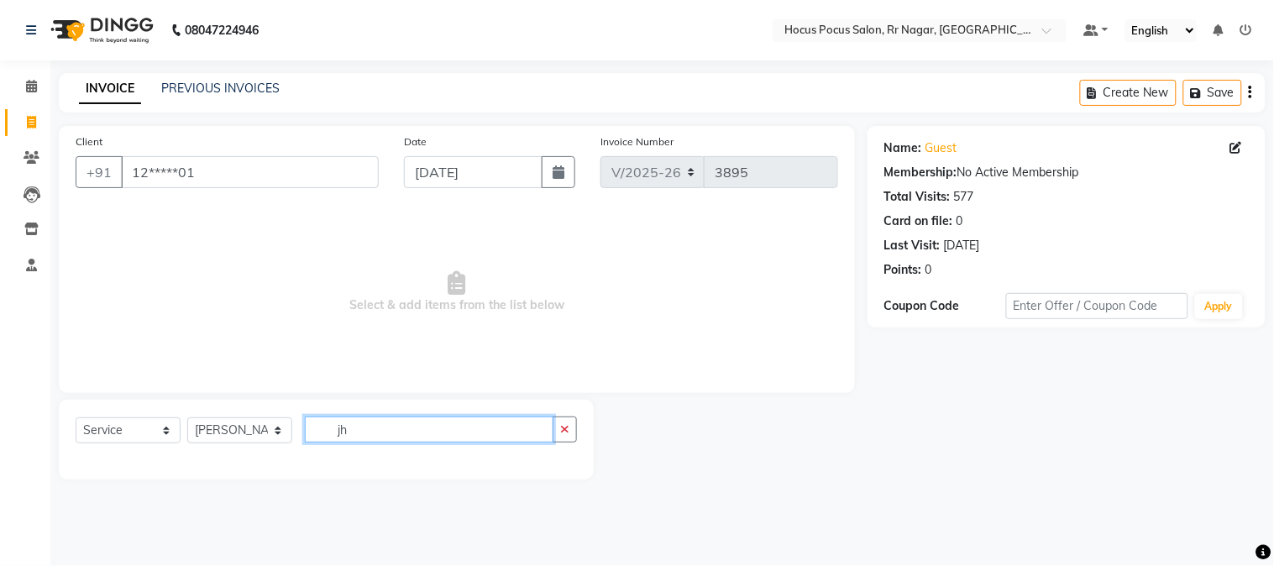
type input "j"
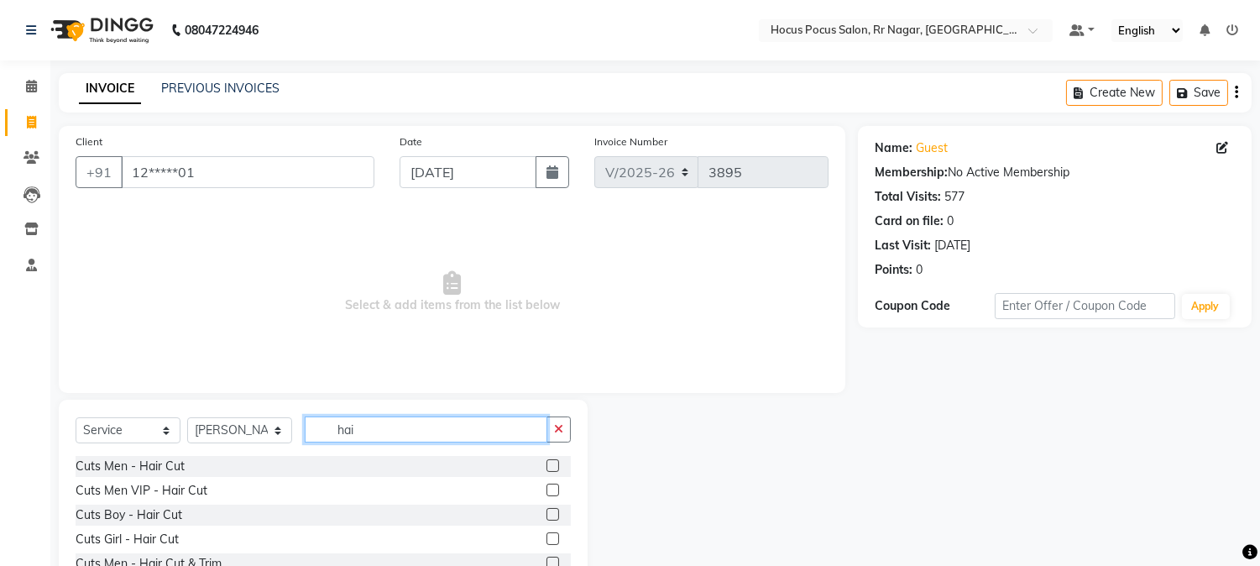
type input "hai"
click at [547, 466] on label at bounding box center [553, 465] width 13 height 13
click at [547, 466] on input "checkbox" at bounding box center [552, 466] width 11 height 11
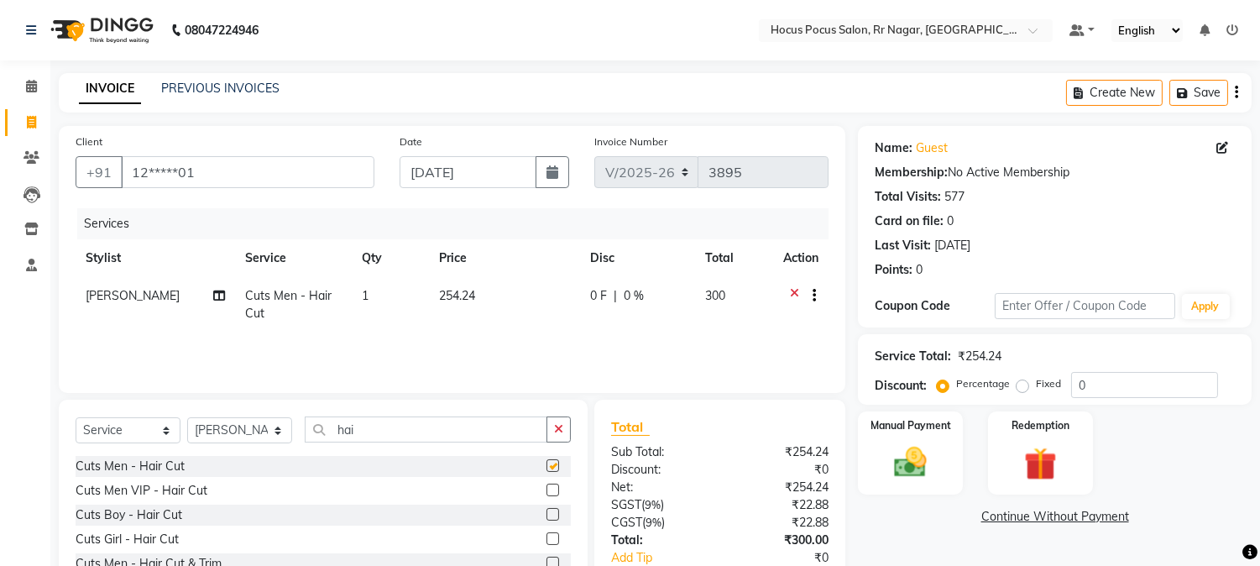
checkbox input "false"
drag, startPoint x: 915, startPoint y: 498, endPoint x: 916, endPoint y: 479, distance: 19.3
click at [916, 496] on div "Name: Guest Membership: No Active Membership Total Visits: 577 Card on file: 0 …" at bounding box center [1061, 386] width 406 height 521
click at [916, 476] on img at bounding box center [910, 462] width 55 height 39
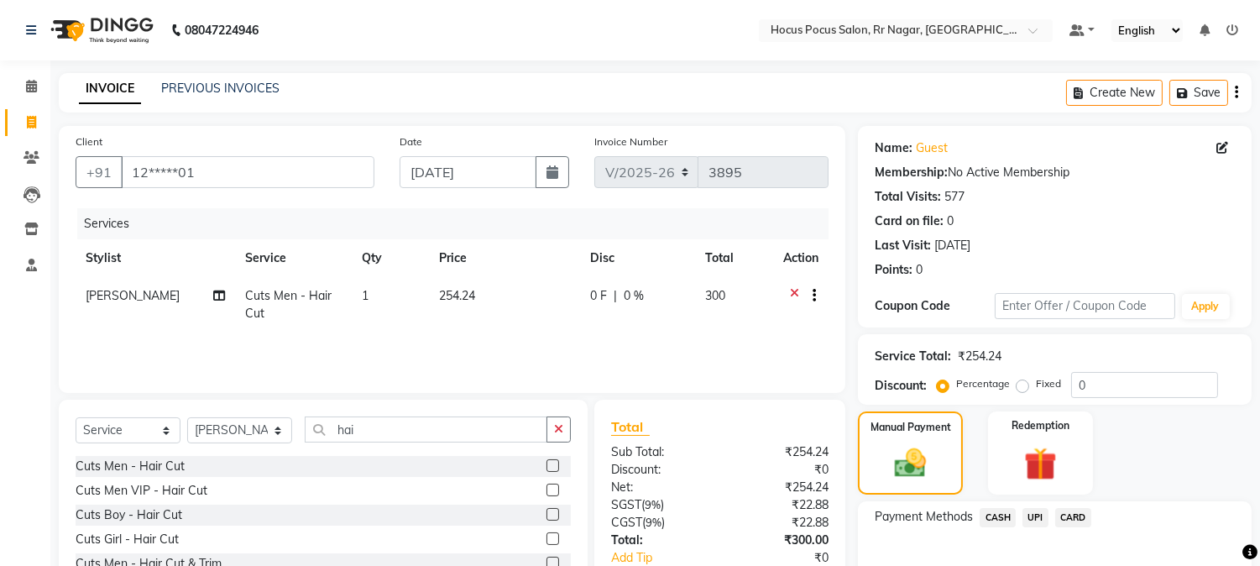
click at [1036, 523] on span "UPI" at bounding box center [1036, 517] width 26 height 19
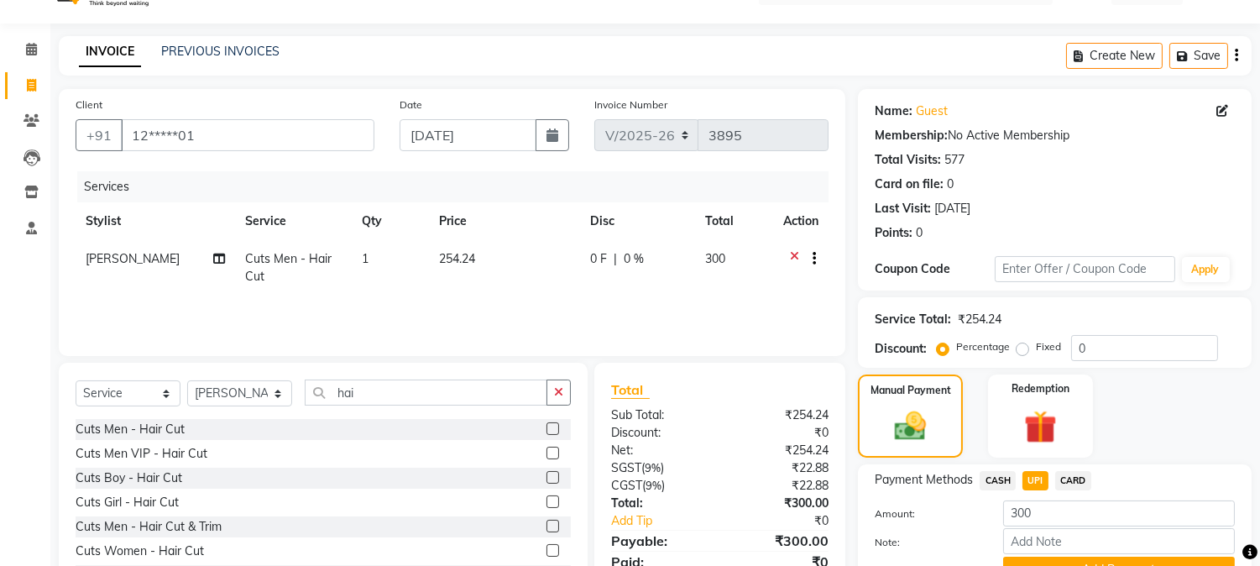
scroll to position [119, 0]
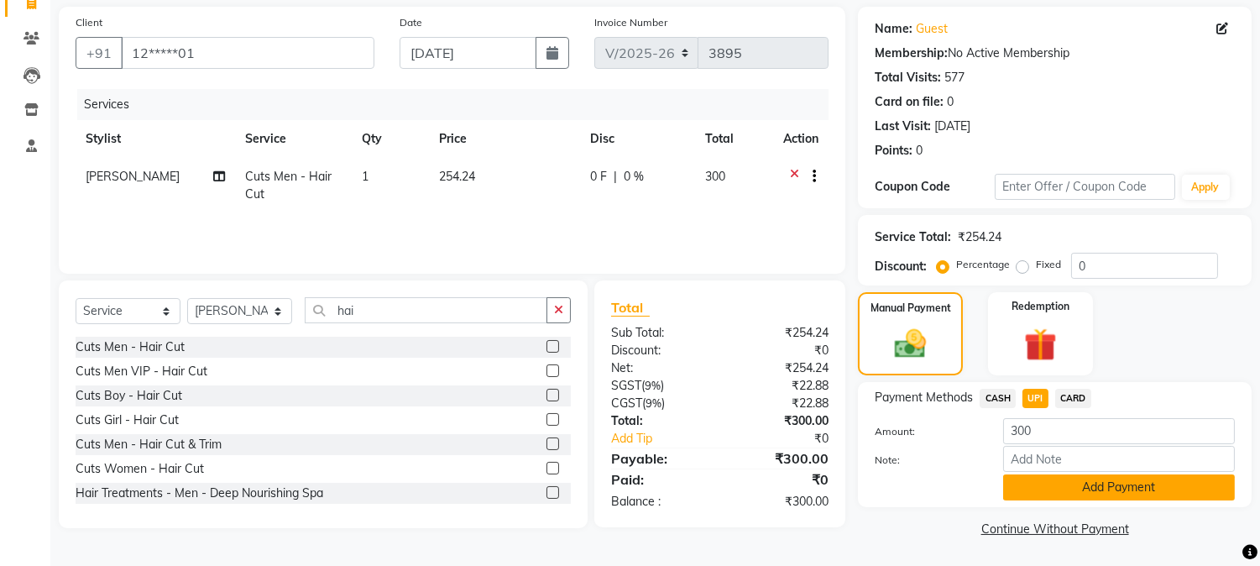
click at [1104, 479] on button "Add Payment" at bounding box center [1119, 487] width 232 height 26
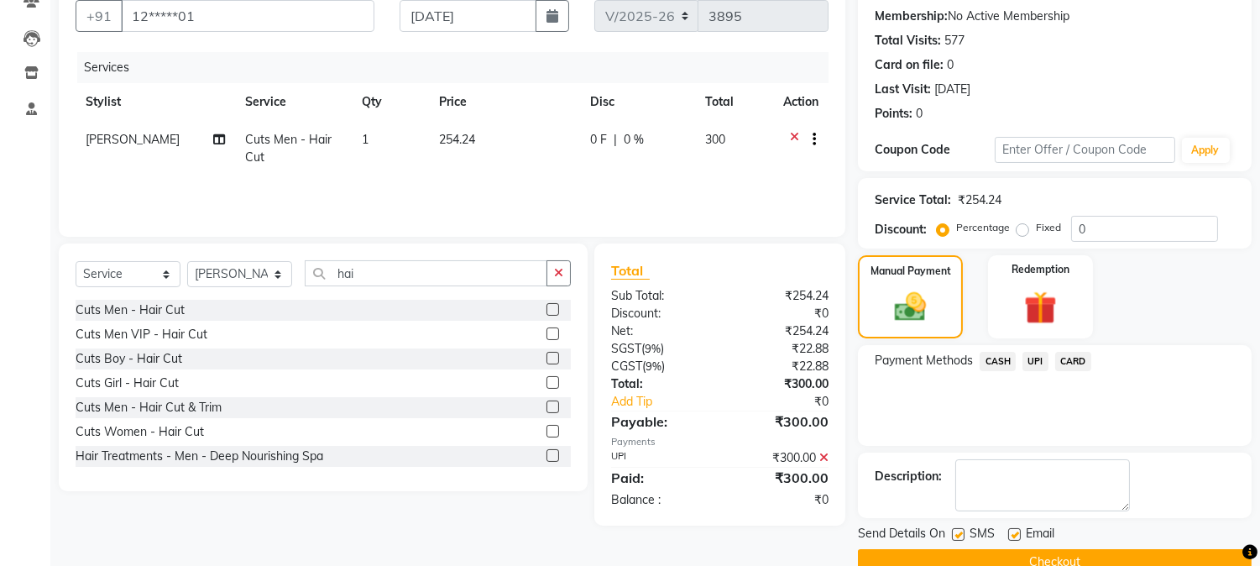
scroll to position [189, 0]
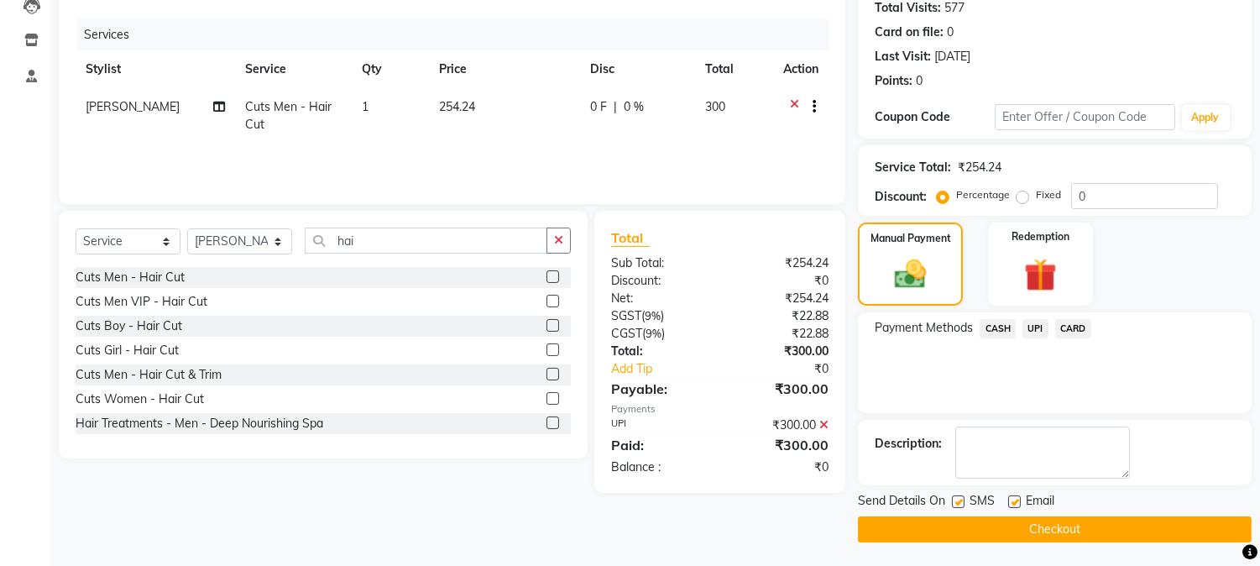
click at [924, 531] on button "Checkout" at bounding box center [1055, 529] width 394 height 26
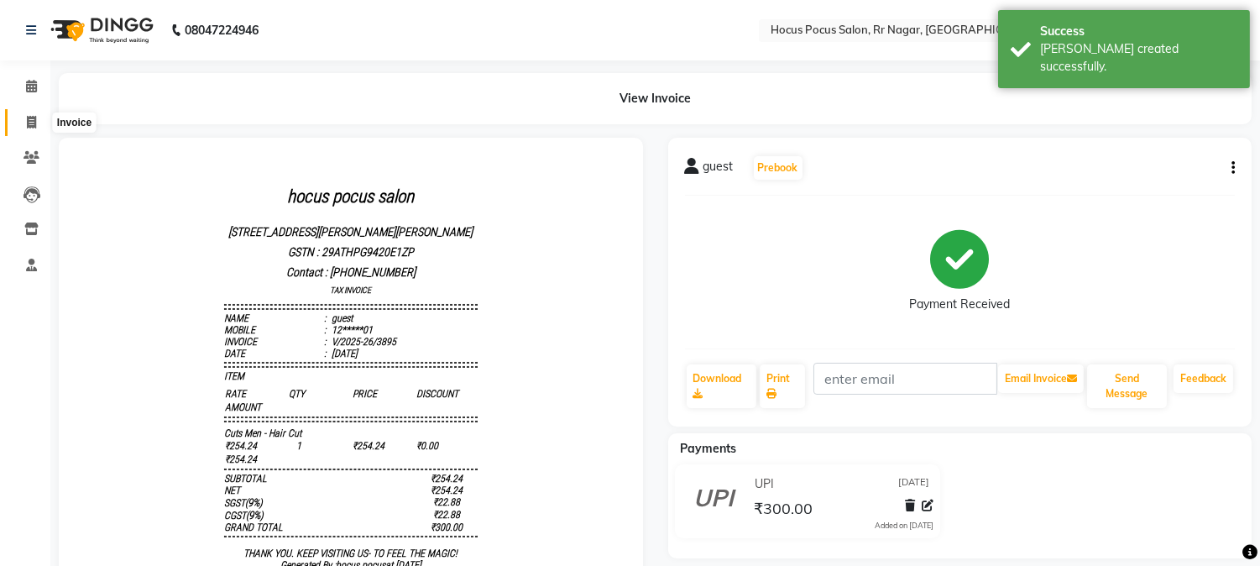
click at [35, 119] on icon at bounding box center [31, 122] width 9 height 13
select select "service"
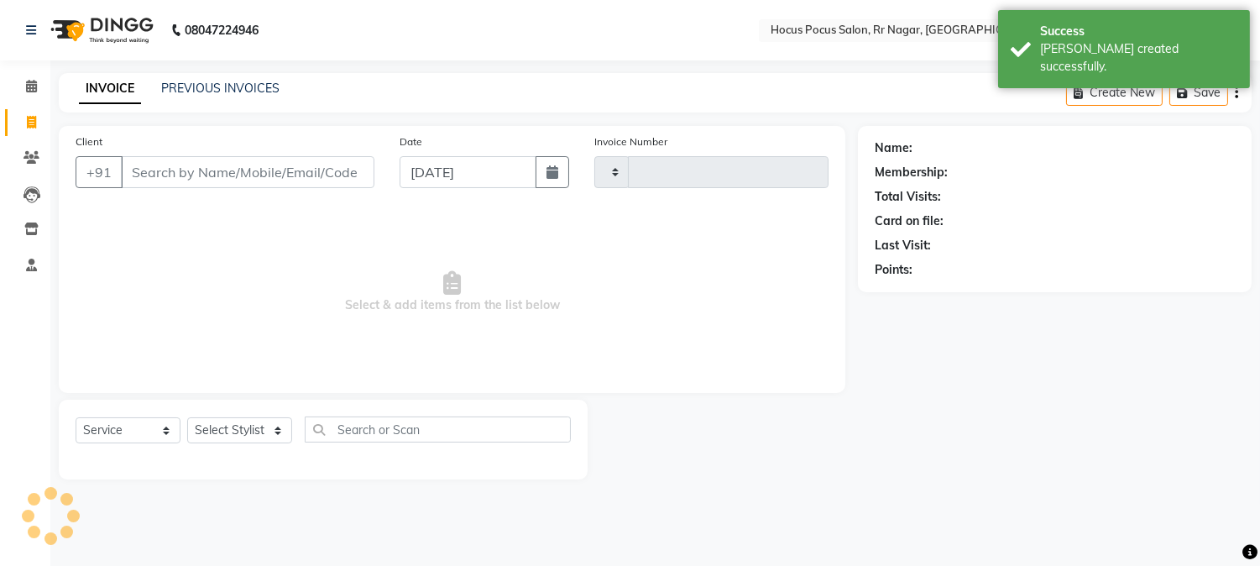
type input "3896"
select select "5019"
click at [197, 161] on input "Client" at bounding box center [250, 172] width 258 height 32
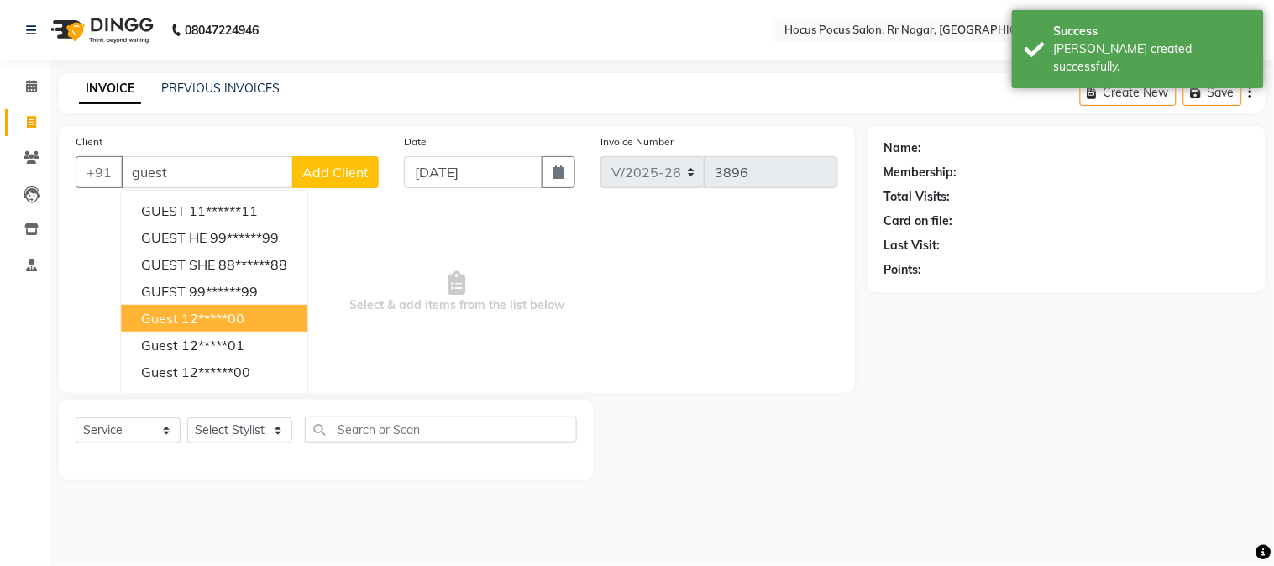
click at [196, 320] on ngb-highlight "12*****00" at bounding box center [212, 318] width 63 height 17
type input "12*****00"
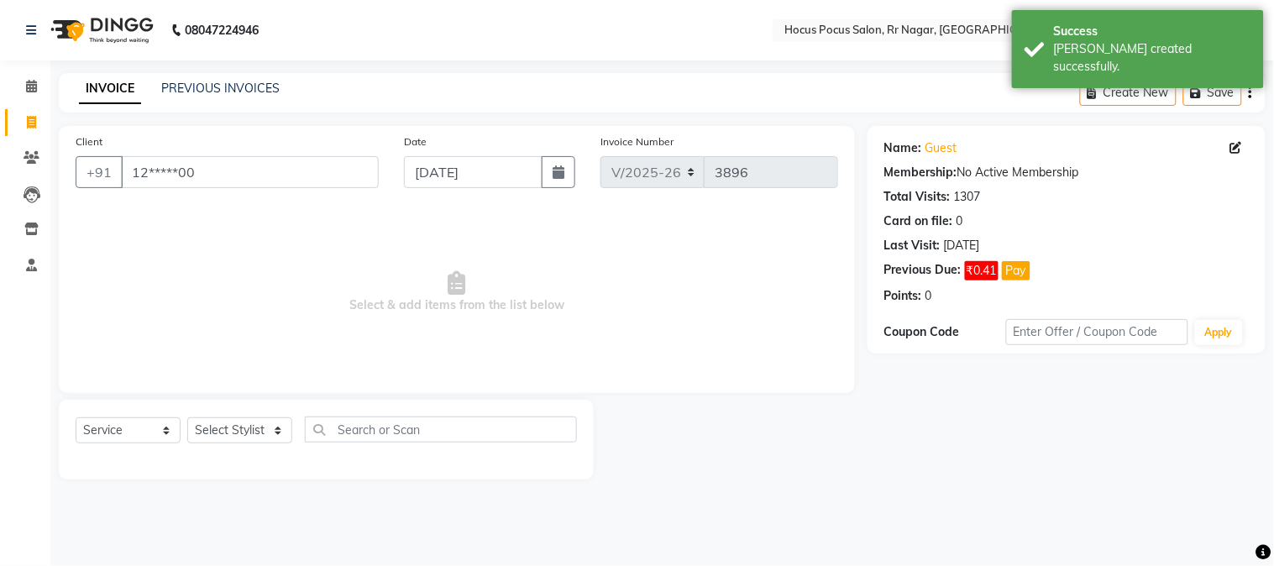
drag, startPoint x: 208, startPoint y: 416, endPoint x: 223, endPoint y: 429, distance: 19.6
click at [215, 429] on div "Select Service Product Membership Package Voucher Prepaid Gift Card Select Styl…" at bounding box center [326, 440] width 535 height 80
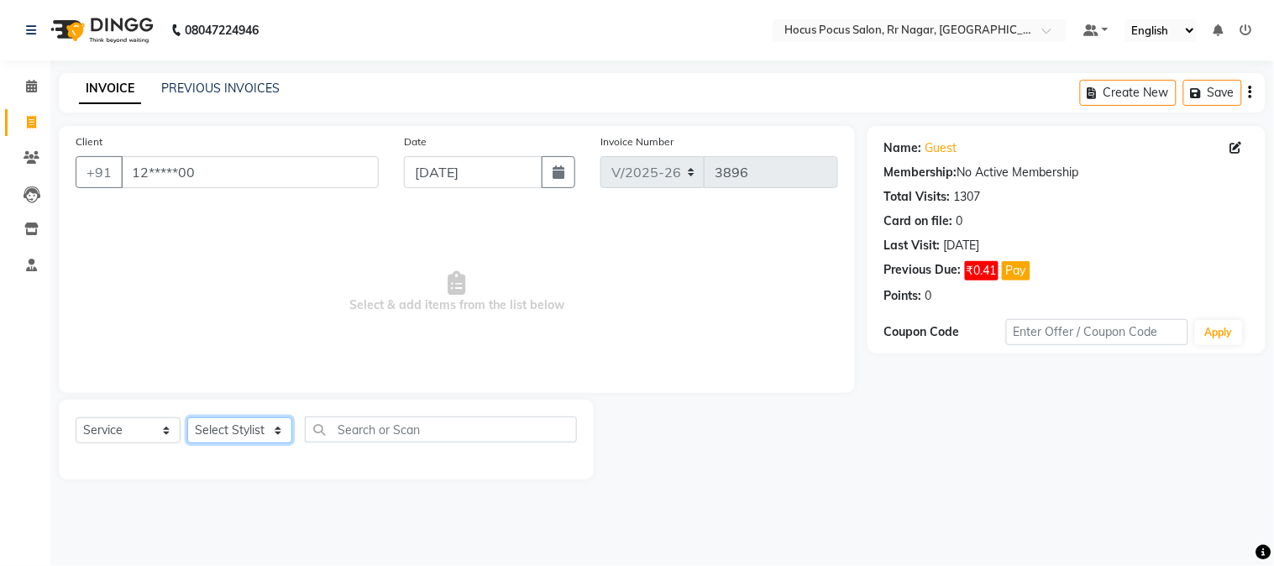
click at [240, 432] on select "Select Stylist Amar Arjun Eliza hocus pocus Kushi Maya Neha Ravi Rithik Salima …" at bounding box center [239, 430] width 105 height 26
click at [187, 418] on select "Select Stylist Amar Arjun Eliza hocus pocus Kushi Maya Neha Ravi Rithik Salima …" at bounding box center [239, 430] width 105 height 26
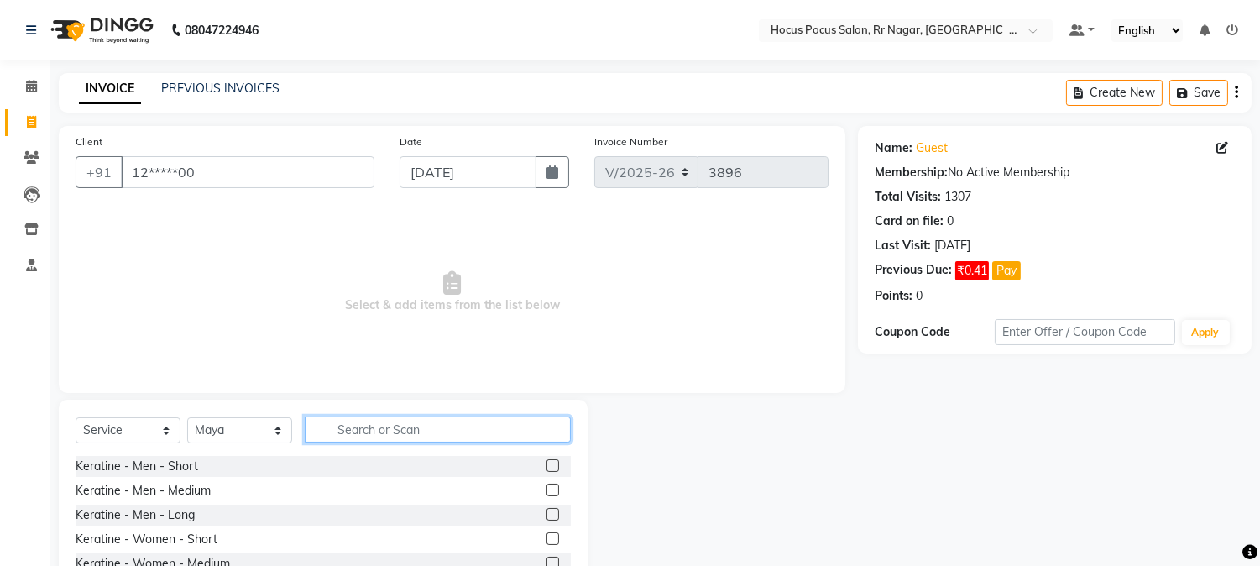
click at [338, 430] on input "text" at bounding box center [438, 430] width 266 height 26
click at [244, 421] on select "Select Stylist Amar Arjun Eliza hocus pocus Kushi Maya Neha Ravi Rithik Salima …" at bounding box center [239, 430] width 105 height 26
select select "32993"
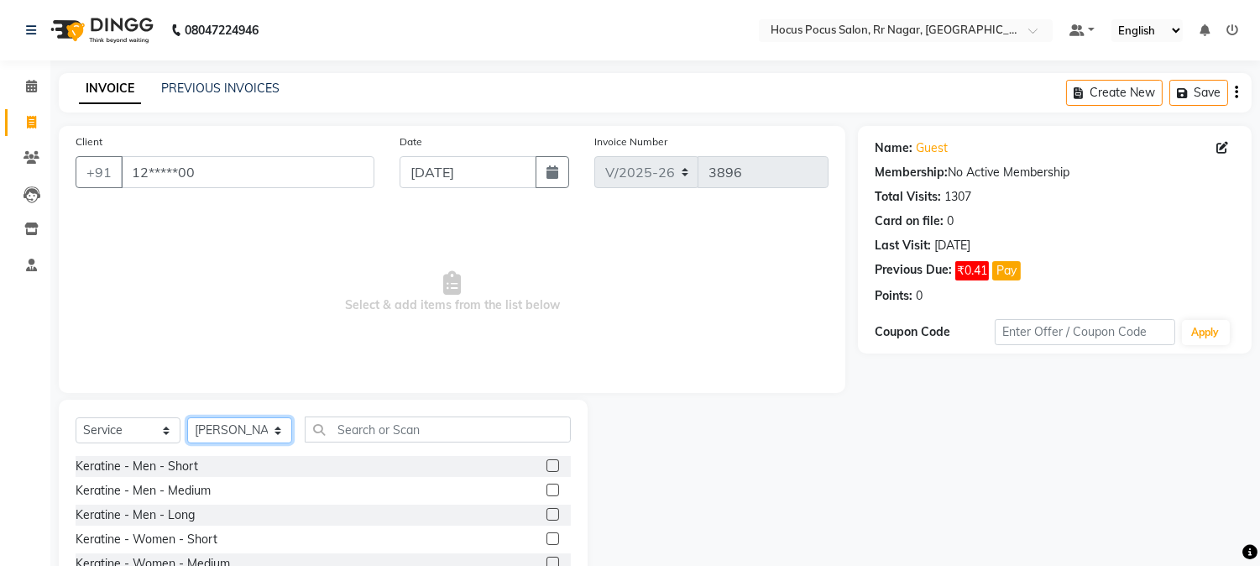
click at [187, 418] on select "Select Stylist Amar Arjun Eliza hocus pocus Kushi Maya Neha Ravi Rithik Salima …" at bounding box center [239, 430] width 105 height 26
click at [426, 428] on input "text" at bounding box center [438, 430] width 266 height 26
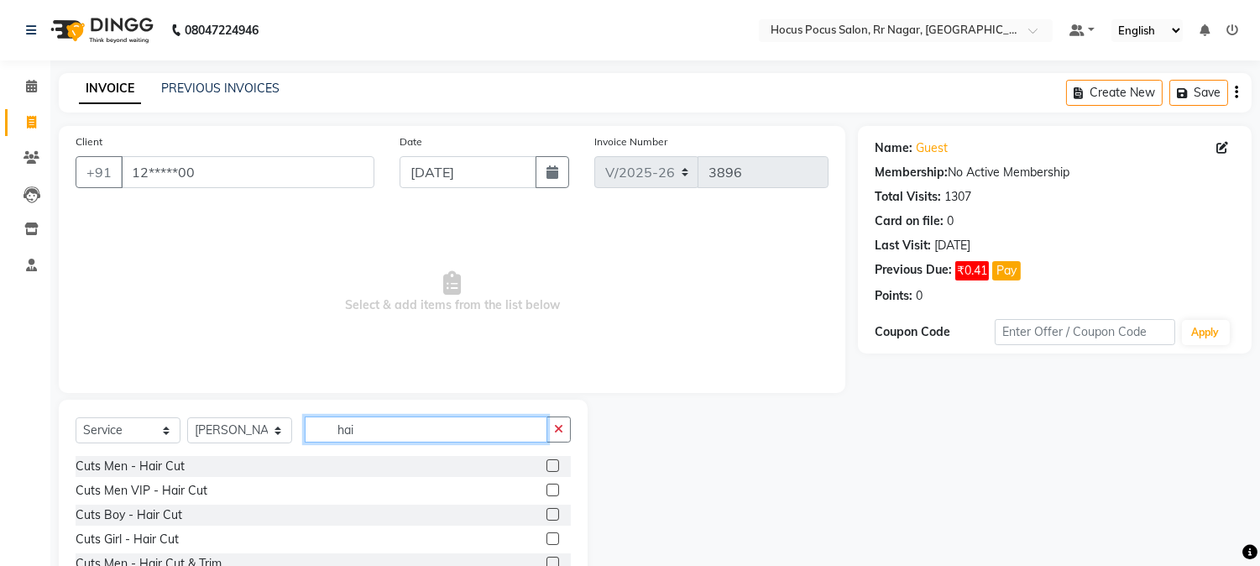
type input "hai"
click at [547, 465] on label at bounding box center [553, 465] width 13 height 13
click at [547, 465] on input "checkbox" at bounding box center [552, 466] width 11 height 11
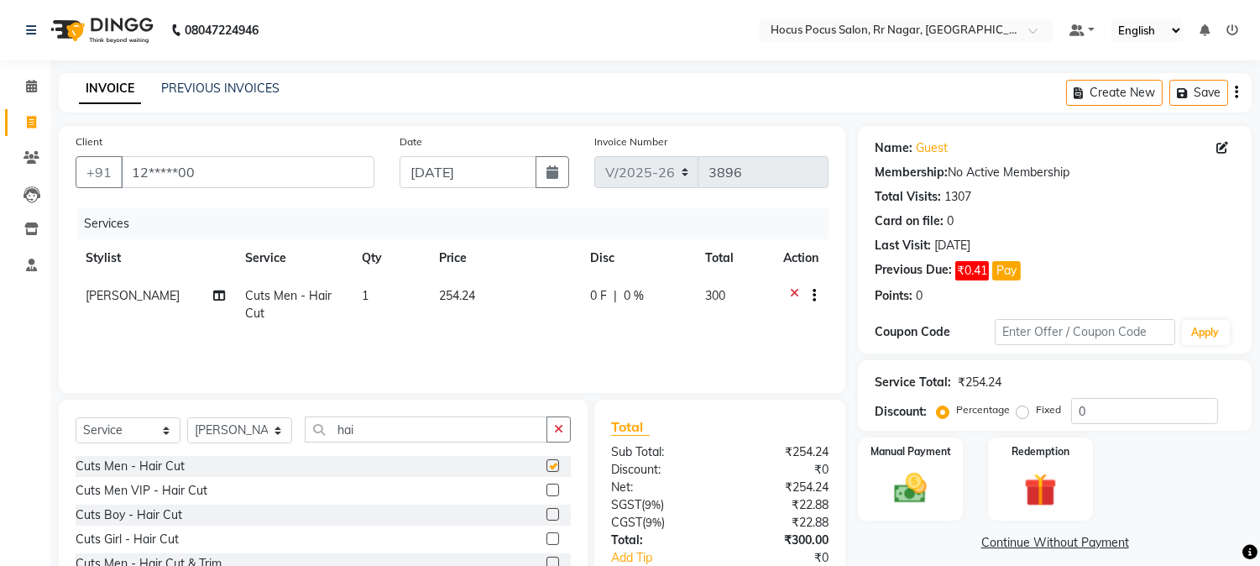
checkbox input "false"
click at [559, 431] on icon "button" at bounding box center [558, 429] width 9 height 12
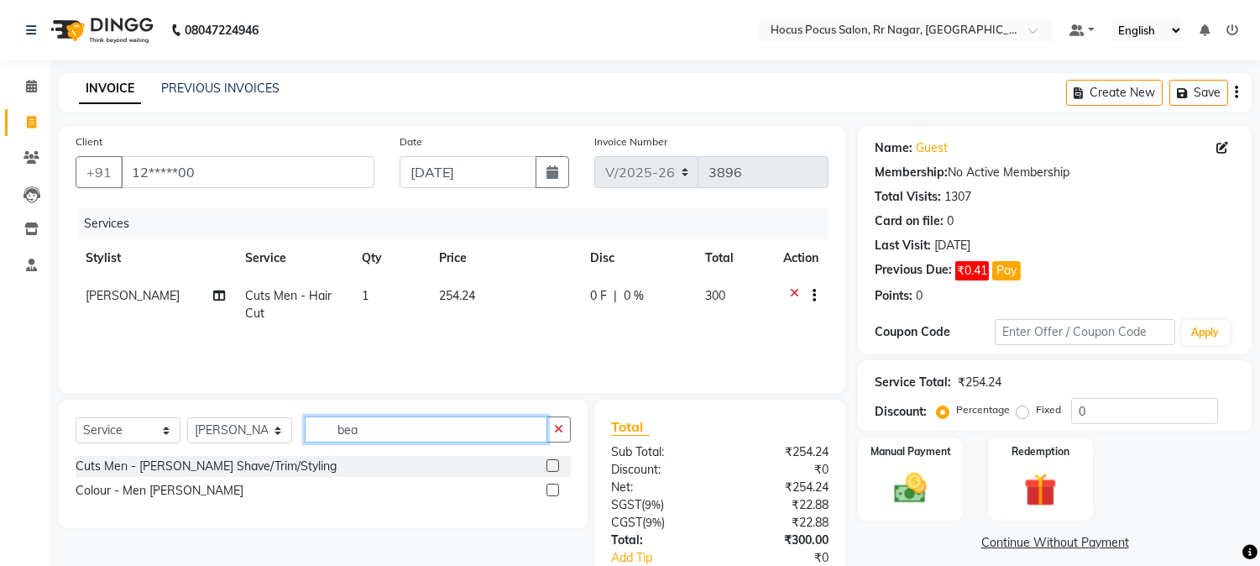
type input "bea"
click at [551, 460] on label at bounding box center [553, 465] width 13 height 13
click at [551, 461] on input "checkbox" at bounding box center [552, 466] width 11 height 11
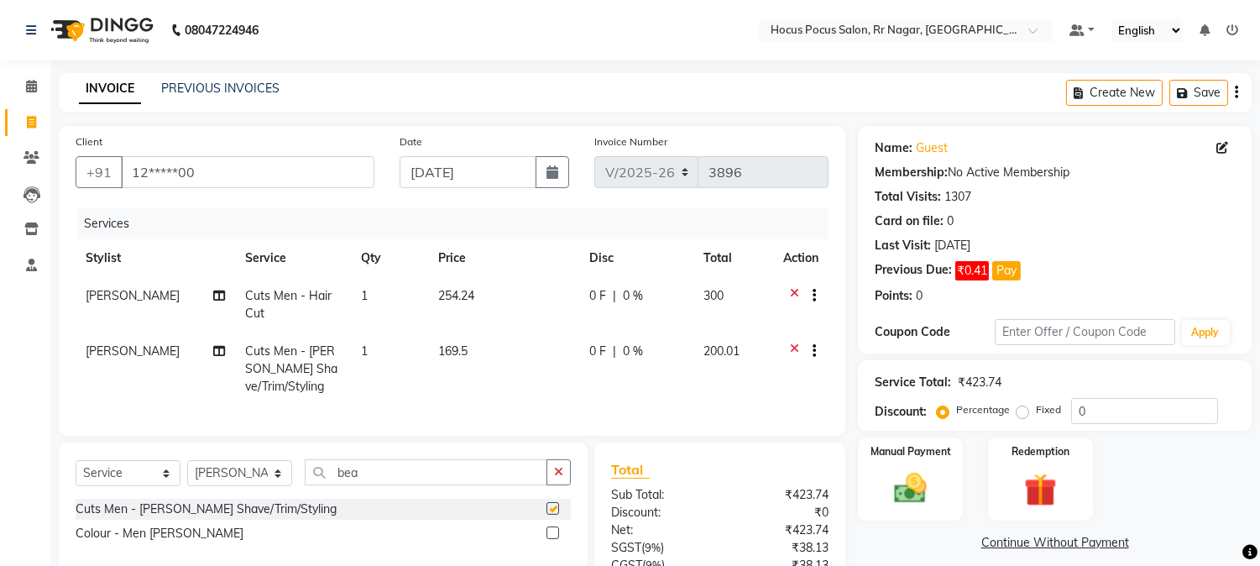
checkbox input "false"
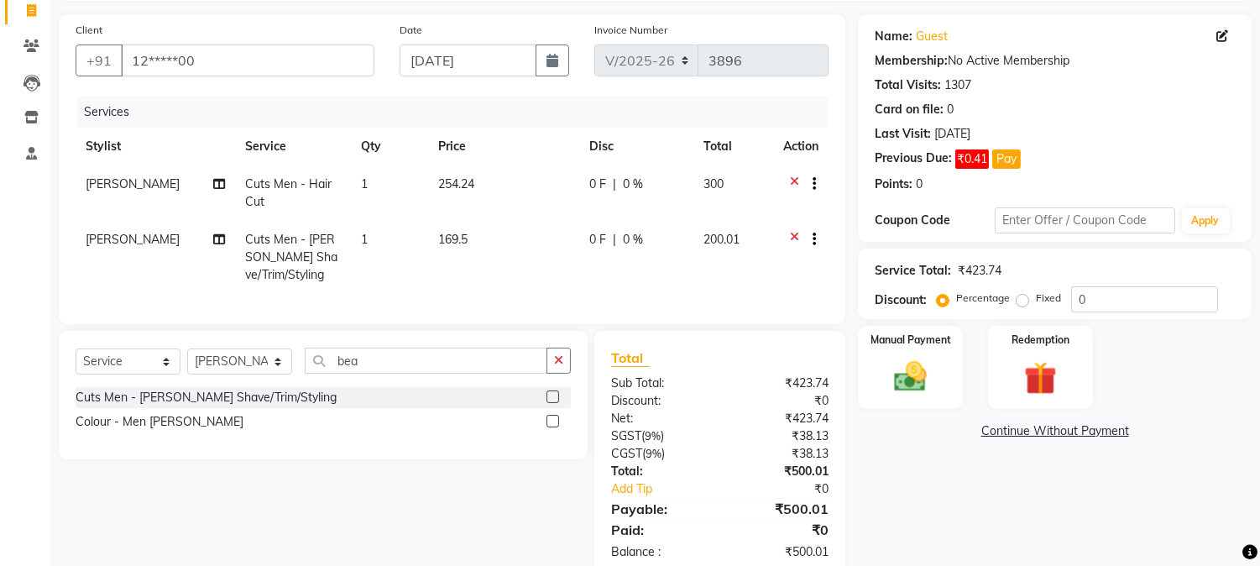
scroll to position [162, 0]
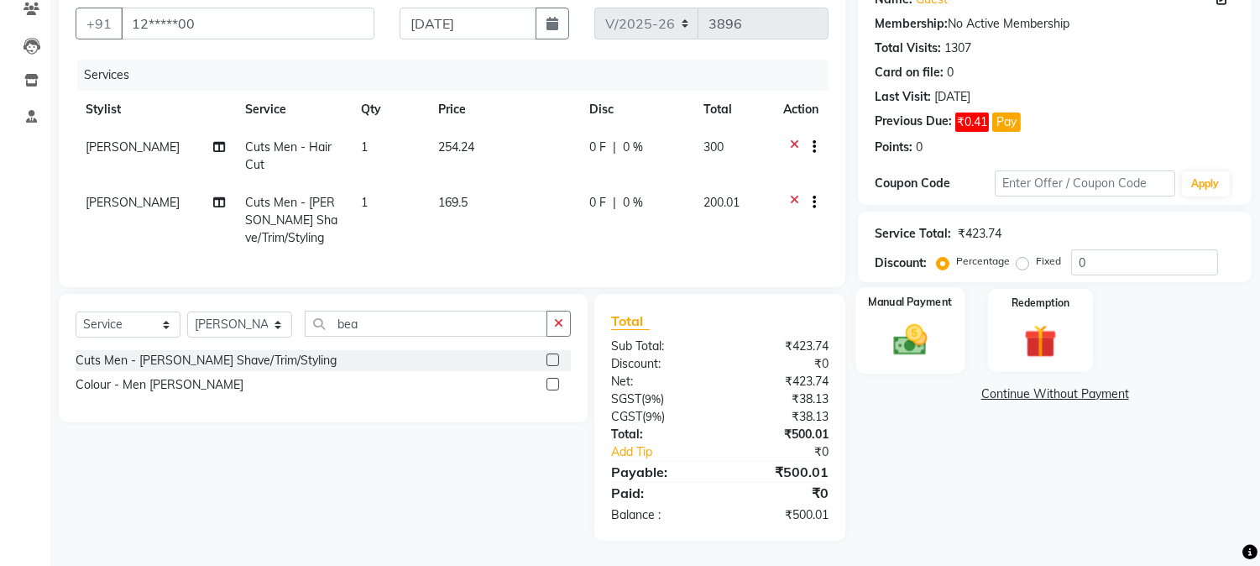
click at [918, 294] on label "Manual Payment" at bounding box center [911, 302] width 84 height 16
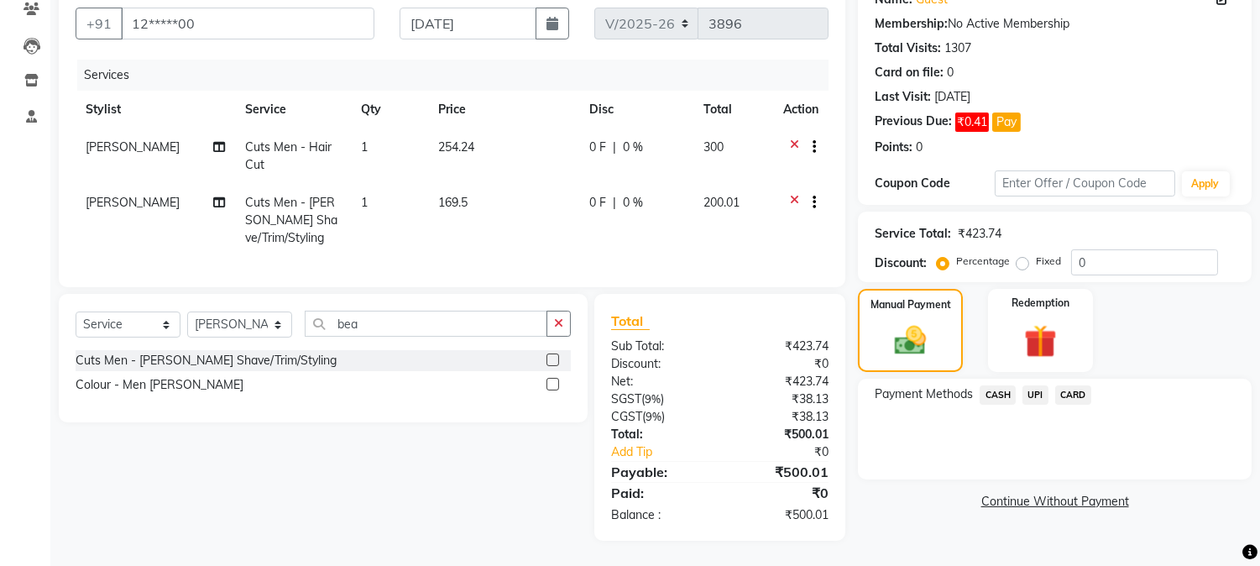
click at [1038, 385] on span "UPI" at bounding box center [1036, 394] width 26 height 19
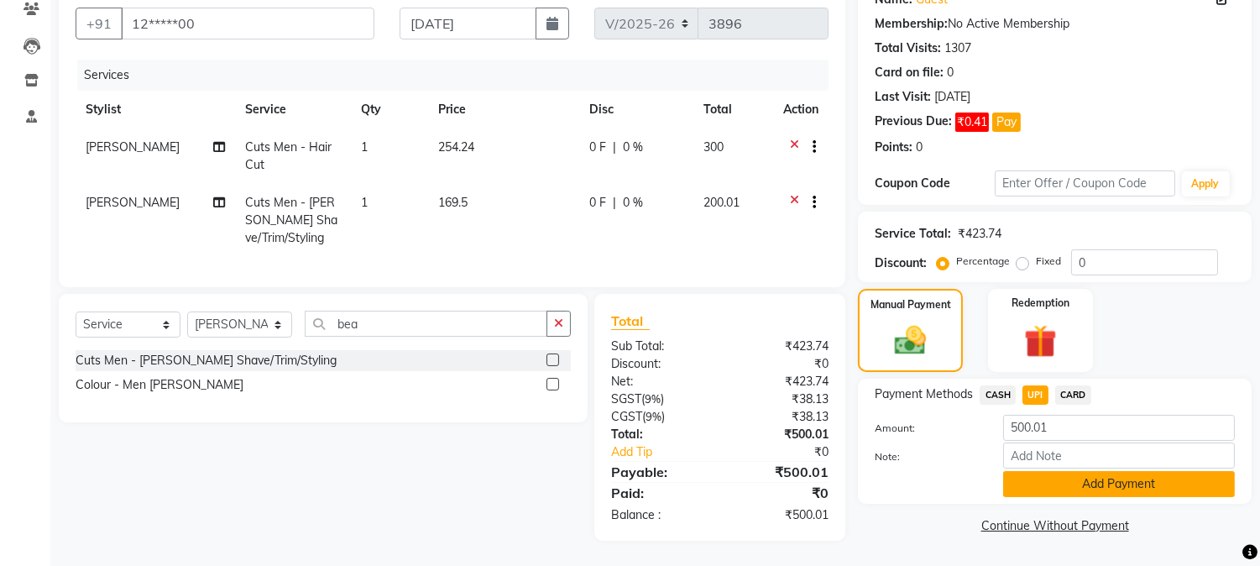
click at [1093, 471] on button "Add Payment" at bounding box center [1119, 484] width 232 height 26
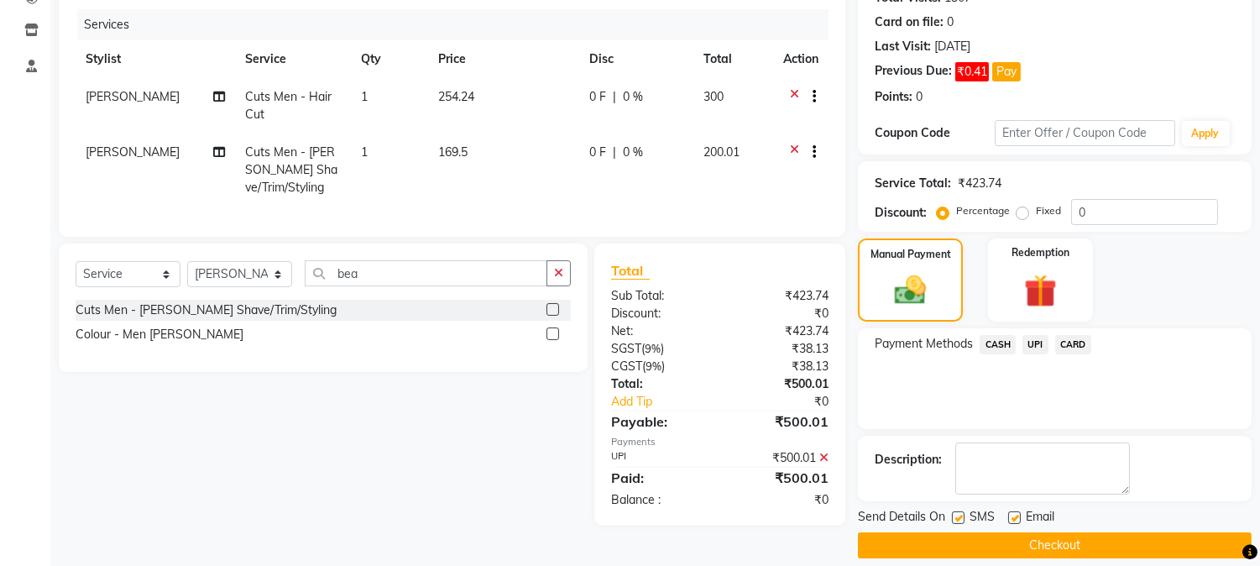
scroll to position [216, 0]
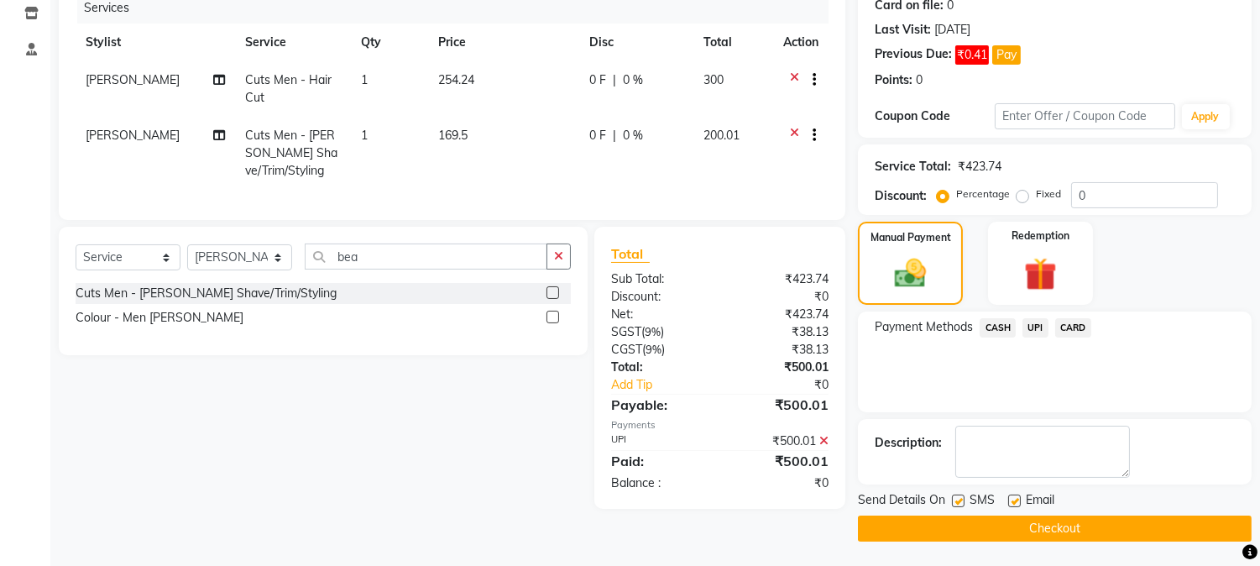
click at [961, 495] on label at bounding box center [958, 501] width 13 height 13
click at [961, 496] on input "checkbox" at bounding box center [957, 501] width 11 height 11
click at [961, 495] on label at bounding box center [958, 501] width 13 height 13
click at [961, 496] on input "checkbox" at bounding box center [957, 501] width 11 height 11
click at [960, 496] on label at bounding box center [958, 501] width 13 height 13
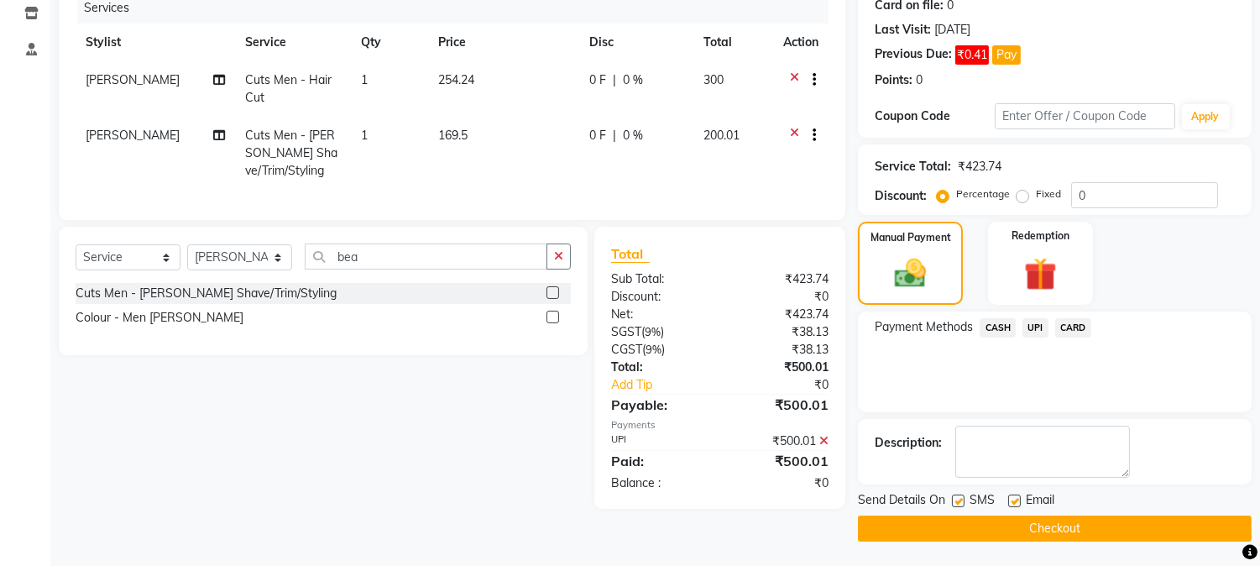
click at [960, 496] on input "checkbox" at bounding box center [957, 501] width 11 height 11
checkbox input "false"
click at [1034, 526] on button "Checkout" at bounding box center [1055, 529] width 394 height 26
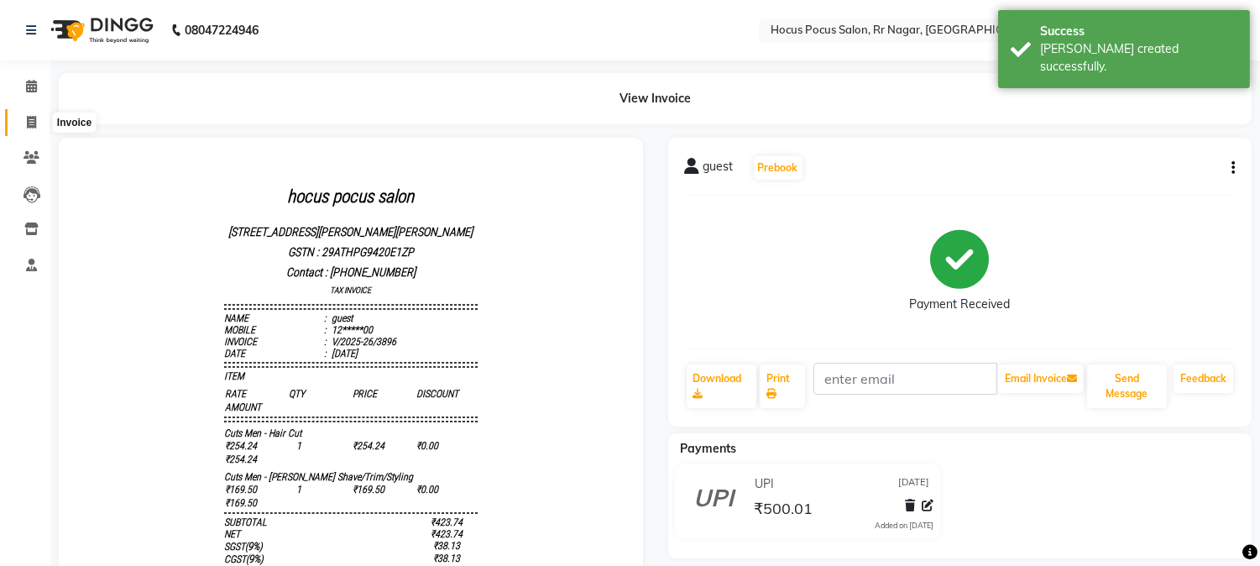
click at [29, 122] on icon at bounding box center [31, 122] width 9 height 13
select select "service"
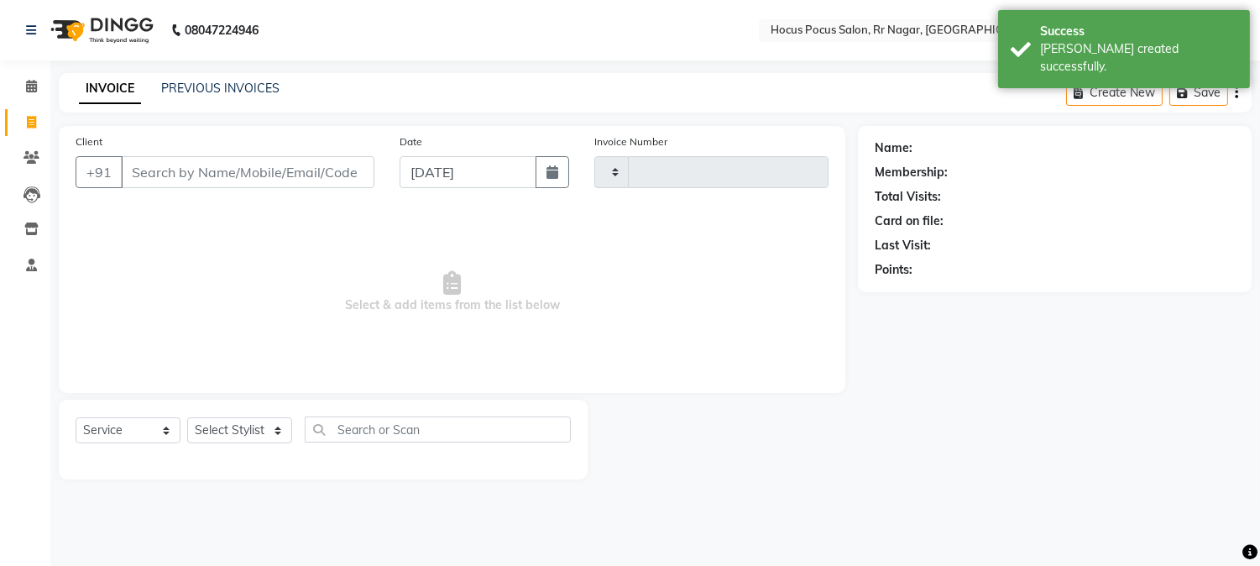
type input "3897"
select select "5019"
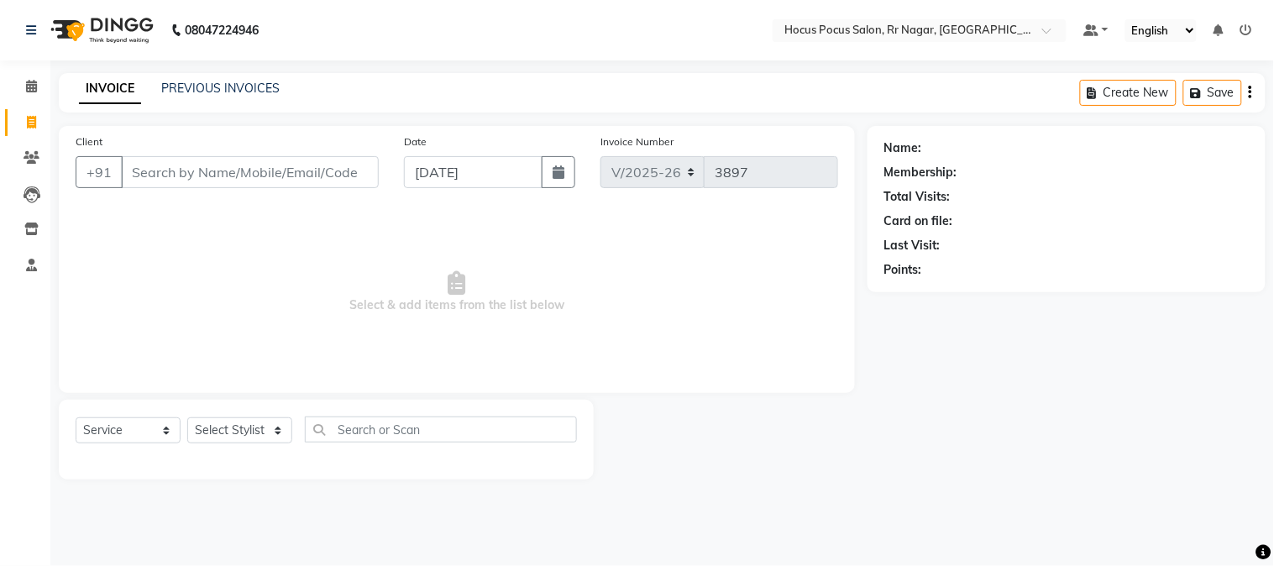
click at [311, 172] on input "Client" at bounding box center [250, 172] width 258 height 32
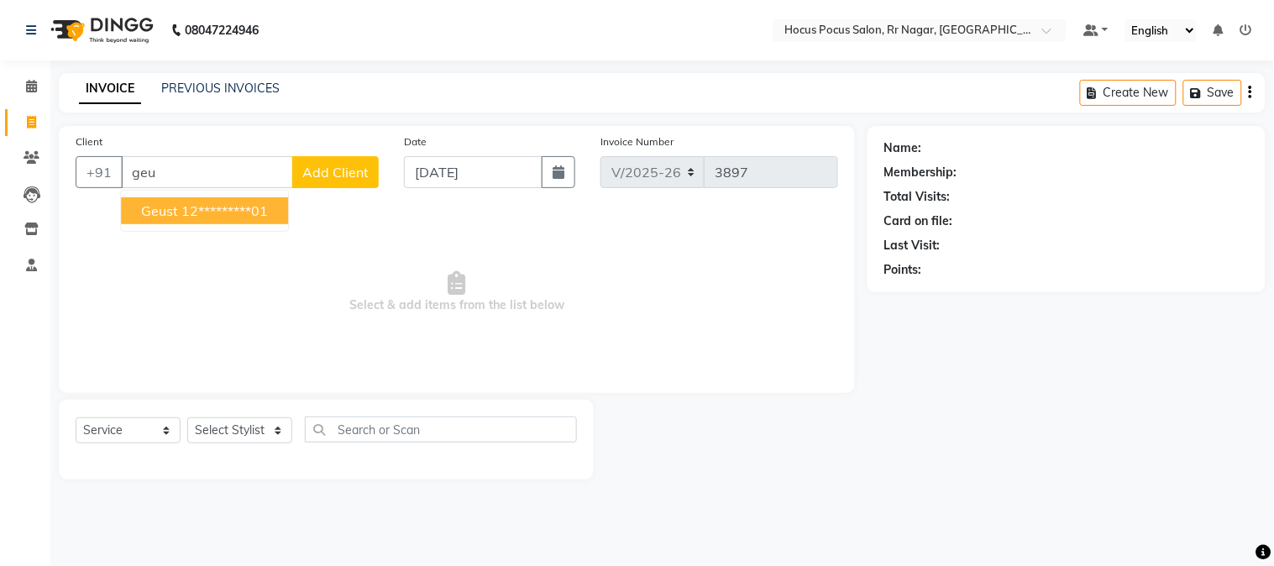
click at [268, 214] on ngb-highlight "12*********01" at bounding box center [224, 210] width 86 height 17
type input "12*********01"
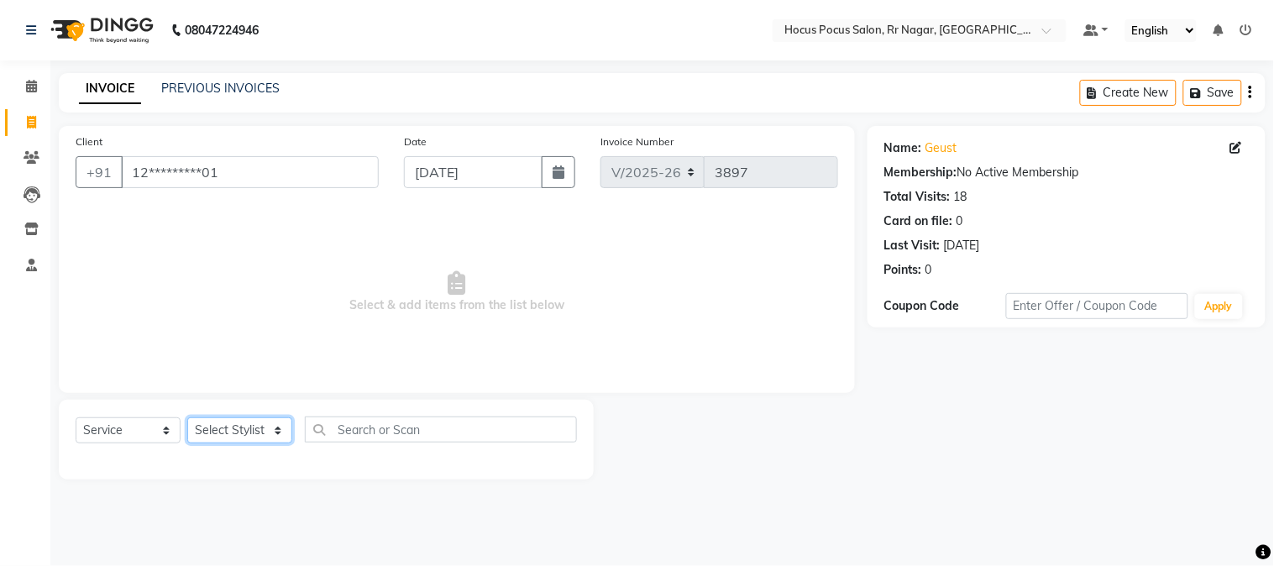
click at [258, 430] on select "Select Stylist Amar Arjun Eliza hocus pocus Kushi Maya Neha Ravi Rithik Salima …" at bounding box center [239, 430] width 105 height 26
select select "74946"
click at [187, 418] on select "Select Stylist Amar Arjun Eliza hocus pocus Kushi Maya Neha Ravi Rithik Salima …" at bounding box center [239, 430] width 105 height 26
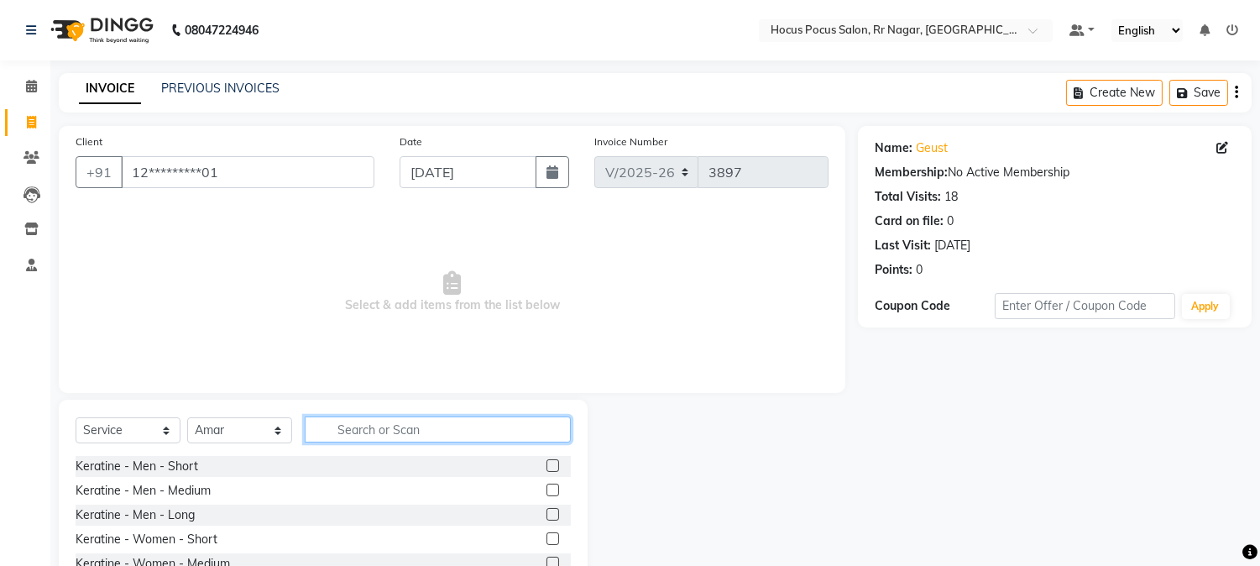
click at [431, 431] on input "text" at bounding box center [438, 430] width 266 height 26
type input "hai"
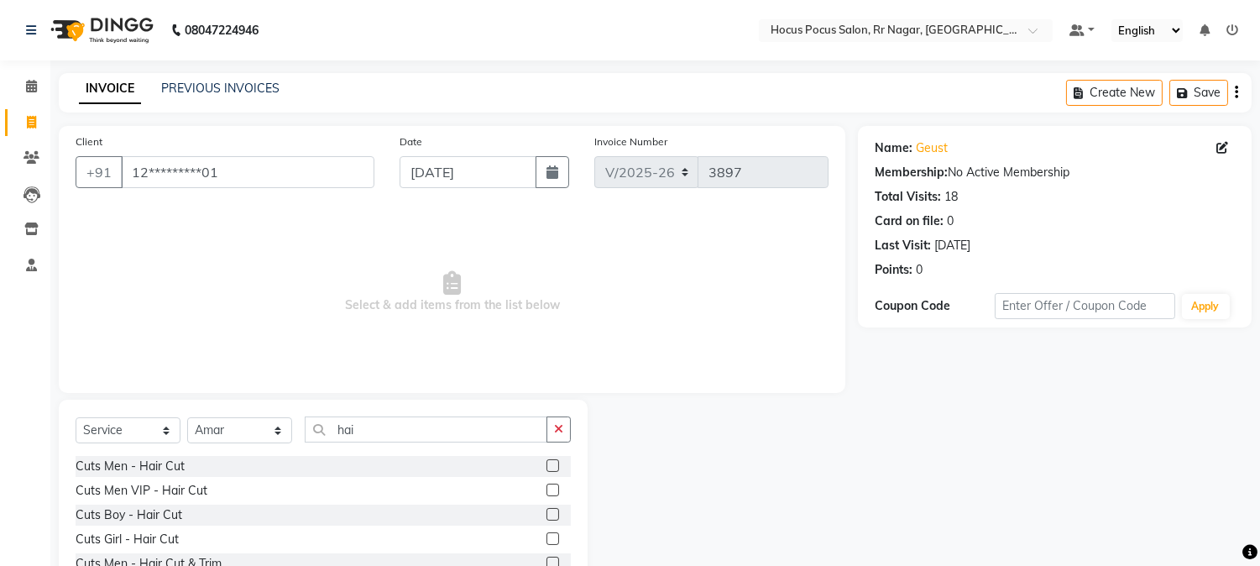
click at [547, 466] on label at bounding box center [553, 465] width 13 height 13
click at [547, 466] on input "checkbox" at bounding box center [552, 466] width 11 height 11
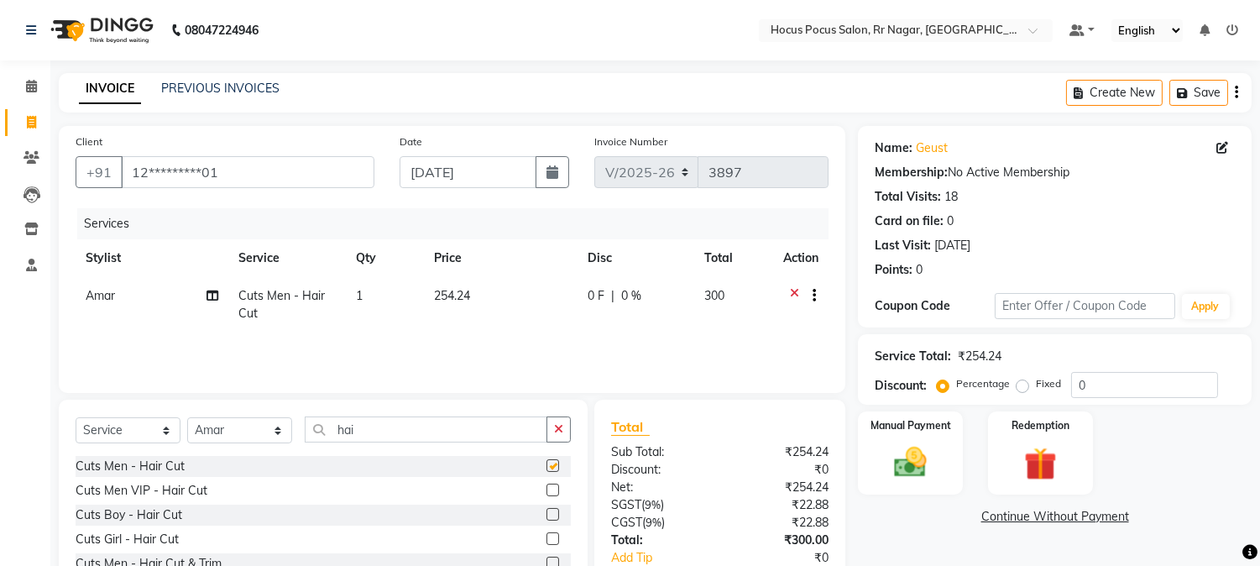
checkbox input "false"
click at [925, 423] on label "Manual Payment" at bounding box center [911, 425] width 84 height 16
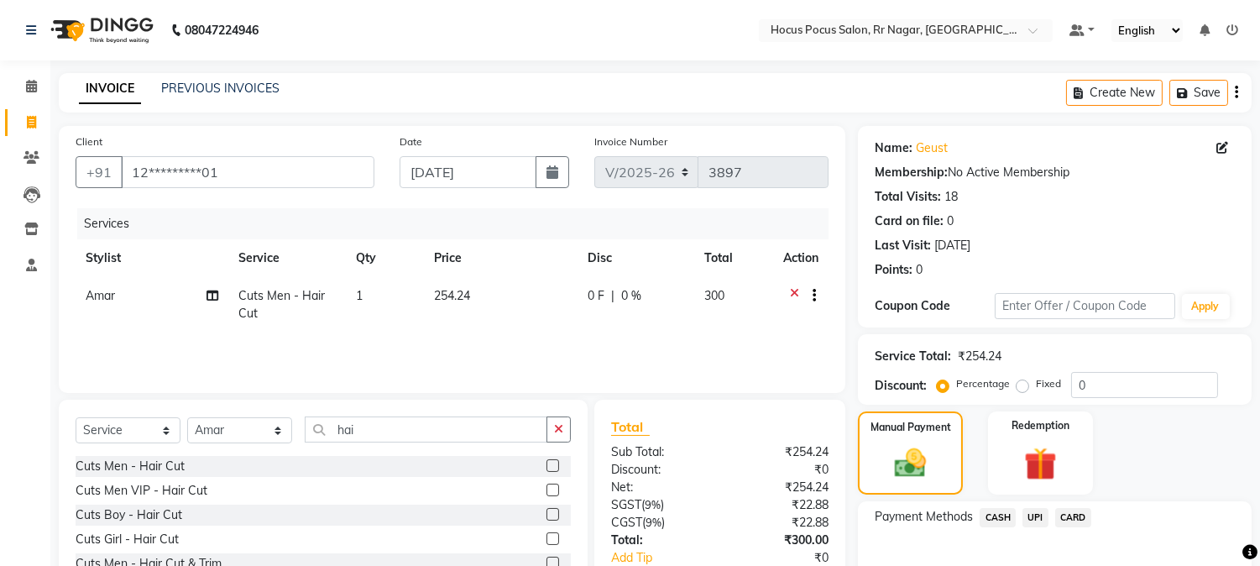
click at [1042, 515] on span "UPI" at bounding box center [1036, 517] width 26 height 19
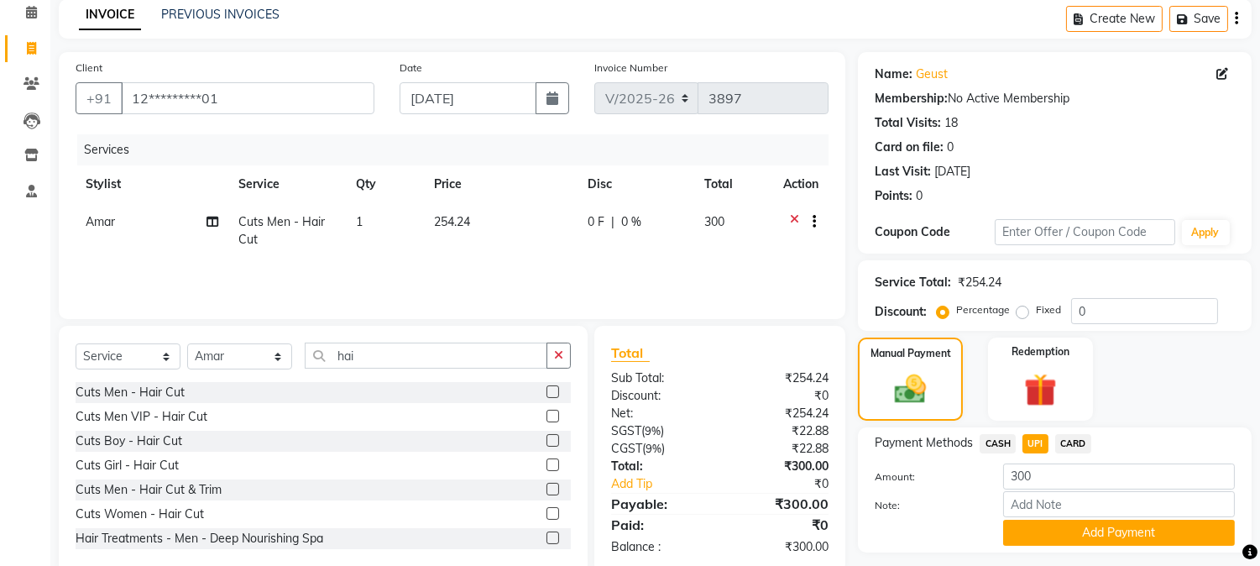
scroll to position [112, 0]
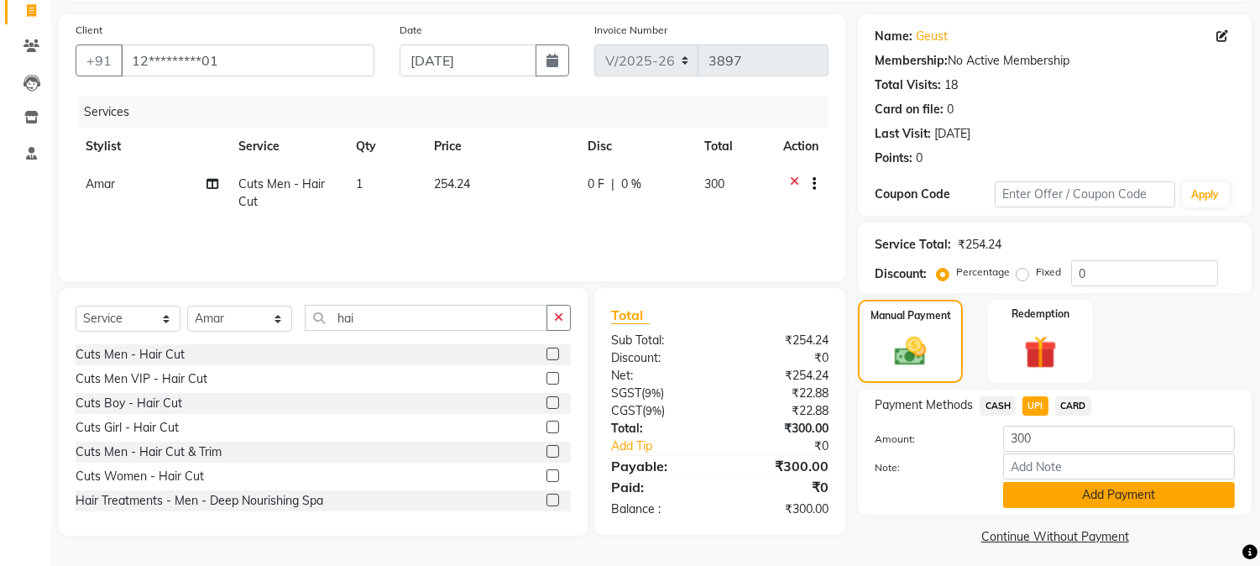
click at [1109, 492] on button "Add Payment" at bounding box center [1119, 495] width 232 height 26
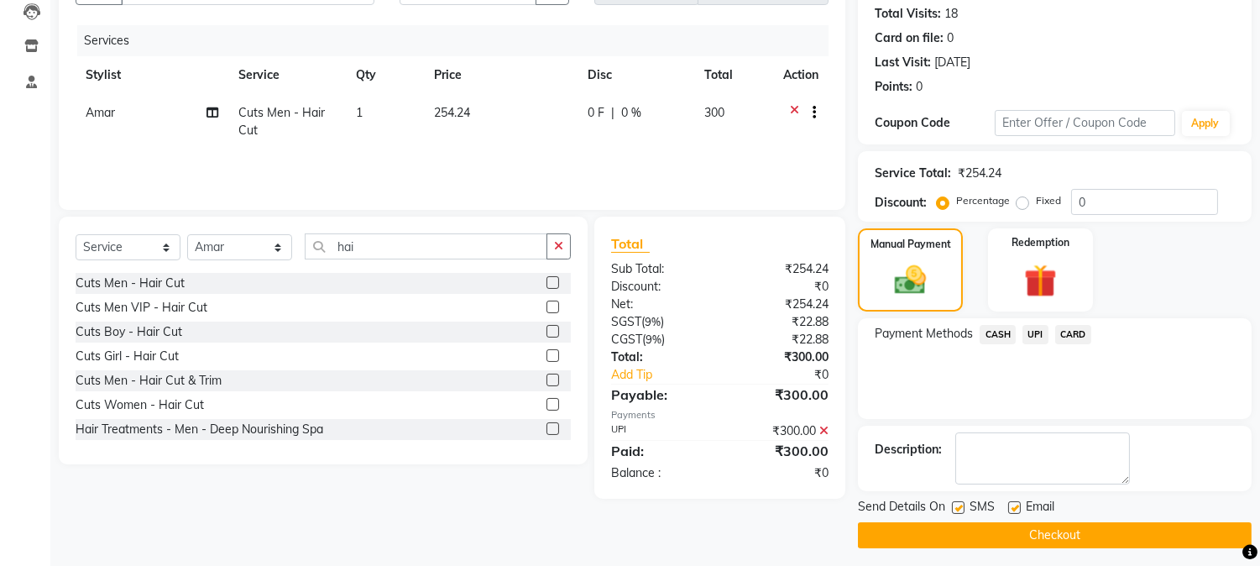
scroll to position [186, 0]
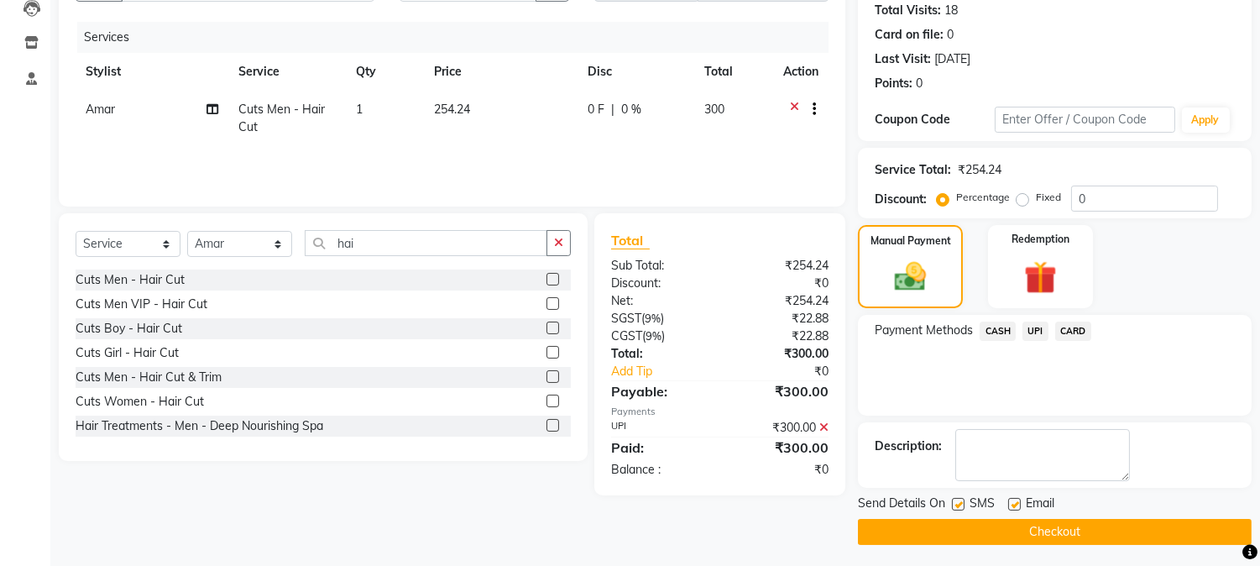
click at [960, 506] on label at bounding box center [958, 504] width 13 height 13
click at [960, 506] on input "checkbox" at bounding box center [957, 505] width 11 height 11
checkbox input "false"
click at [1033, 529] on button "Checkout" at bounding box center [1055, 532] width 394 height 26
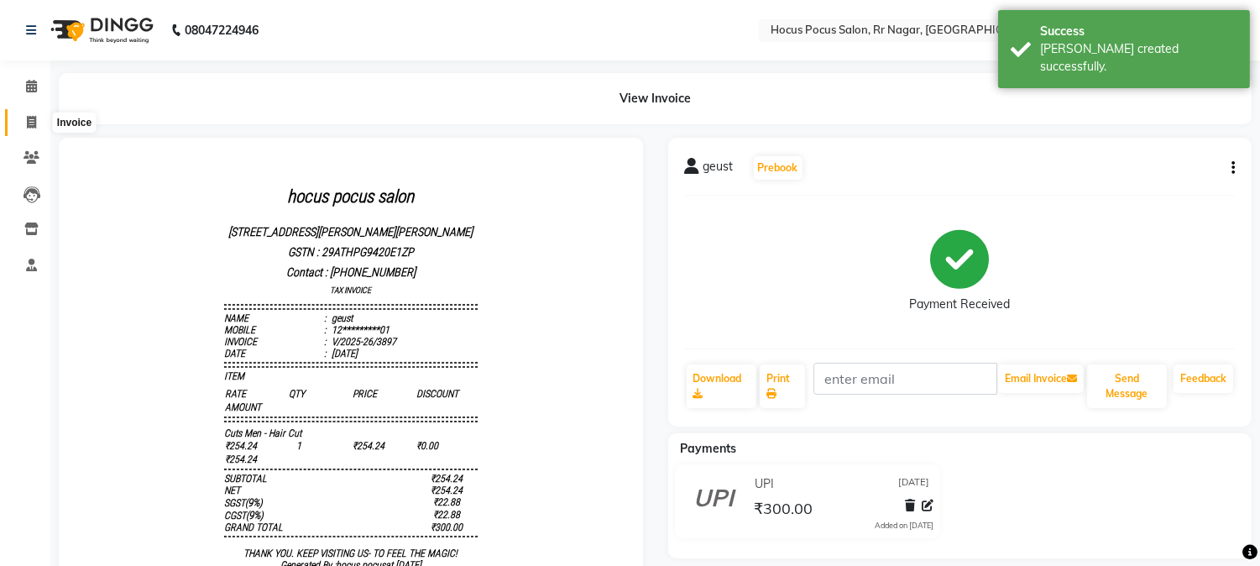
click at [29, 122] on icon at bounding box center [31, 122] width 9 height 13
select select "service"
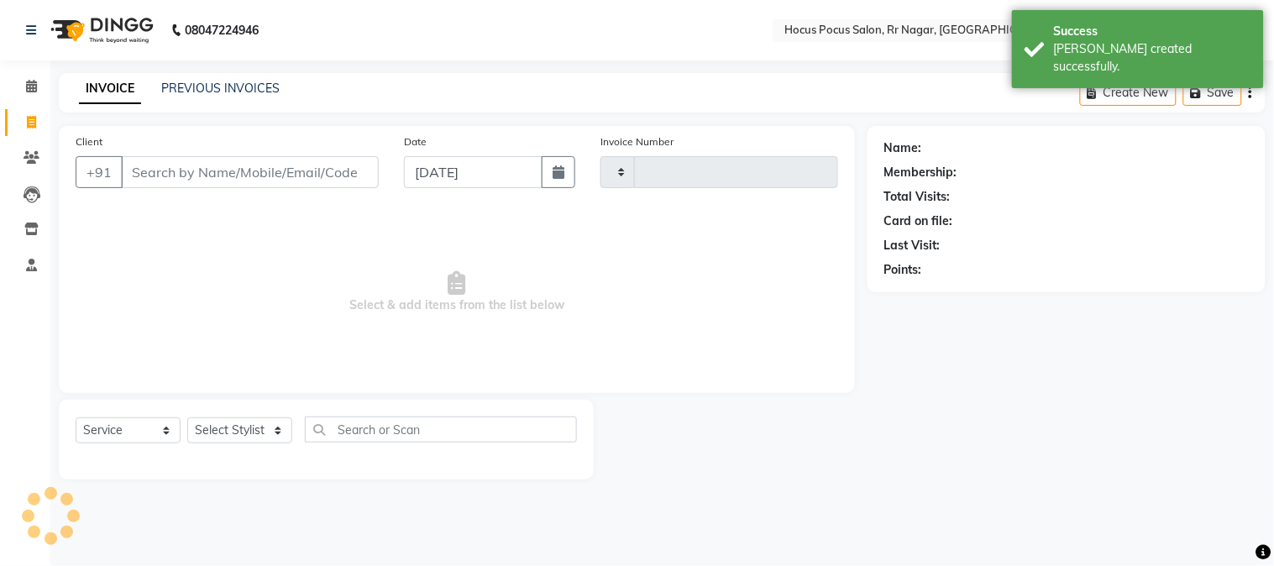
type input "3898"
select select "5019"
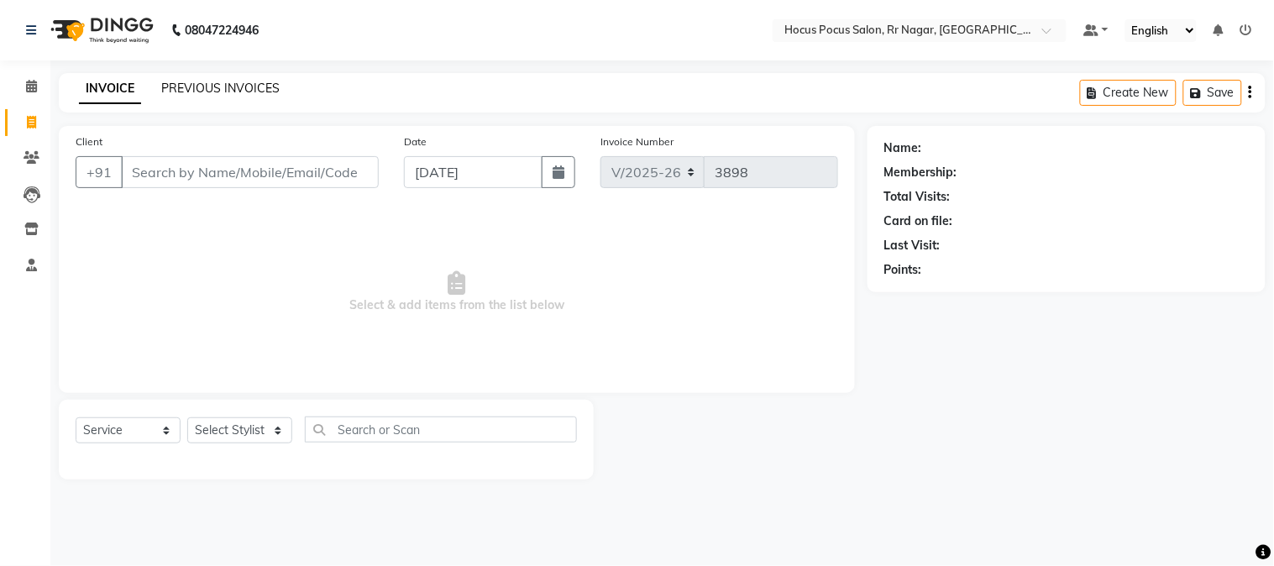
click at [245, 94] on link "PREVIOUS INVOICES" at bounding box center [220, 88] width 118 height 15
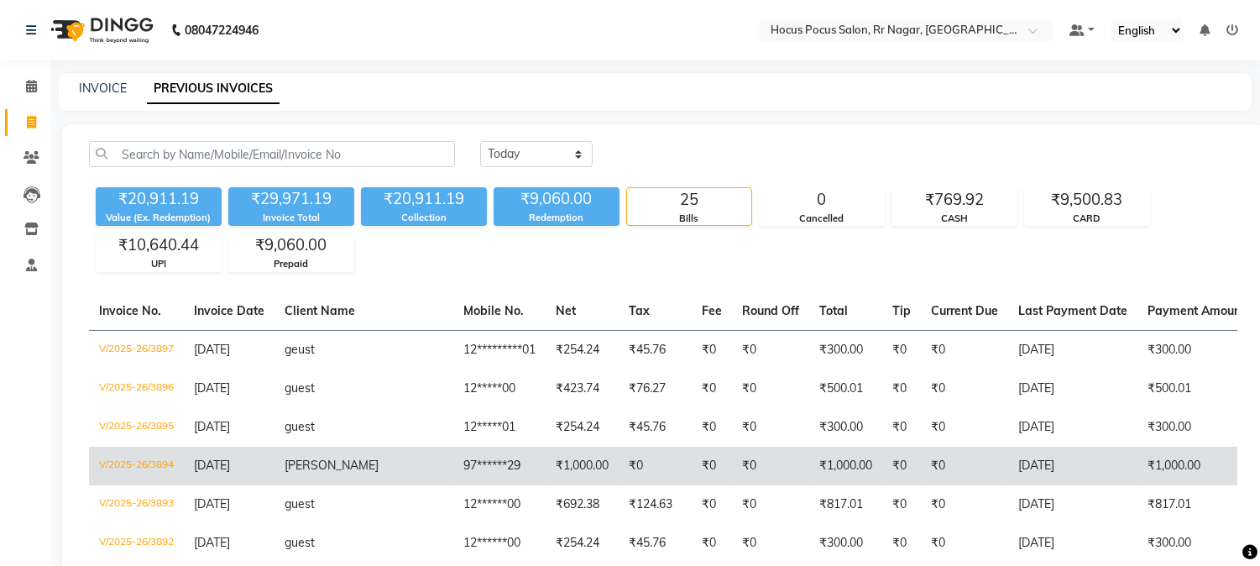
click at [453, 372] on td "12*****00" at bounding box center [499, 388] width 92 height 39
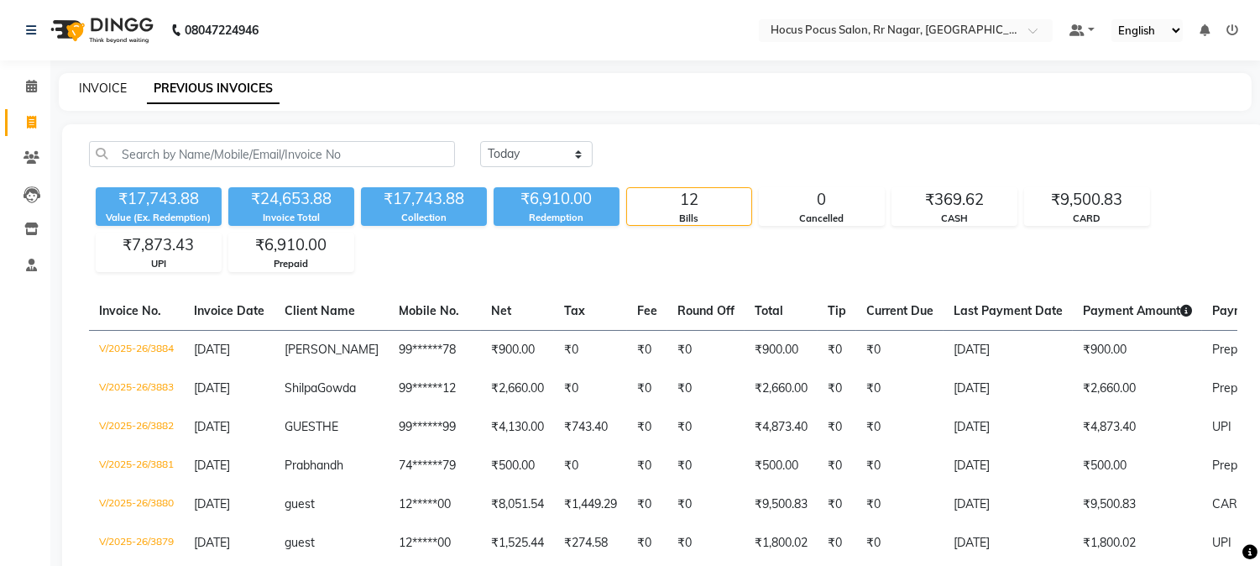
click at [103, 87] on link "INVOICE" at bounding box center [103, 88] width 48 height 15
select select "service"
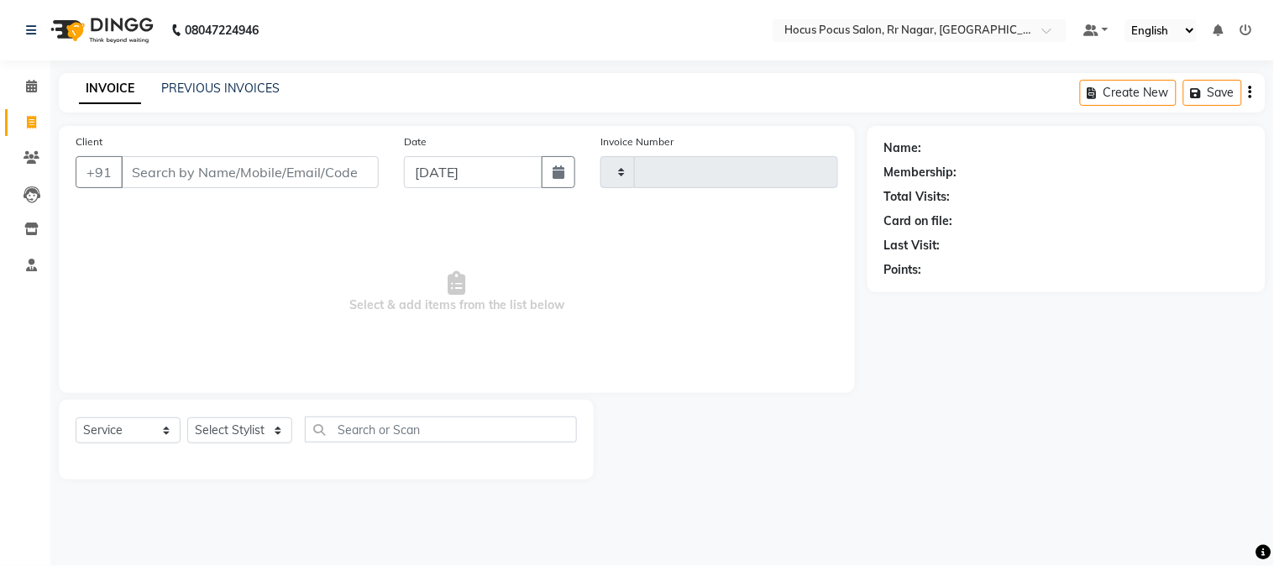
type input "3898"
select select "5019"
click at [247, 82] on link "PREVIOUS INVOICES" at bounding box center [220, 88] width 118 height 15
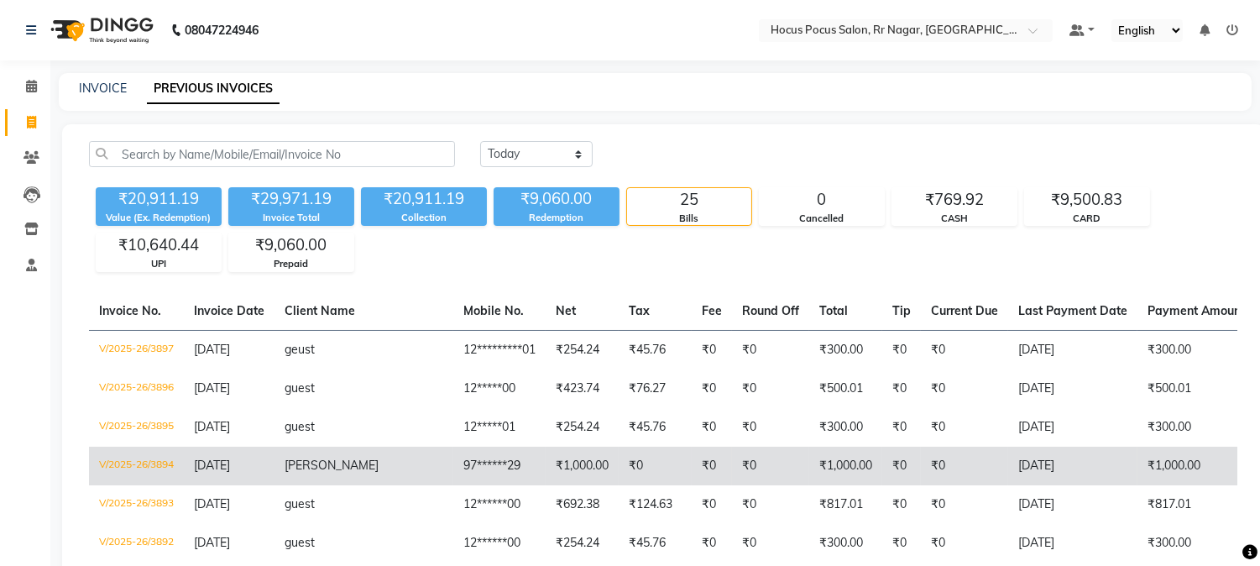
click at [692, 454] on td "₹0" at bounding box center [712, 466] width 40 height 39
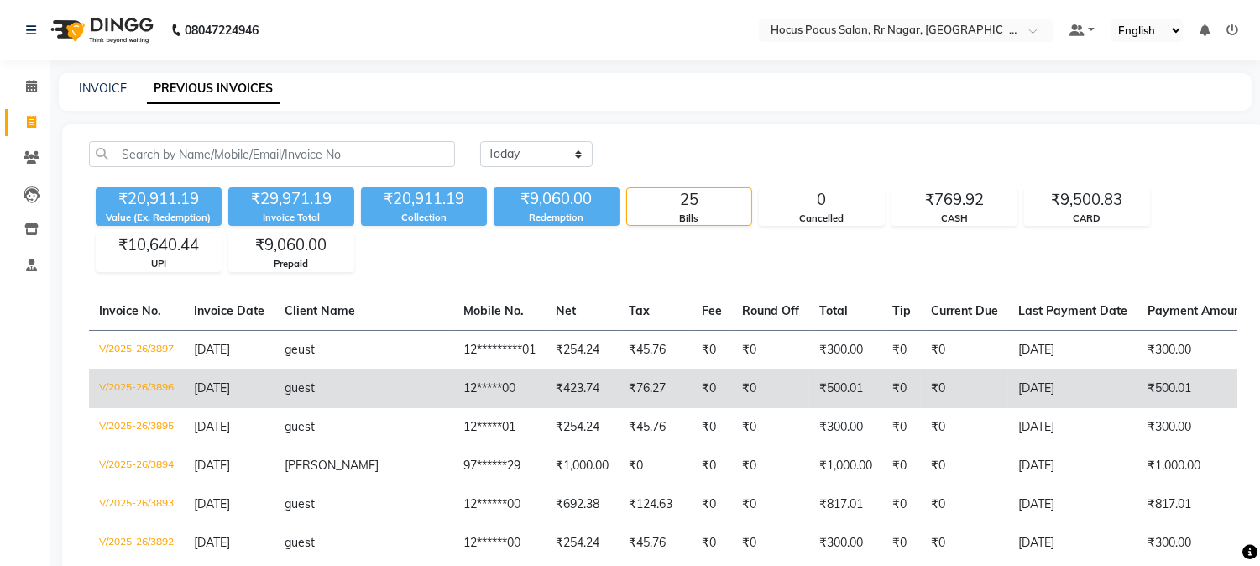
click at [732, 390] on td "₹0" at bounding box center [770, 388] width 77 height 39
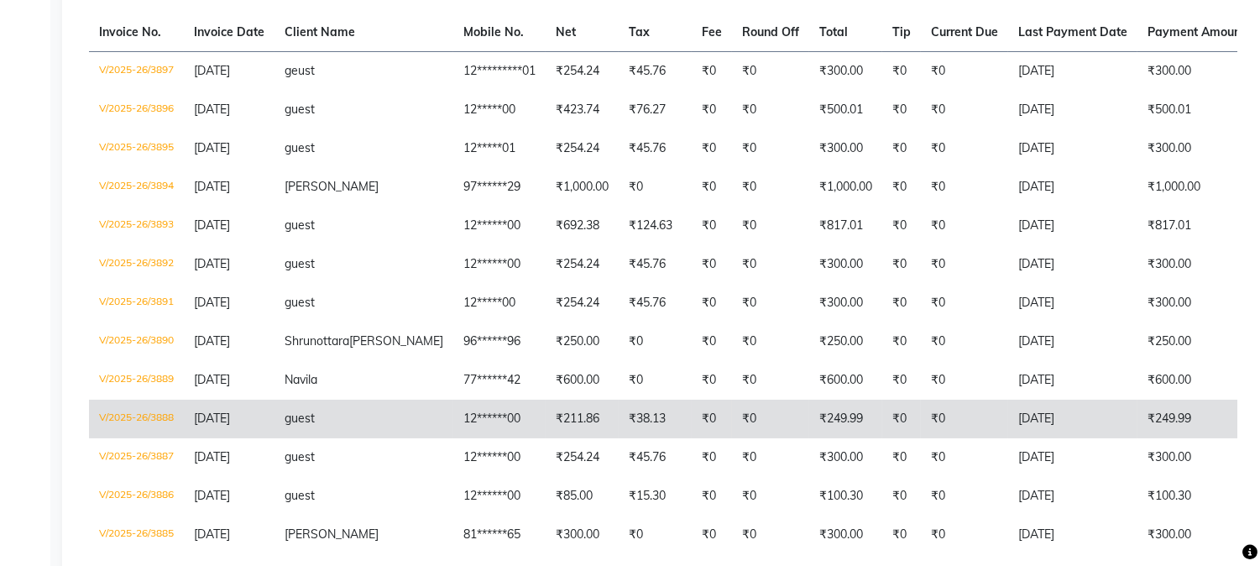
scroll to position [286, 0]
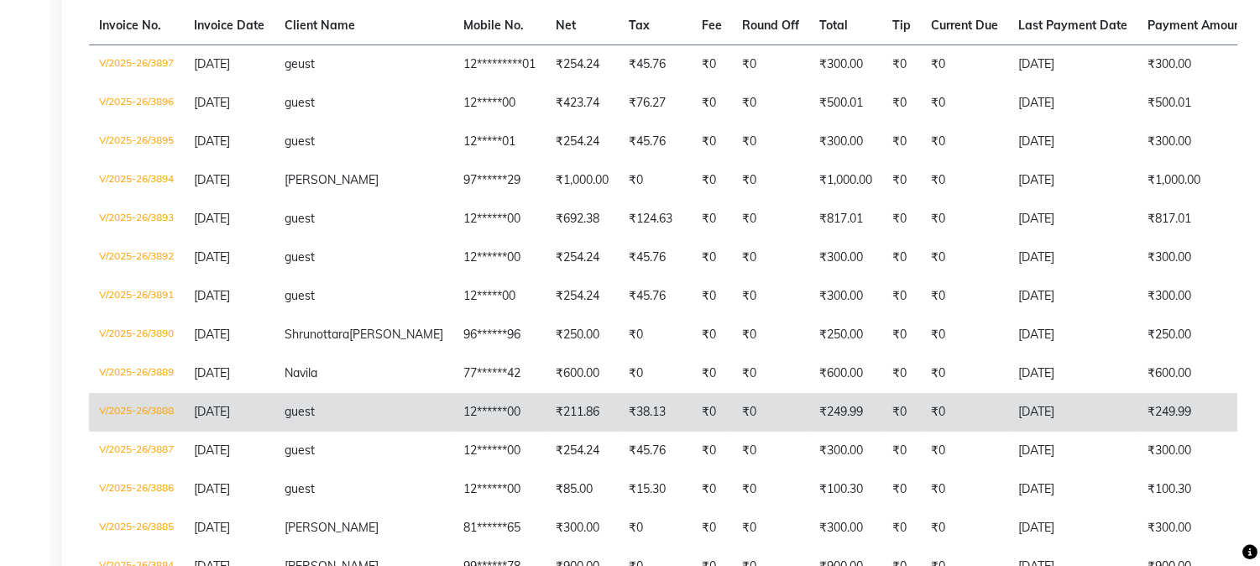
click at [619, 470] on td "₹45.76" at bounding box center [655, 451] width 73 height 39
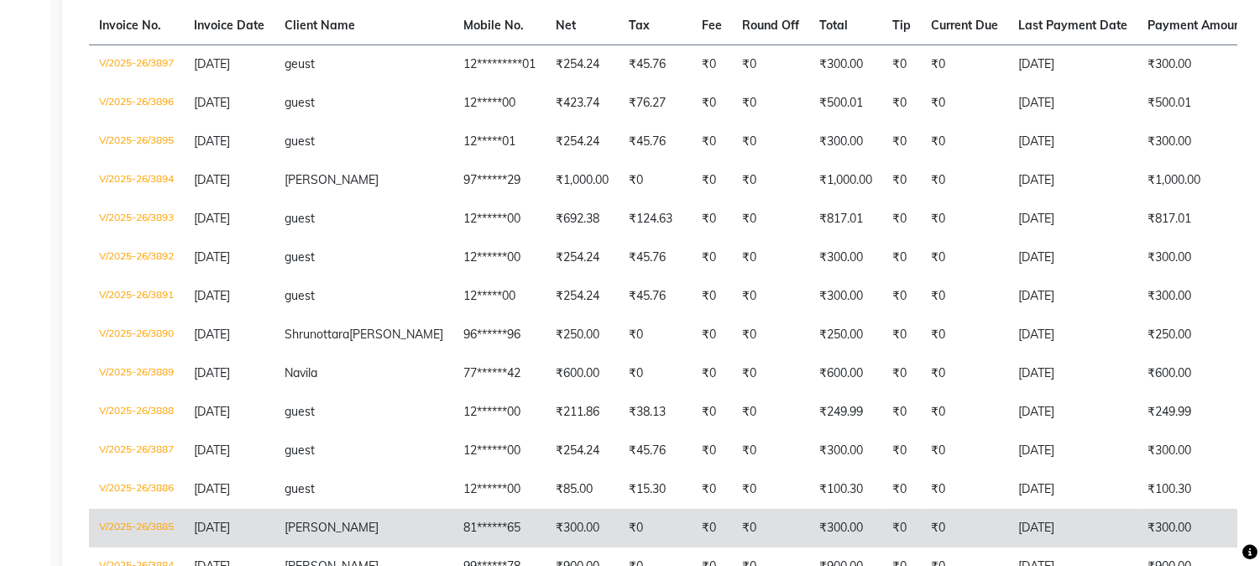
drag, startPoint x: 440, startPoint y: 534, endPoint x: 450, endPoint y: 530, distance: 10.9
click at [453, 530] on td "81******65" at bounding box center [499, 528] width 92 height 39
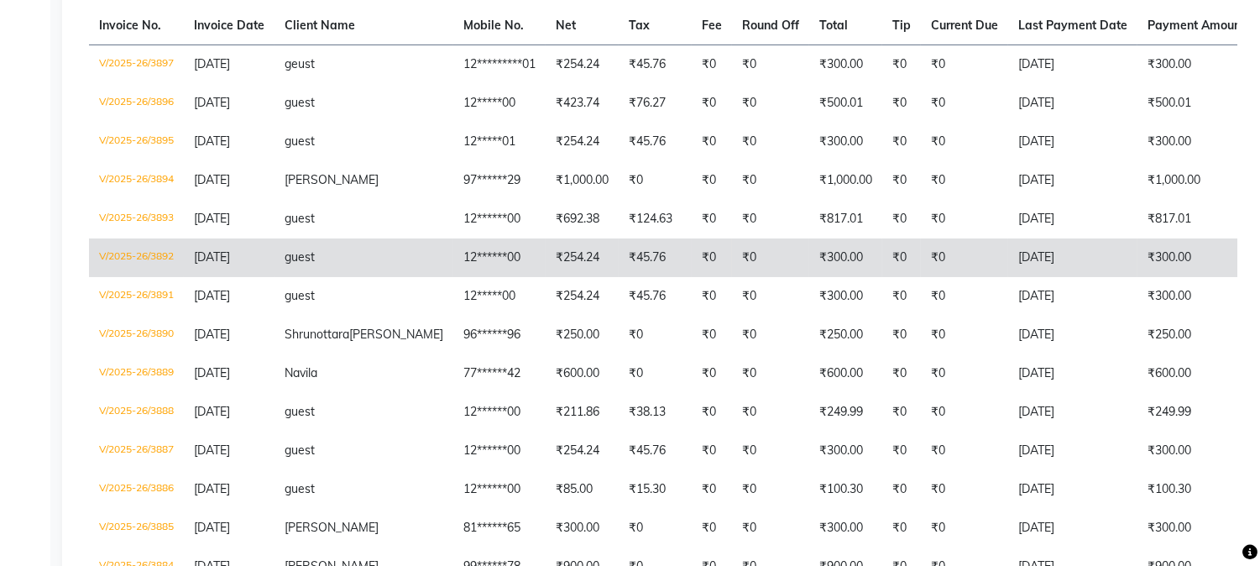
click at [732, 260] on td "₹0" at bounding box center [770, 257] width 77 height 39
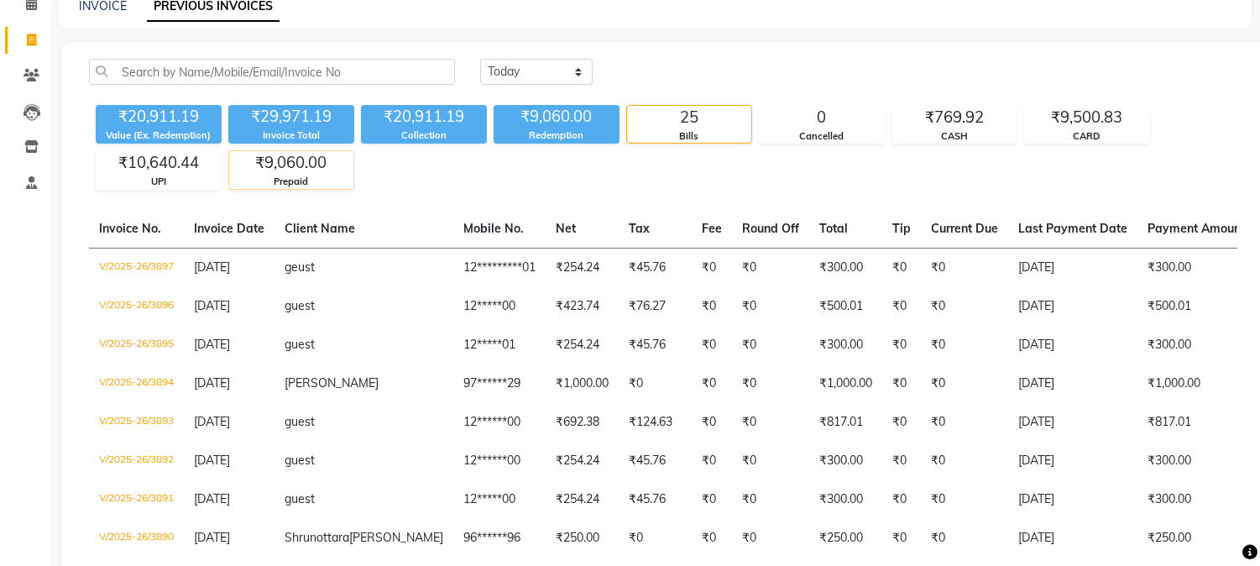
scroll to position [0, 0]
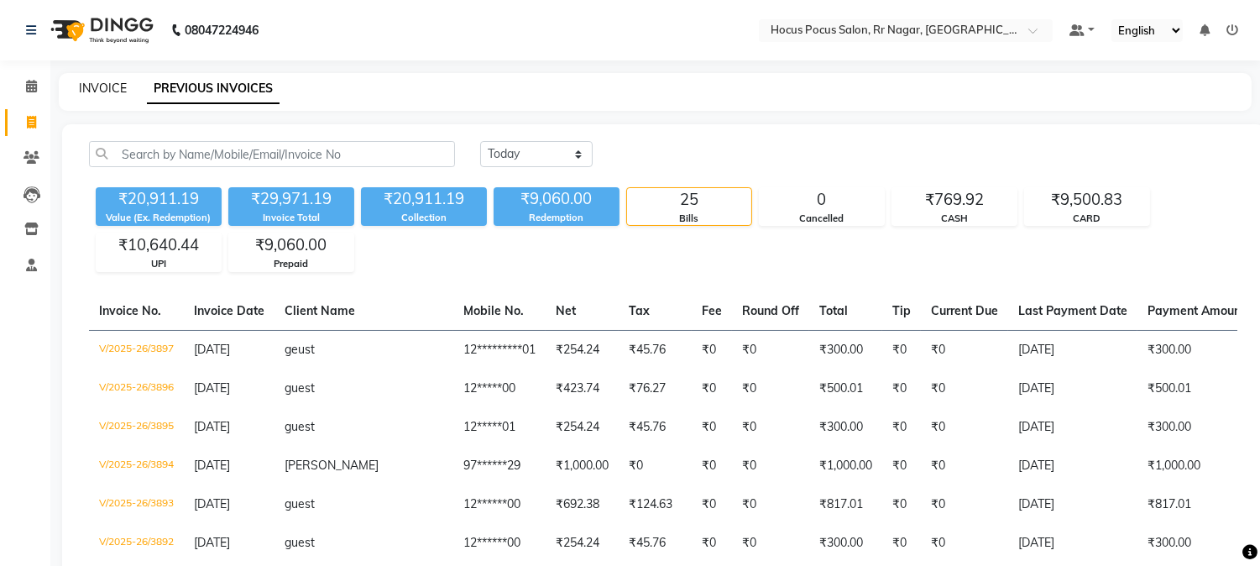
click at [111, 87] on link "INVOICE" at bounding box center [103, 88] width 48 height 15
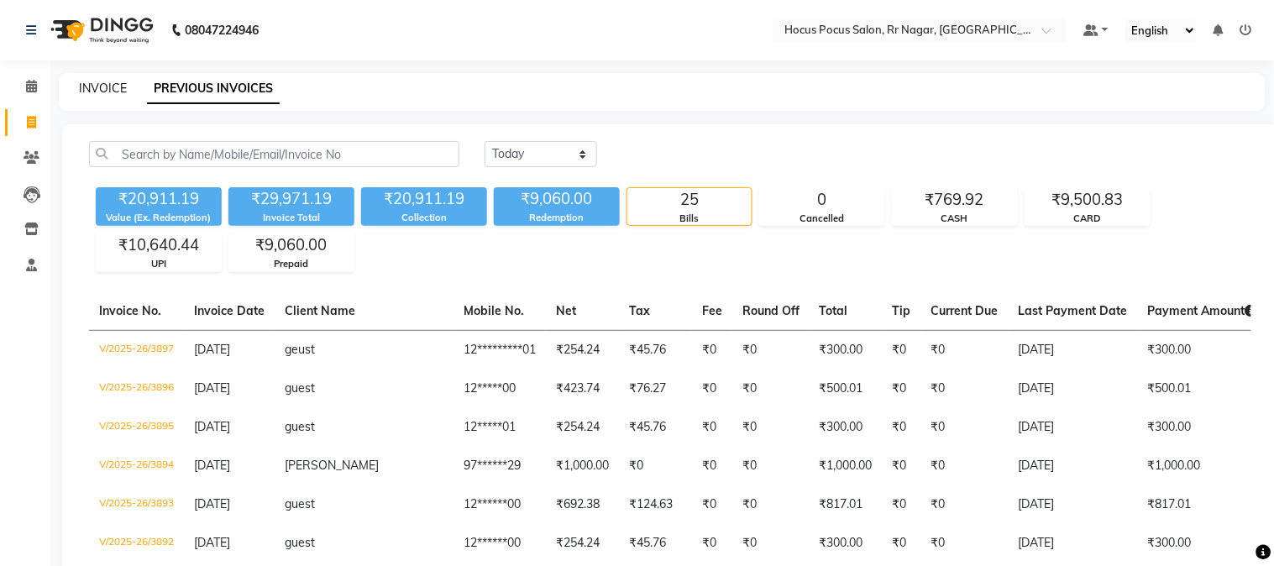
select select "5019"
select select "service"
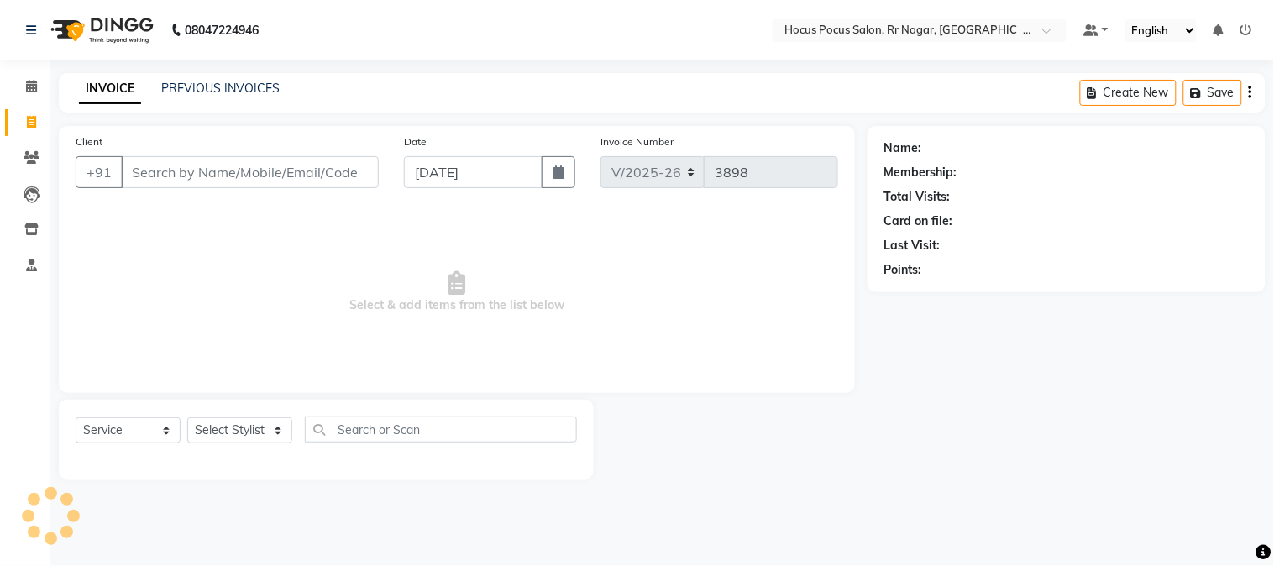
click at [179, 175] on input "Client" at bounding box center [250, 172] width 258 height 32
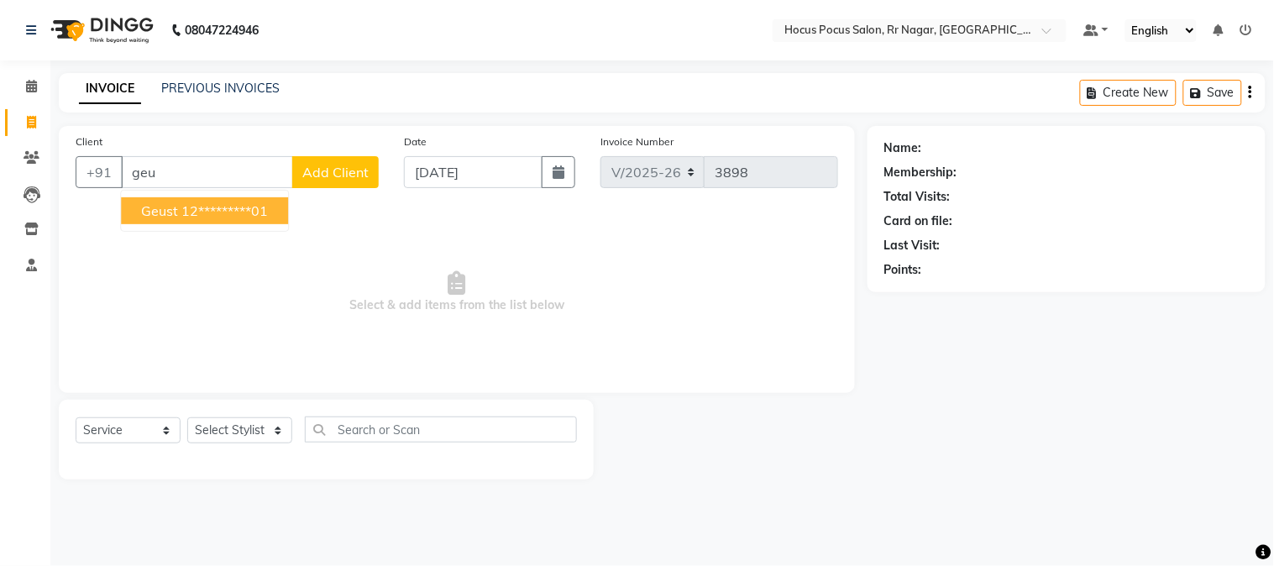
click at [195, 210] on ngb-highlight "12*********01" at bounding box center [224, 210] width 86 height 17
type input "12*********01"
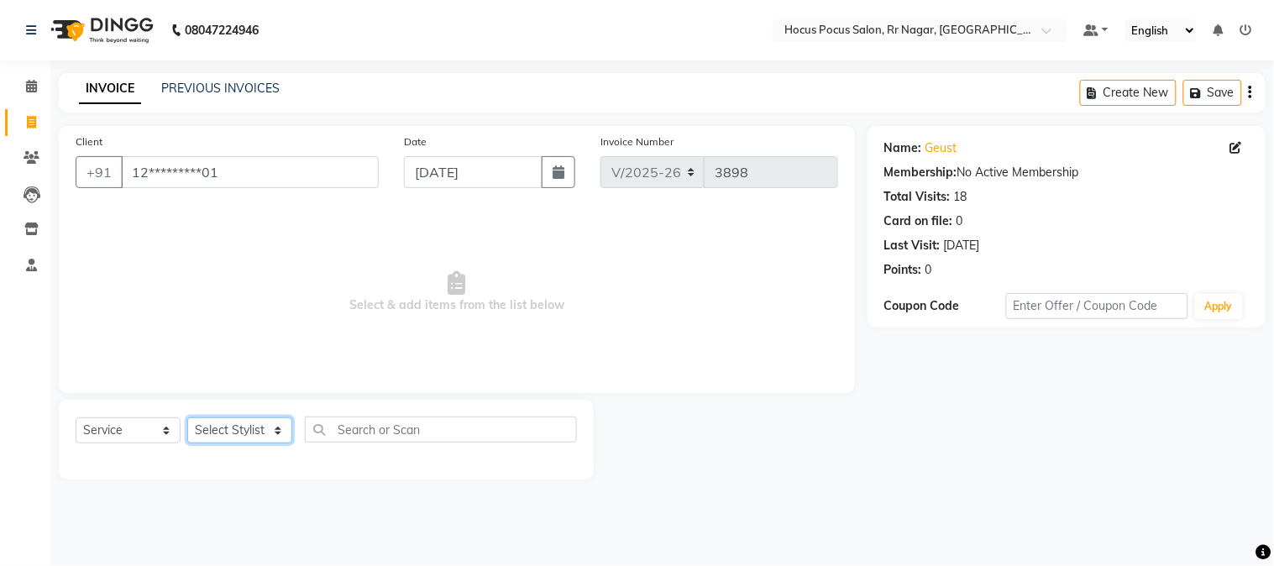
click at [245, 432] on select "Select Stylist [PERSON_NAME] hocus pocus Kushi Maya Neha [PERSON_NAME] [PERSON_…" at bounding box center [239, 430] width 105 height 26
select select "32988"
click at [187, 418] on select "Select Stylist [PERSON_NAME] hocus pocus Kushi Maya Neha [PERSON_NAME] [PERSON_…" at bounding box center [239, 430] width 105 height 26
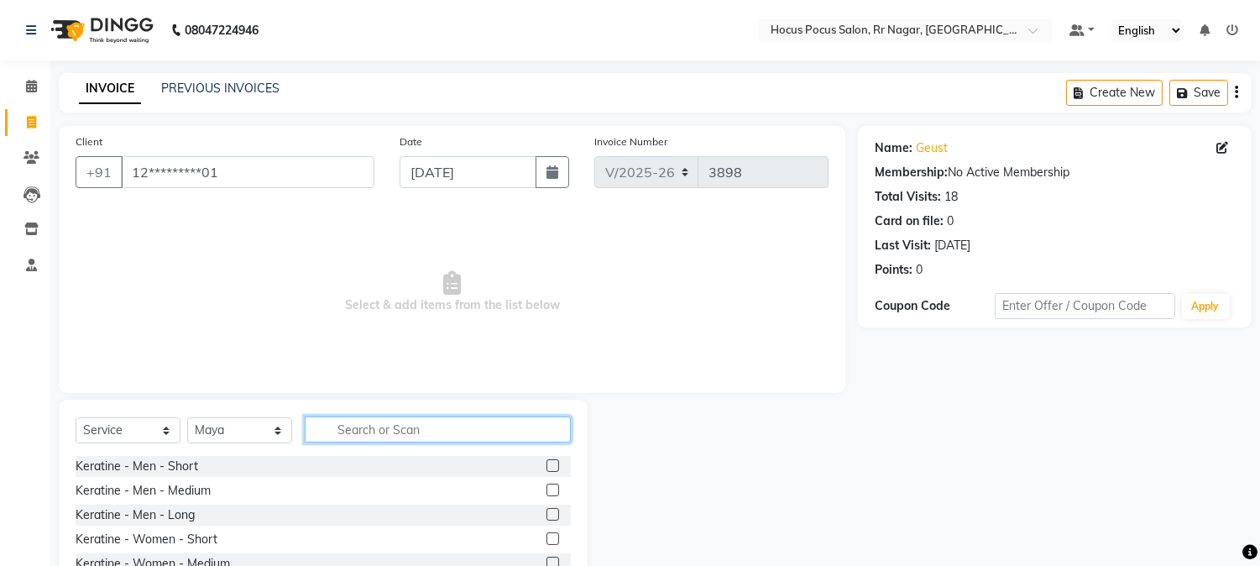
click at [427, 430] on input "text" at bounding box center [438, 430] width 266 height 26
type input "wax"
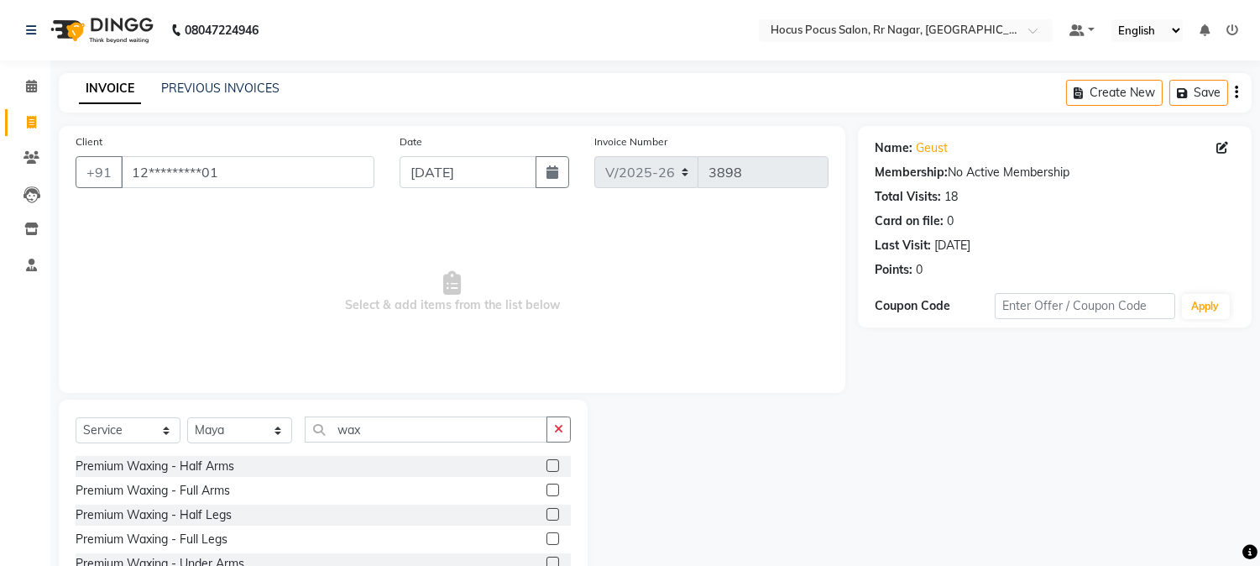
click at [547, 462] on label at bounding box center [553, 465] width 13 height 13
click at [547, 462] on input "checkbox" at bounding box center [552, 466] width 11 height 11
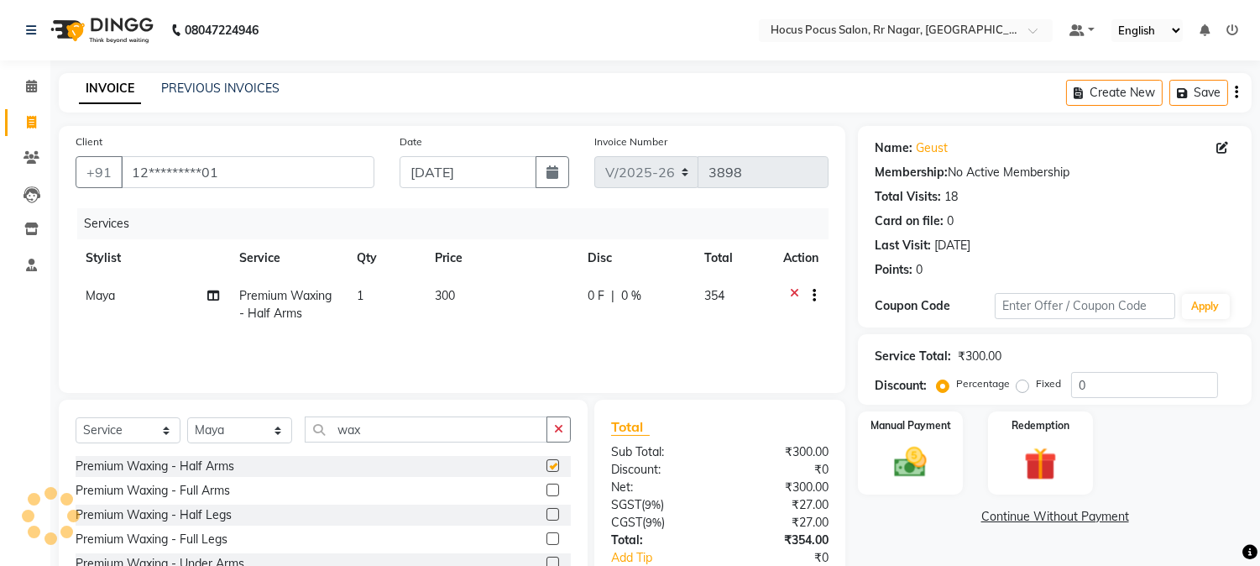
checkbox input "false"
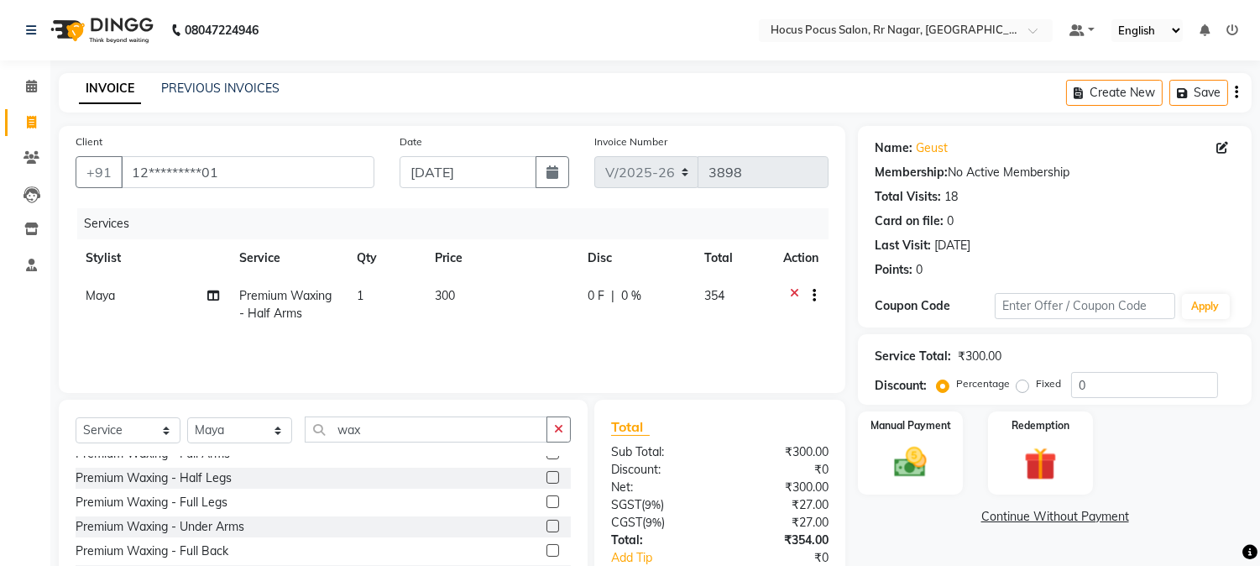
click at [547, 522] on label at bounding box center [553, 526] width 13 height 13
click at [547, 522] on input "checkbox" at bounding box center [552, 526] width 11 height 11
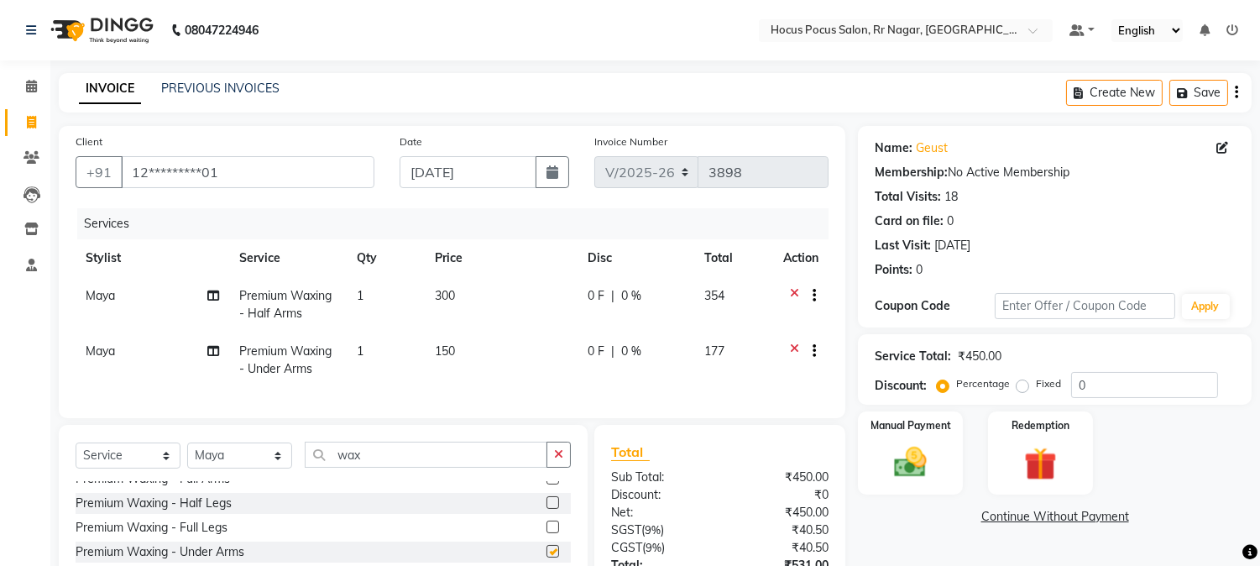
checkbox input "false"
click at [563, 460] on icon "button" at bounding box center [558, 454] width 9 height 12
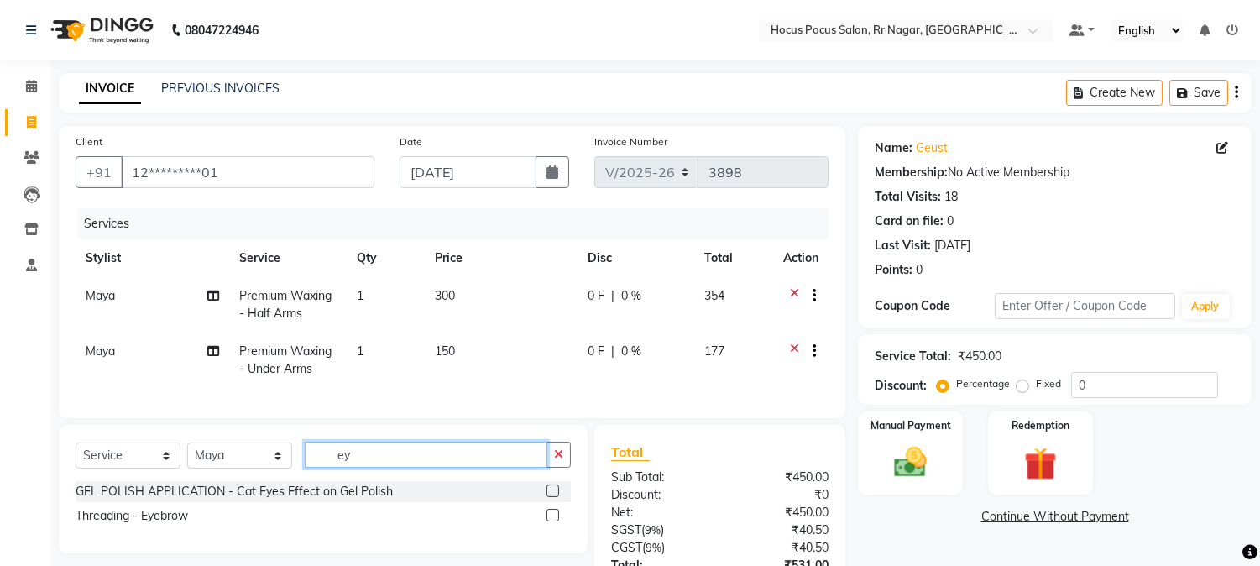
scroll to position [0, 0]
type input "ey"
click at [548, 521] on label at bounding box center [553, 515] width 13 height 13
click at [548, 521] on input "checkbox" at bounding box center [552, 516] width 11 height 11
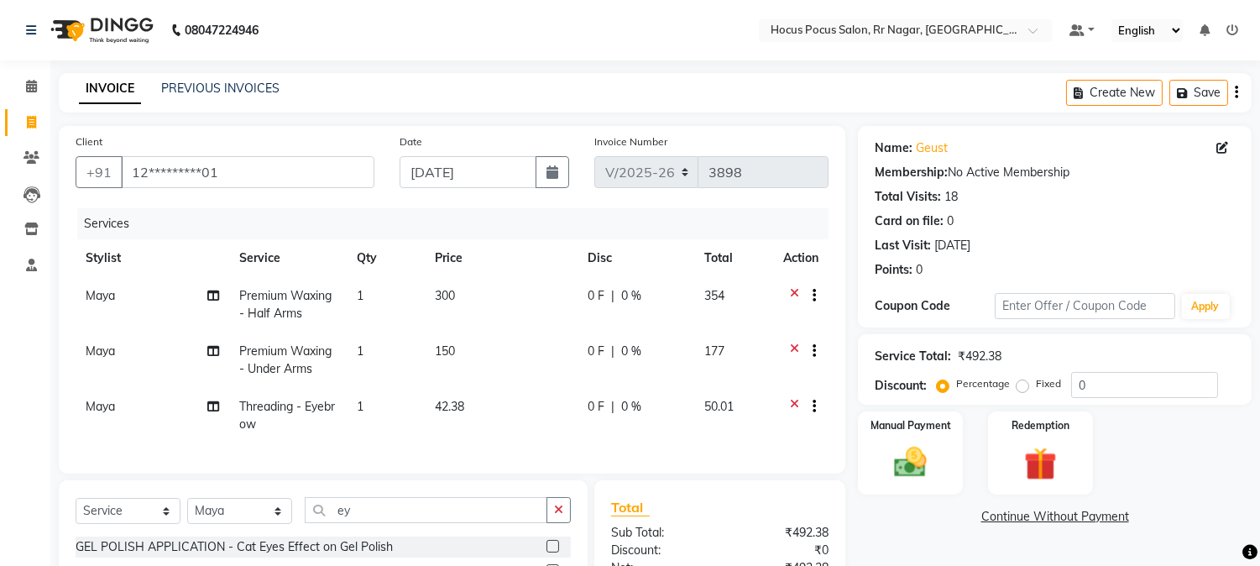
checkbox input "false"
click at [563, 523] on button "button" at bounding box center [559, 510] width 24 height 26
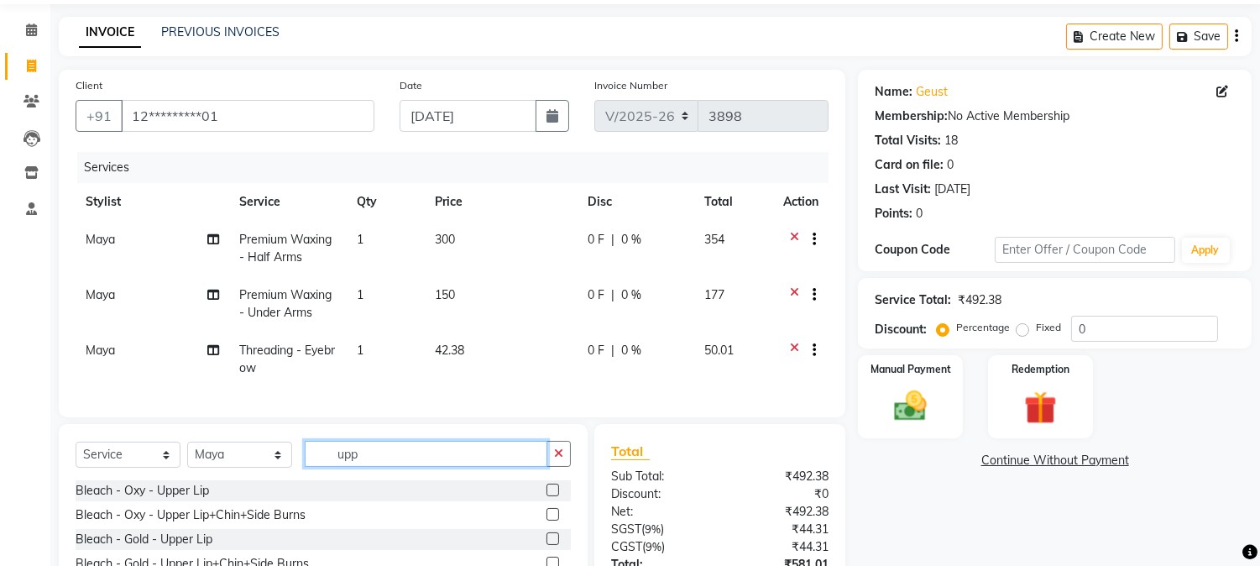
scroll to position [74, 0]
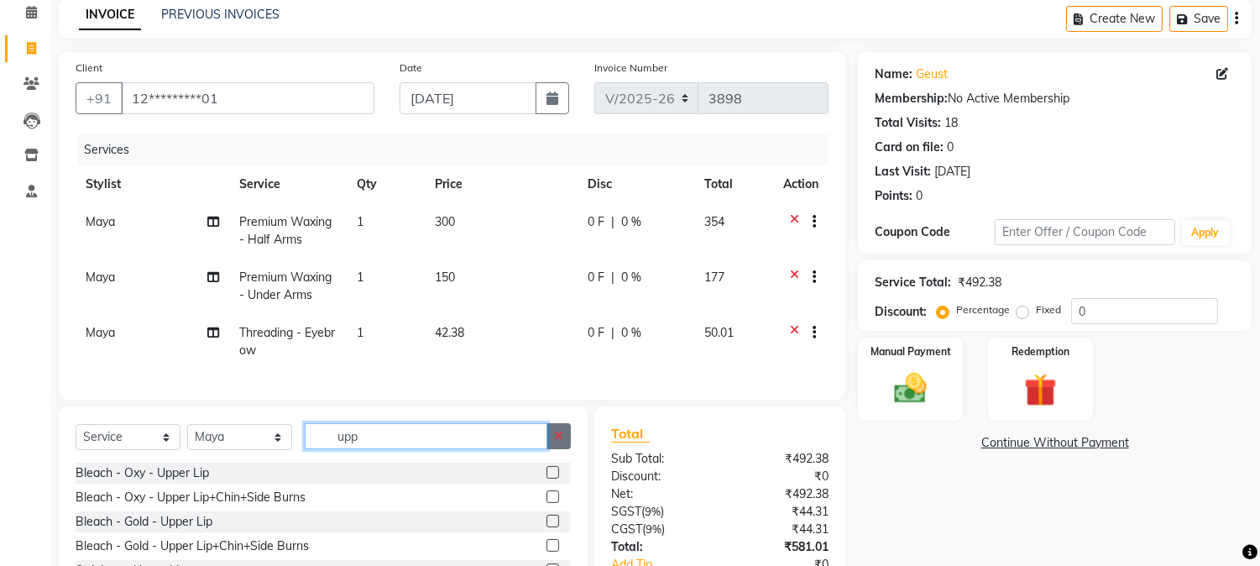
type input "upp"
click at [556, 442] on icon "button" at bounding box center [558, 436] width 9 height 12
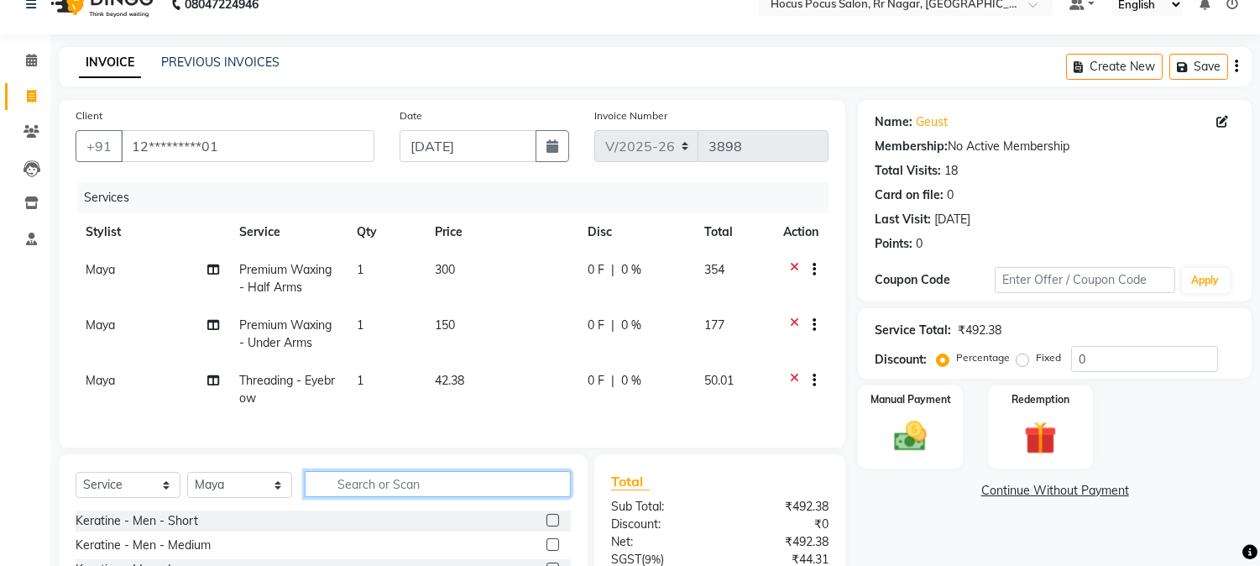
scroll to position [0, 0]
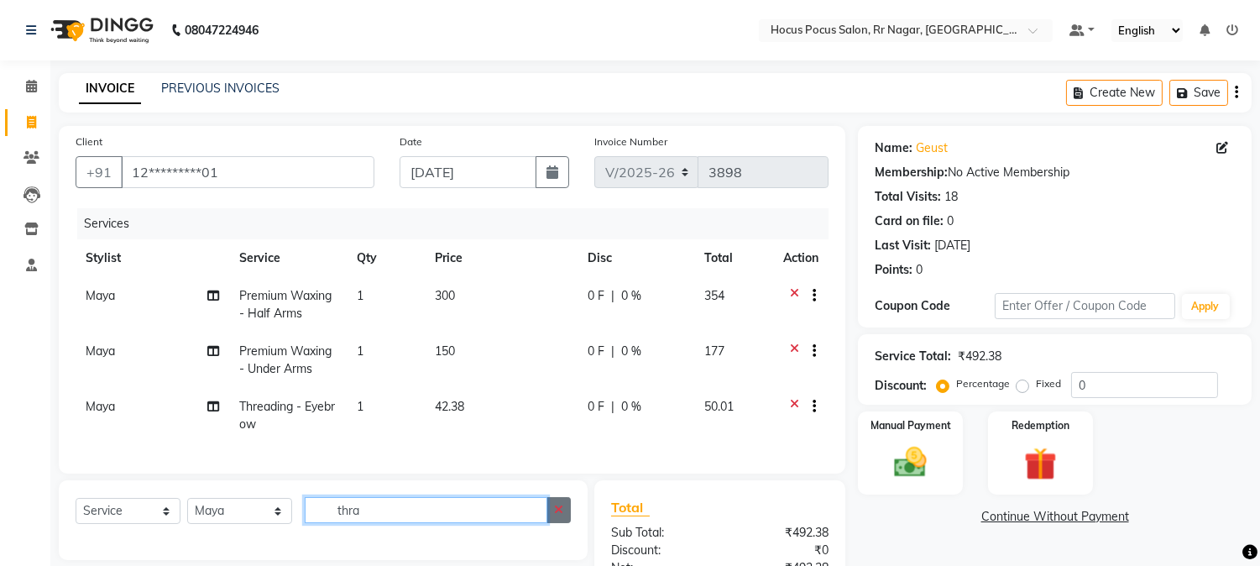
type input "thra"
click at [554, 516] on icon "button" at bounding box center [558, 510] width 9 height 12
type input "uppar"
click at [563, 516] on icon "button" at bounding box center [558, 510] width 9 height 12
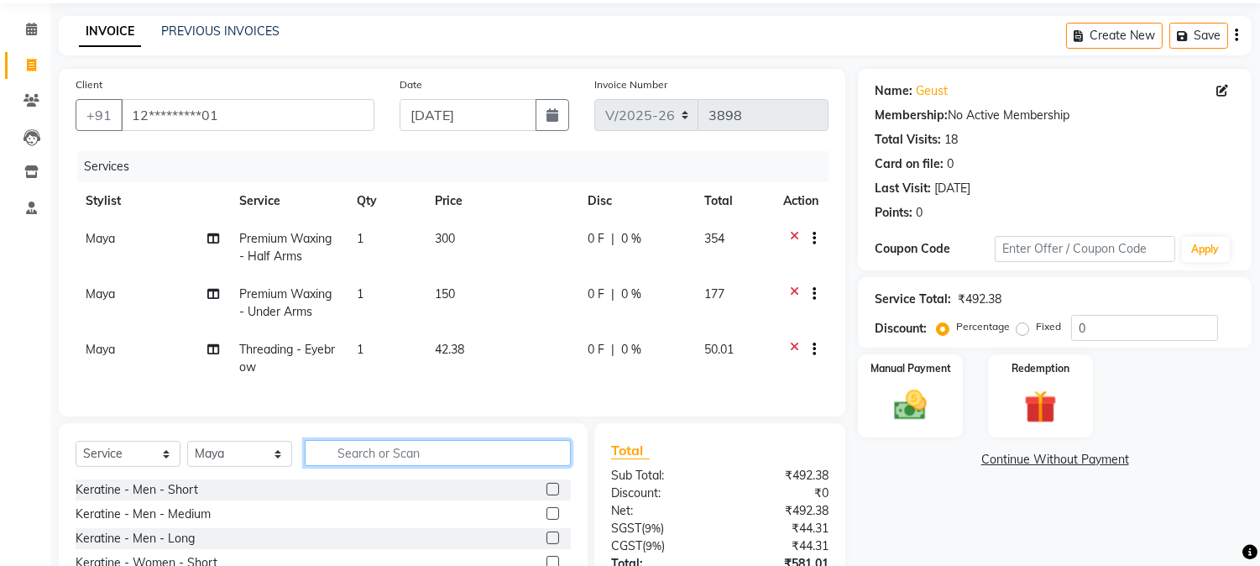
scroll to position [74, 0]
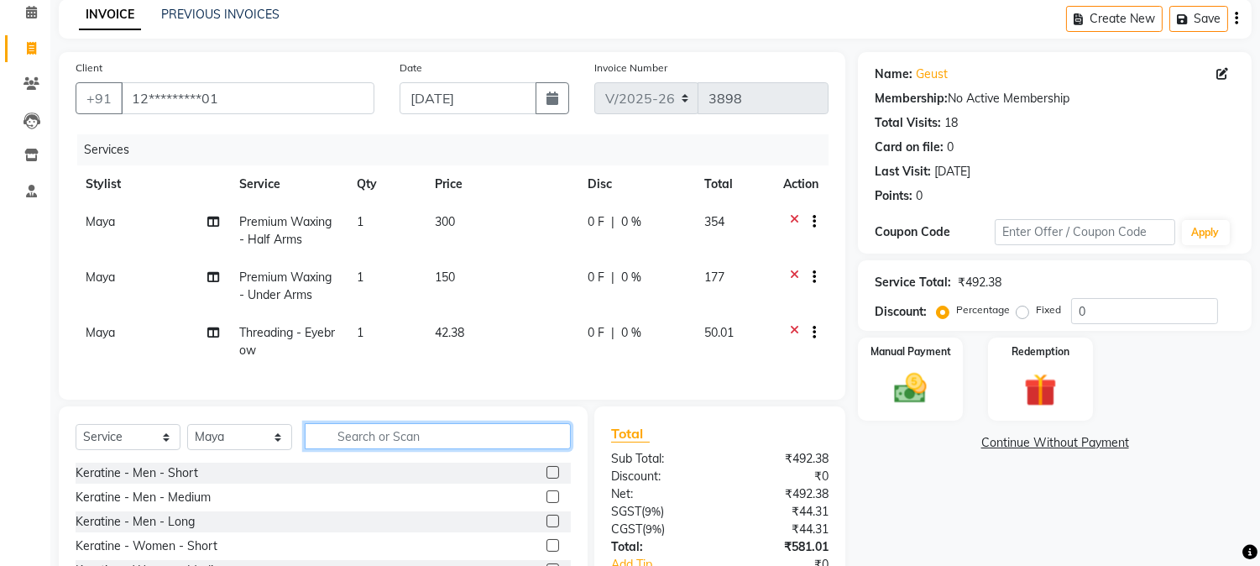
click at [430, 447] on input "text" at bounding box center [438, 436] width 266 height 26
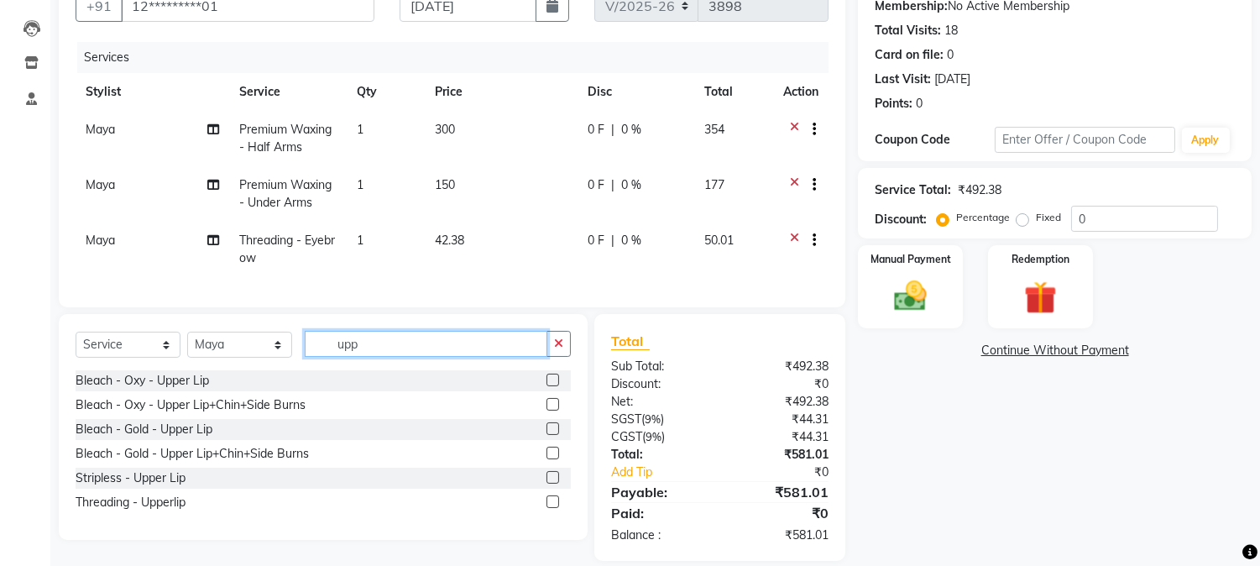
scroll to position [168, 0]
type input "upp"
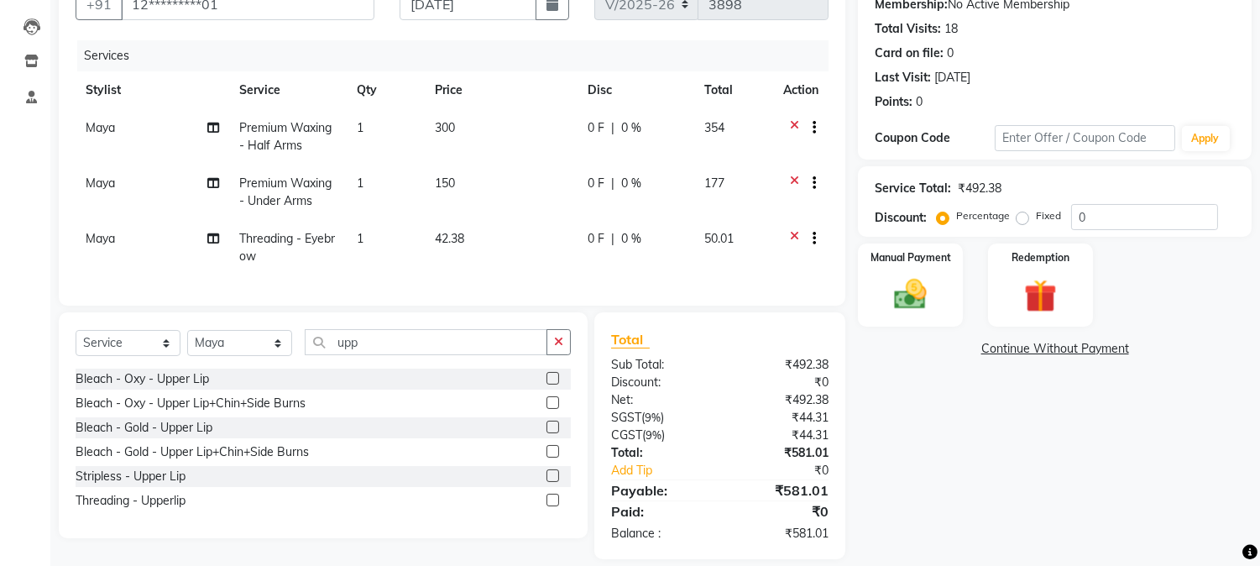
click at [553, 506] on div at bounding box center [559, 500] width 24 height 21
click at [554, 506] on label at bounding box center [553, 500] width 13 height 13
click at [554, 506] on input "checkbox" at bounding box center [552, 500] width 11 height 11
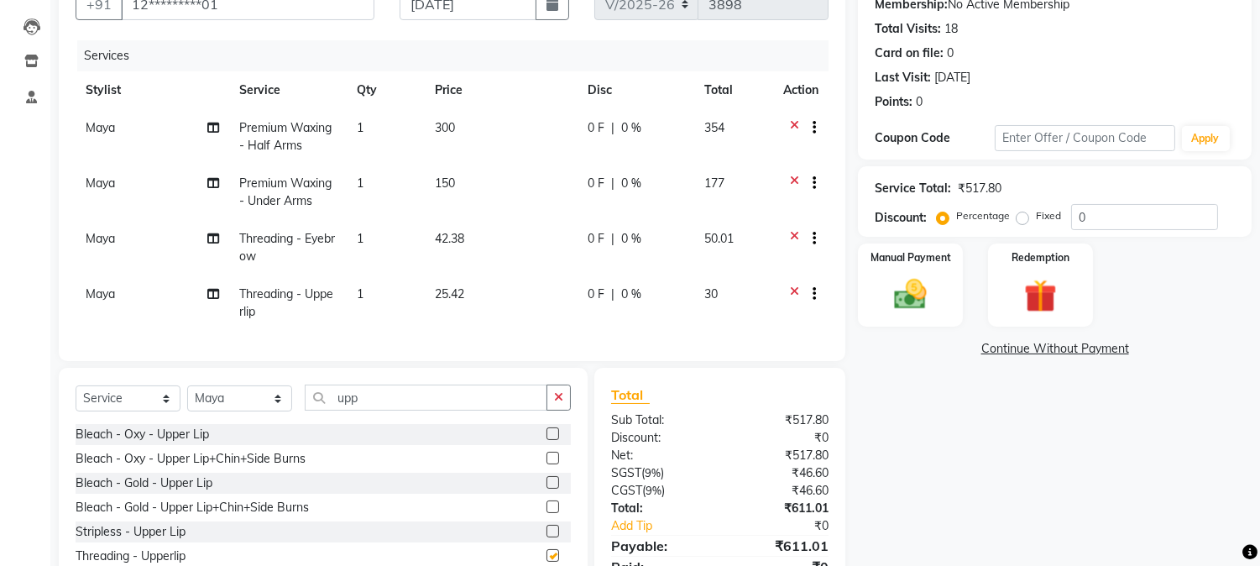
checkbox input "false"
click at [224, 408] on select "Select Stylist [PERSON_NAME] hocus pocus Kushi Maya Neha [PERSON_NAME] [PERSON_…" at bounding box center [239, 398] width 105 height 26
select select "88503"
click at [187, 400] on select "Select Stylist [PERSON_NAME] hocus pocus Kushi Maya Neha [PERSON_NAME] [PERSON_…" at bounding box center [239, 398] width 105 height 26
click at [231, 338] on div "Services Stylist Service Qty Price Disc Total Action Maya Premium Waxing - Half…" at bounding box center [452, 192] width 753 height 304
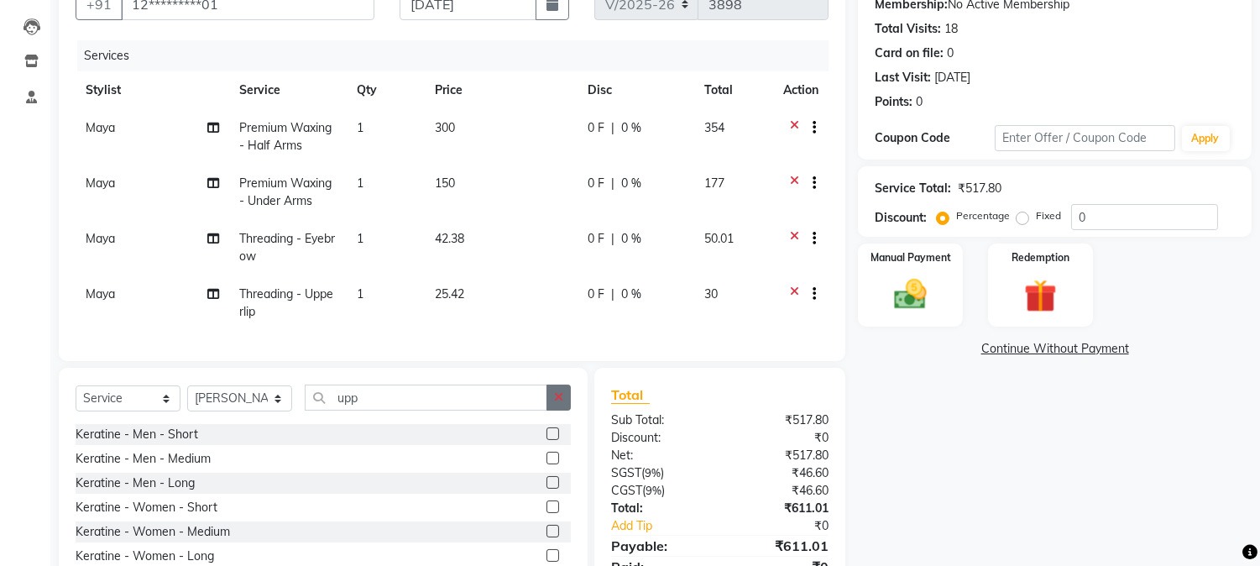
click at [554, 403] on icon "button" at bounding box center [558, 397] width 9 height 12
click at [548, 410] on input "upp" at bounding box center [426, 398] width 243 height 26
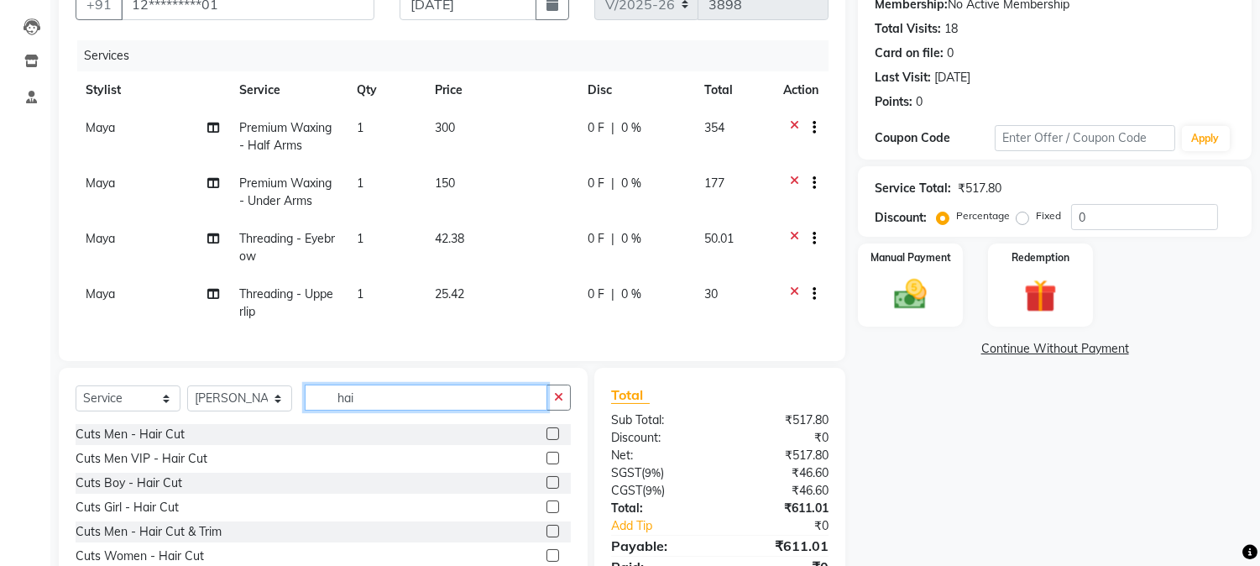
type input "hai"
click at [547, 440] on label at bounding box center [553, 433] width 13 height 13
click at [547, 440] on input "checkbox" at bounding box center [552, 434] width 11 height 11
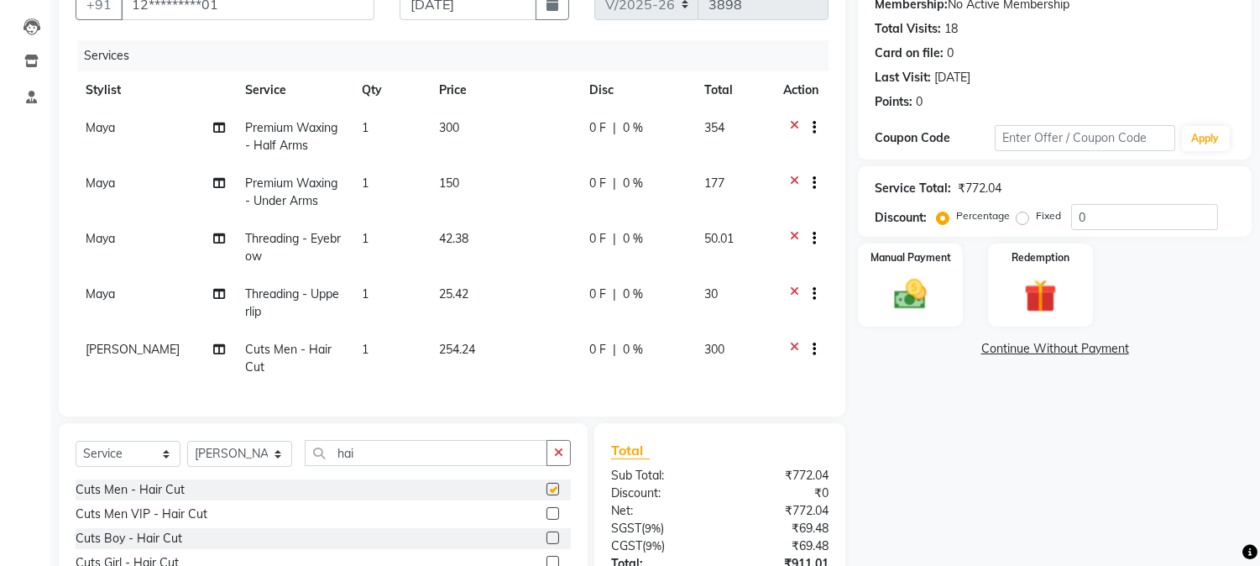
checkbox input "false"
click at [558, 458] on icon "button" at bounding box center [558, 453] width 9 height 12
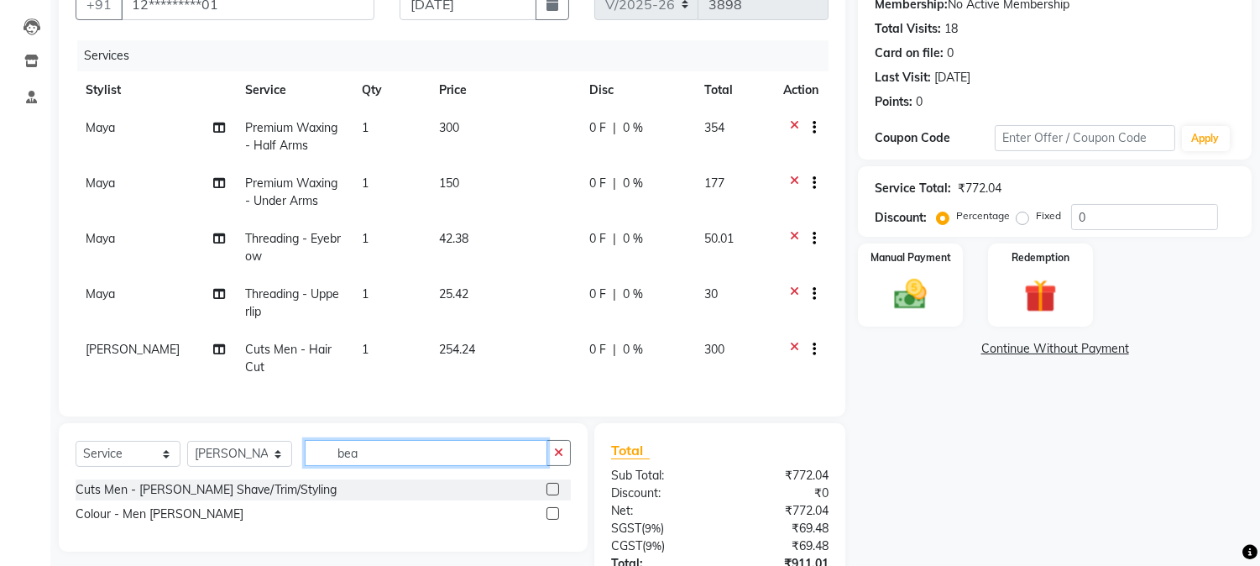
type input "bea"
click at [549, 495] on label at bounding box center [553, 489] width 13 height 13
click at [549, 495] on input "checkbox" at bounding box center [552, 490] width 11 height 11
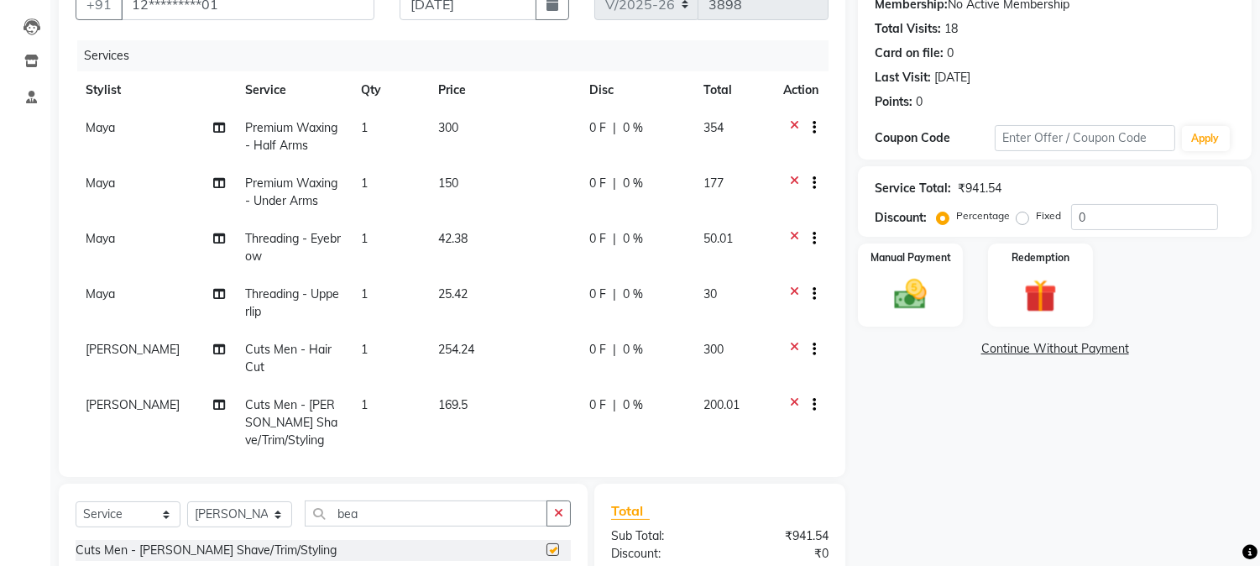
checkbox input "false"
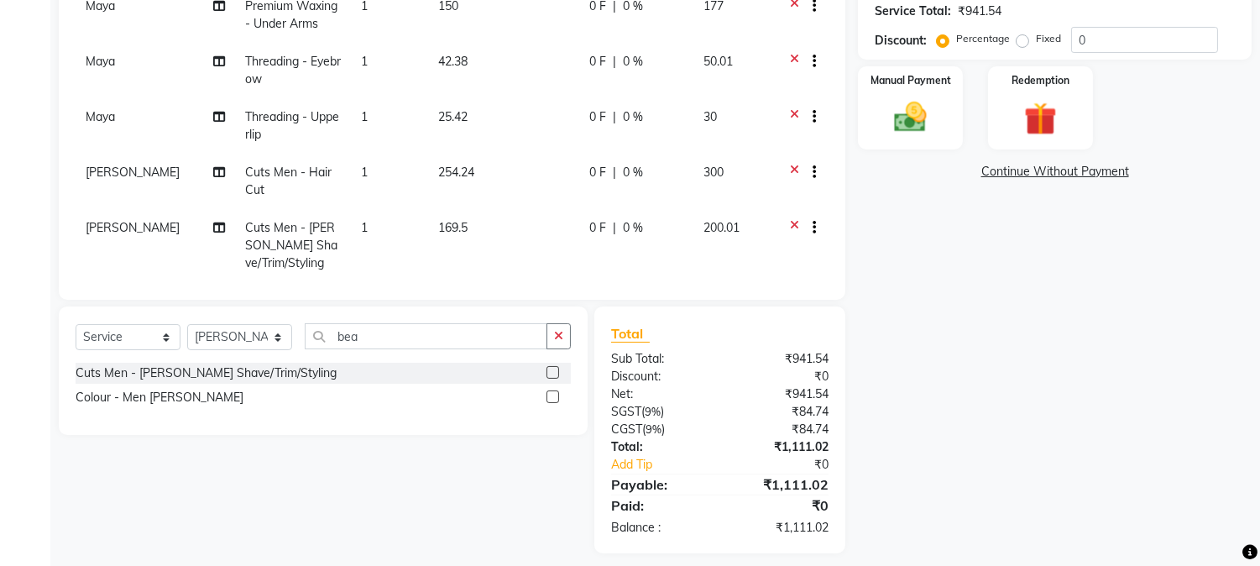
scroll to position [357, 0]
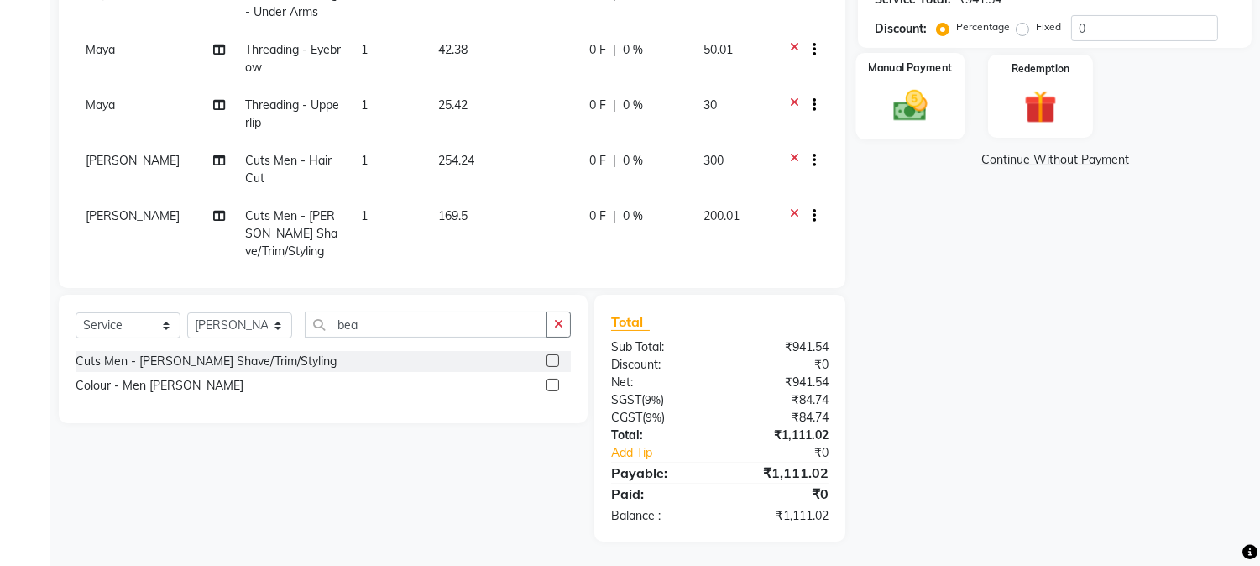
click at [917, 61] on label "Manual Payment" at bounding box center [911, 68] width 84 height 16
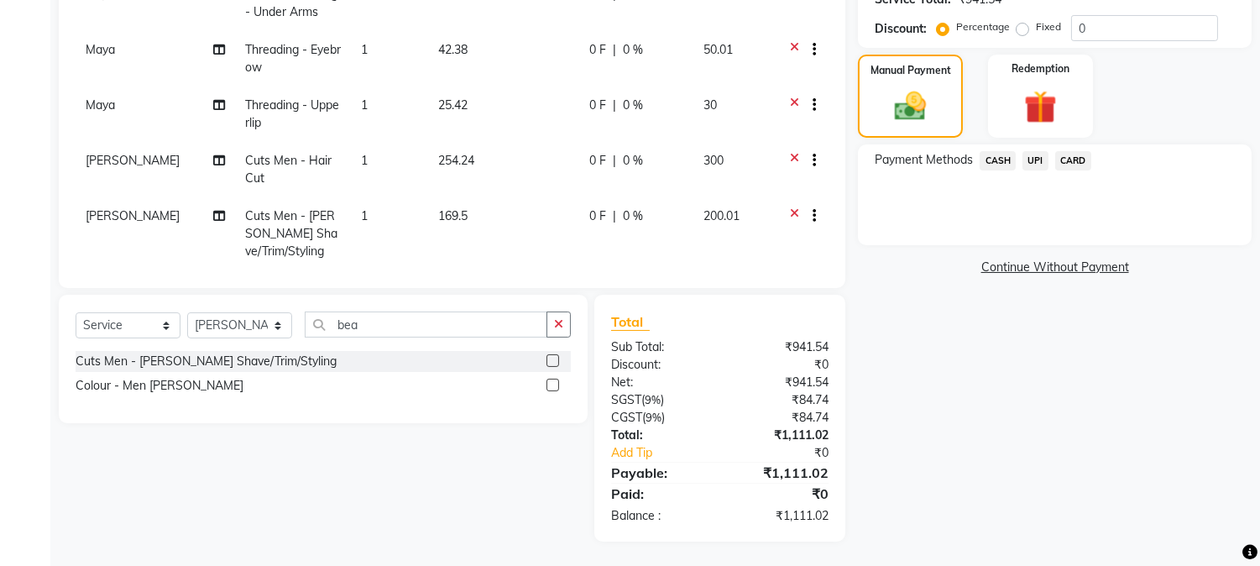
click at [998, 162] on span "CASH" at bounding box center [998, 160] width 36 height 19
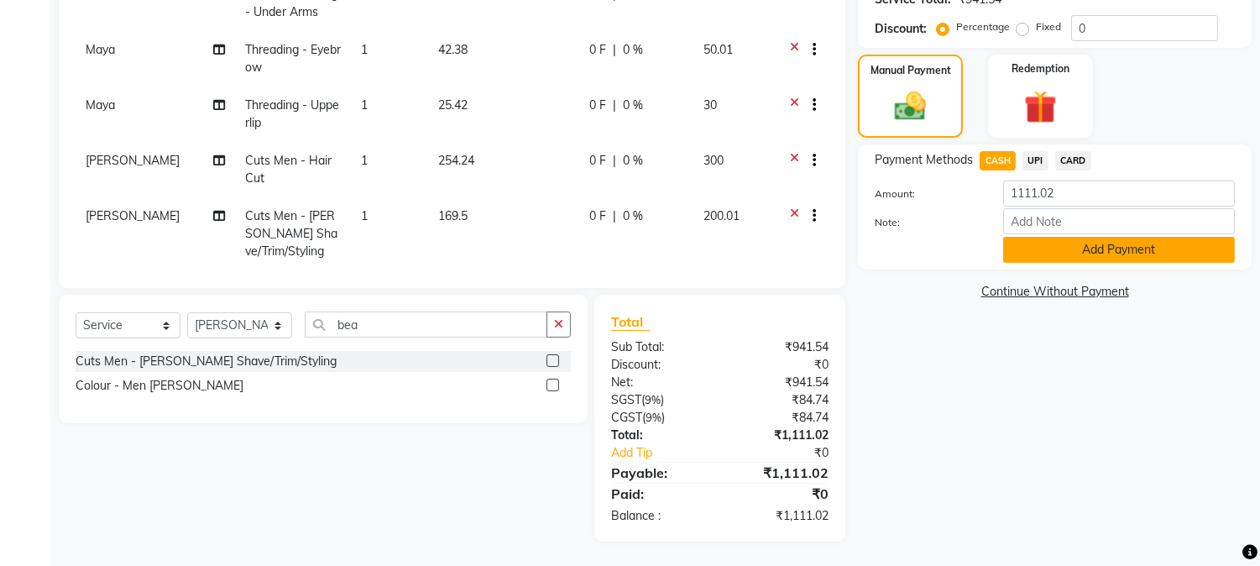
click at [1089, 249] on button "Add Payment" at bounding box center [1119, 250] width 232 height 26
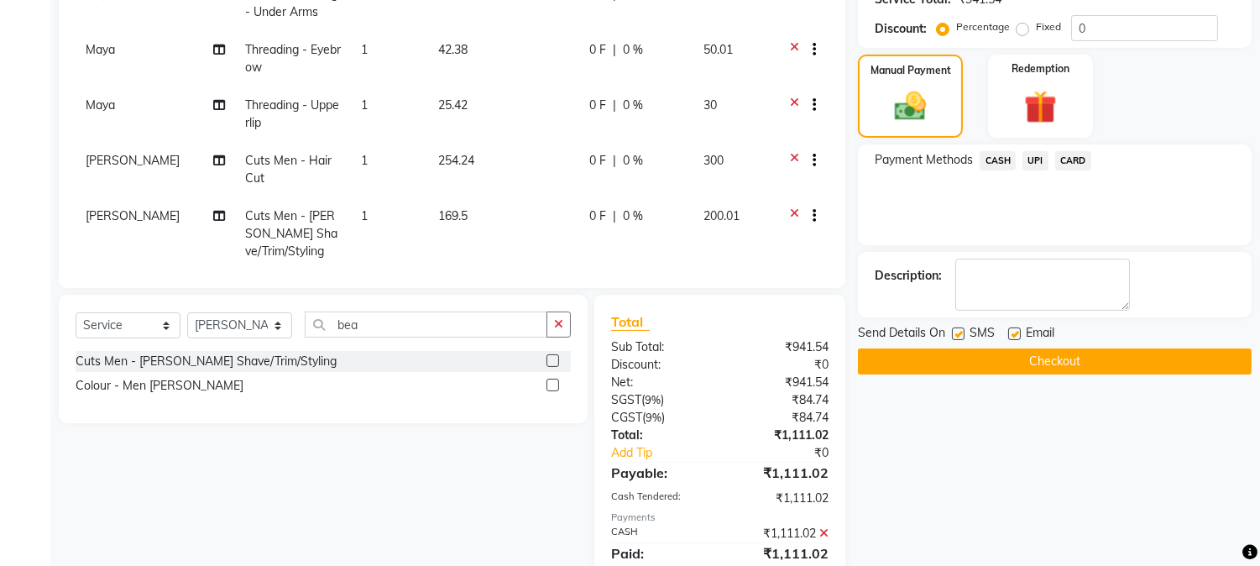
click at [954, 327] on label at bounding box center [958, 333] width 13 height 13
click at [954, 329] on input "checkbox" at bounding box center [957, 334] width 11 height 11
checkbox input "false"
click at [1055, 354] on button "Checkout" at bounding box center [1055, 361] width 394 height 26
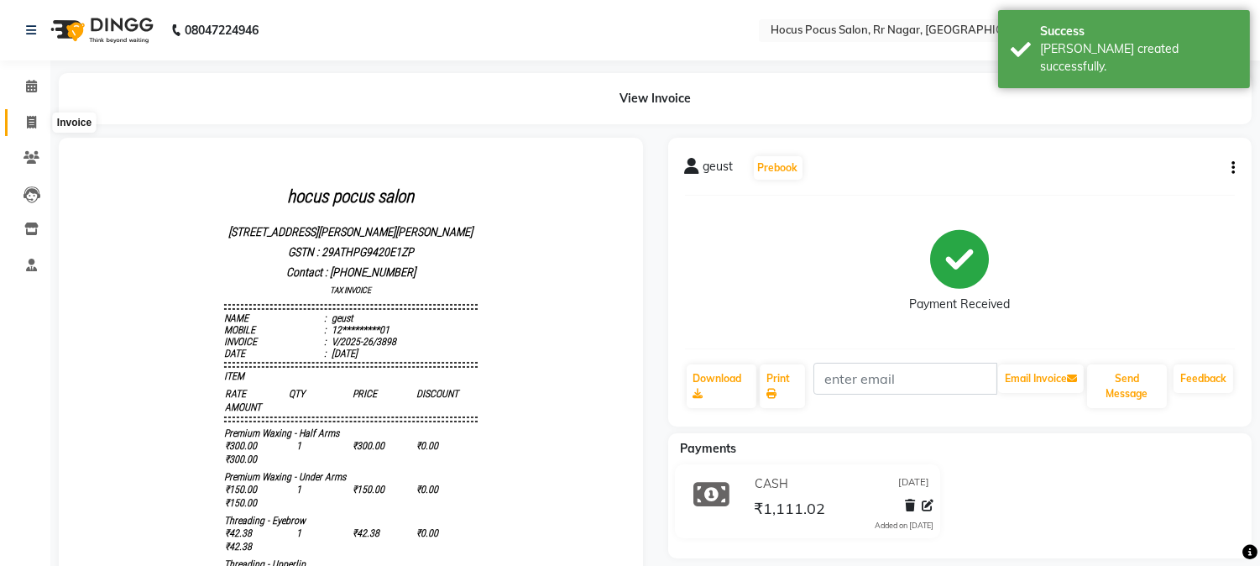
click at [34, 119] on icon at bounding box center [31, 122] width 9 height 13
select select "service"
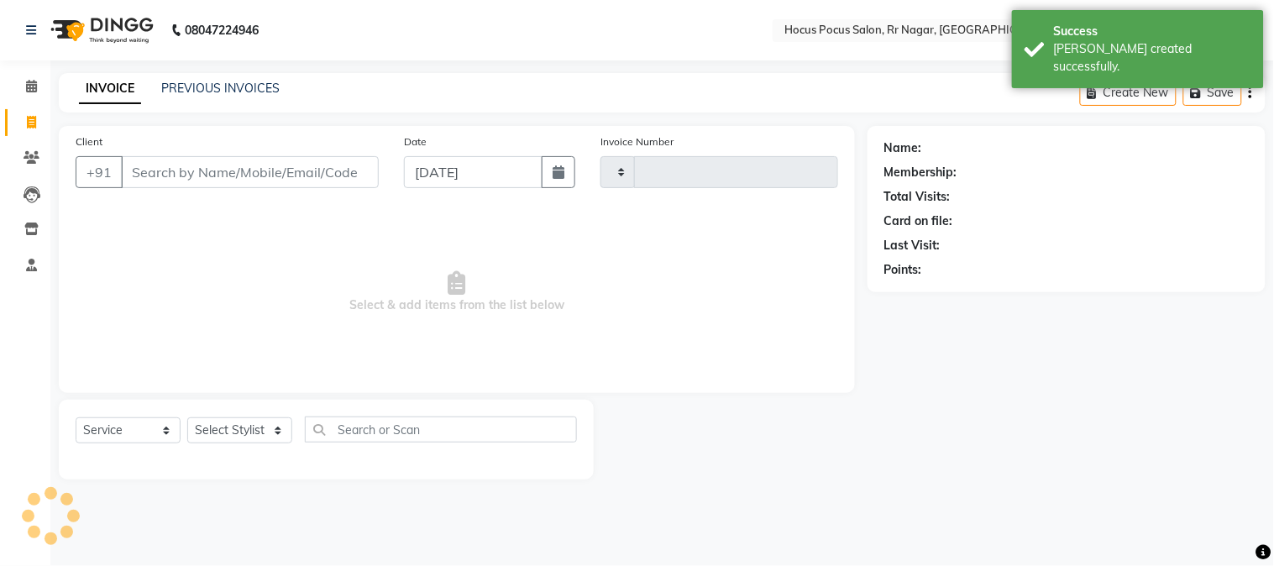
type input "3899"
select select "5019"
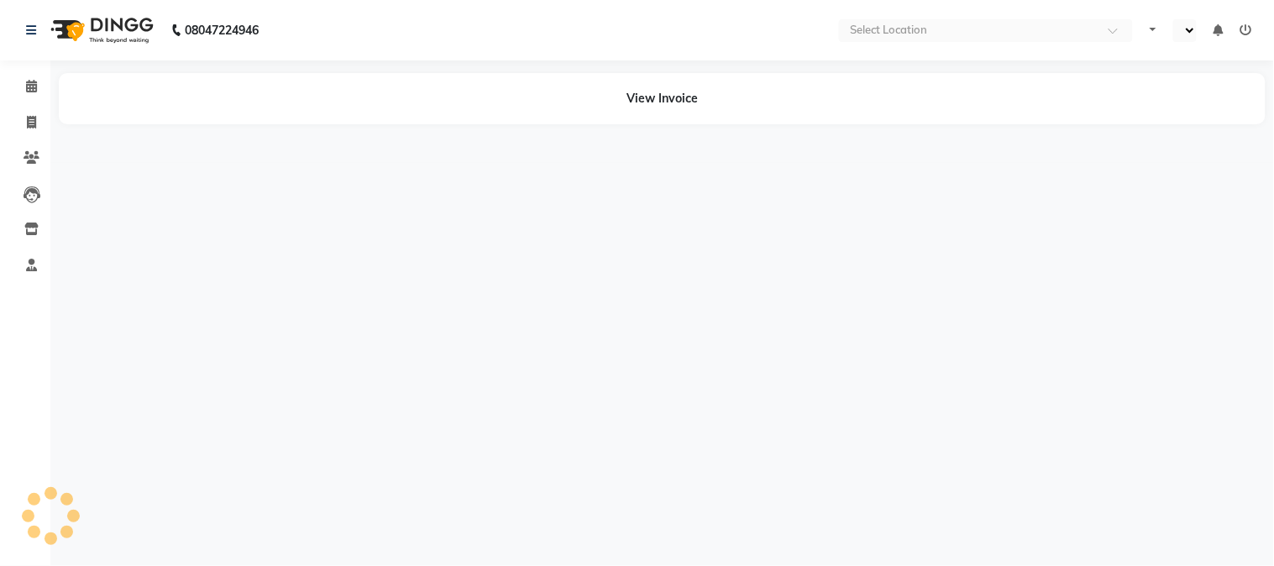
select select "en"
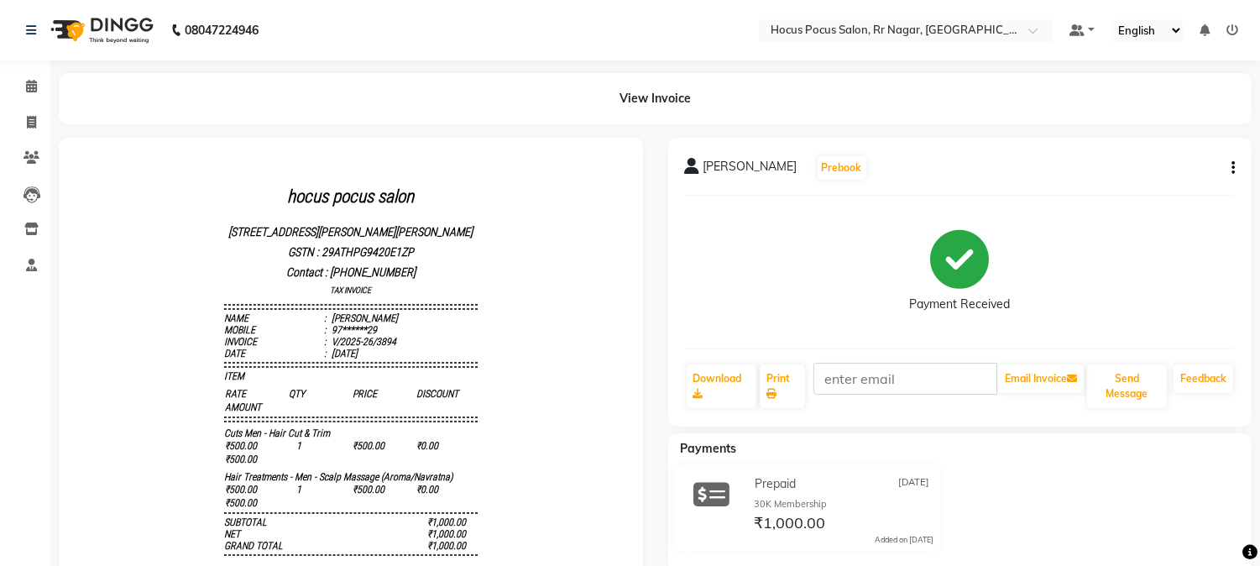
click at [1227, 165] on button "button" at bounding box center [1230, 169] width 10 height 18
click at [1176, 161] on div "Edit Invoice" at bounding box center [1169, 157] width 76 height 21
select select "service"
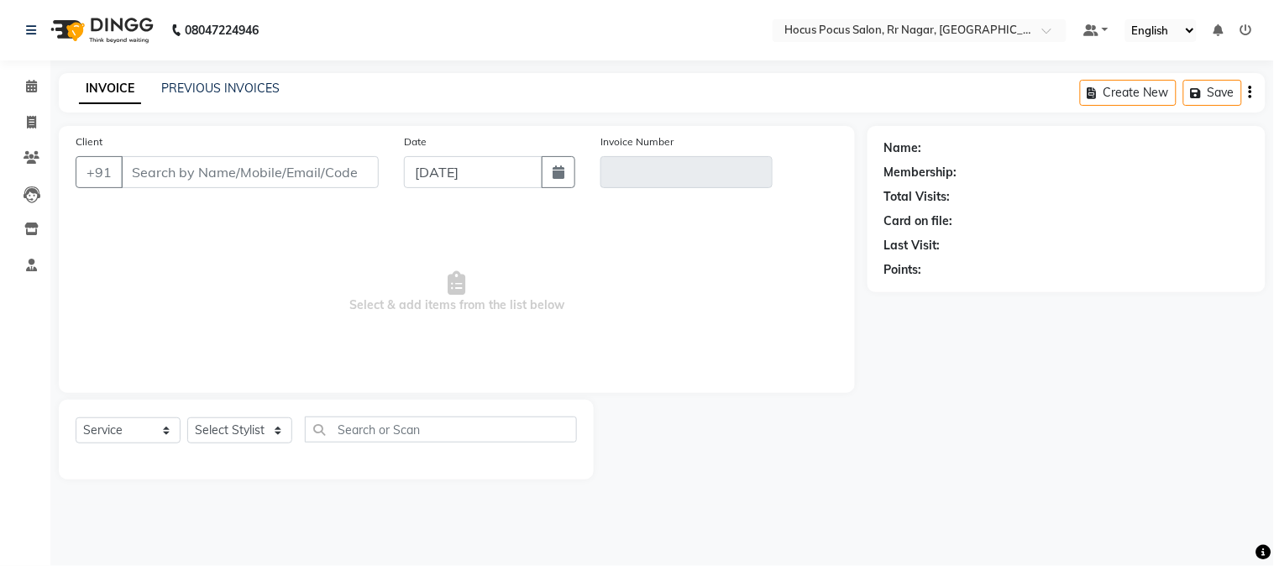
type input "97******29"
type input "V/2025-26/3894"
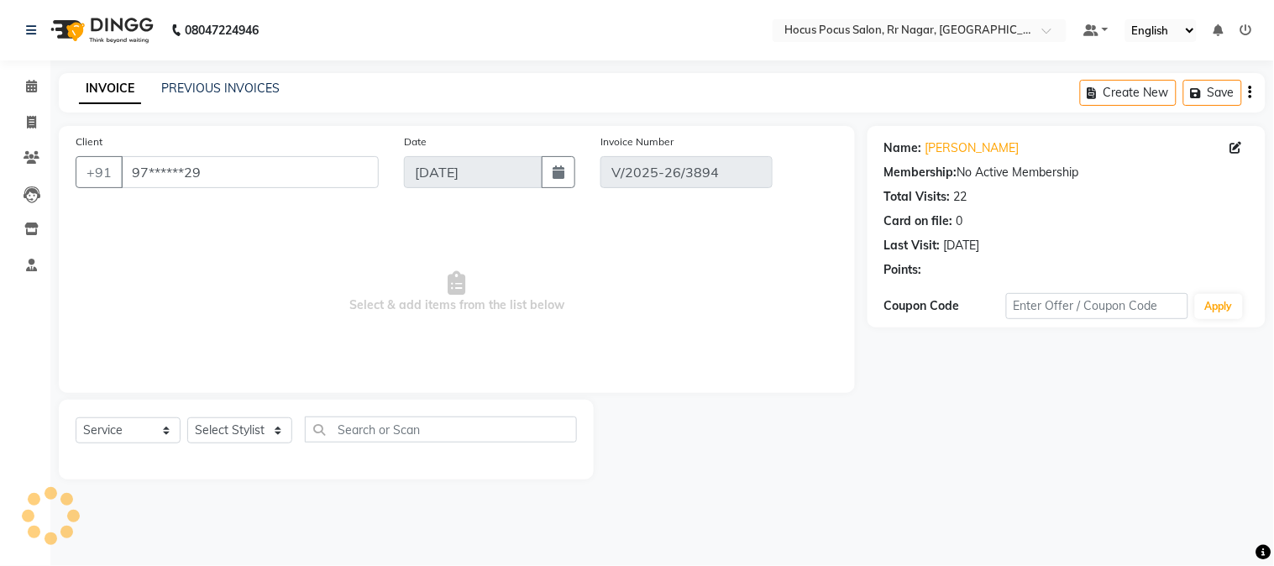
select select "select"
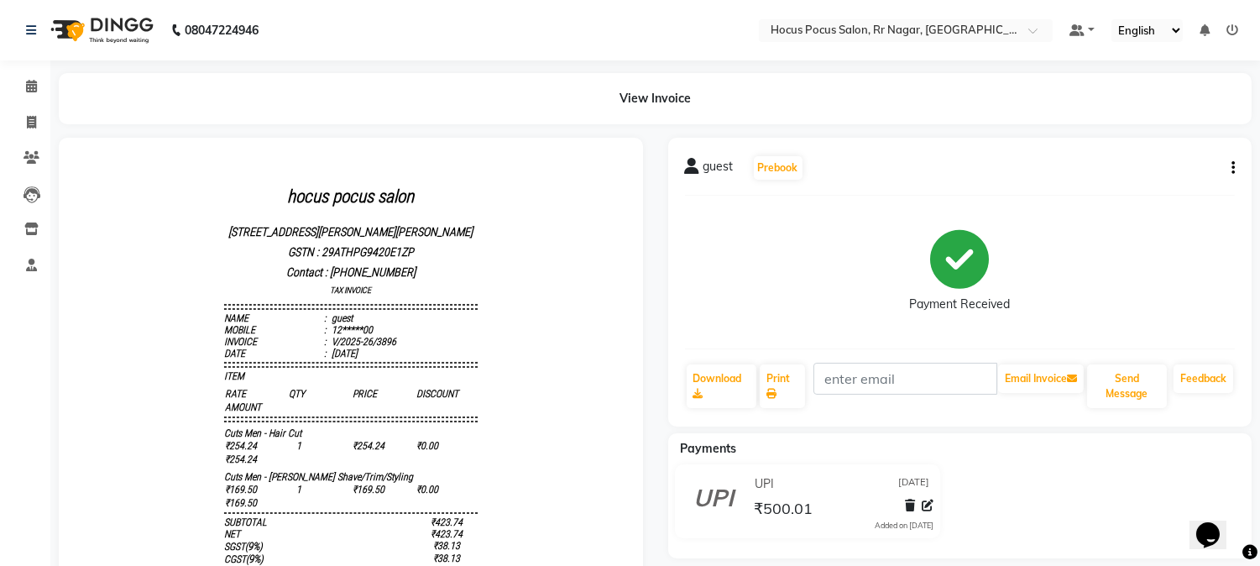
click at [1229, 160] on button "button" at bounding box center [1230, 169] width 10 height 18
click at [1173, 158] on div "Edit Invoice" at bounding box center [1169, 157] width 76 height 21
select select "service"
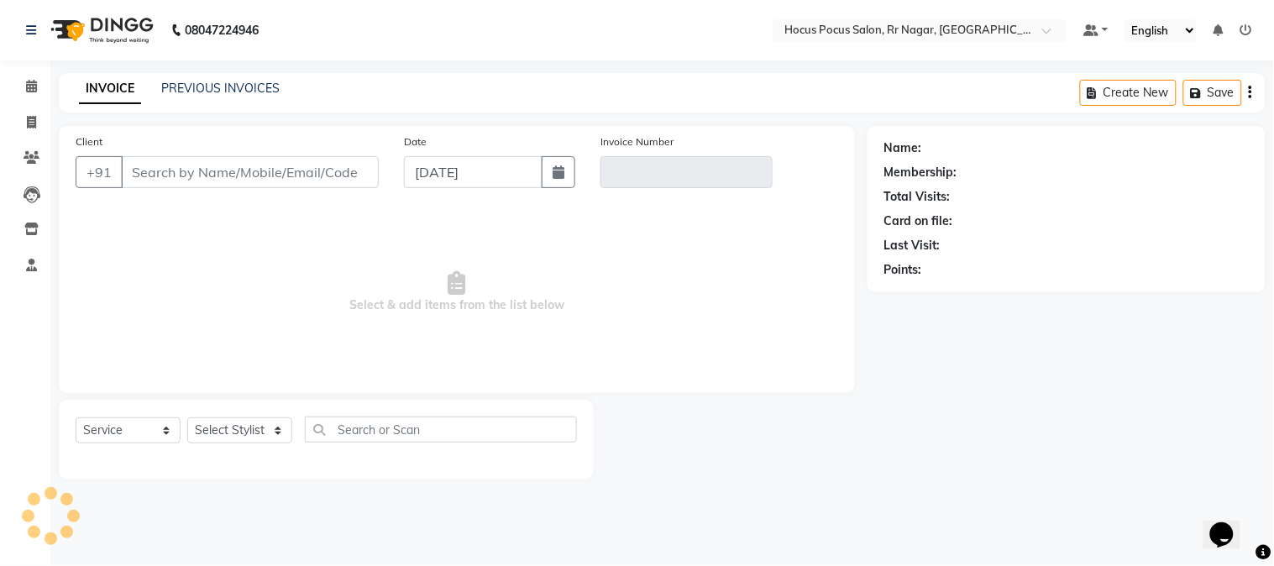
type input "12*****00"
type input "V/2025-26/3896"
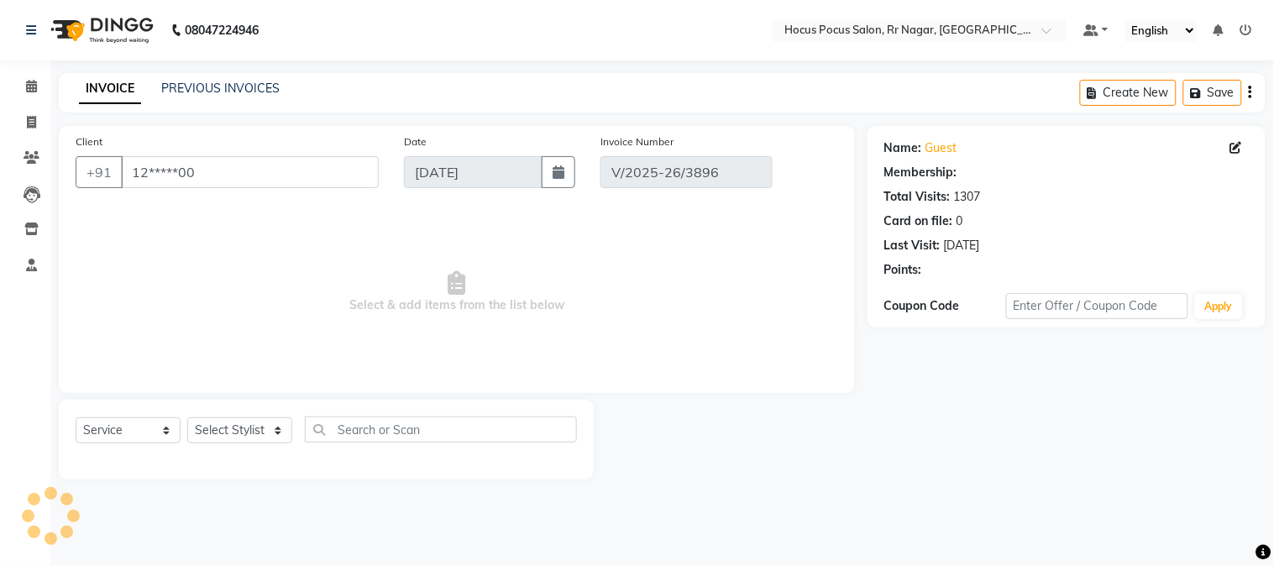
select select "select"
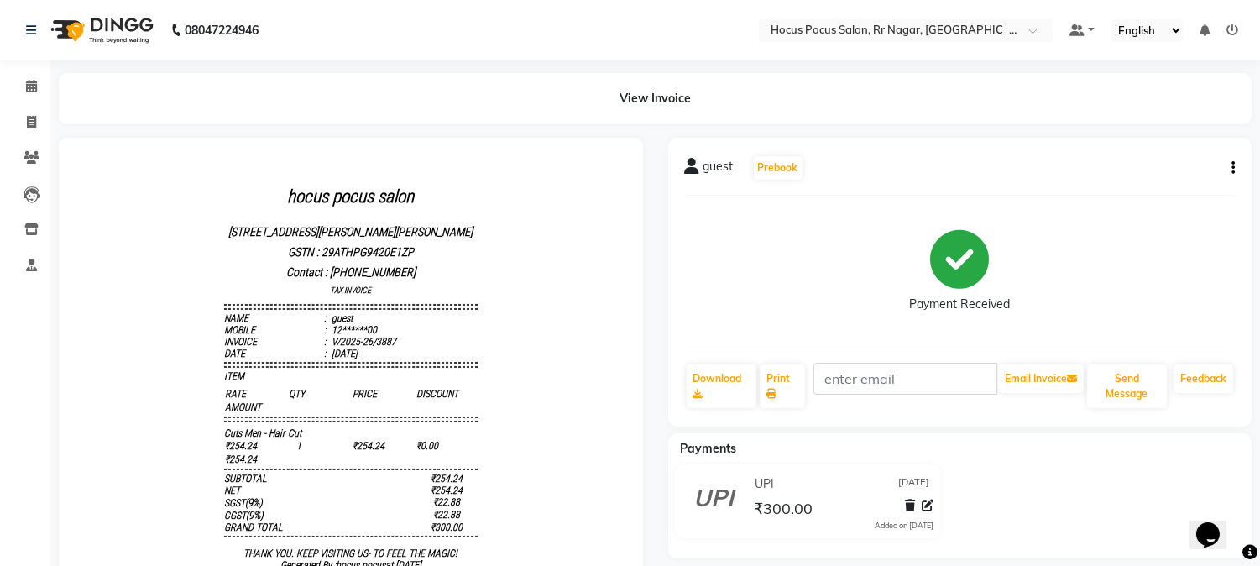
click at [1229, 162] on button "button" at bounding box center [1230, 169] width 10 height 18
click at [1167, 153] on div "Edit Invoice" at bounding box center [1169, 157] width 76 height 21
select select "service"
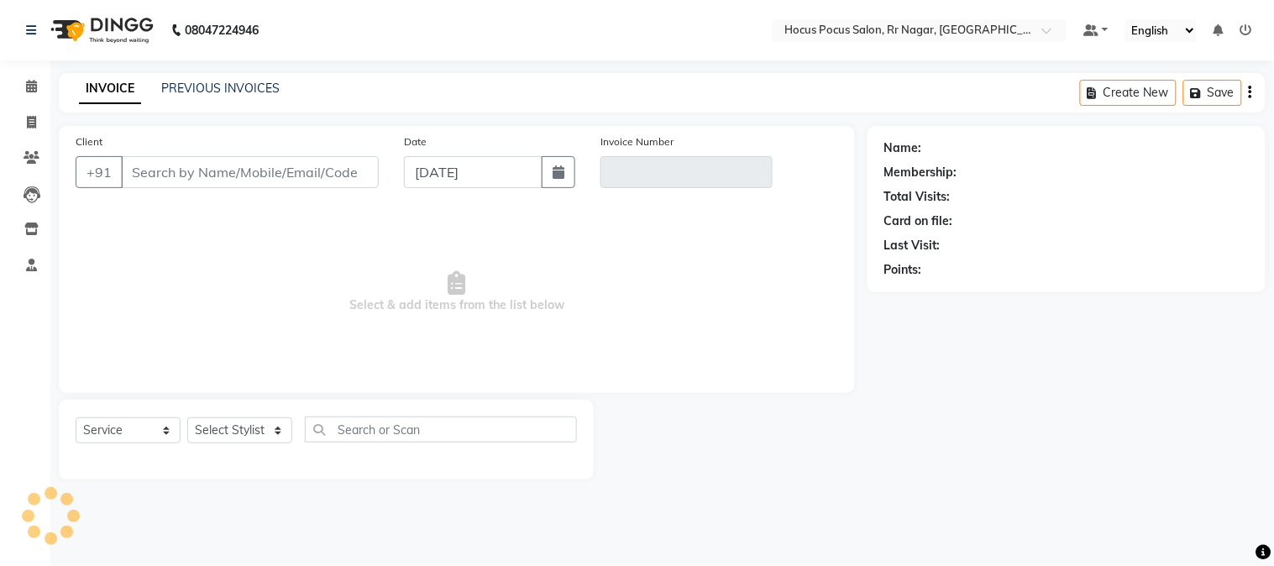
type input "12******00"
type input "V/2025-26/3887"
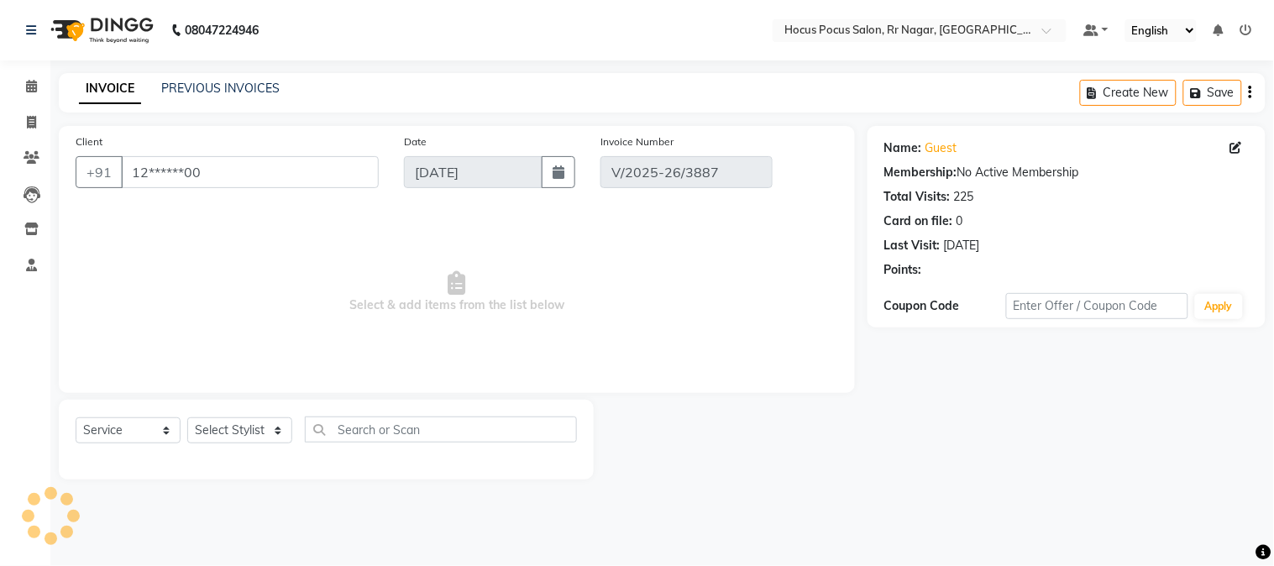
select select "select"
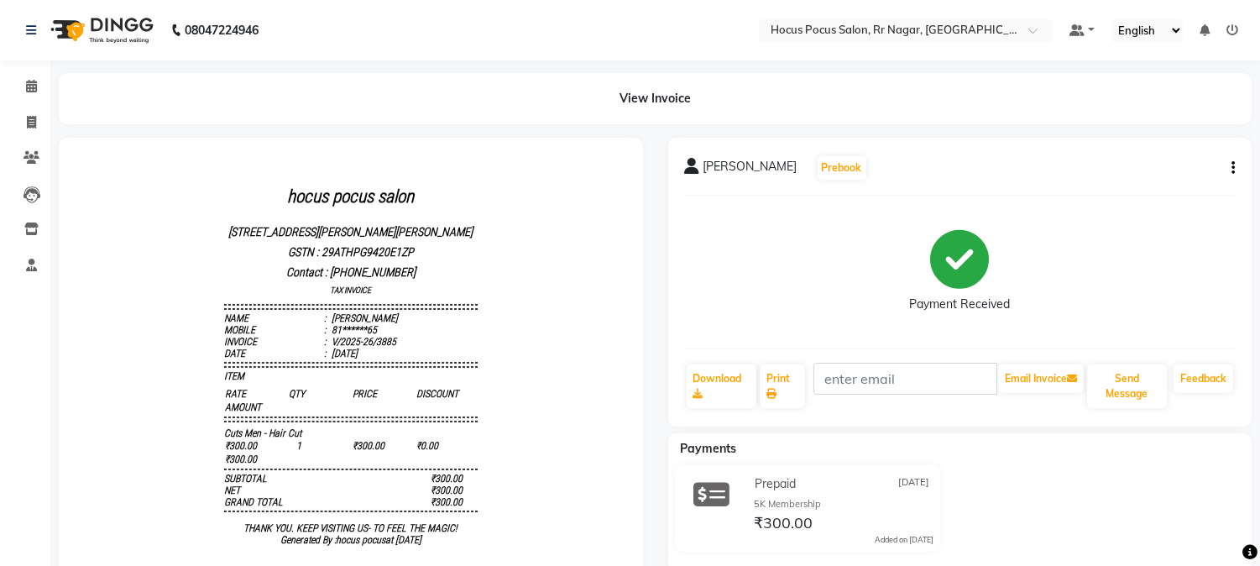
click at [1226, 163] on button "button" at bounding box center [1230, 169] width 10 height 18
click at [1186, 155] on div "Edit Invoice" at bounding box center [1169, 157] width 76 height 21
select select "service"
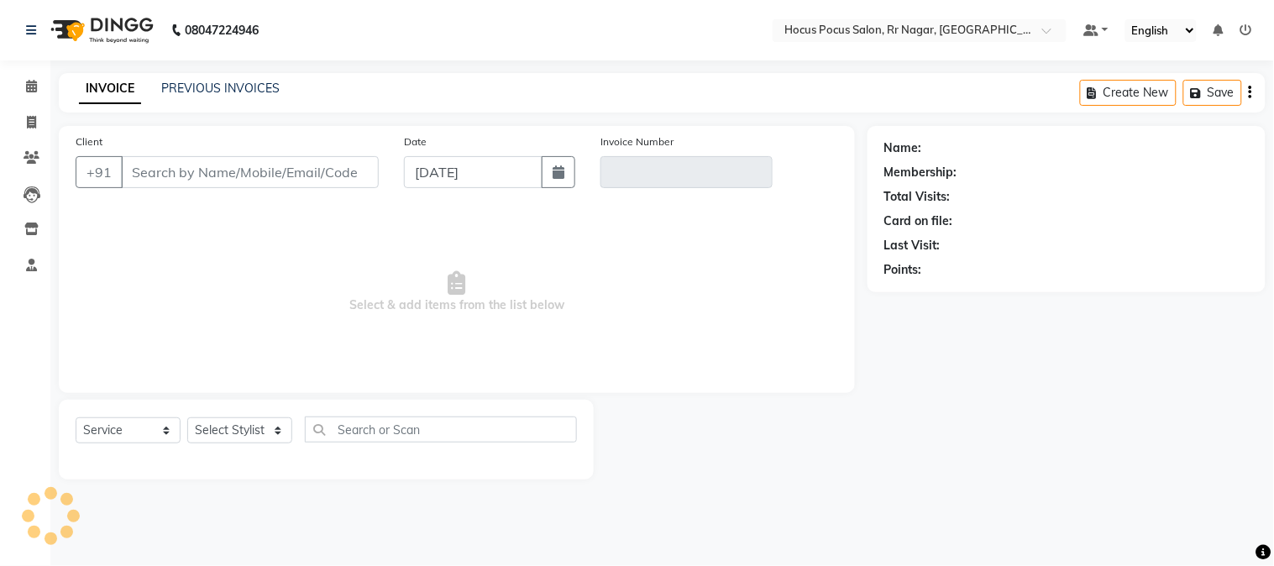
type input "81******65"
type input "V/2025-26/3885"
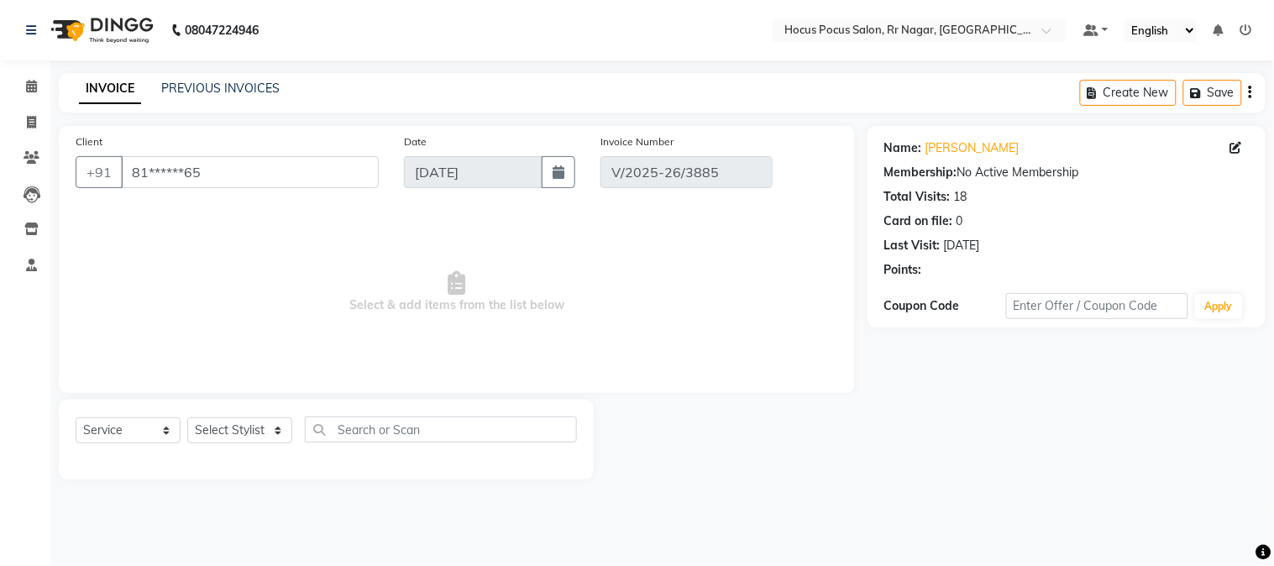
select select "select"
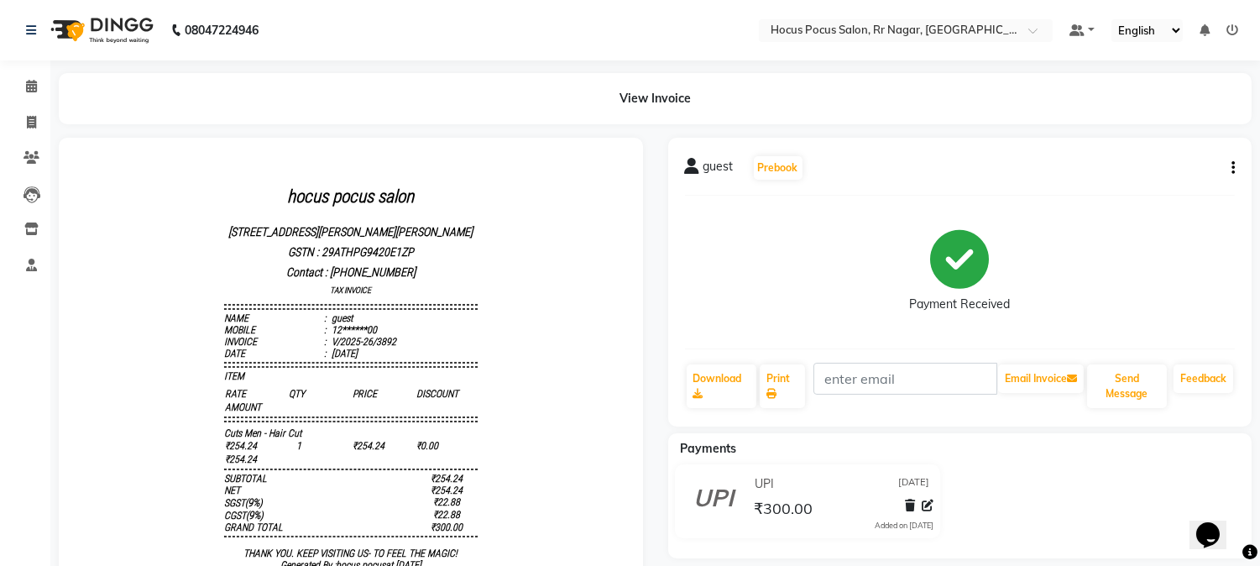
click at [1230, 165] on button "button" at bounding box center [1230, 169] width 10 height 18
click at [1156, 154] on div "Edit Invoice" at bounding box center [1169, 157] width 76 height 21
select select "service"
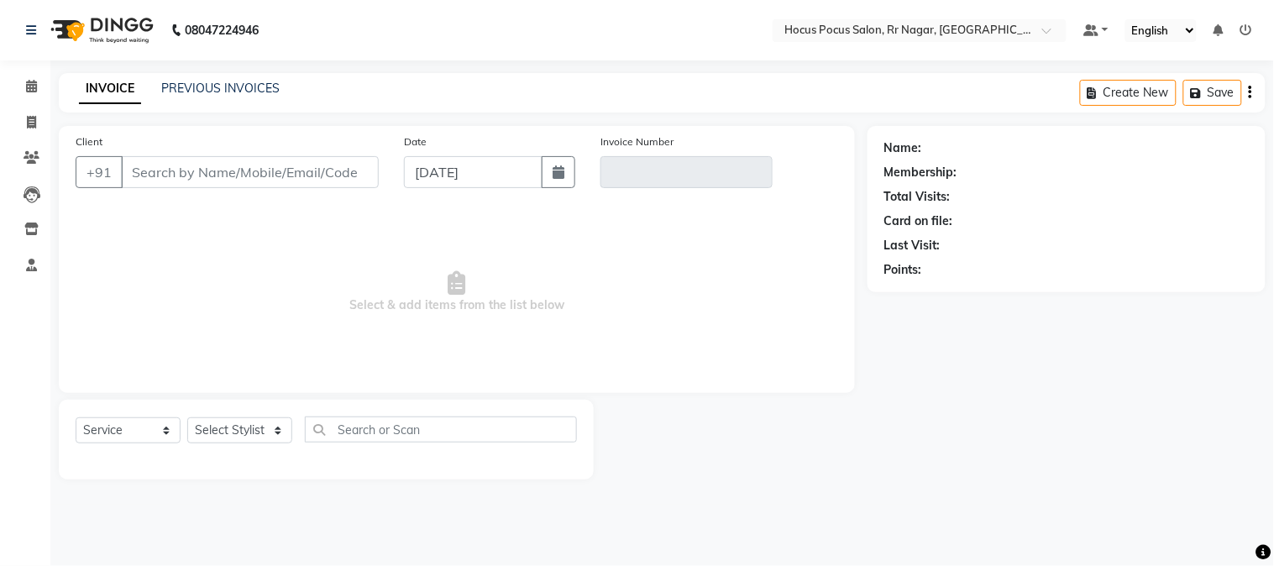
type input "12******00"
type input "V/2025-26/3892"
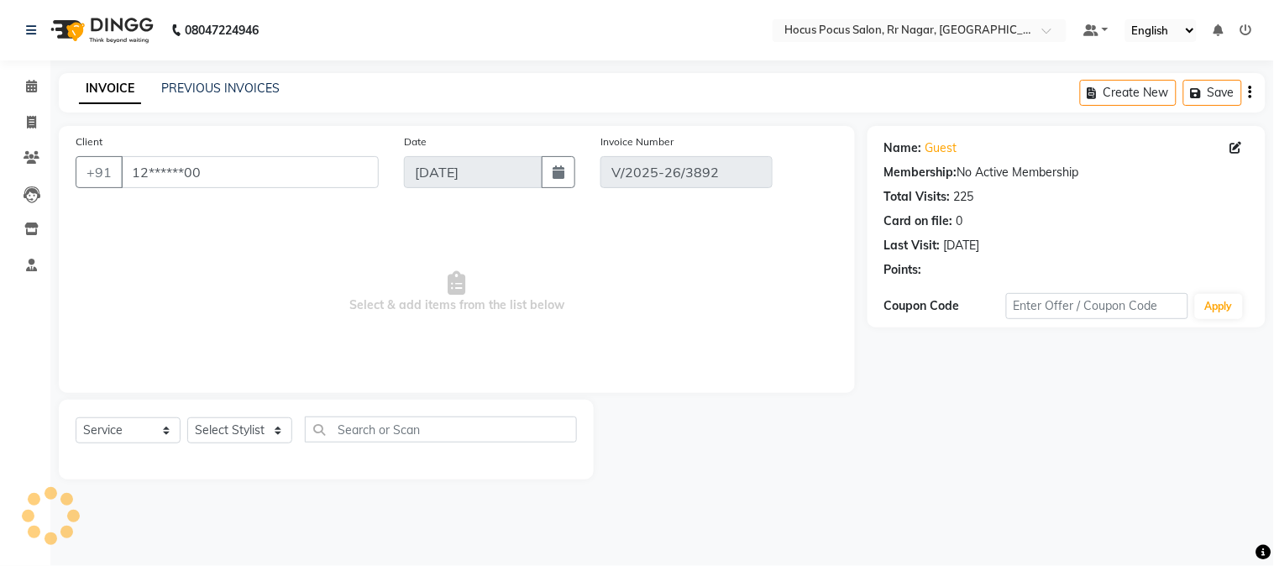
select select "select"
